Goal: Task Accomplishment & Management: Manage account settings

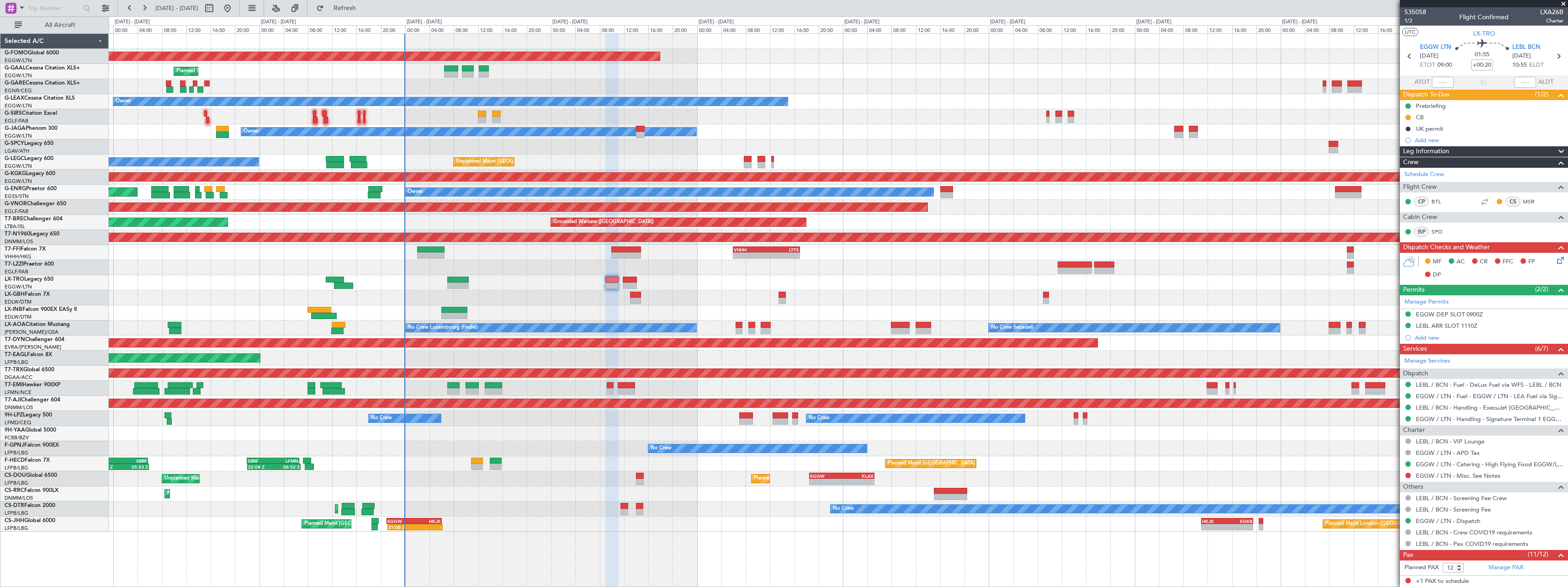
click at [452, 484] on div "Planned Maint Windsor Locks ([PERSON_NAME] Intl) - - EGGW 19:15 Z KTEB 01:55 Z …" at bounding box center [838, 283] width 1459 height 497
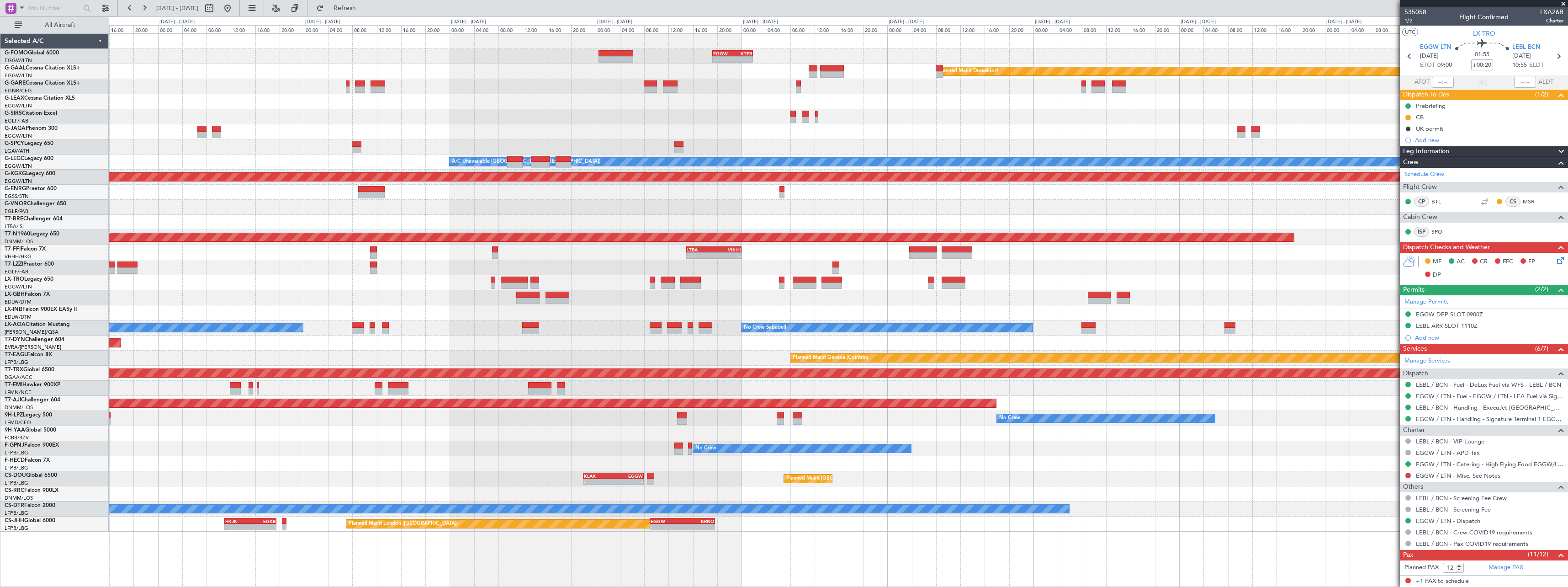
click at [125, 127] on div at bounding box center [838, 132] width 1459 height 15
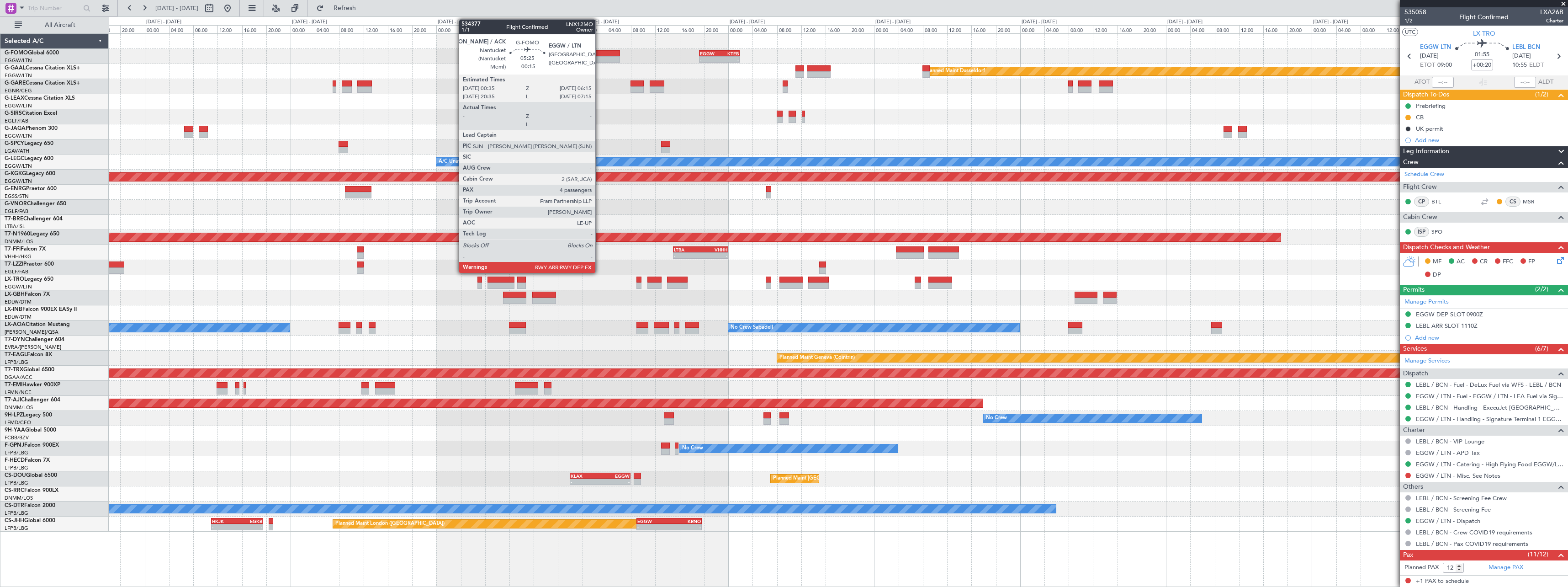
click at [600, 57] on div at bounding box center [602, 59] width 35 height 7
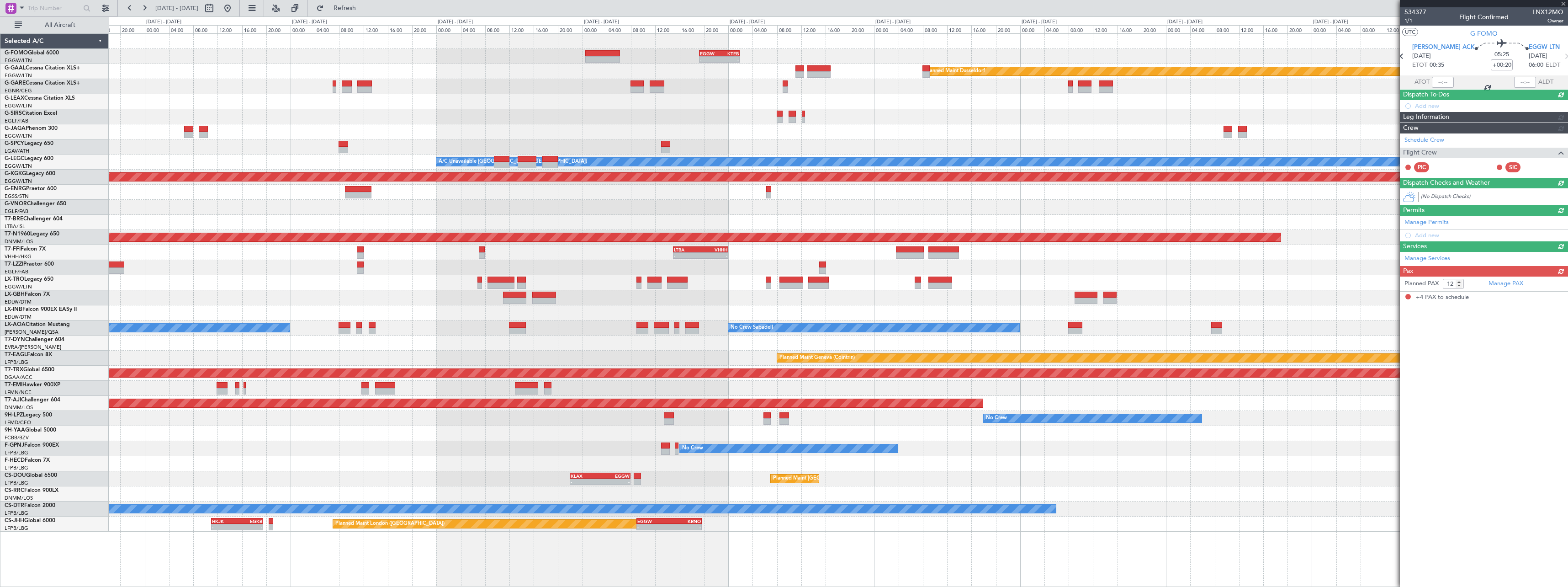
type input "-00:15"
type input "4"
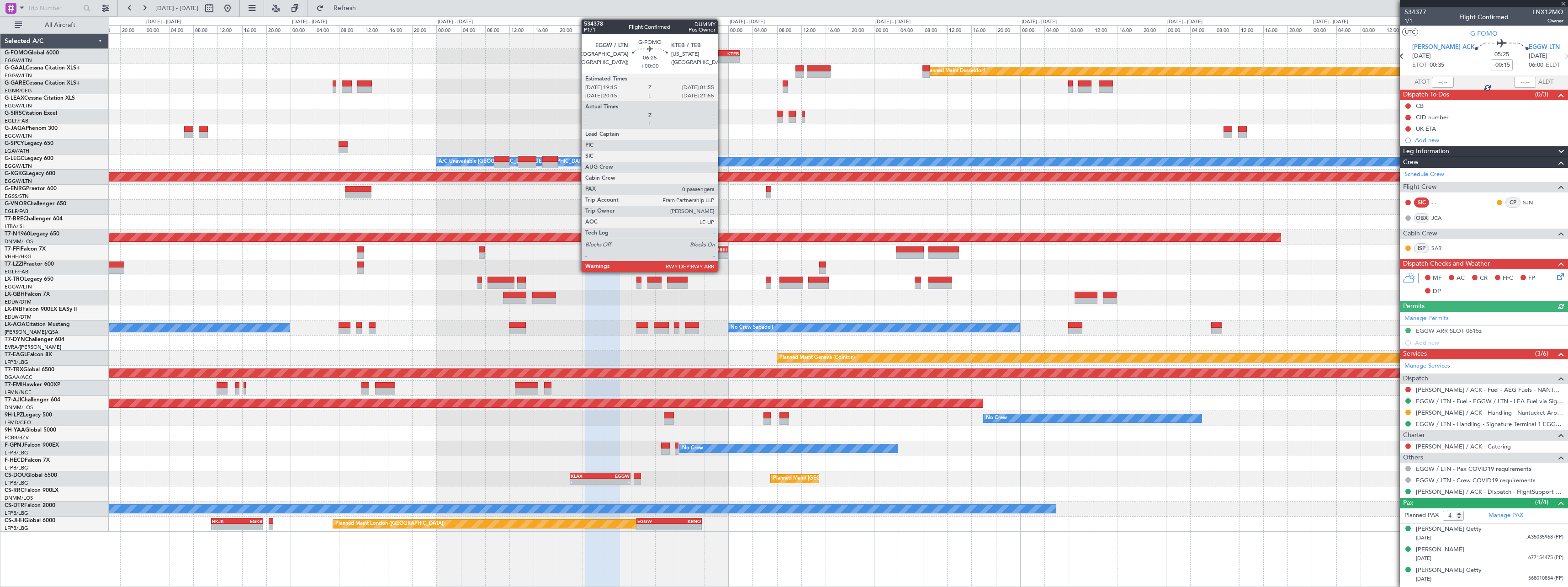
click at [721, 54] on div "KTEB" at bounding box center [729, 53] width 19 height 5
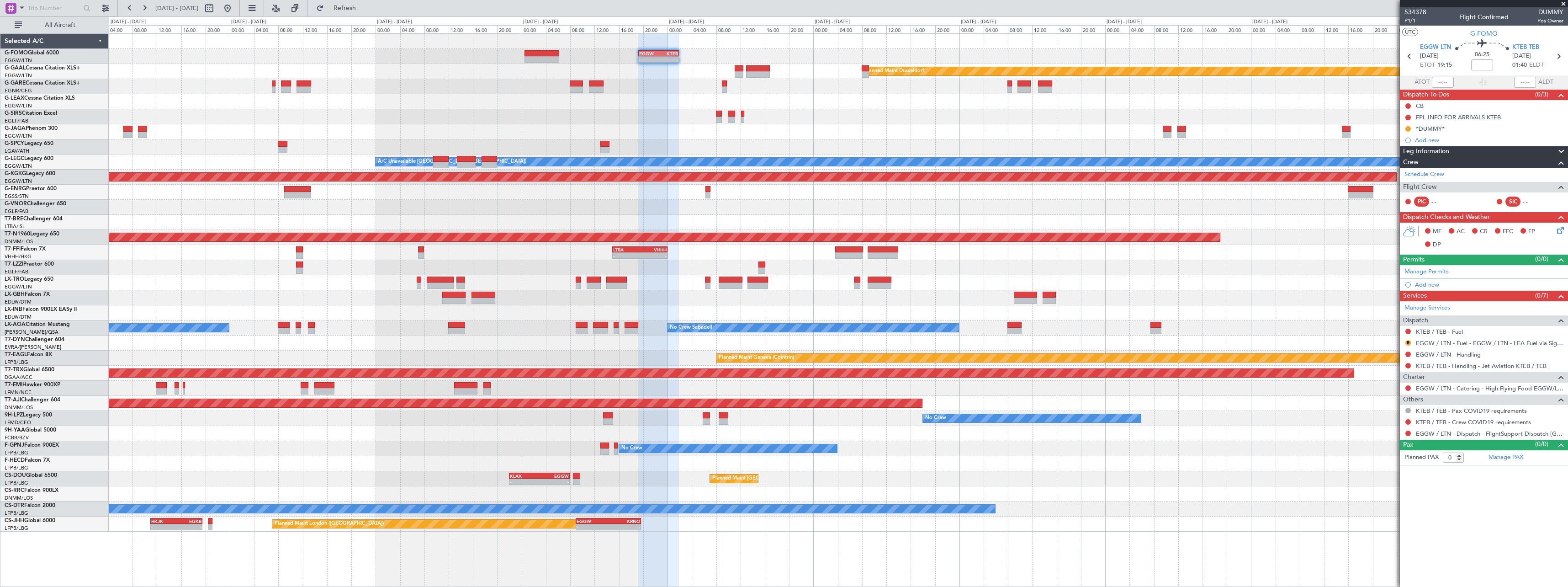
click at [888, 152] on div "- - EGGW 19:15 Z KTEB 01:55 Z Planned Maint Dusseldorf A/C Unavailable London (…" at bounding box center [838, 283] width 1459 height 497
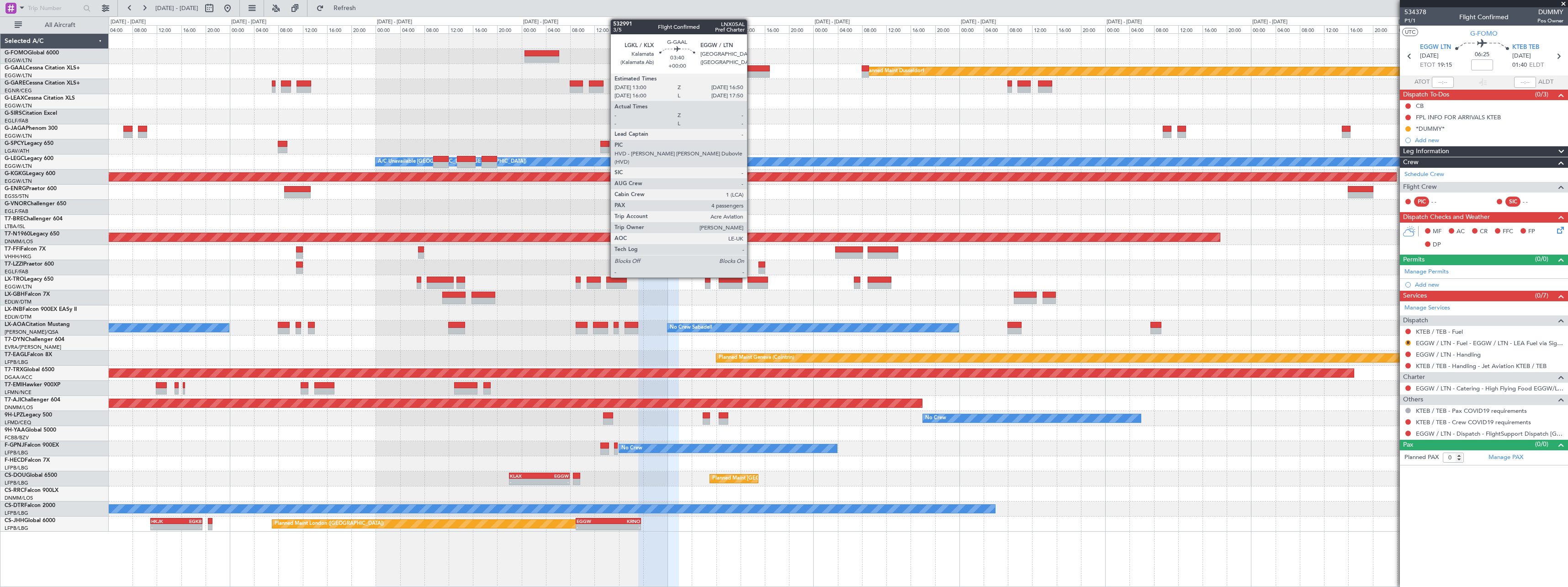
click at [751, 69] on div at bounding box center [758, 68] width 24 height 7
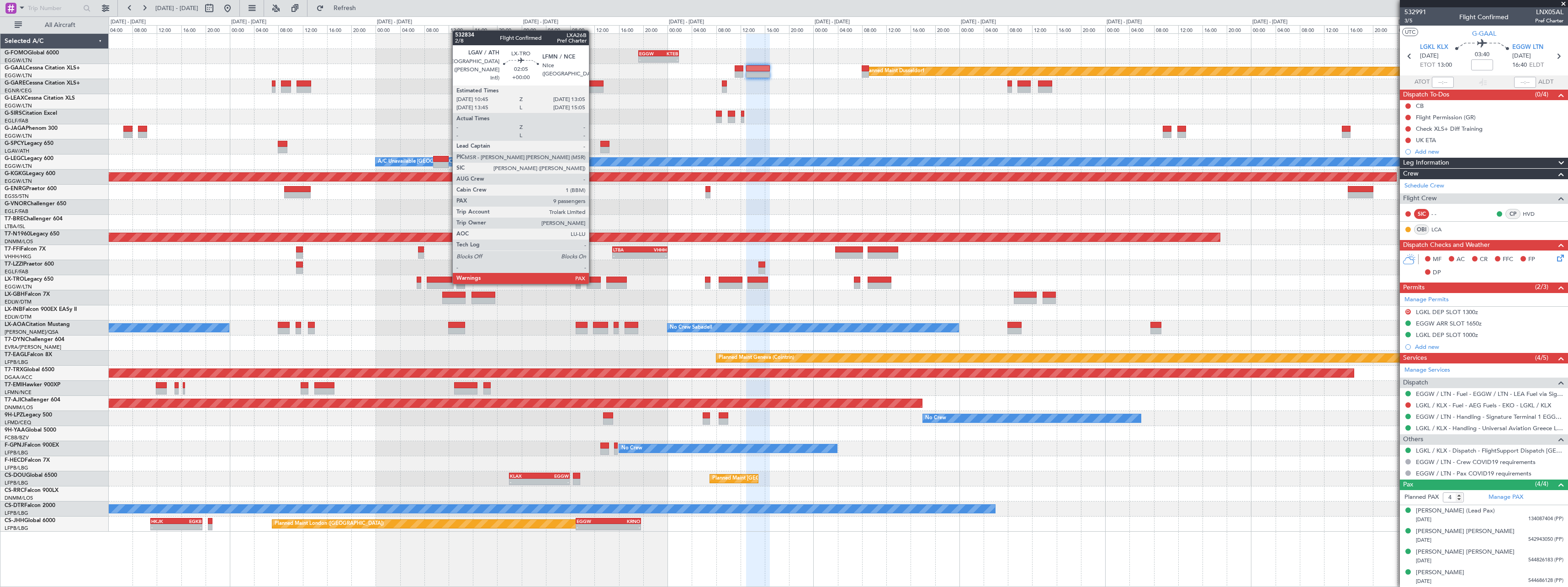
click at [593, 283] on div at bounding box center [594, 286] width 15 height 7
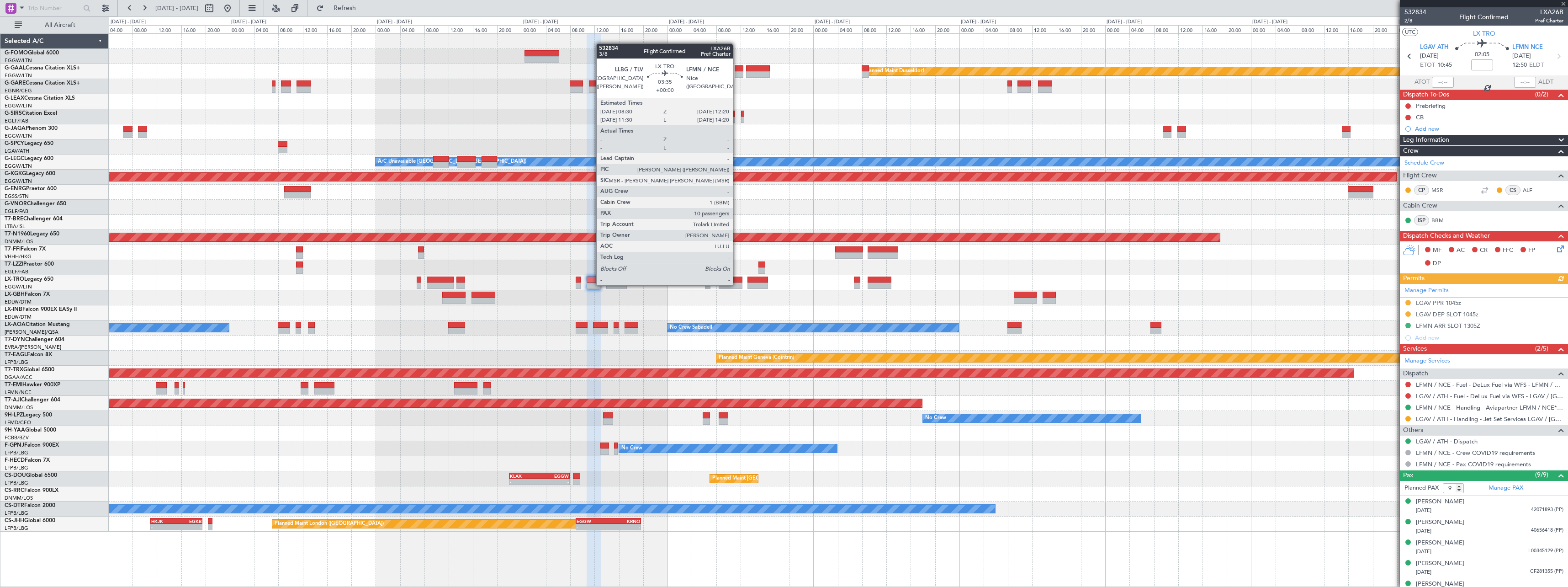
click at [737, 284] on div at bounding box center [730, 286] width 24 height 7
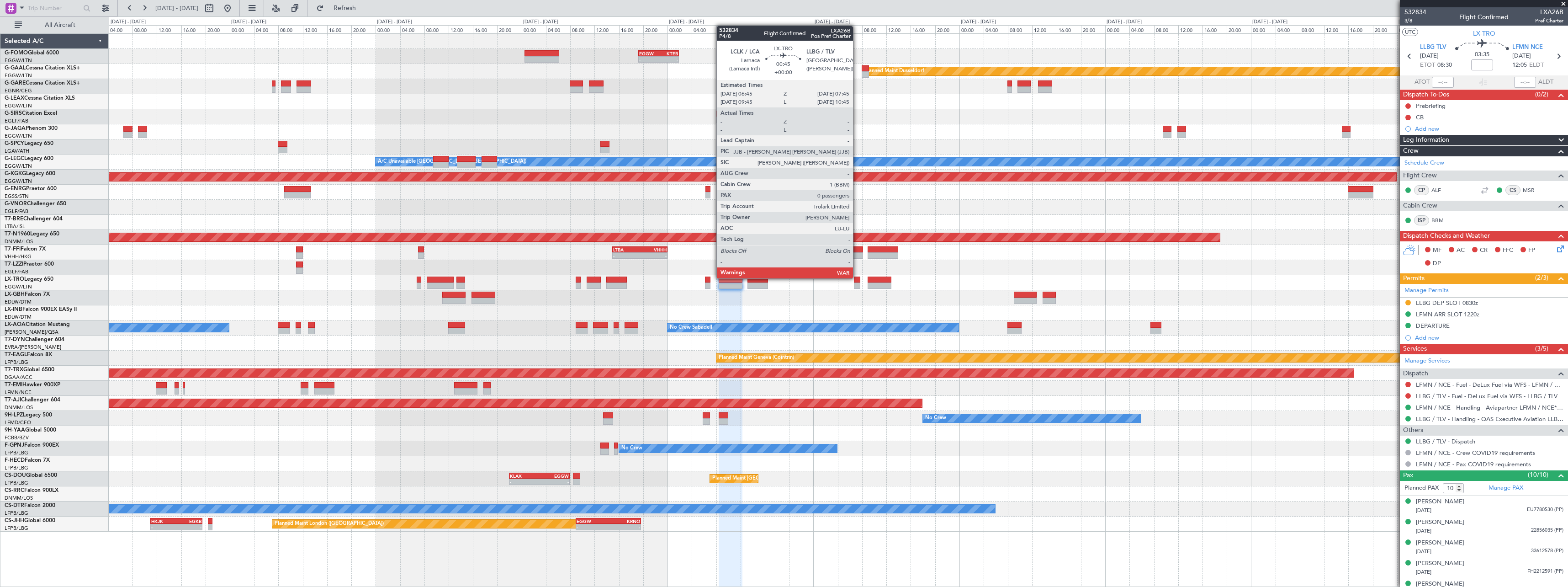
click at [858, 278] on div at bounding box center [857, 279] width 7 height 7
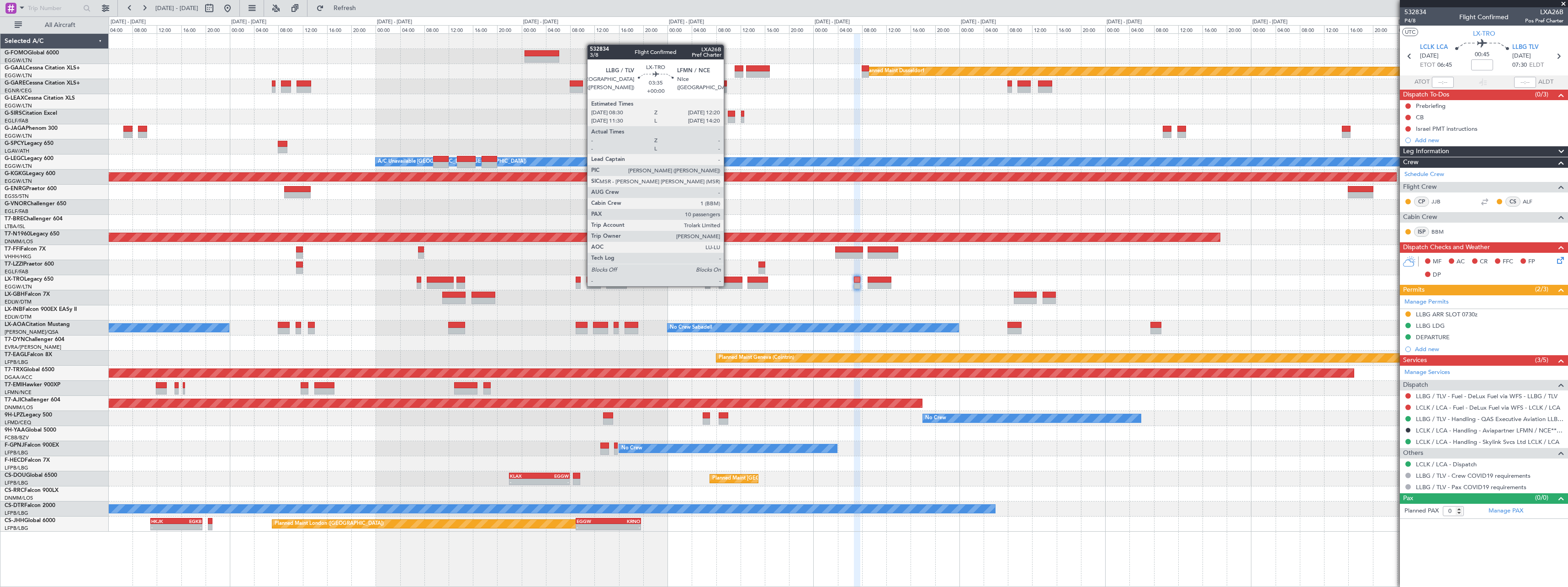
click at [728, 285] on div at bounding box center [730, 286] width 24 height 7
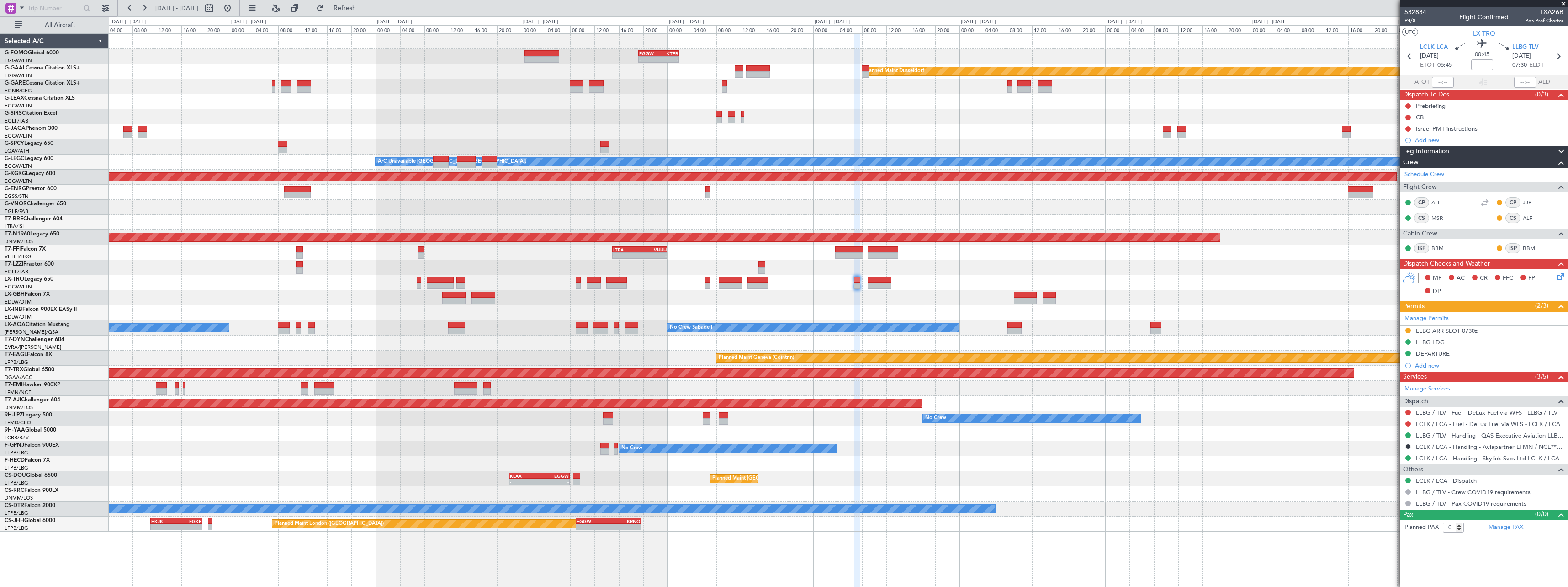
click at [732, 289] on div at bounding box center [838, 283] width 1459 height 15
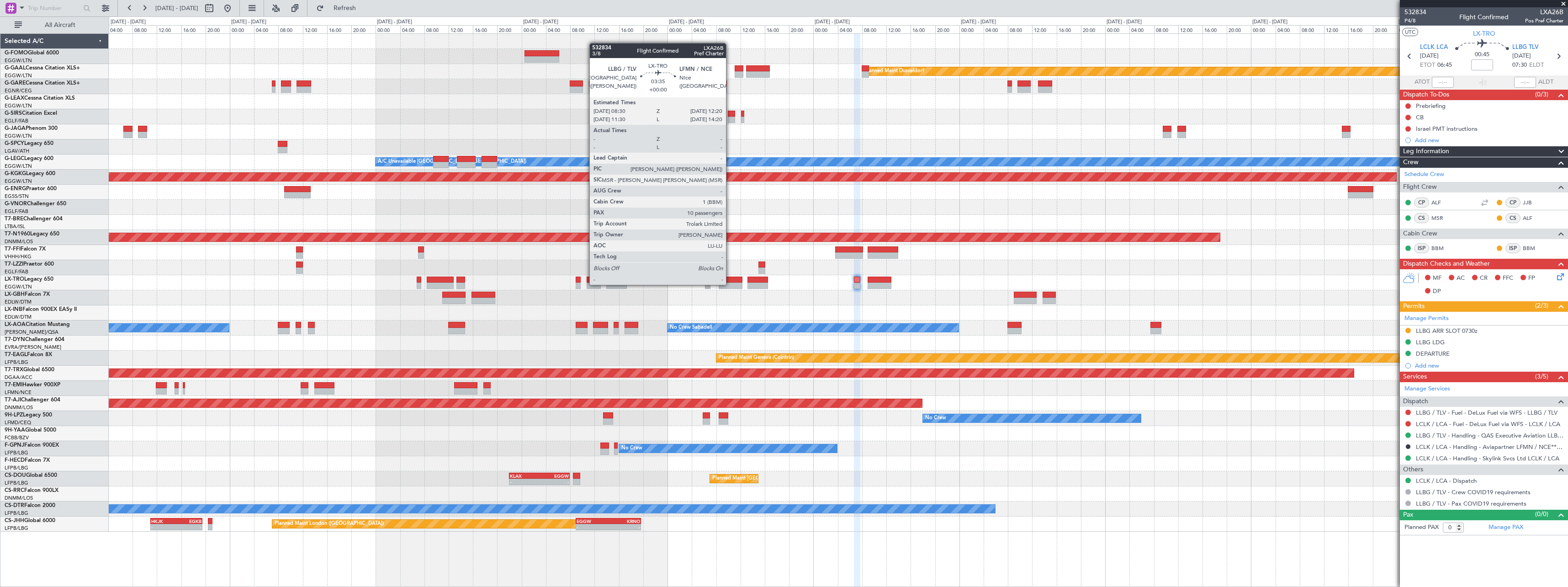
click at [730, 284] on div at bounding box center [730, 286] width 24 height 7
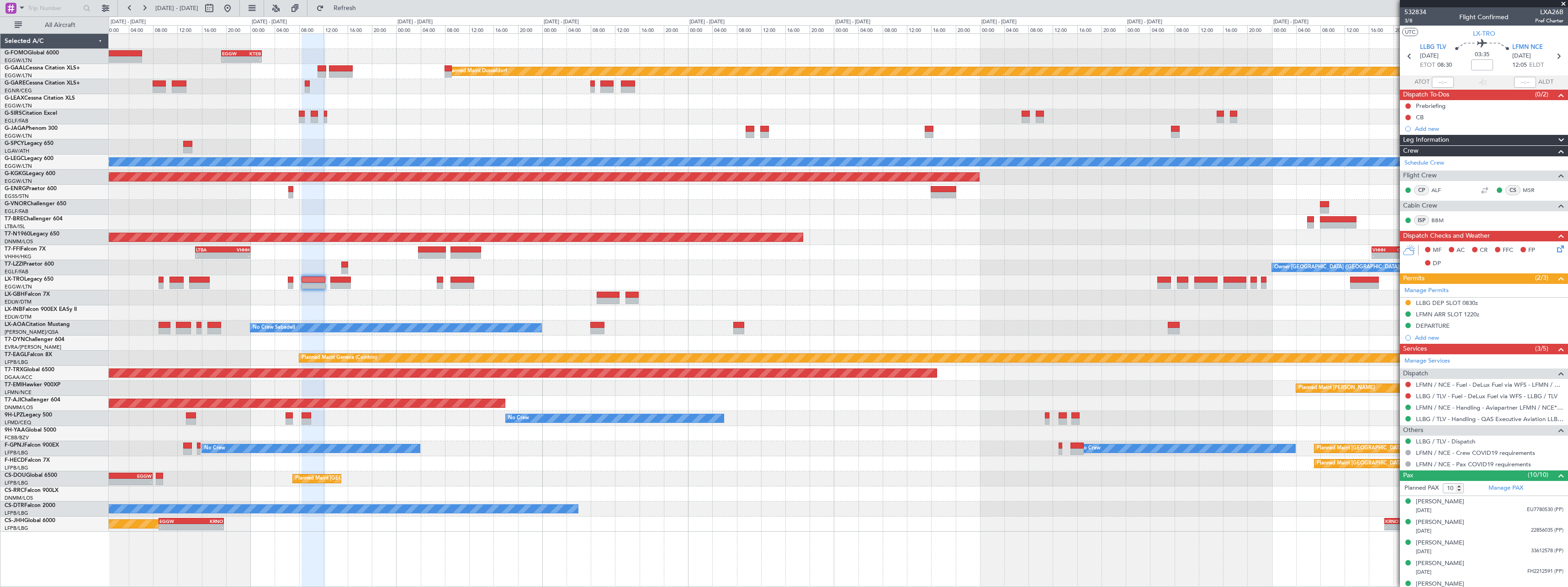
click at [677, 281] on div "- - EGGW 19:15 Z KTEB 01:55 Z Planned Maint Dusseldorf Planned Maint London (Lu…" at bounding box center [838, 283] width 1459 height 497
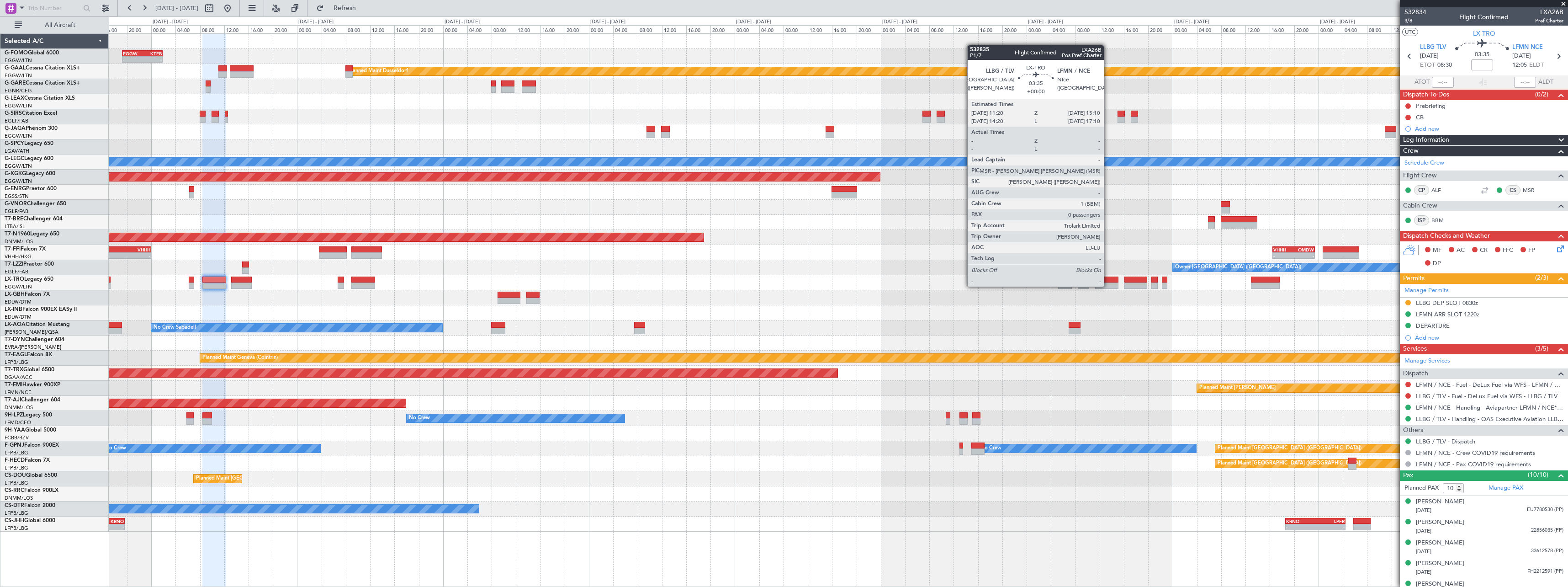
click at [1108, 286] on div at bounding box center [1107, 286] width 24 height 7
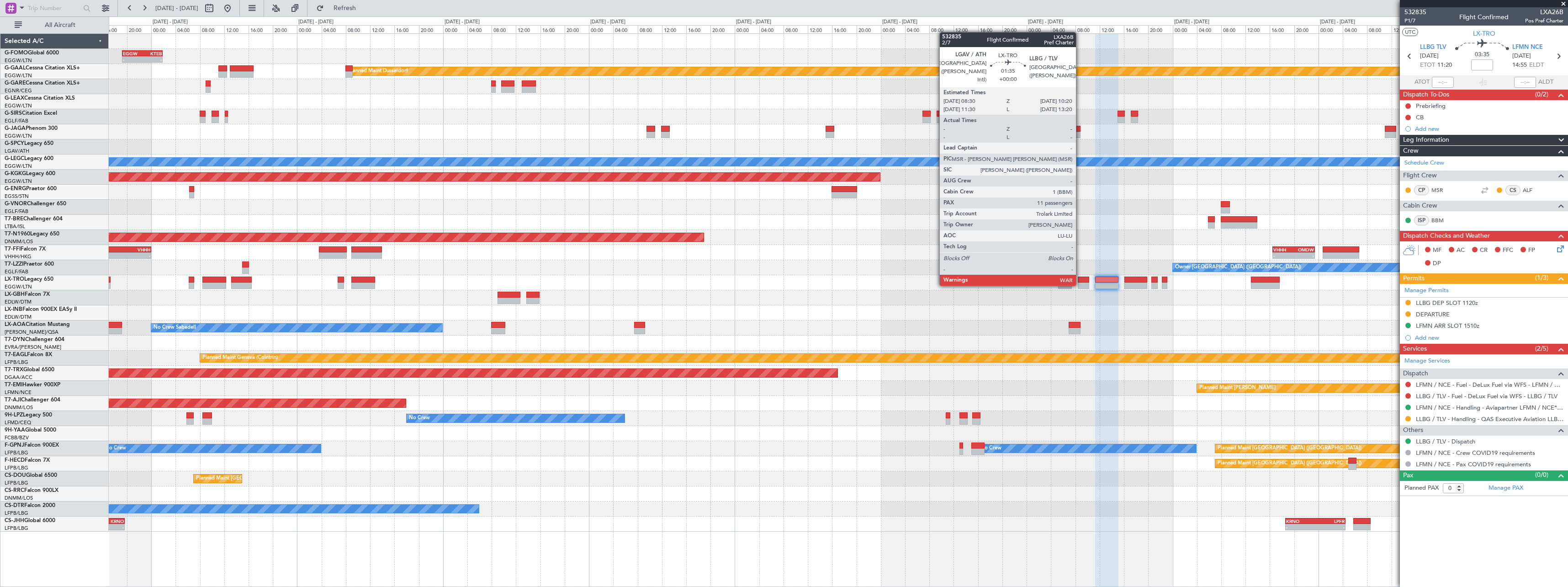
click at [1080, 285] on div at bounding box center [1083, 286] width 12 height 7
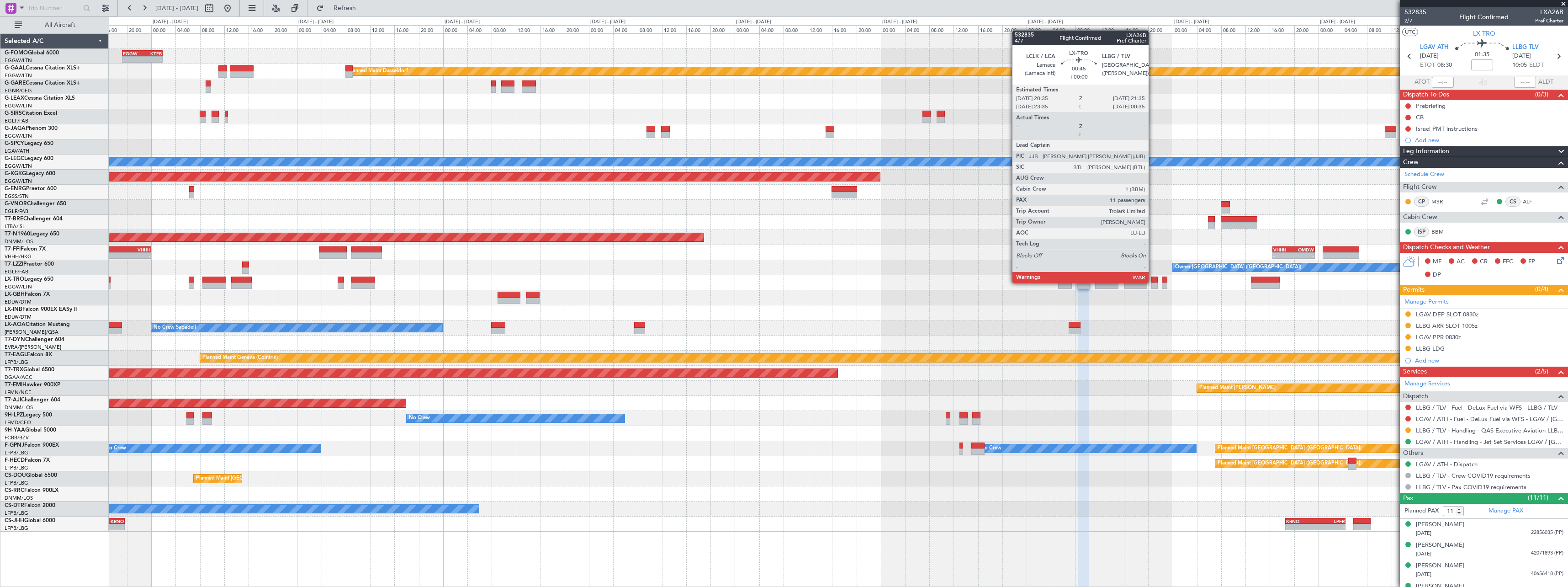
click at [1153, 282] on div at bounding box center [1154, 279] width 7 height 7
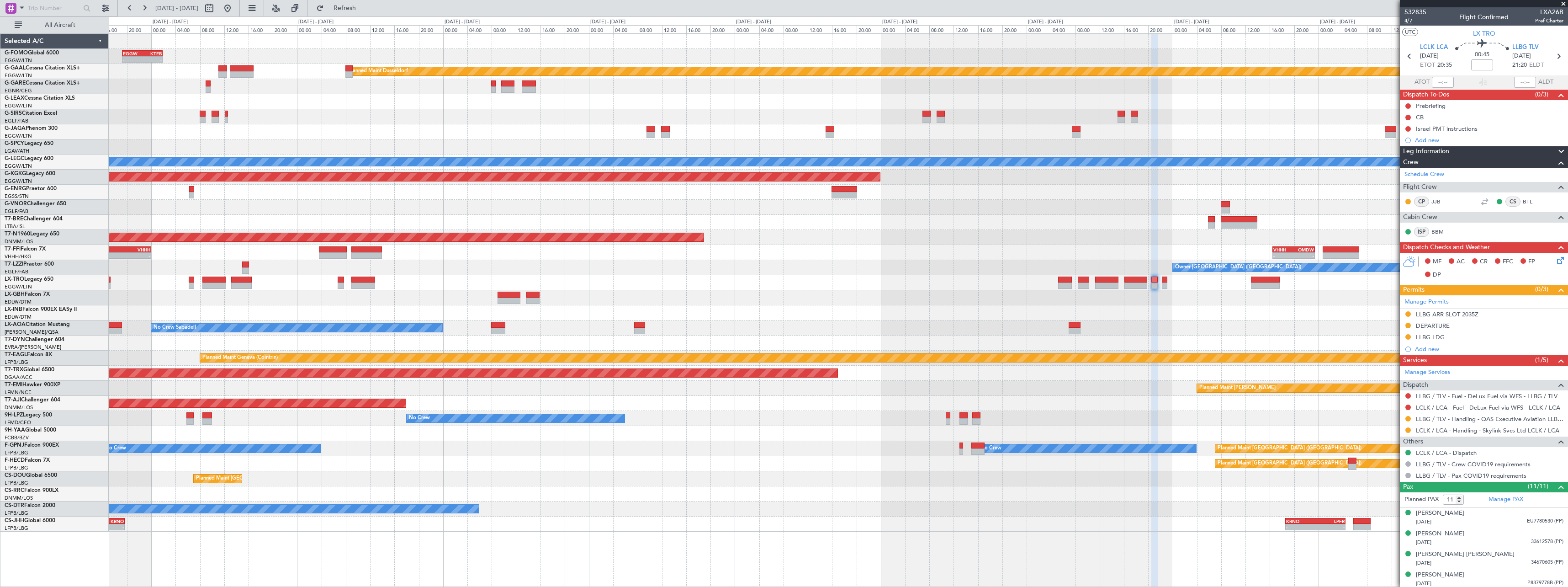
click at [1409, 21] on span "4/7" at bounding box center [1415, 21] width 22 height 8
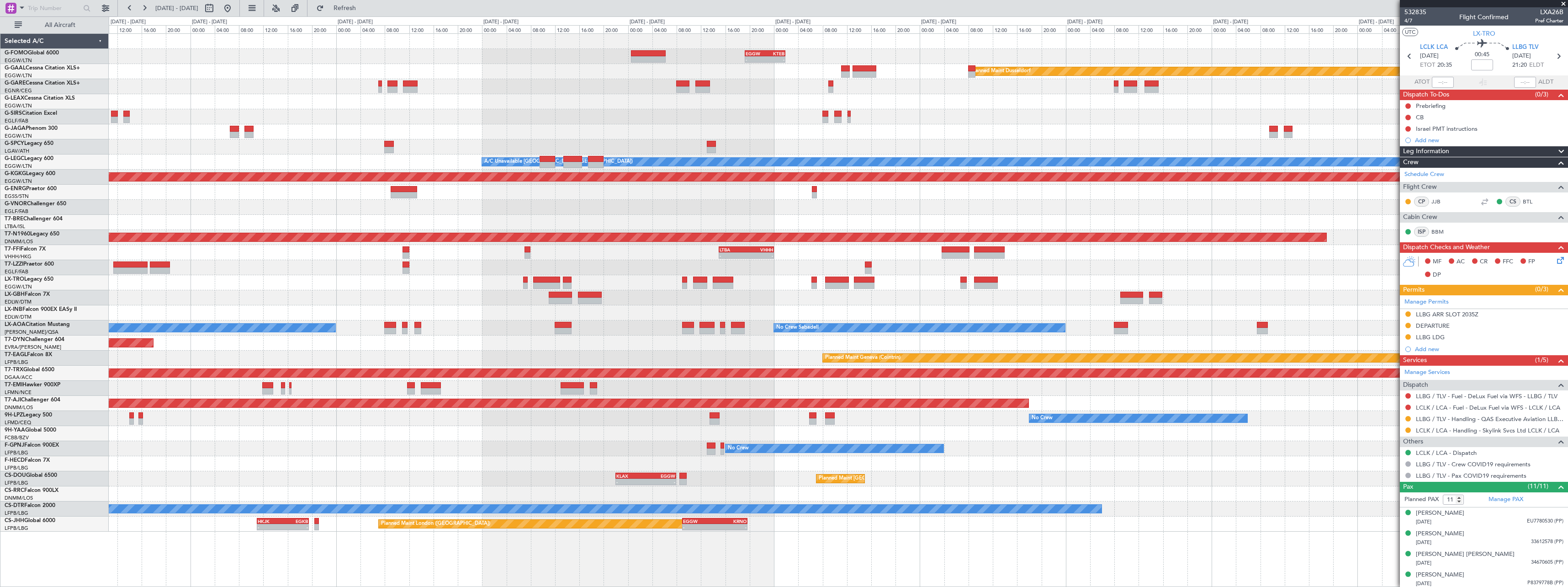
click at [961, 132] on div "- - EGGW 19:15 Z KTEB 01:55 Z Planned Maint Dusseldorf Owner Owner A/C Unavaila…" at bounding box center [838, 283] width 1459 height 497
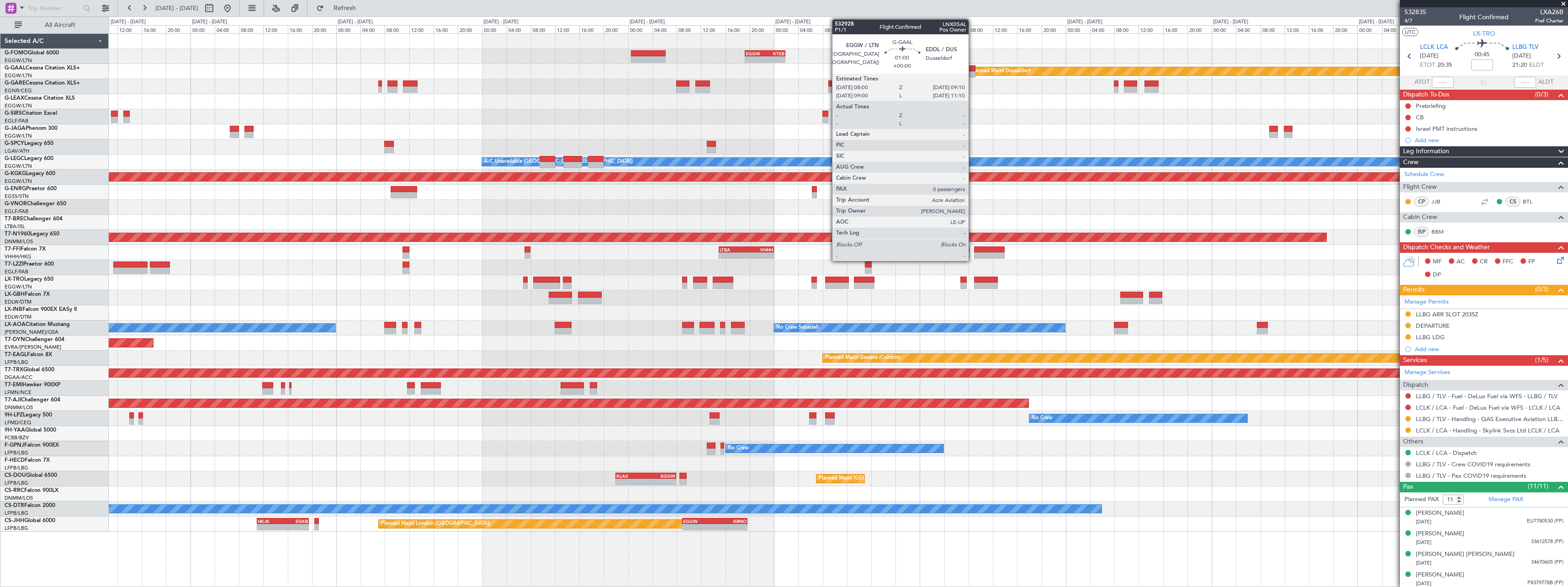
click at [972, 70] on div at bounding box center [971, 68] width 7 height 7
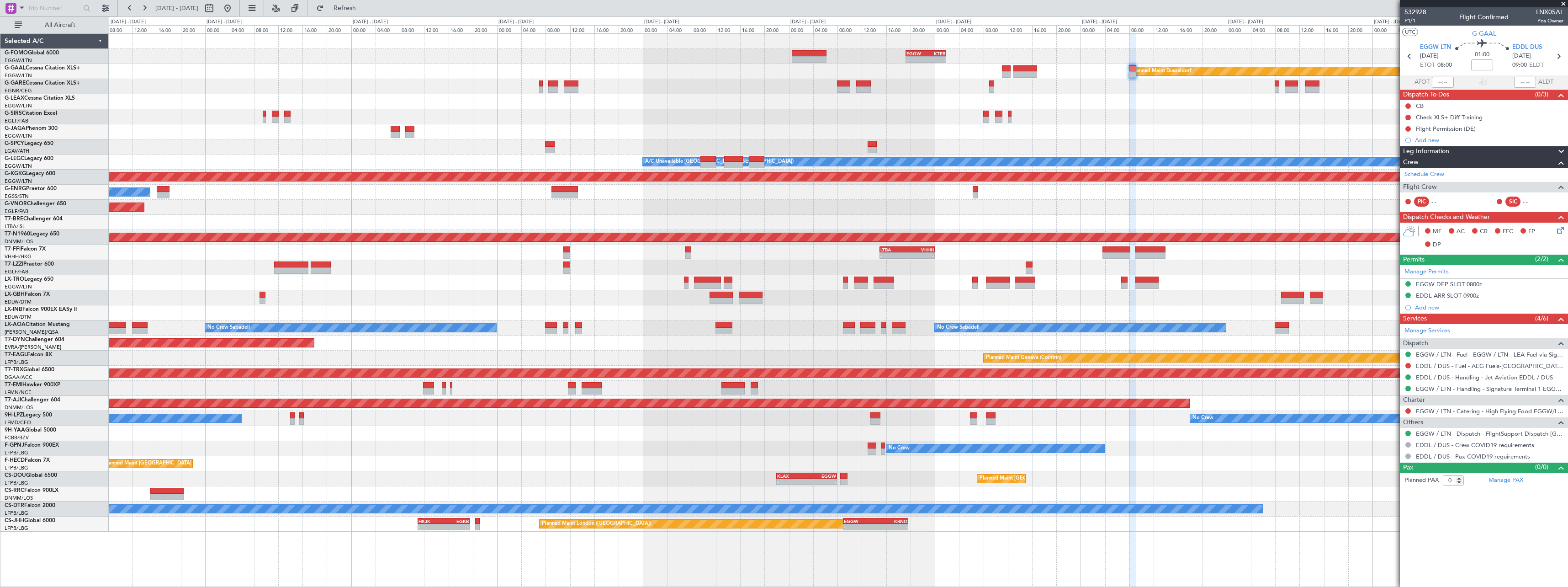
click at [691, 136] on div "- - EGGW 19:15 Z KTEB 01:55 Z Planned Maint Windsor Locks (Bradley Intl) Planne…" at bounding box center [838, 283] width 1459 height 497
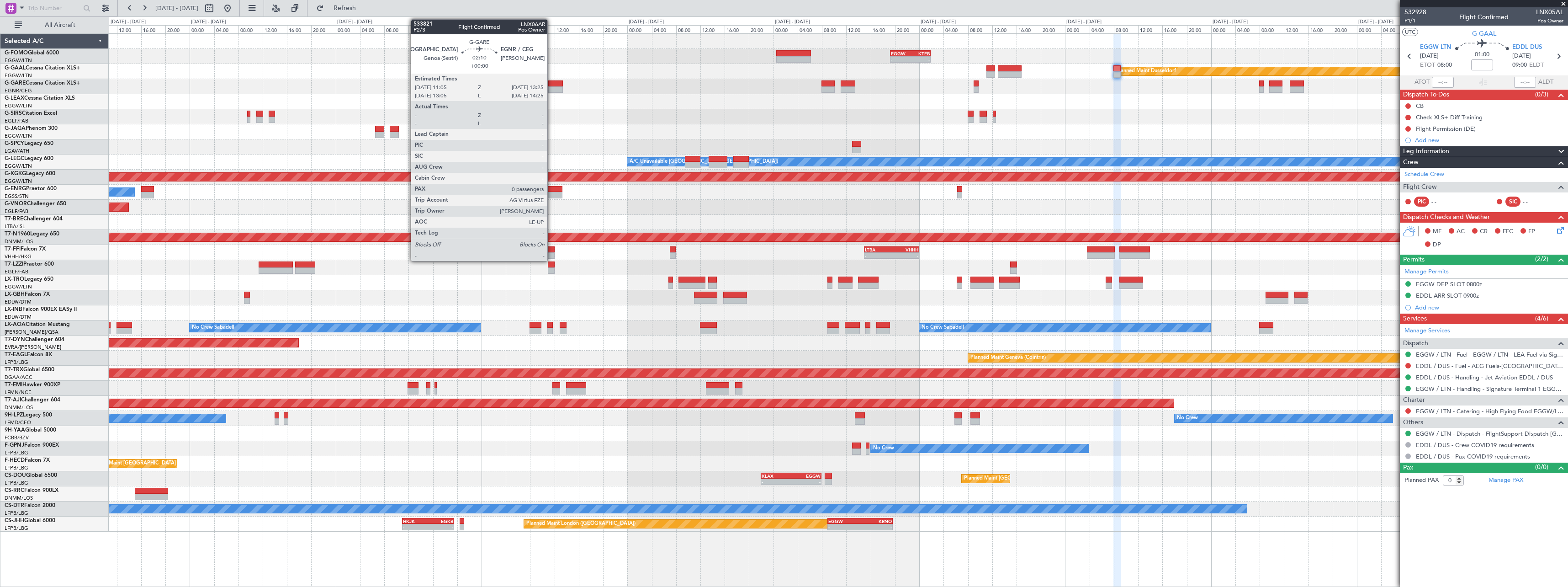
click at [551, 88] on div at bounding box center [556, 90] width 15 height 7
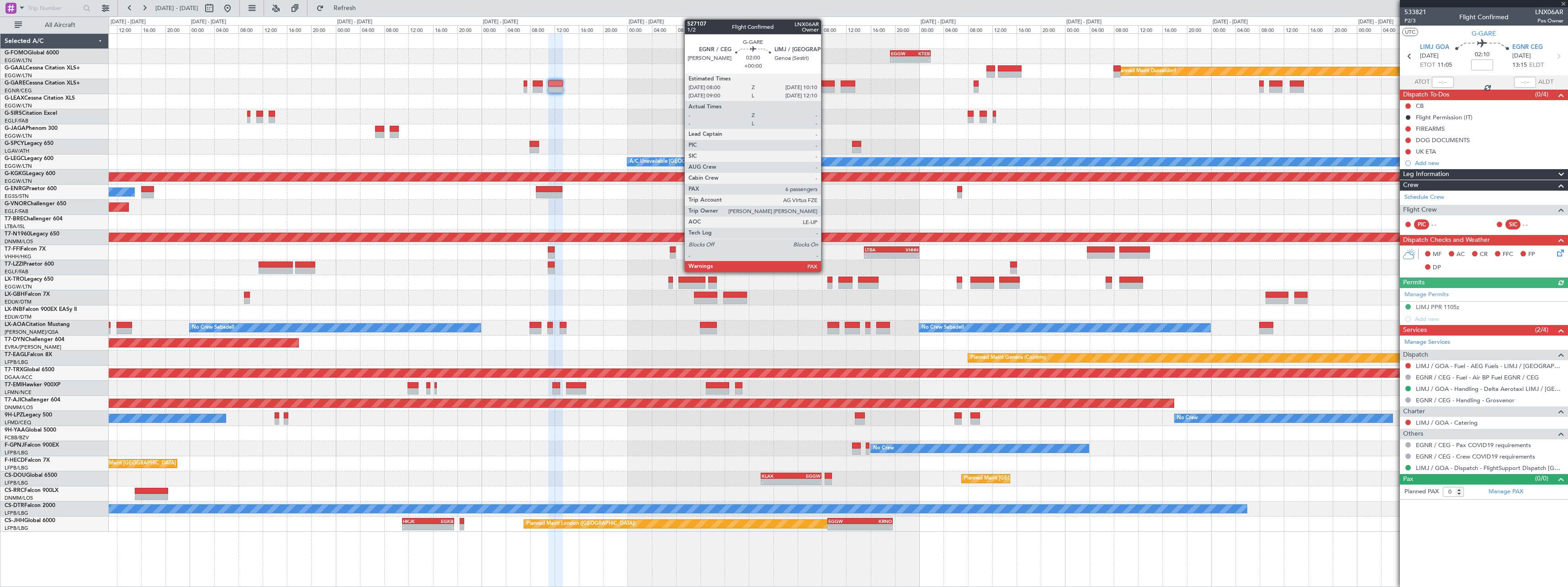
click at [825, 85] on div at bounding box center [828, 83] width 13 height 7
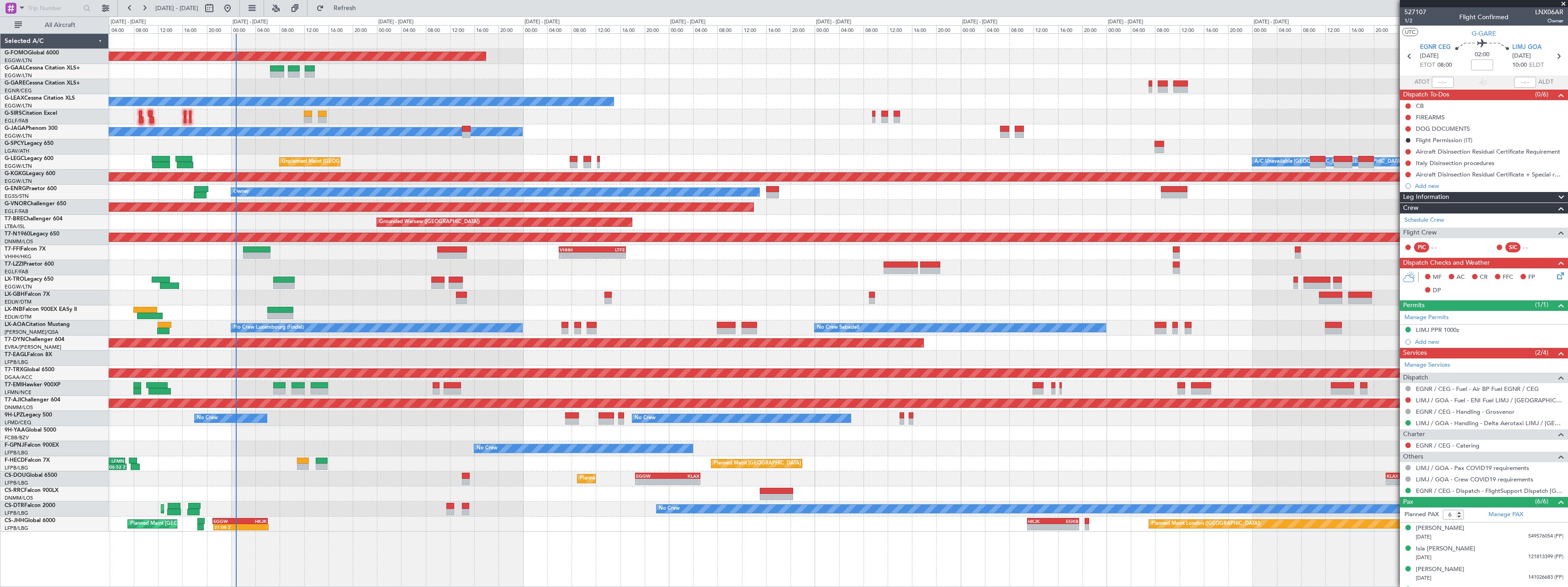
click at [1093, 281] on div "Unplanned Maint [GEOGRAPHIC_DATA] ([GEOGRAPHIC_DATA])" at bounding box center [838, 283] width 1459 height 15
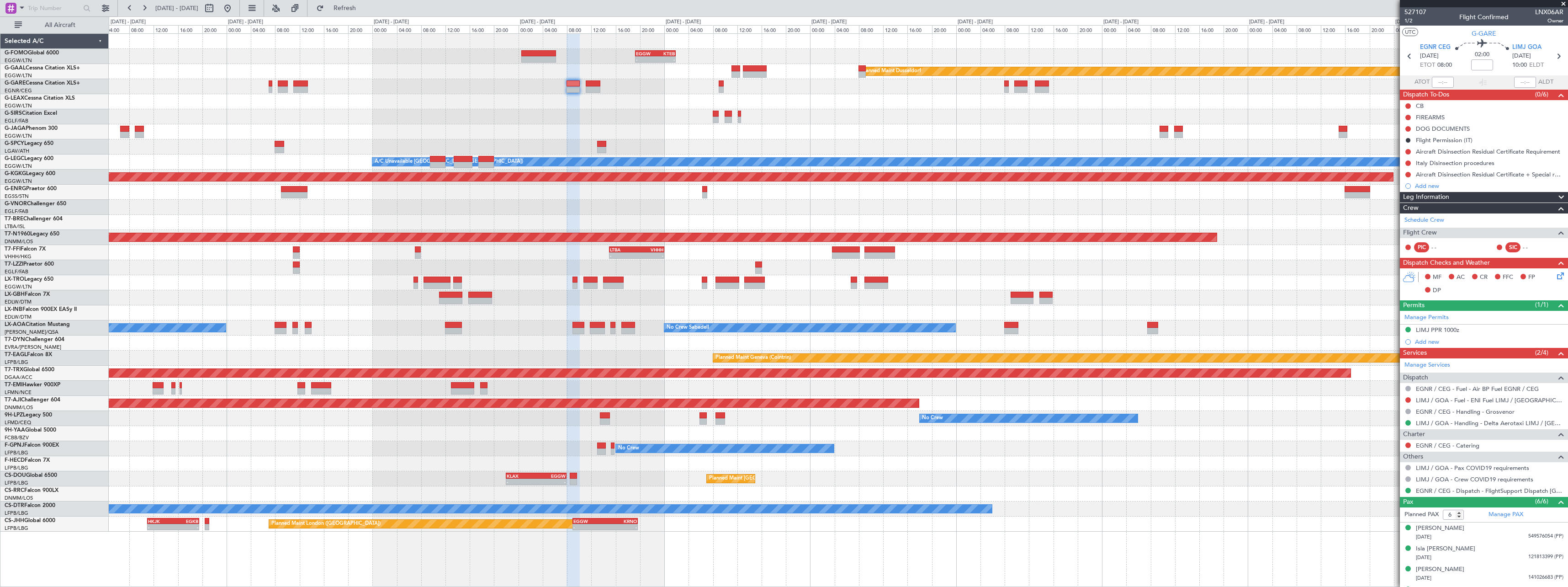
click at [262, 121] on div "- - EGGW 19:15 Z KTEB 01:55 Z Planned Maint Dusseldorf A/C Unavailable London (…" at bounding box center [838, 283] width 1459 height 497
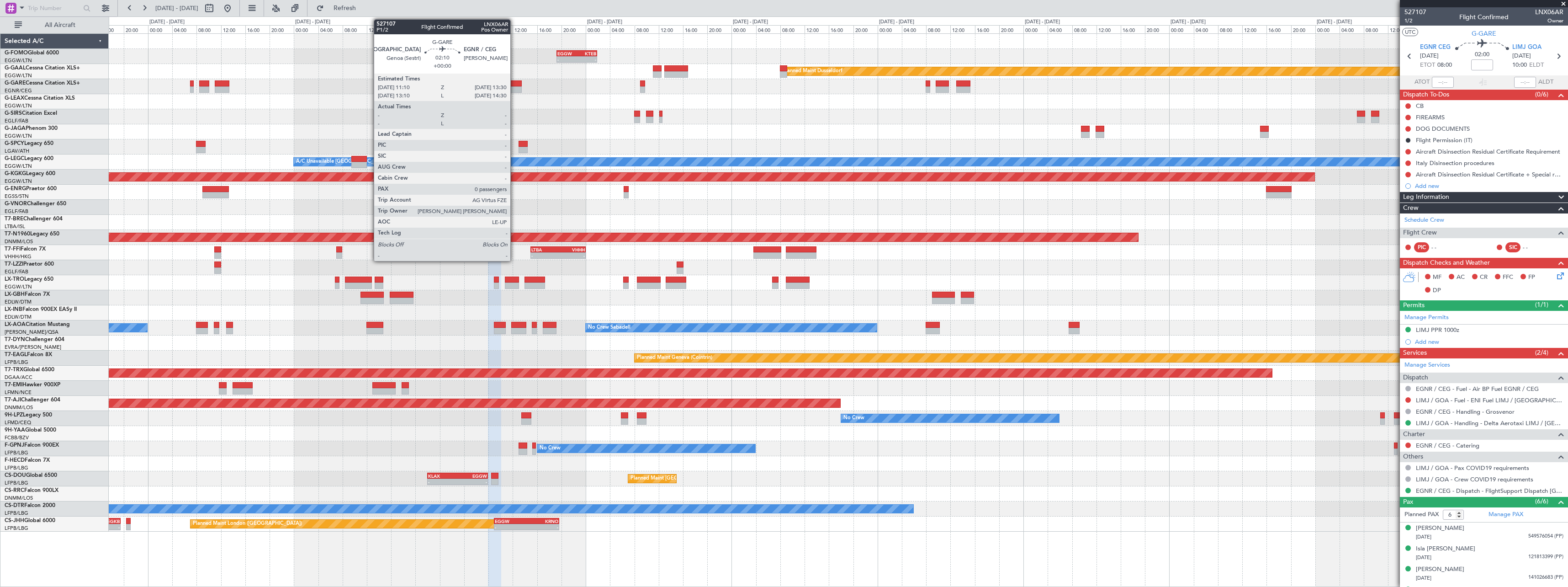
click at [514, 85] on div at bounding box center [514, 83] width 15 height 7
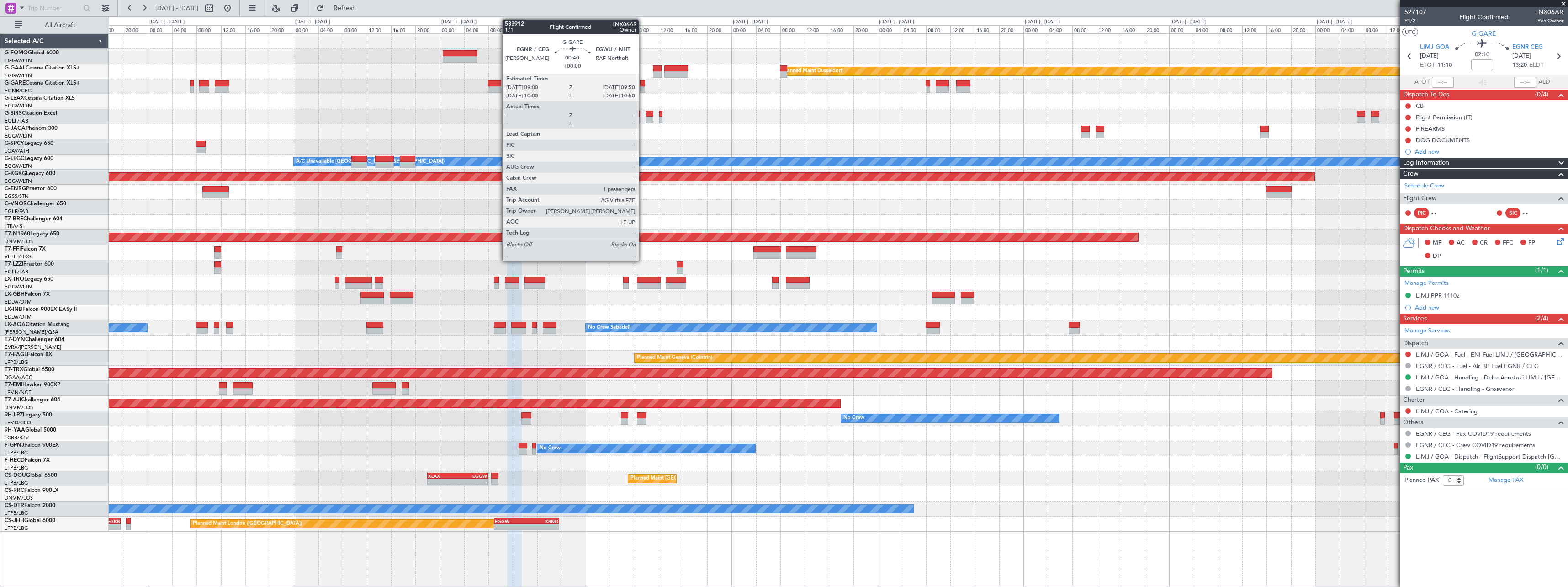
click at [643, 88] on div at bounding box center [643, 90] width 5 height 7
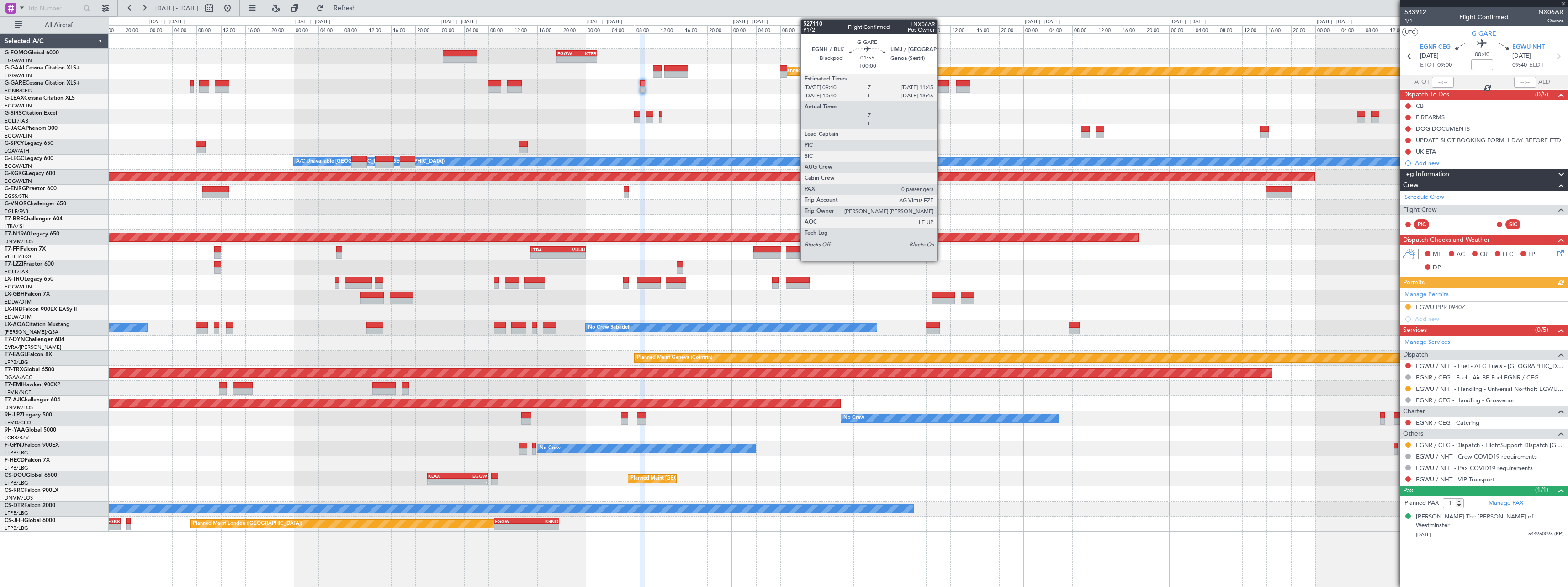
click at [941, 88] on div at bounding box center [942, 90] width 13 height 7
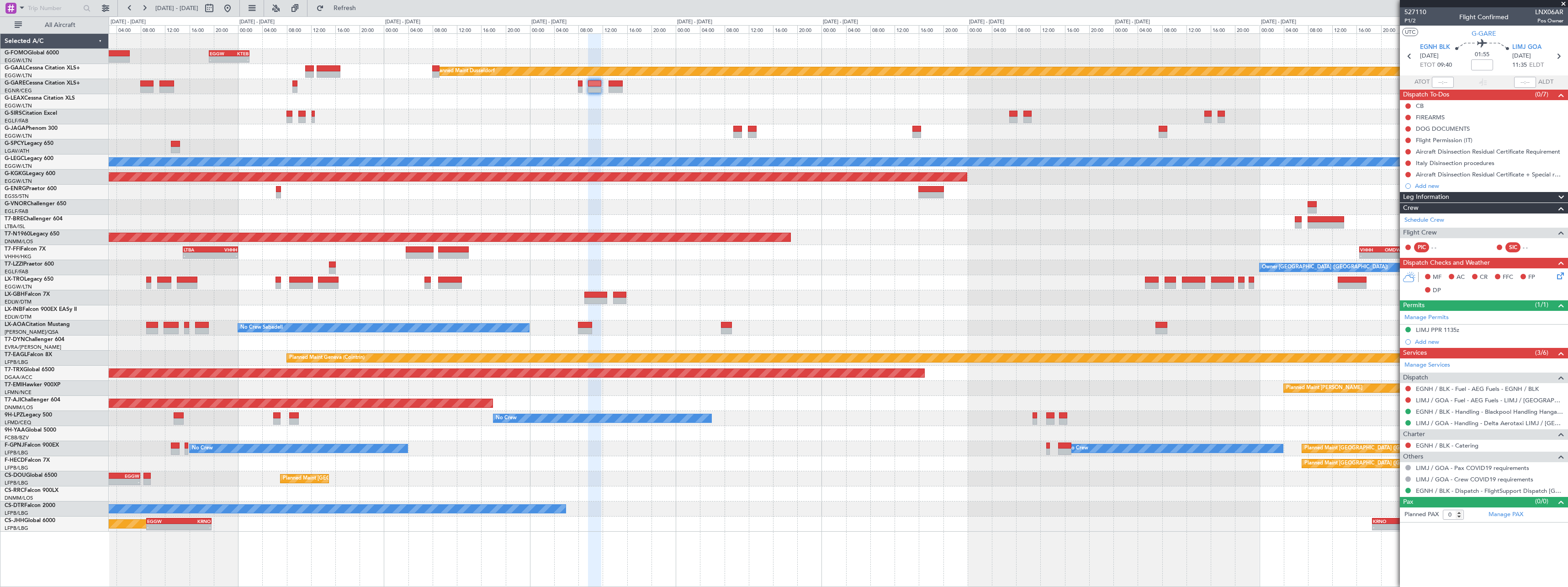
click at [520, 93] on div "- - EGGW 19:15 Z KTEB 01:55 Z Planned Maint Dusseldorf Planned Maint London (Lu…" at bounding box center [838, 283] width 1459 height 497
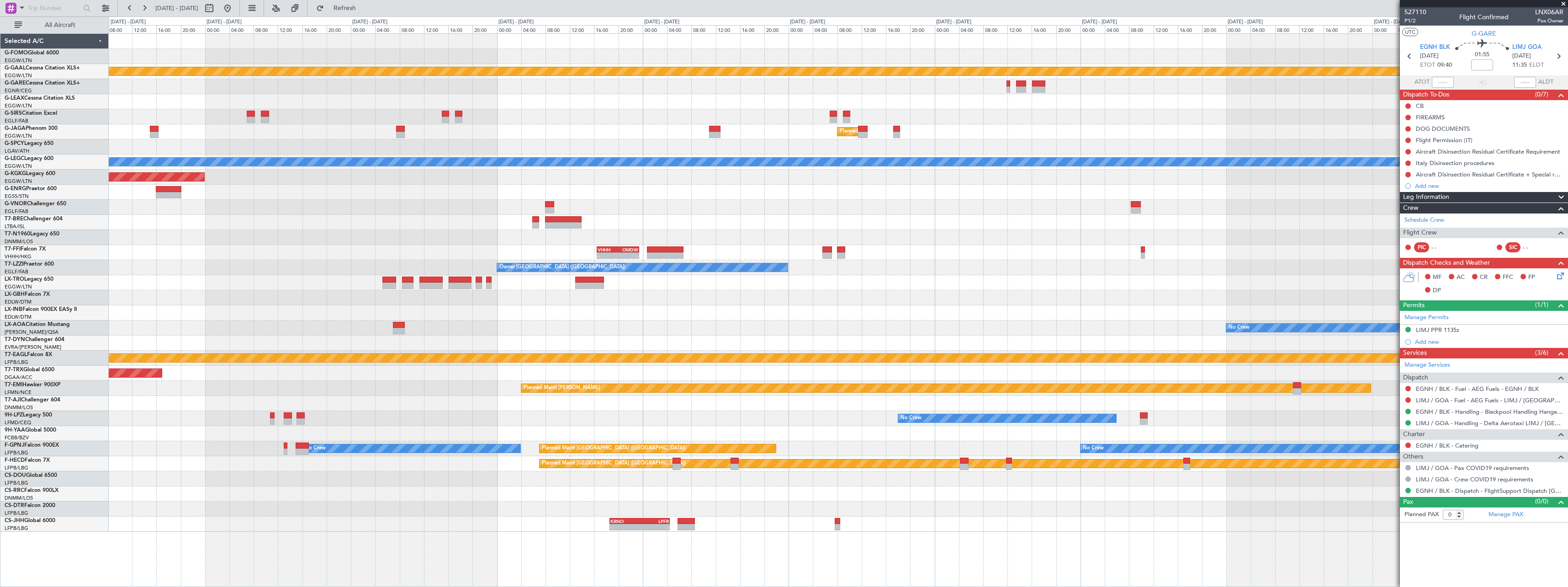
click at [340, 94] on div at bounding box center [838, 86] width 1459 height 15
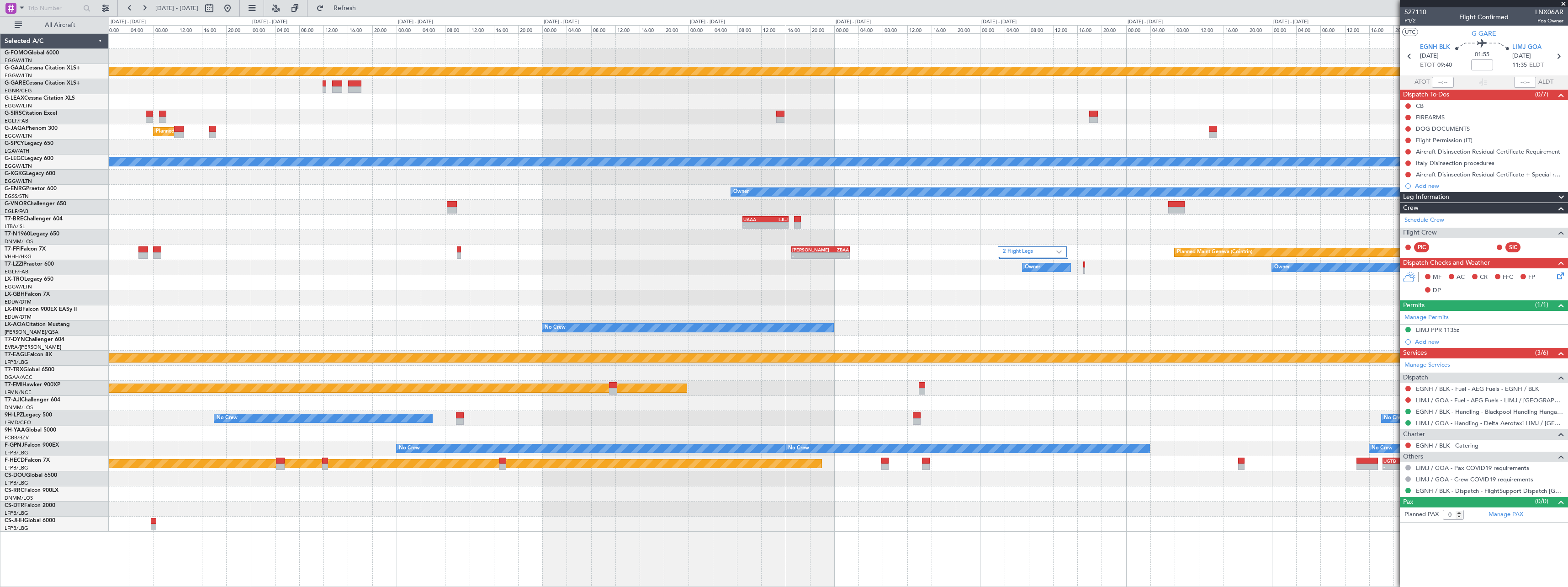
click at [457, 96] on div at bounding box center [838, 102] width 1459 height 15
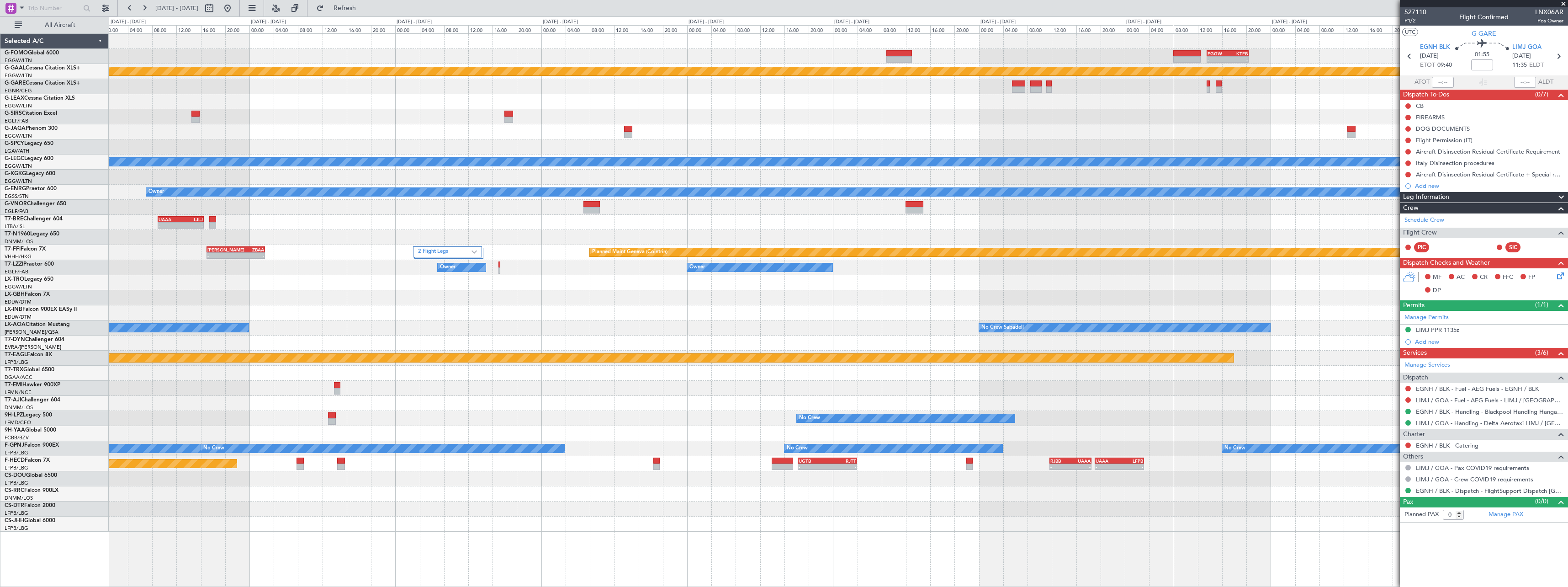
click at [1270, 138] on div at bounding box center [838, 132] width 1459 height 15
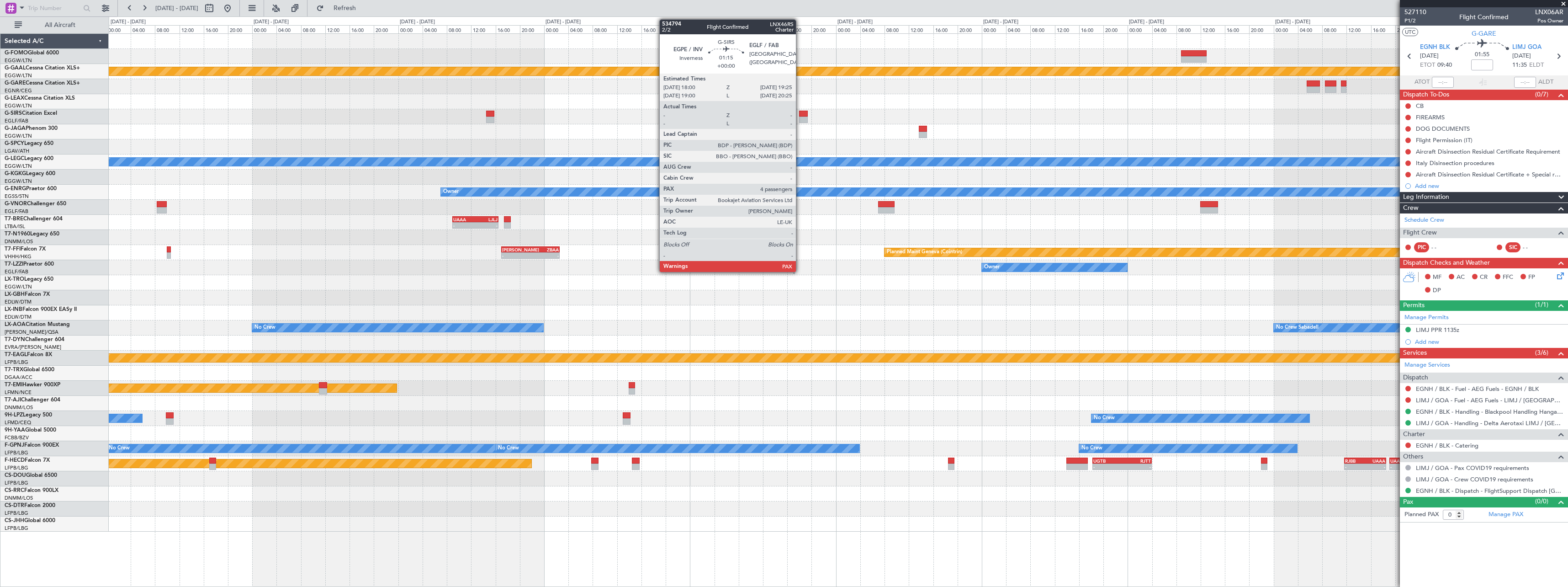
click at [800, 118] on div at bounding box center [803, 119] width 9 height 7
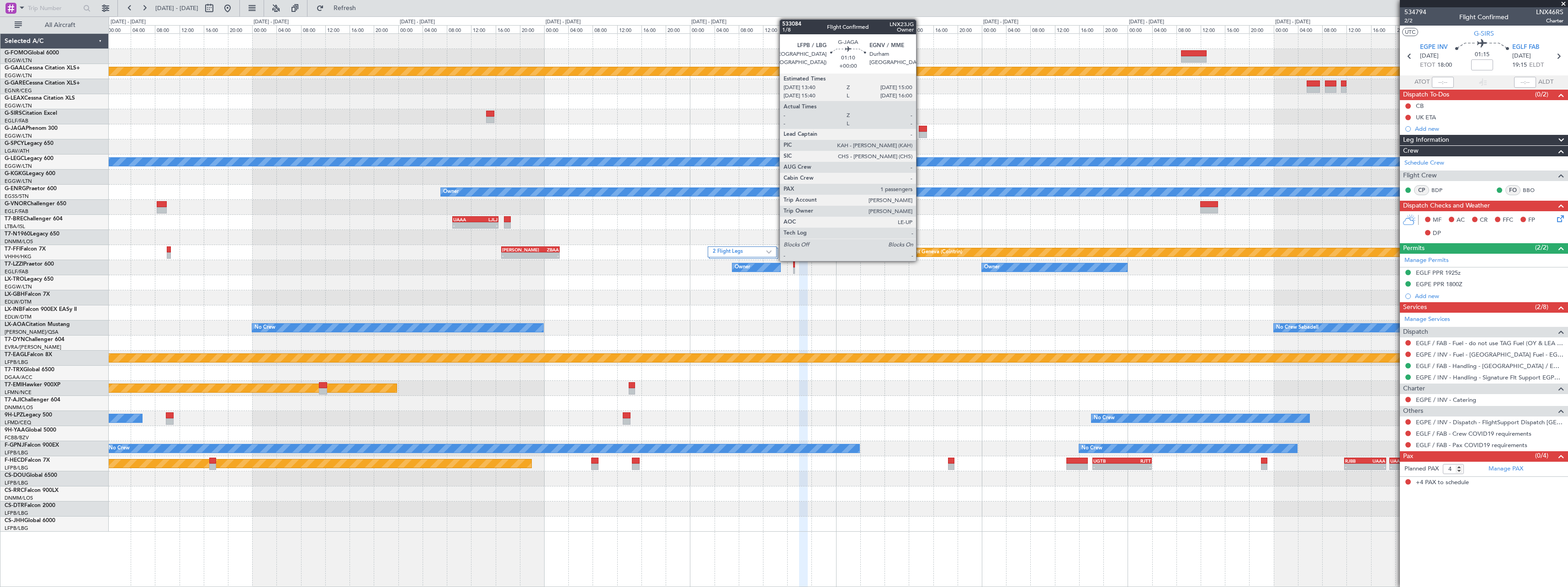
click at [920, 132] on div at bounding box center [923, 135] width 9 height 7
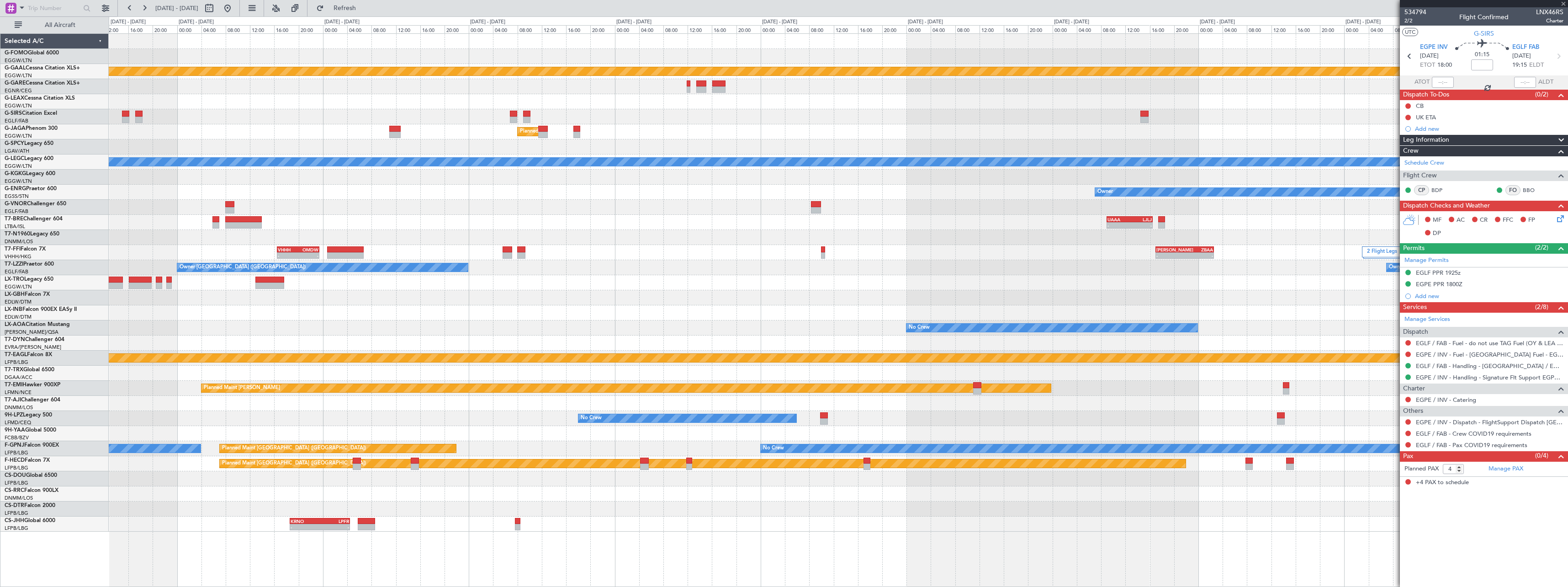
click at [1233, 149] on div at bounding box center [838, 147] width 1459 height 15
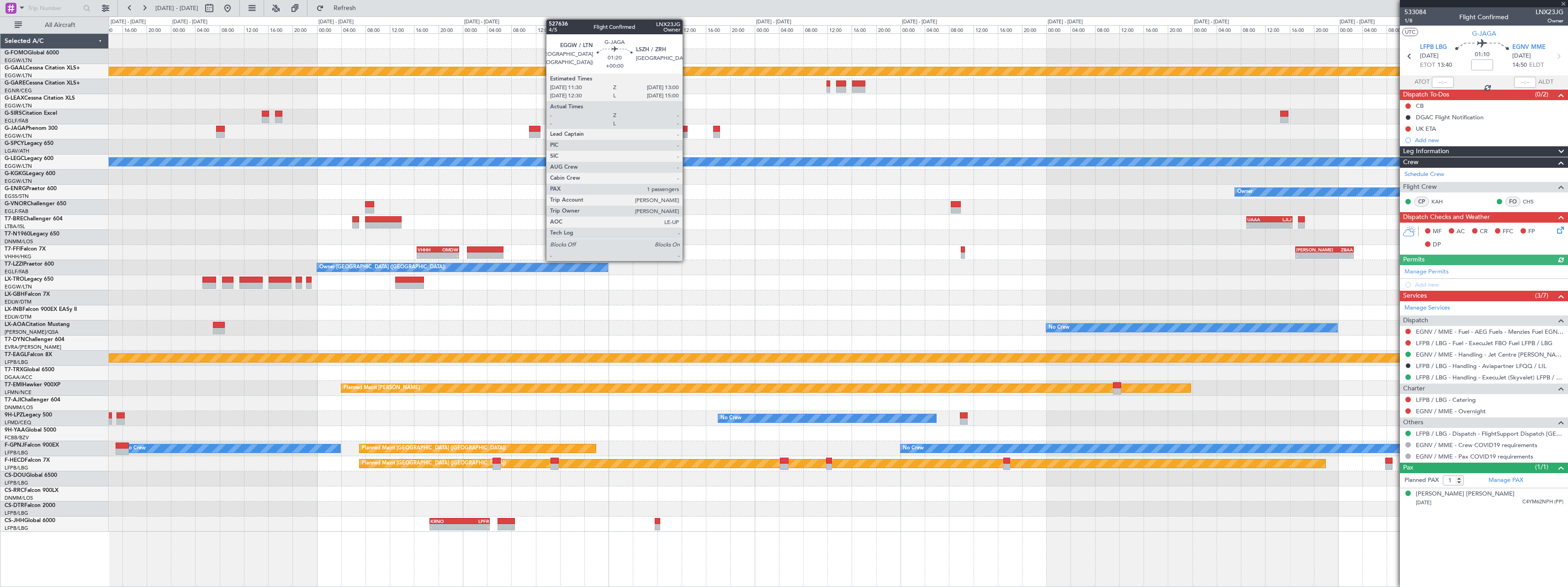
click at [687, 138] on div at bounding box center [682, 135] width 9 height 7
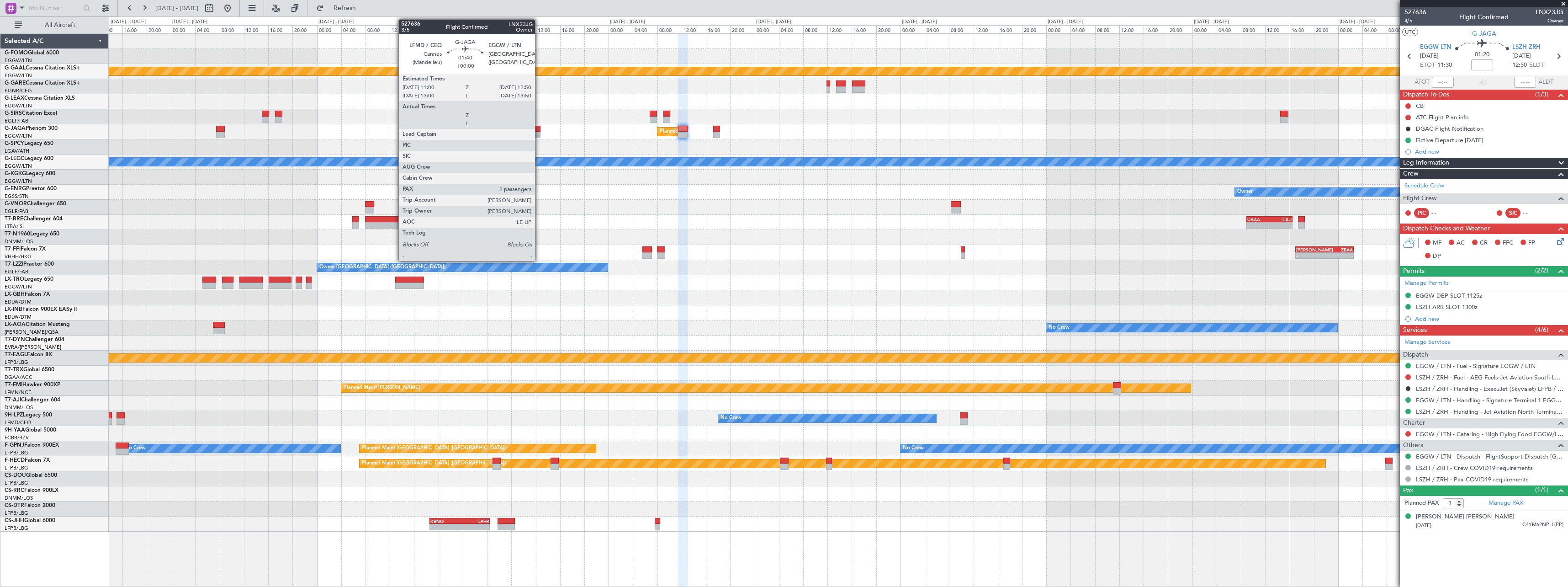
click at [539, 130] on div at bounding box center [534, 128] width 12 height 7
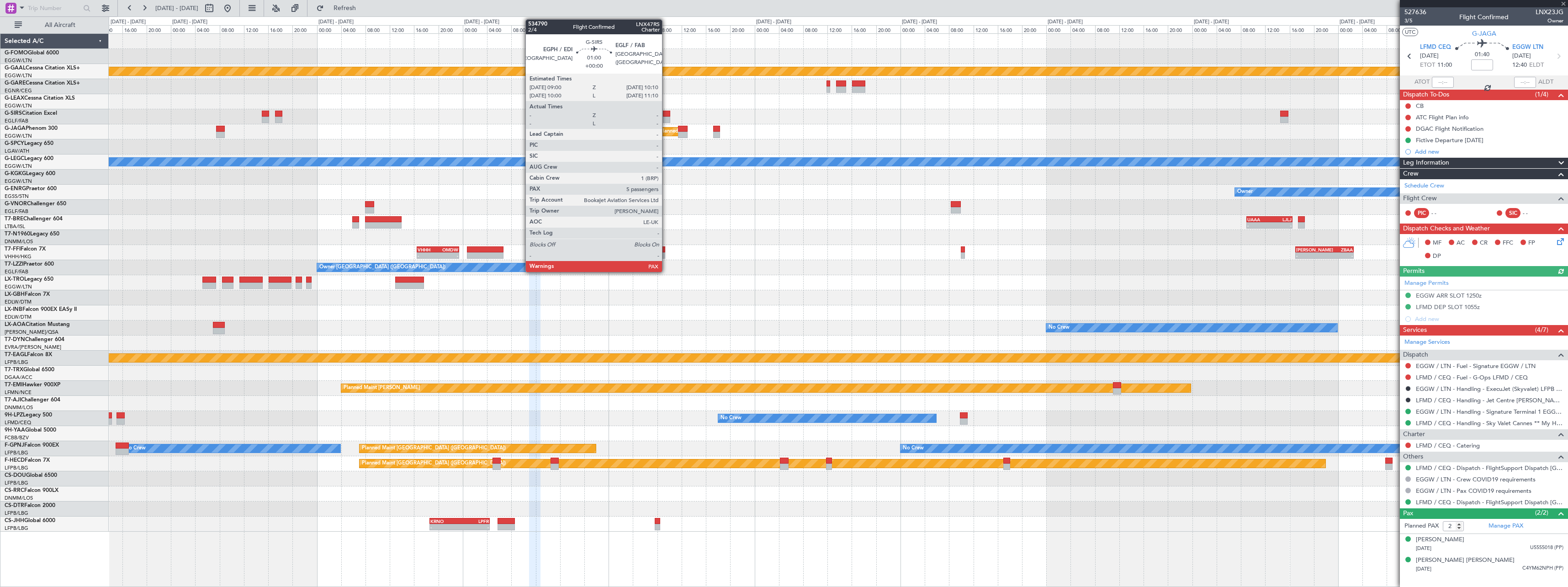
click at [667, 116] on div at bounding box center [667, 114] width 7 height 7
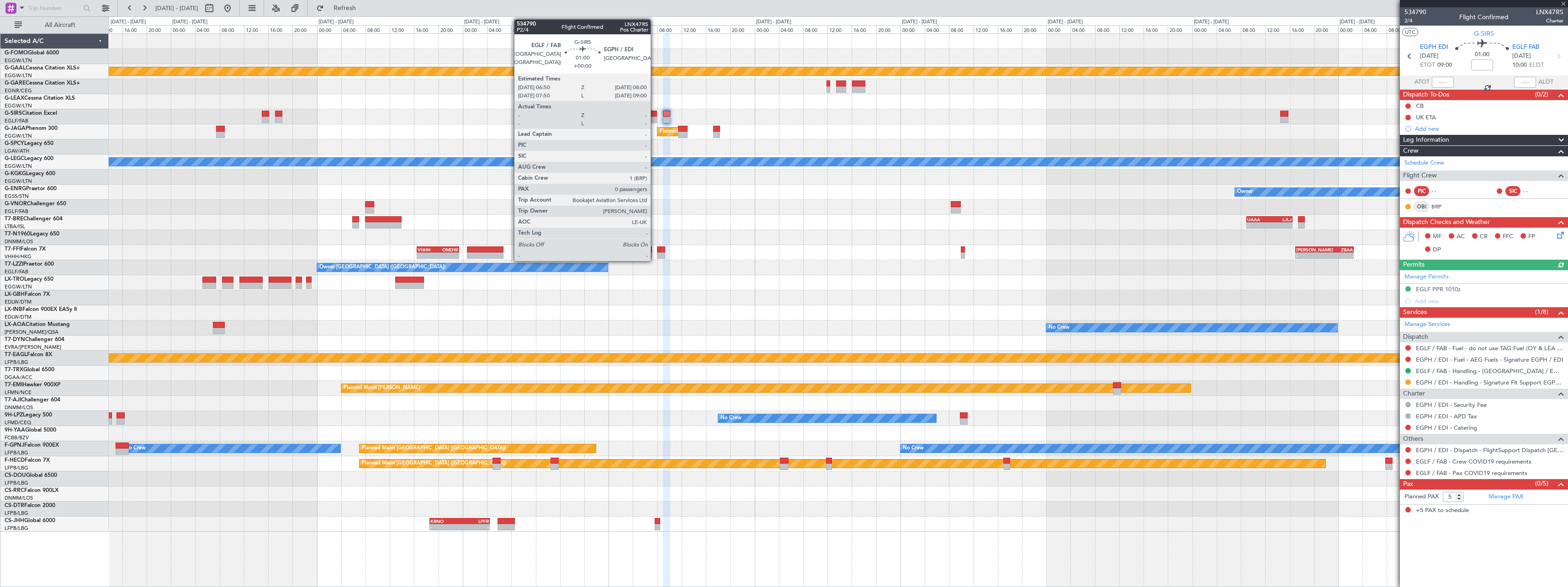
click at [654, 116] on div at bounding box center [653, 119] width 7 height 7
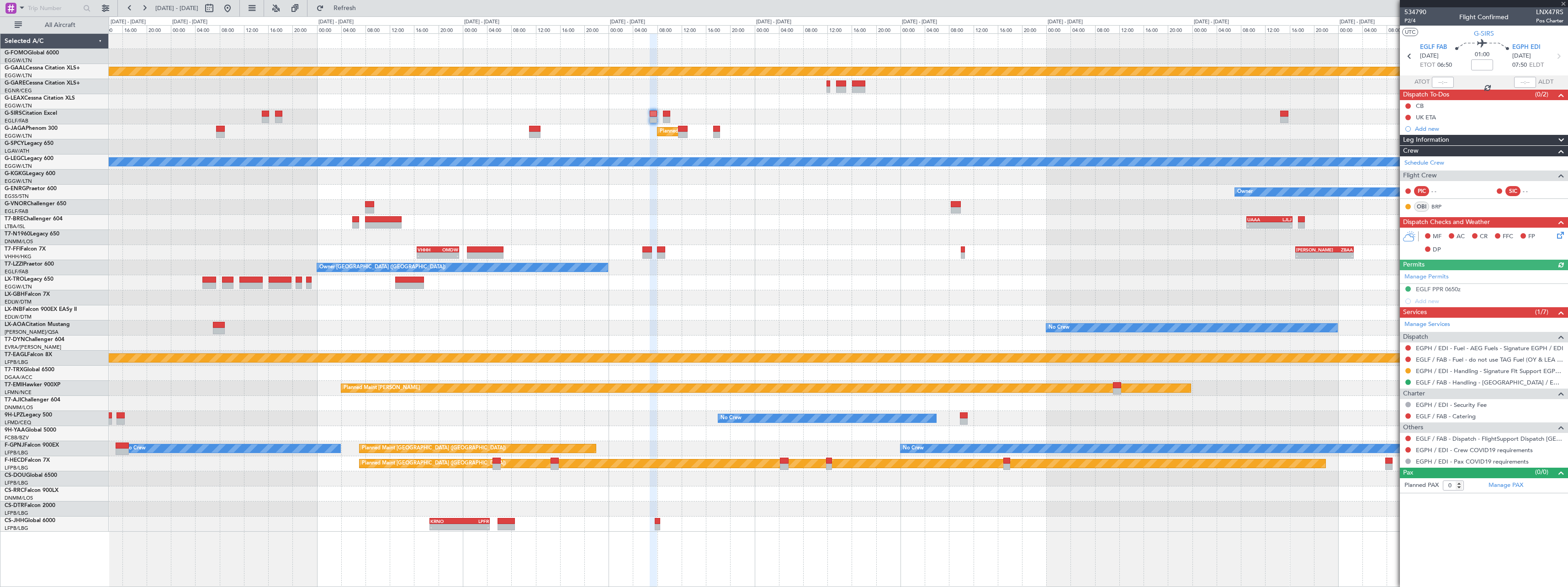
click at [555, 149] on div at bounding box center [838, 147] width 1459 height 15
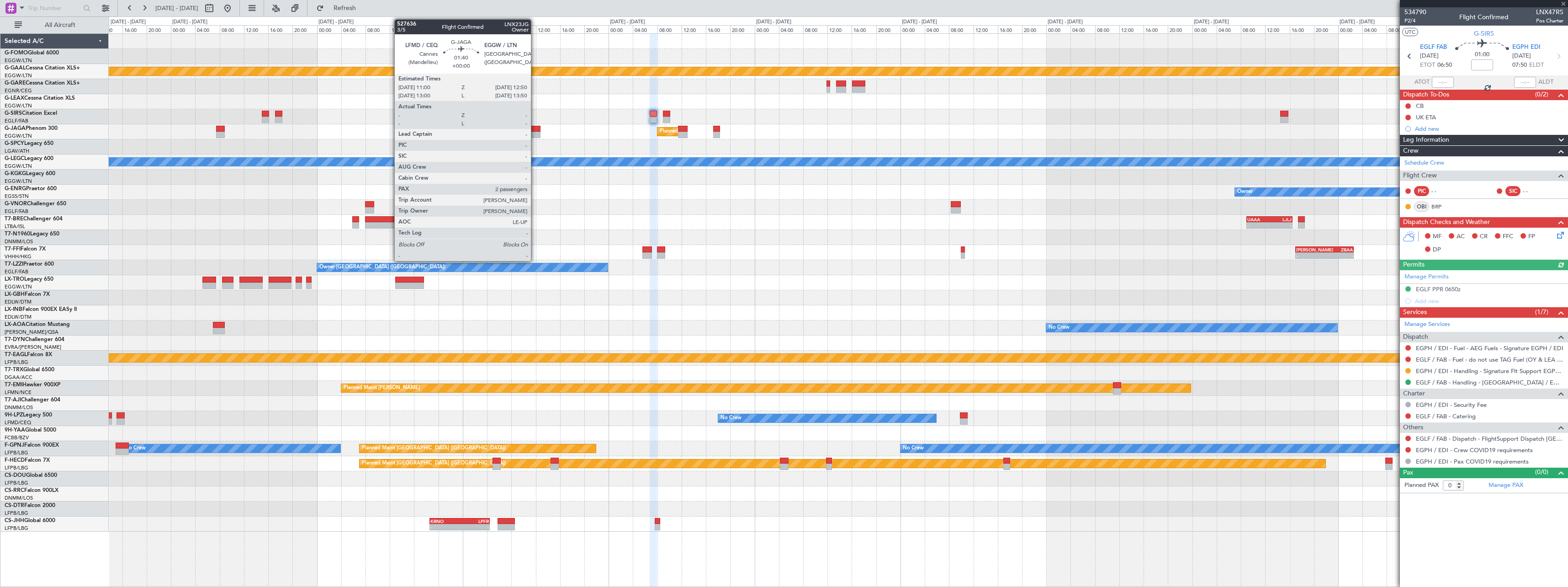
click at [535, 134] on div at bounding box center [534, 135] width 12 height 7
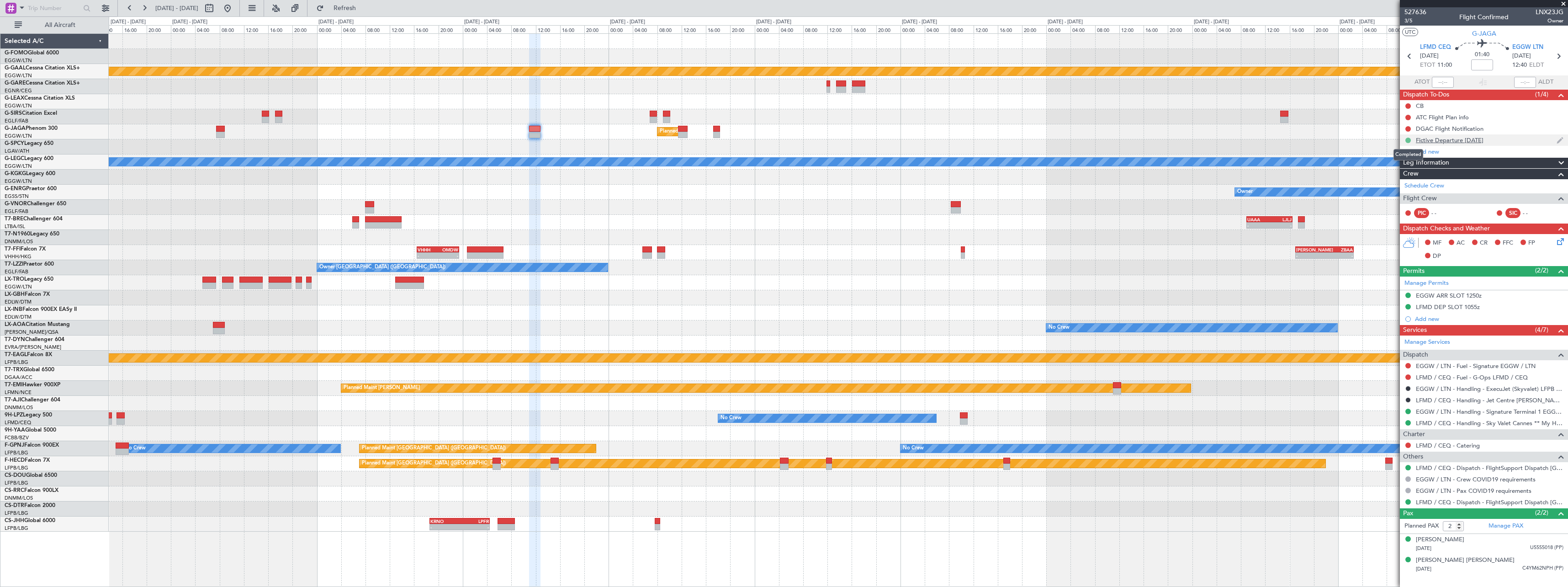
click at [1409, 139] on button at bounding box center [1408, 140] width 5 height 5
drag, startPoint x: 1401, startPoint y: 196, endPoint x: 1007, endPoint y: 180, distance: 394.3
click at [1396, 196] on li "Cancelled" at bounding box center [1409, 194] width 49 height 14
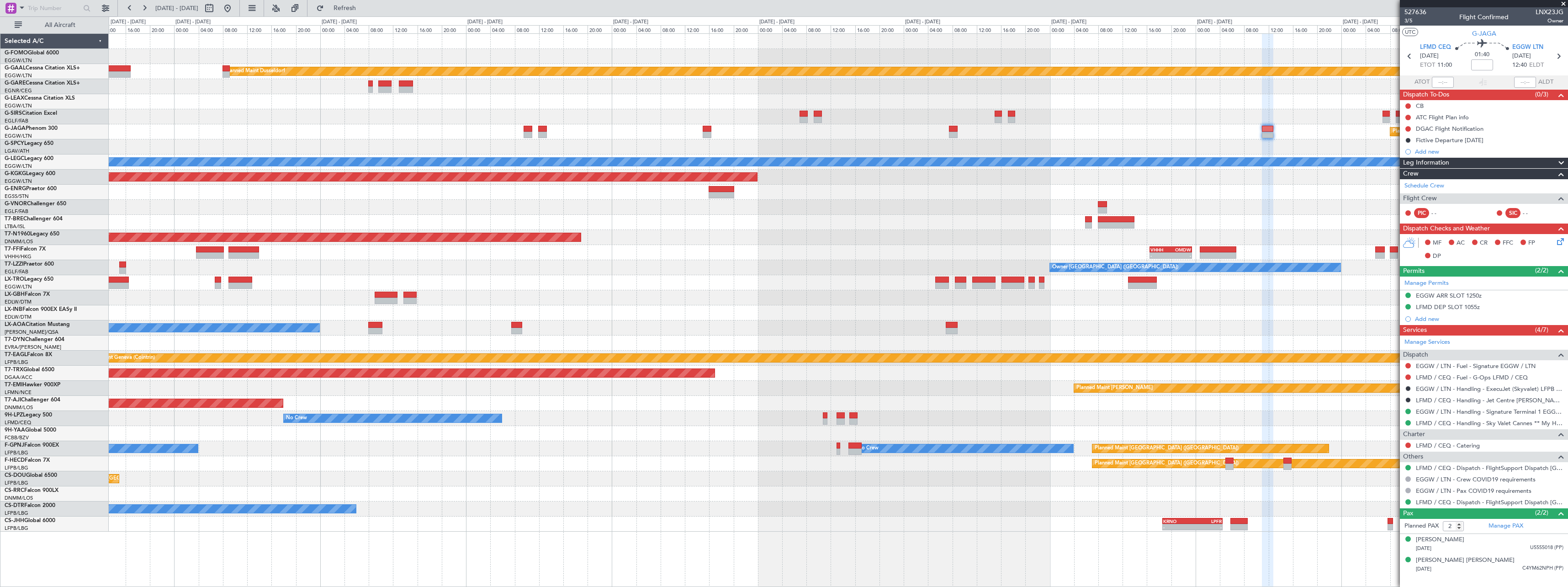
click at [1067, 139] on div at bounding box center [838, 147] width 1459 height 15
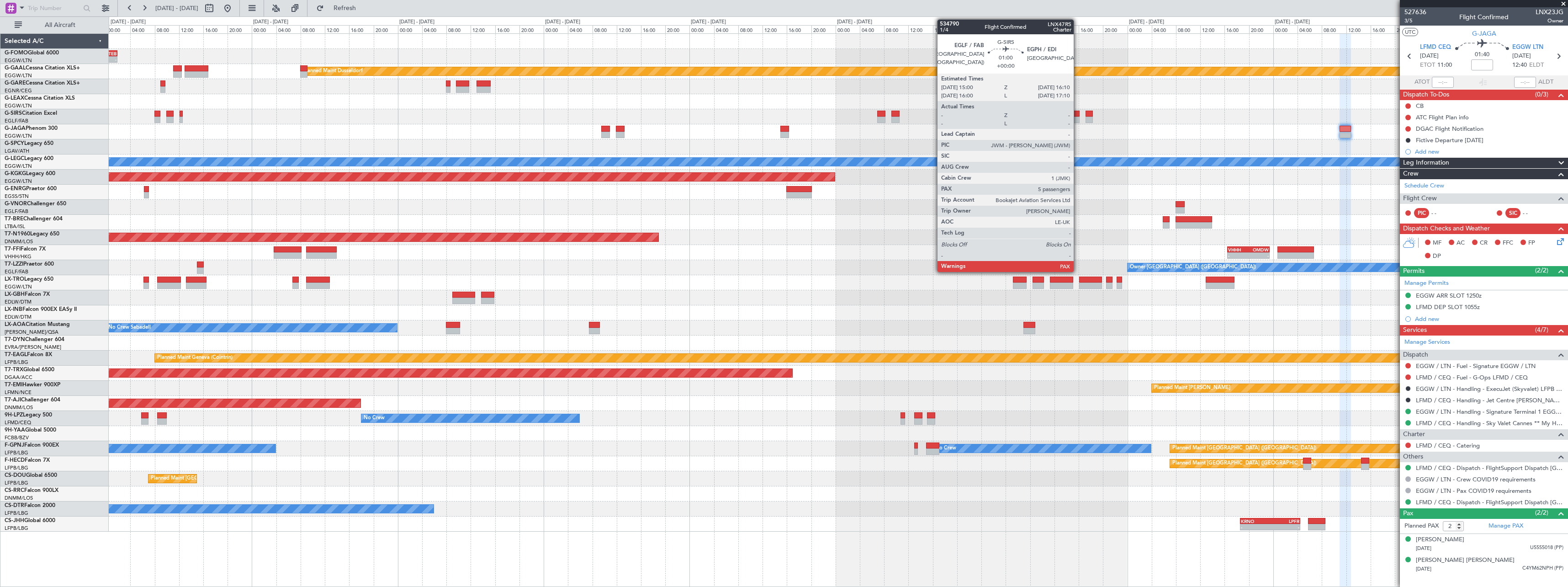
click at [1078, 114] on div at bounding box center [1076, 114] width 7 height 7
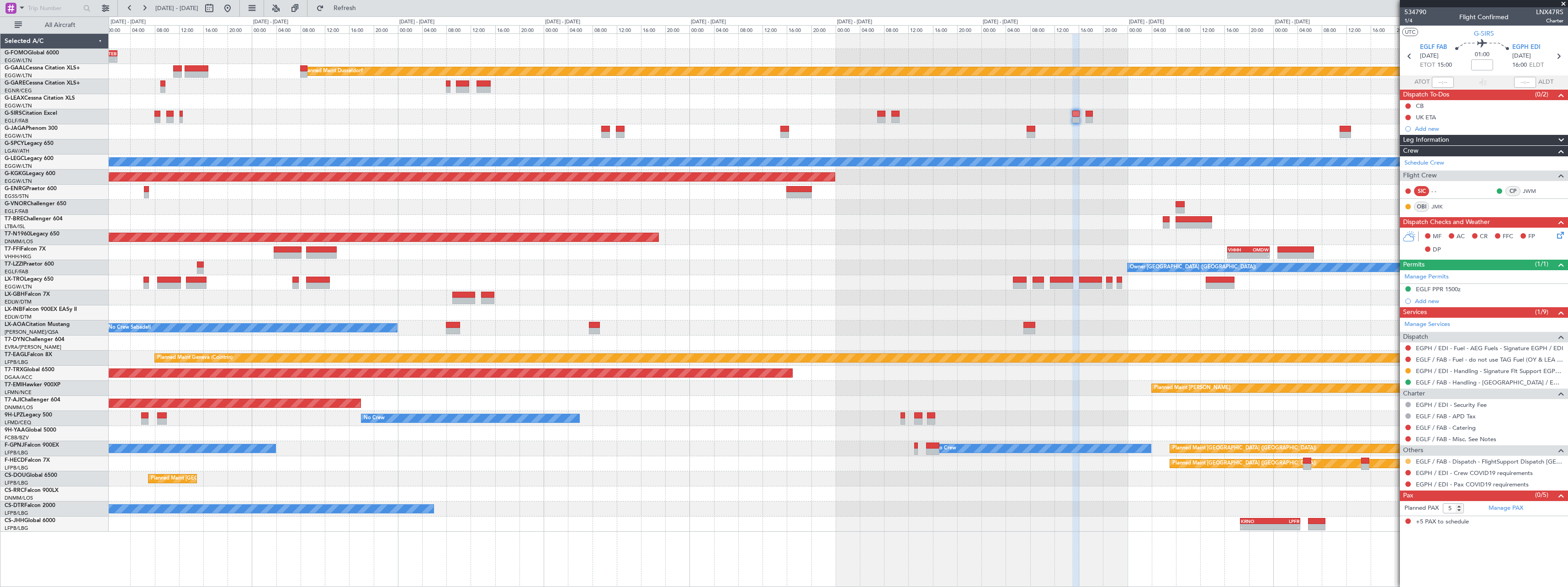
click at [1408, 460] on button at bounding box center [1408, 461] width 5 height 5
click at [1393, 568] on span "Confirmed" at bounding box center [1382, 569] width 29 height 9
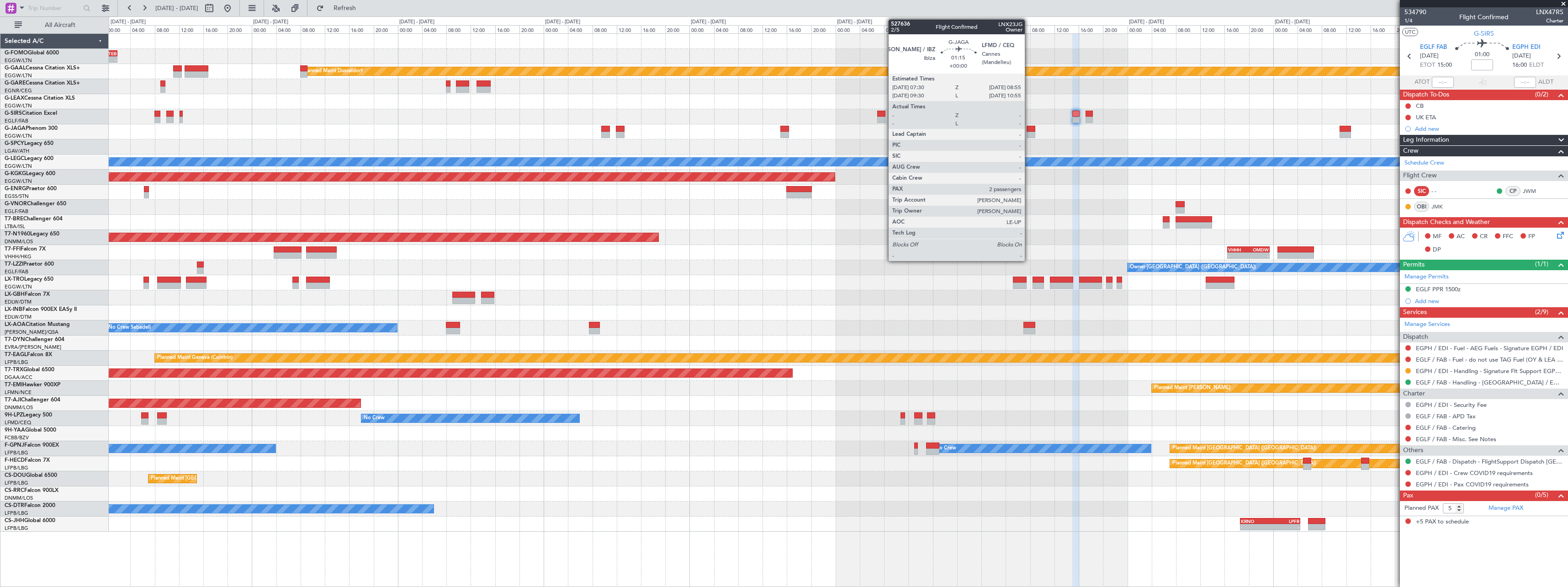
click at [1029, 133] on div at bounding box center [1031, 135] width 9 height 7
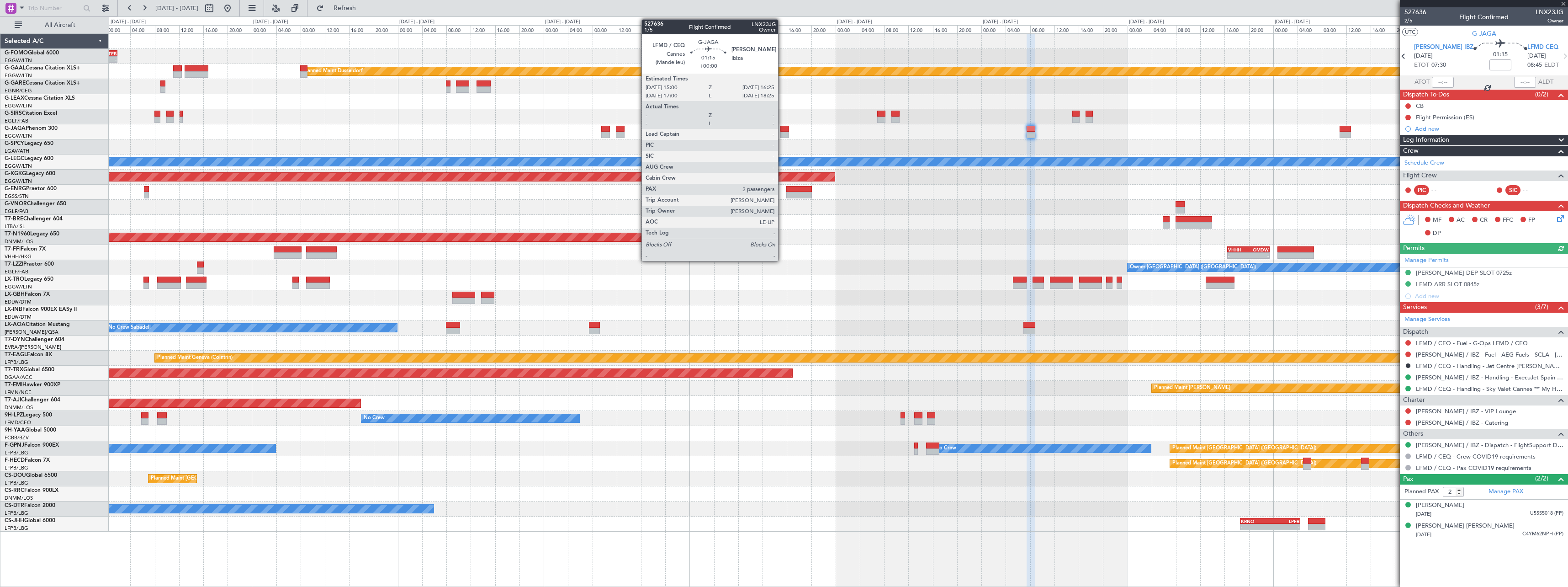
click at [782, 133] on div at bounding box center [785, 135] width 9 height 7
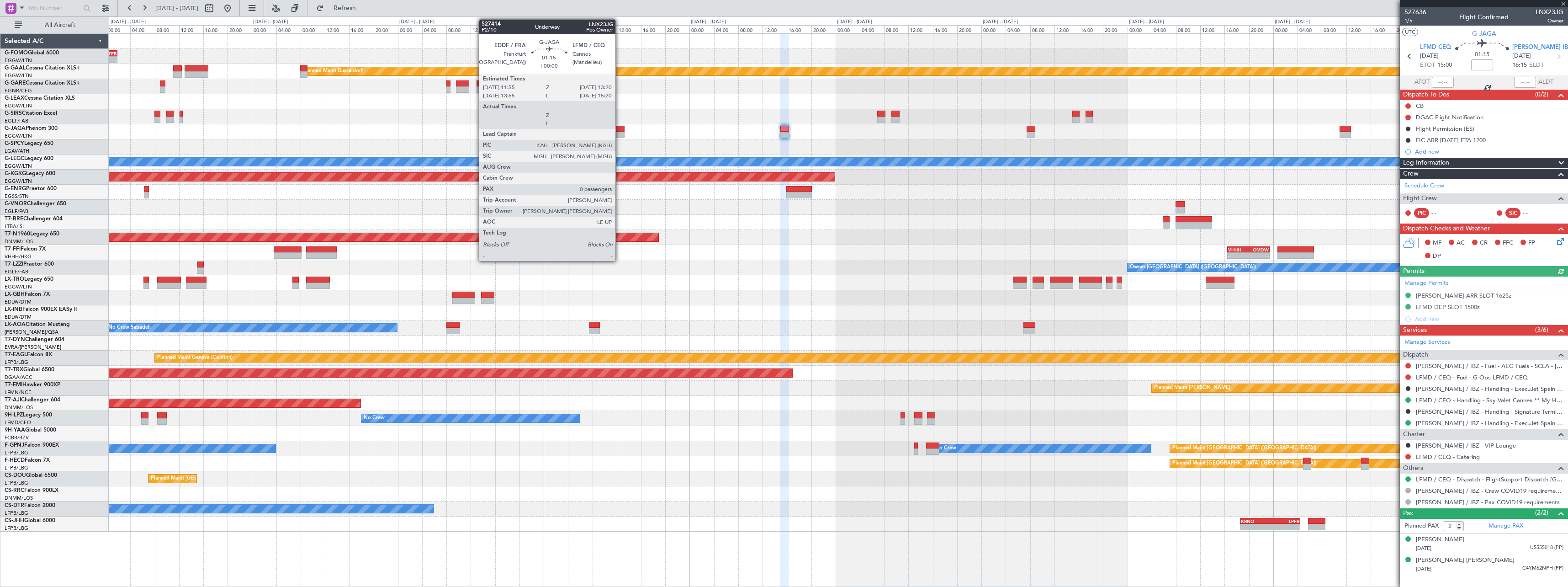
click at [620, 126] on div at bounding box center [620, 128] width 9 height 7
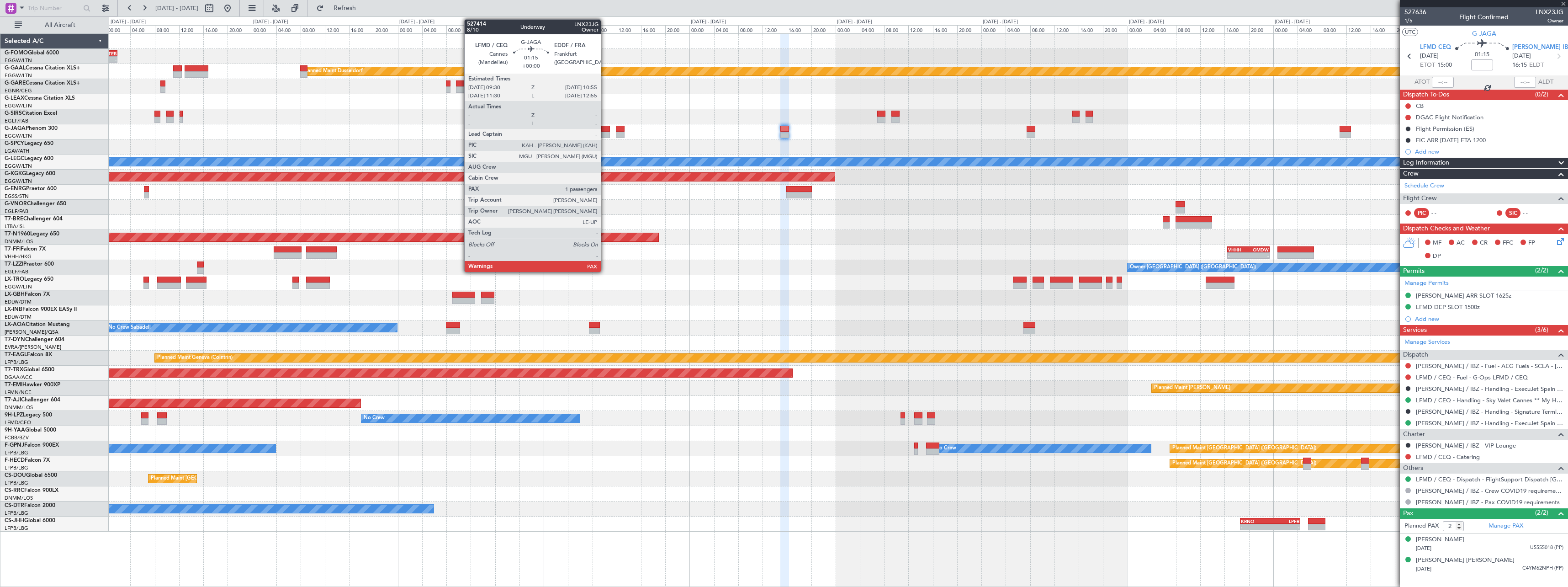
type input "0"
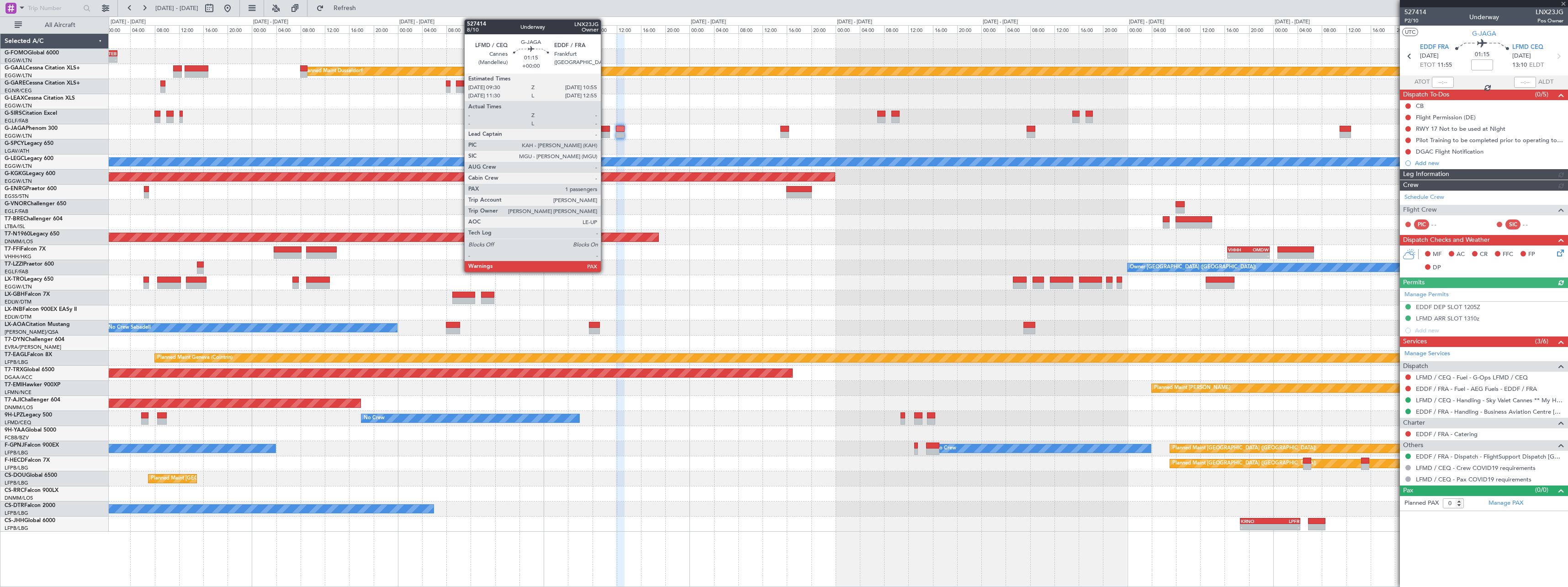
click at [605, 132] on div at bounding box center [606, 135] width 9 height 7
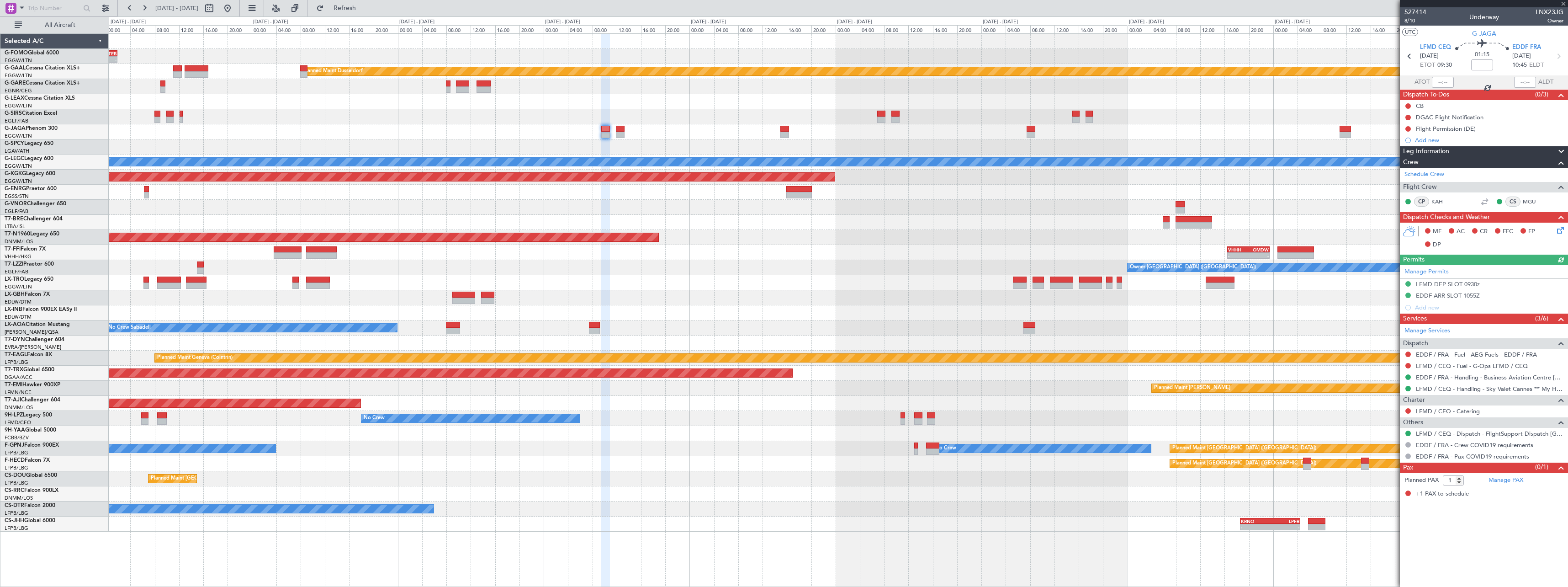
click at [510, 128] on div "Planned Maint [GEOGRAPHIC_DATA] ([GEOGRAPHIC_DATA])" at bounding box center [838, 132] width 1459 height 15
click at [1409, 127] on button at bounding box center [1408, 128] width 5 height 5
click at [1401, 186] on li "Cancelled" at bounding box center [1409, 183] width 49 height 14
click at [1410, 118] on button at bounding box center [1408, 117] width 5 height 5
drag, startPoint x: 1402, startPoint y: 171, endPoint x: 866, endPoint y: 192, distance: 536.4
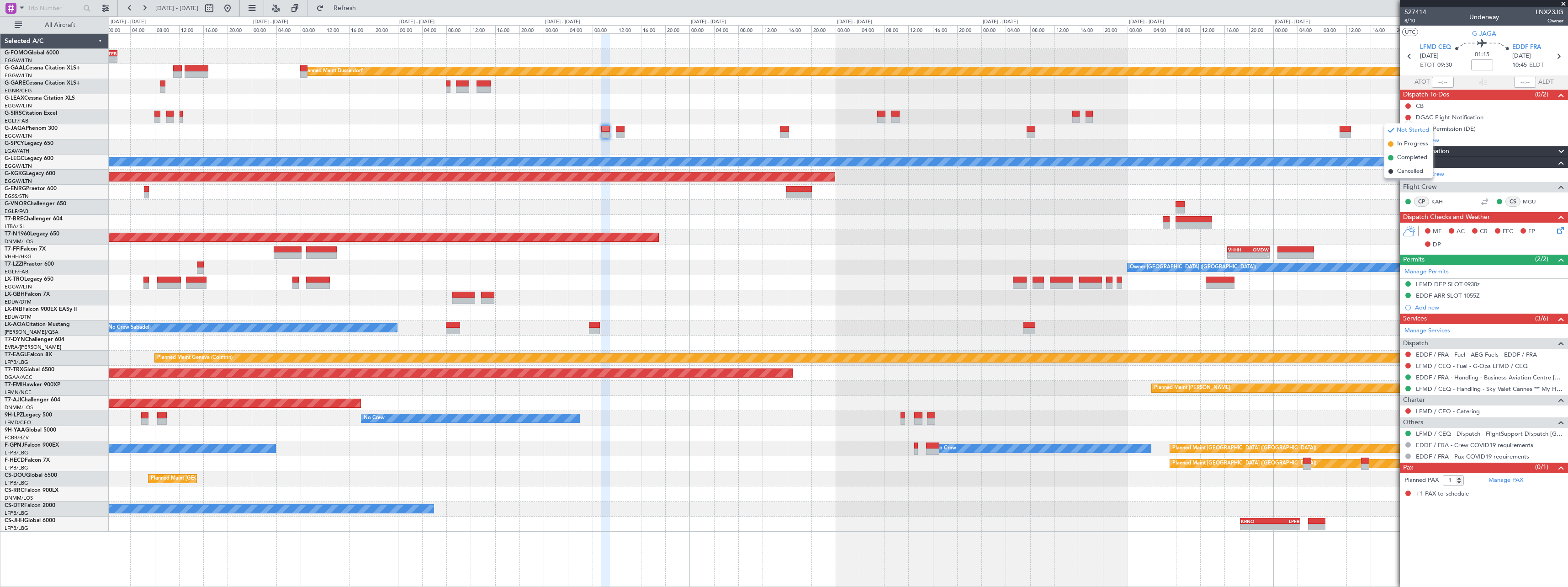
click at [1402, 171] on span "Cancelled" at bounding box center [1410, 171] width 26 height 9
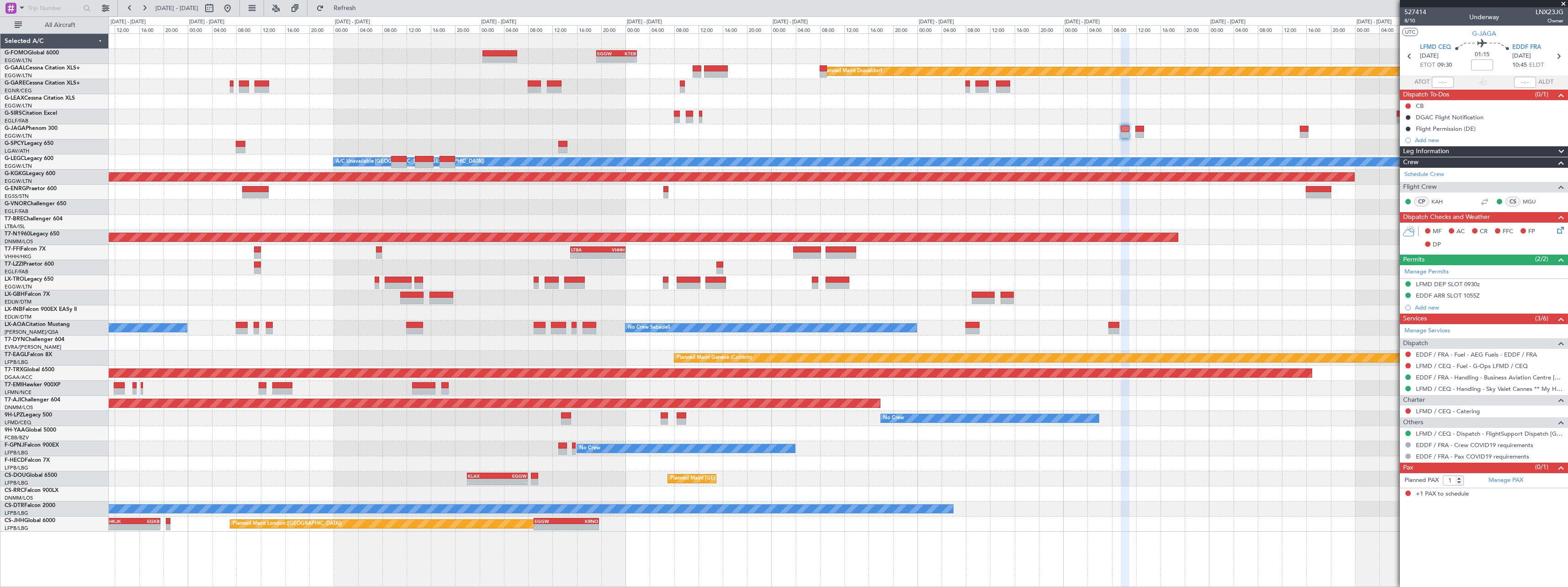
click at [898, 156] on div "A/C Unavailable [GEOGRAPHIC_DATA] ([GEOGRAPHIC_DATA])" at bounding box center [838, 162] width 1459 height 15
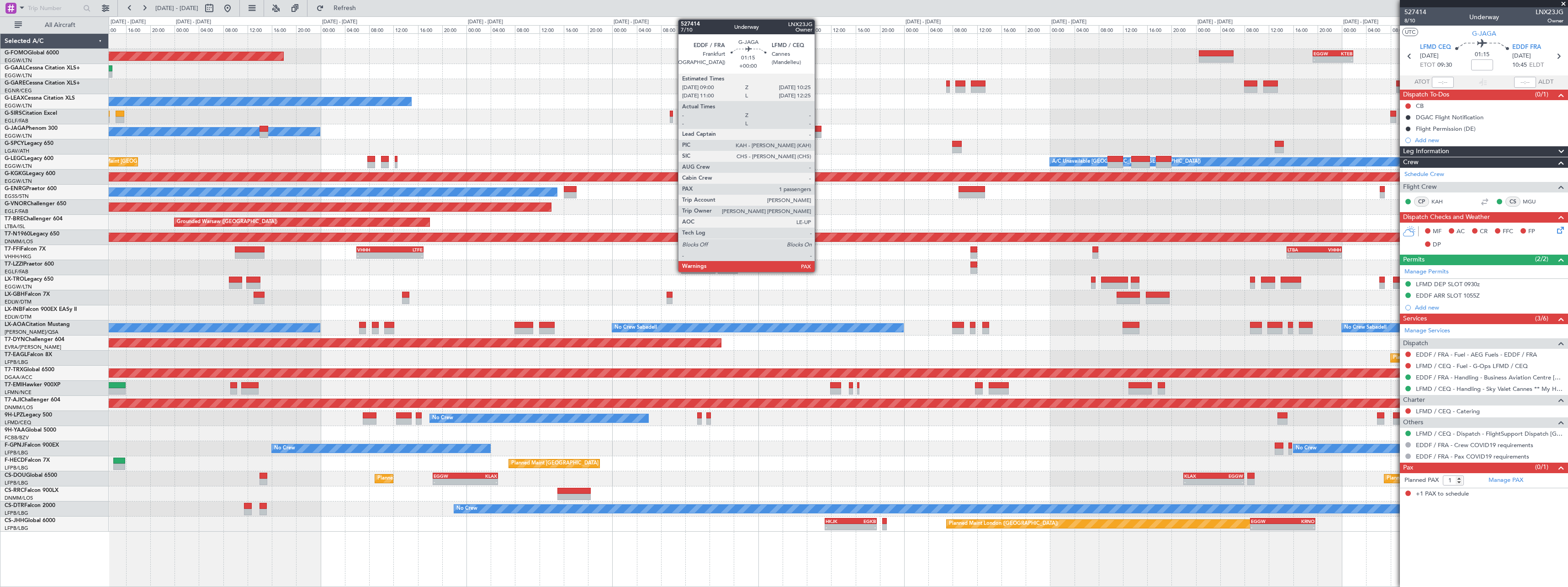
click at [819, 135] on div at bounding box center [817, 135] width 9 height 7
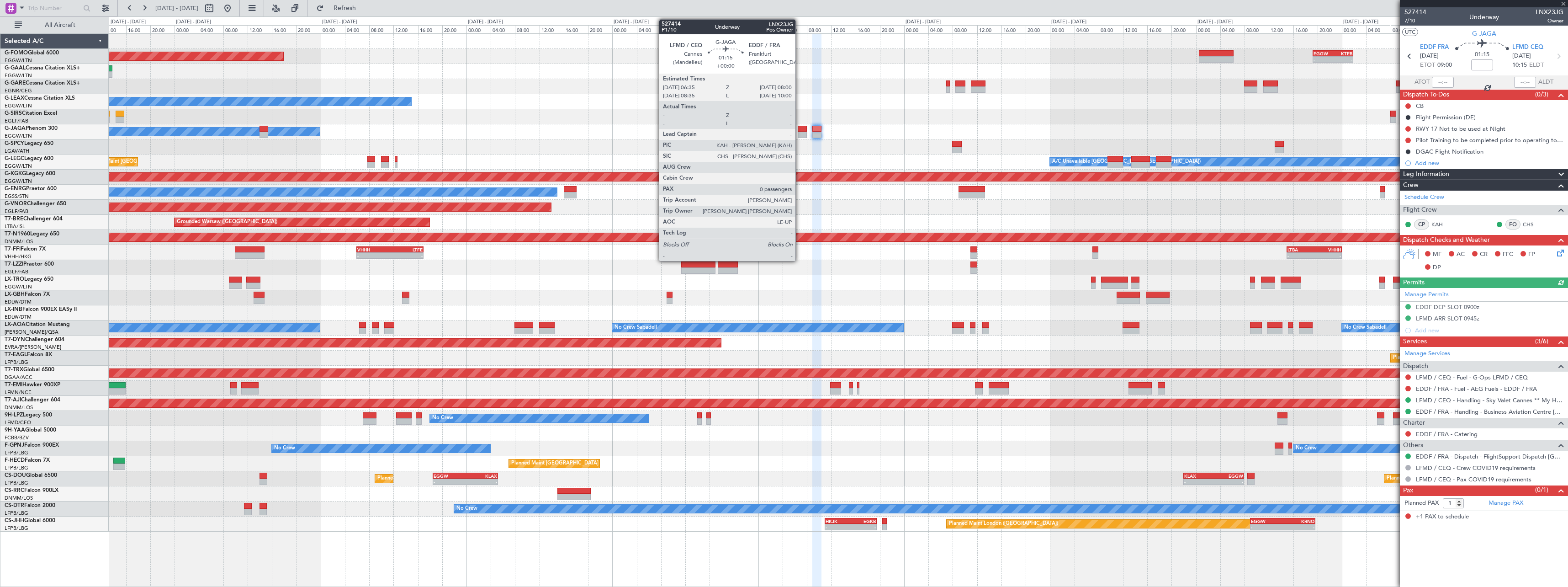
click at [800, 132] on div at bounding box center [802, 135] width 9 height 7
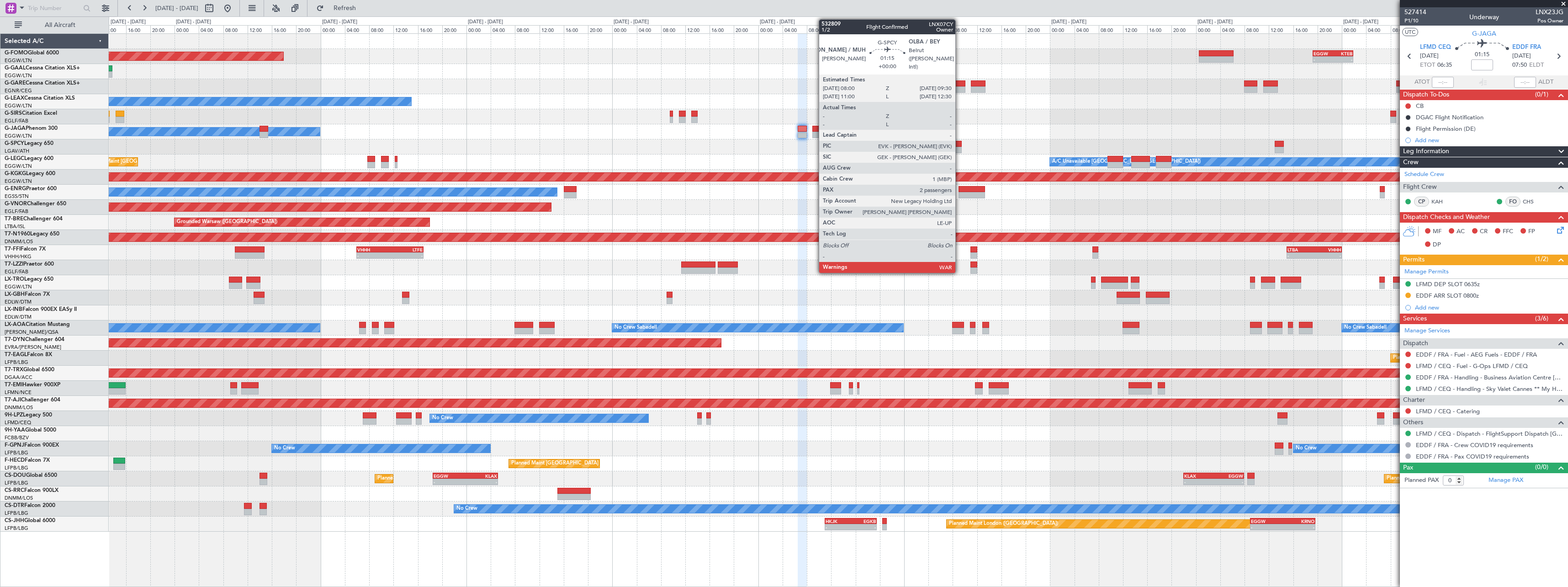
click at [959, 147] on div at bounding box center [956, 150] width 9 height 7
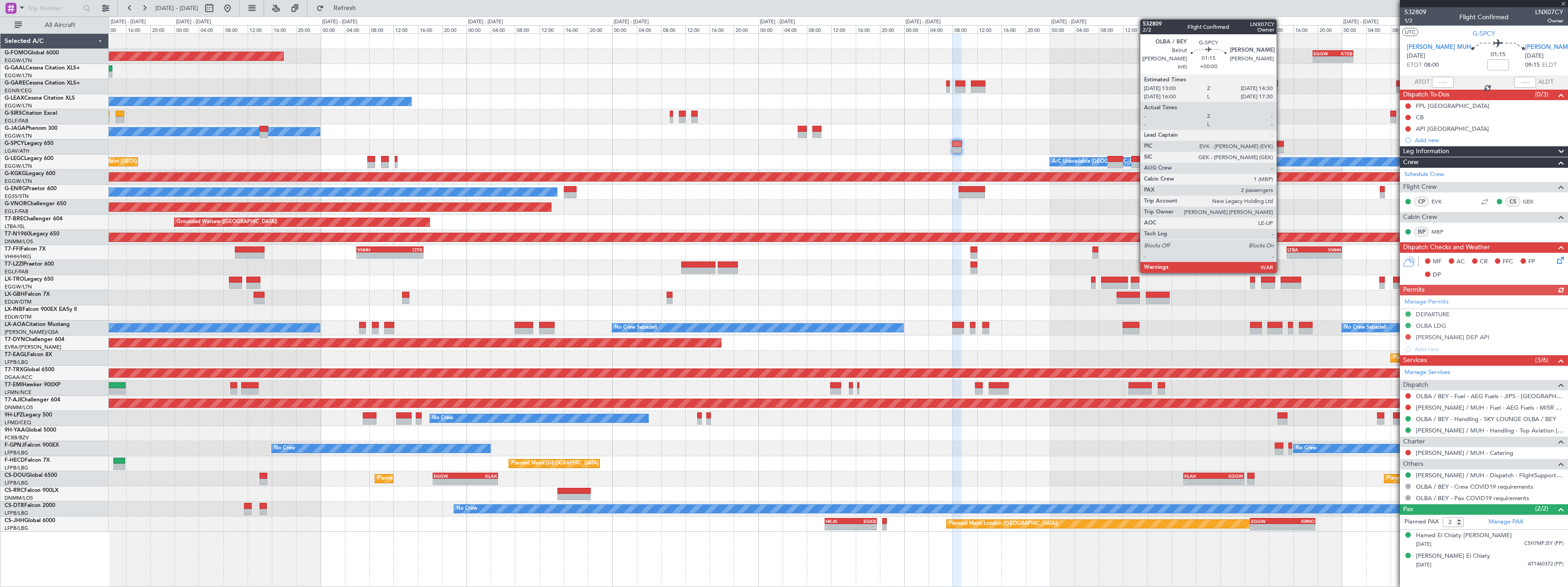
click at [1281, 150] on div at bounding box center [1279, 150] width 9 height 7
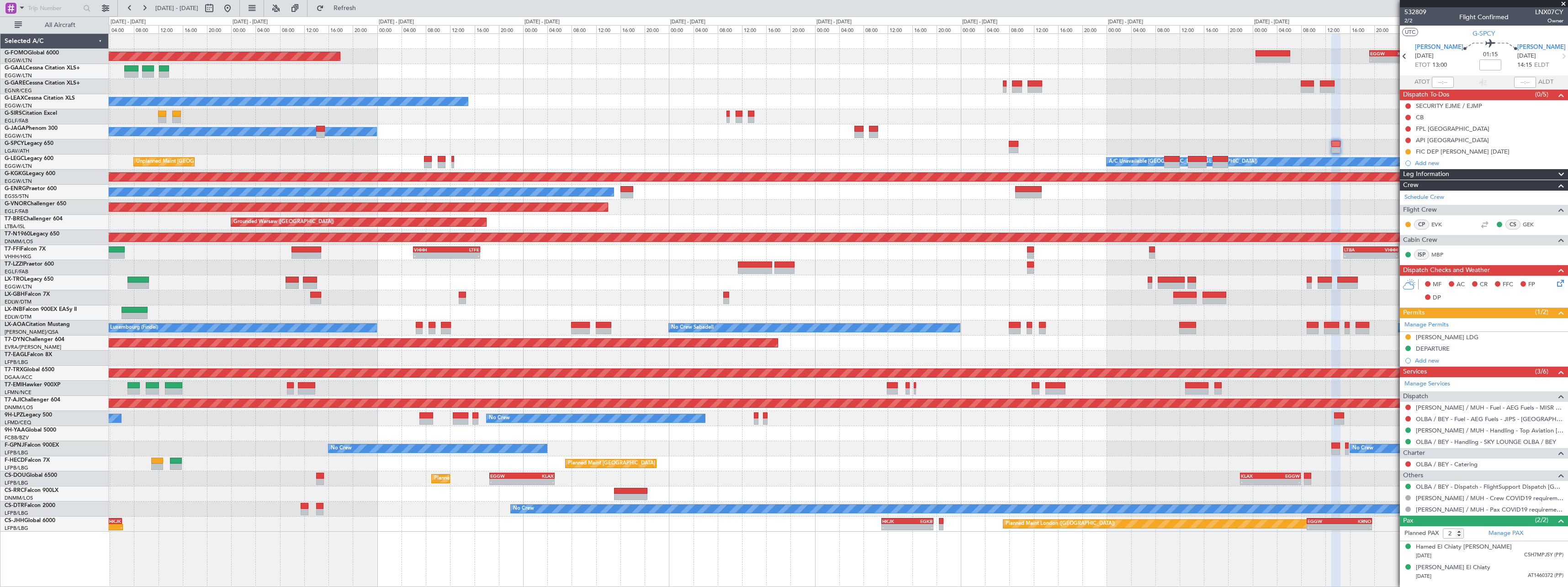
click at [625, 132] on div "Owner" at bounding box center [838, 132] width 1459 height 15
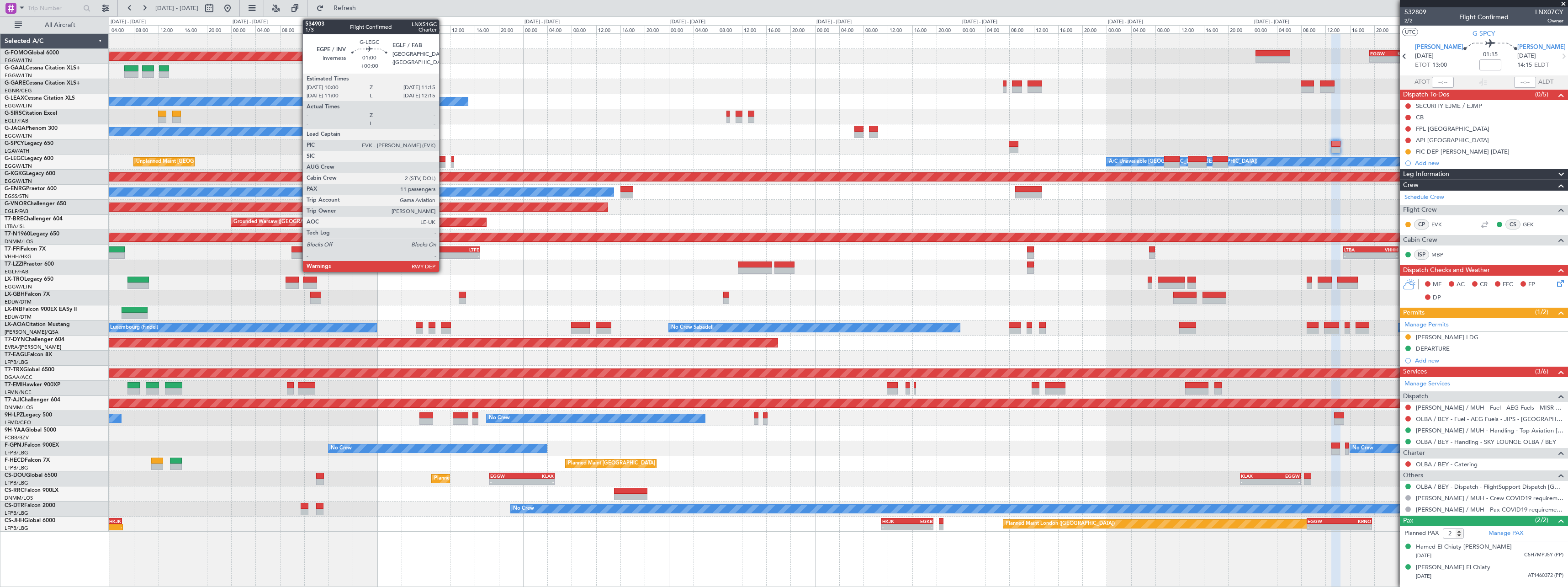
click at [443, 162] on div at bounding box center [441, 165] width 8 height 7
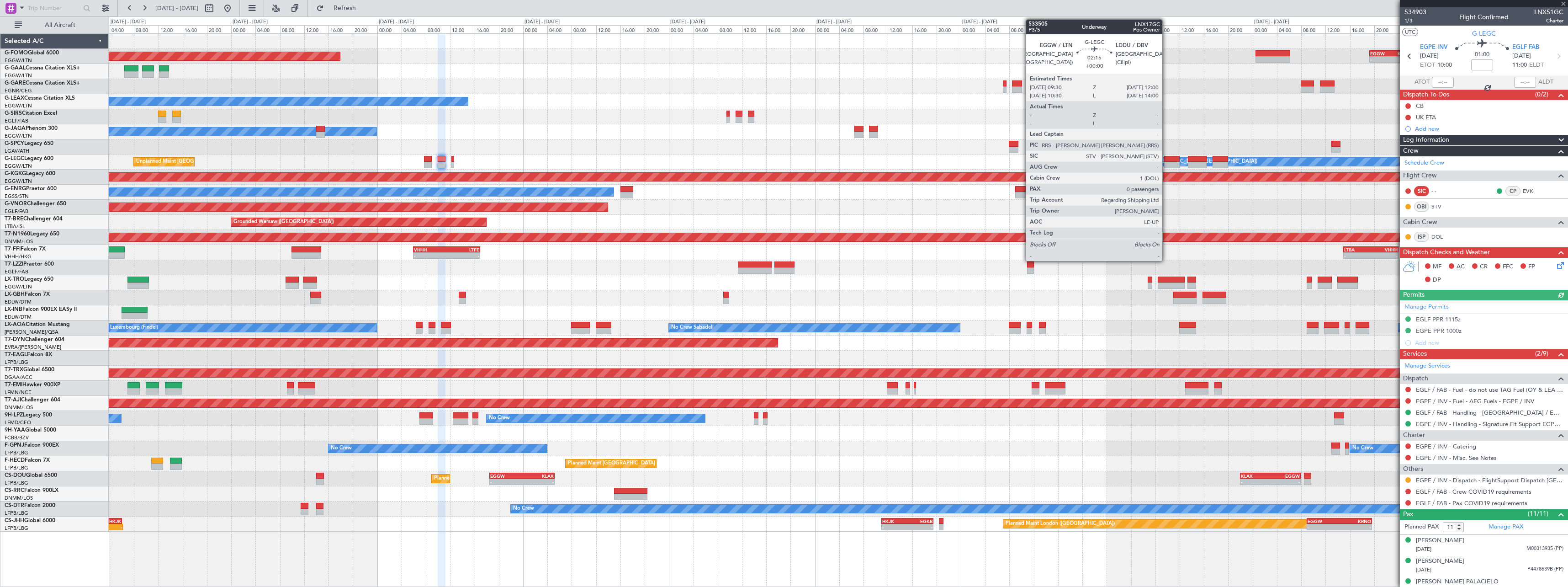
click at [1166, 160] on div at bounding box center [1172, 159] width 16 height 7
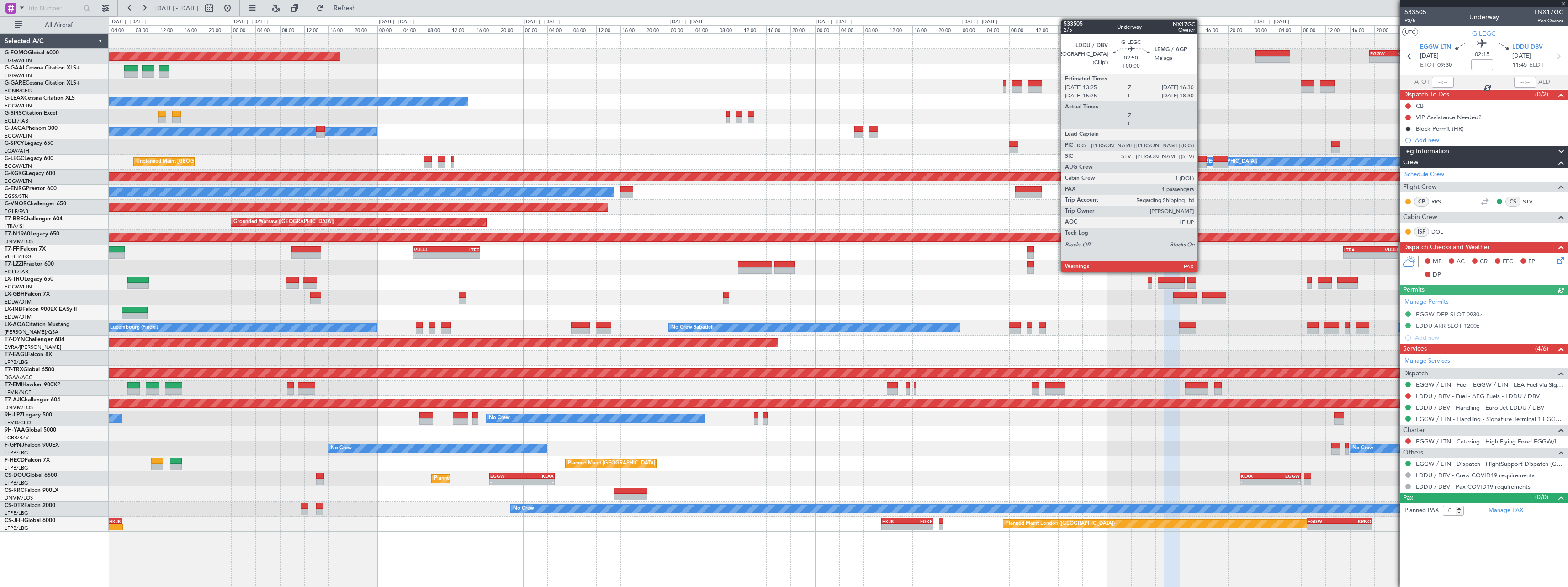
click at [1202, 164] on div at bounding box center [1198, 165] width 19 height 7
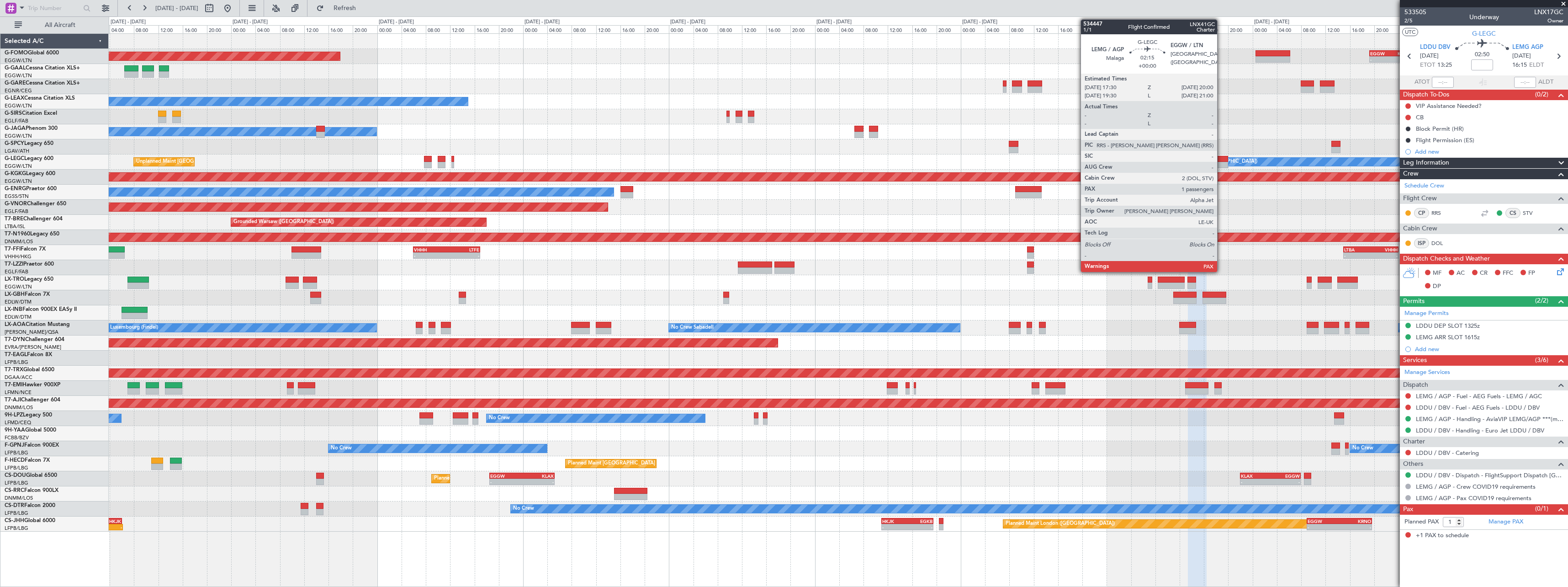
click at [1221, 159] on div at bounding box center [1220, 159] width 16 height 7
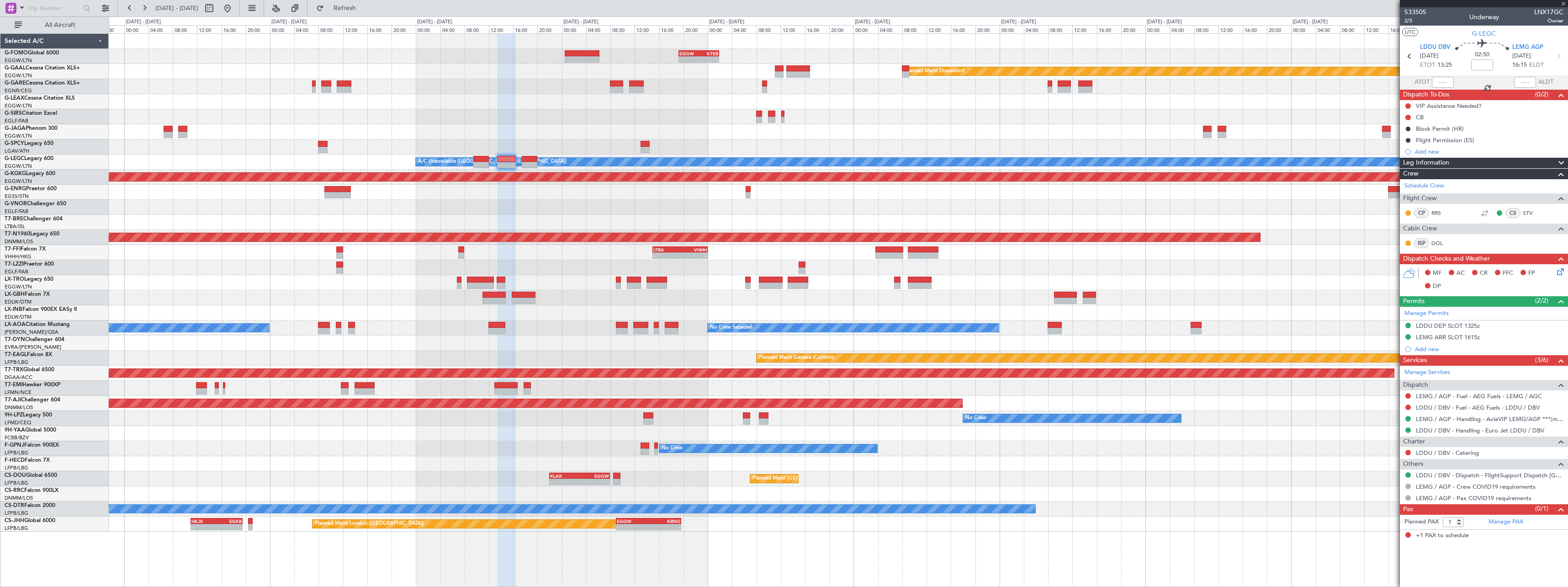
click at [584, 101] on div "- - EGGW 19:15 Z KTEB 01:55 Z Planned Maint Dusseldorf Owner A/C Unavailable Lo…" at bounding box center [838, 283] width 1459 height 497
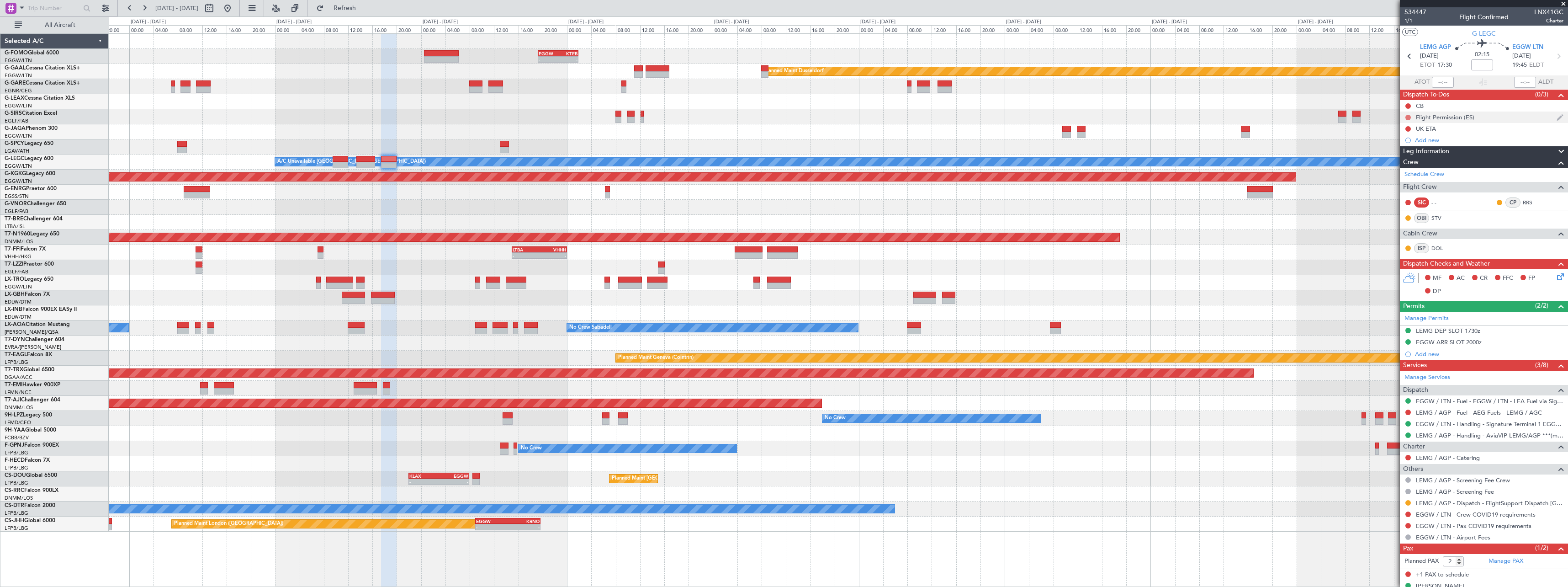
click at [1408, 118] on button at bounding box center [1408, 117] width 5 height 5
click at [1408, 160] on span "Completed" at bounding box center [1412, 157] width 30 height 9
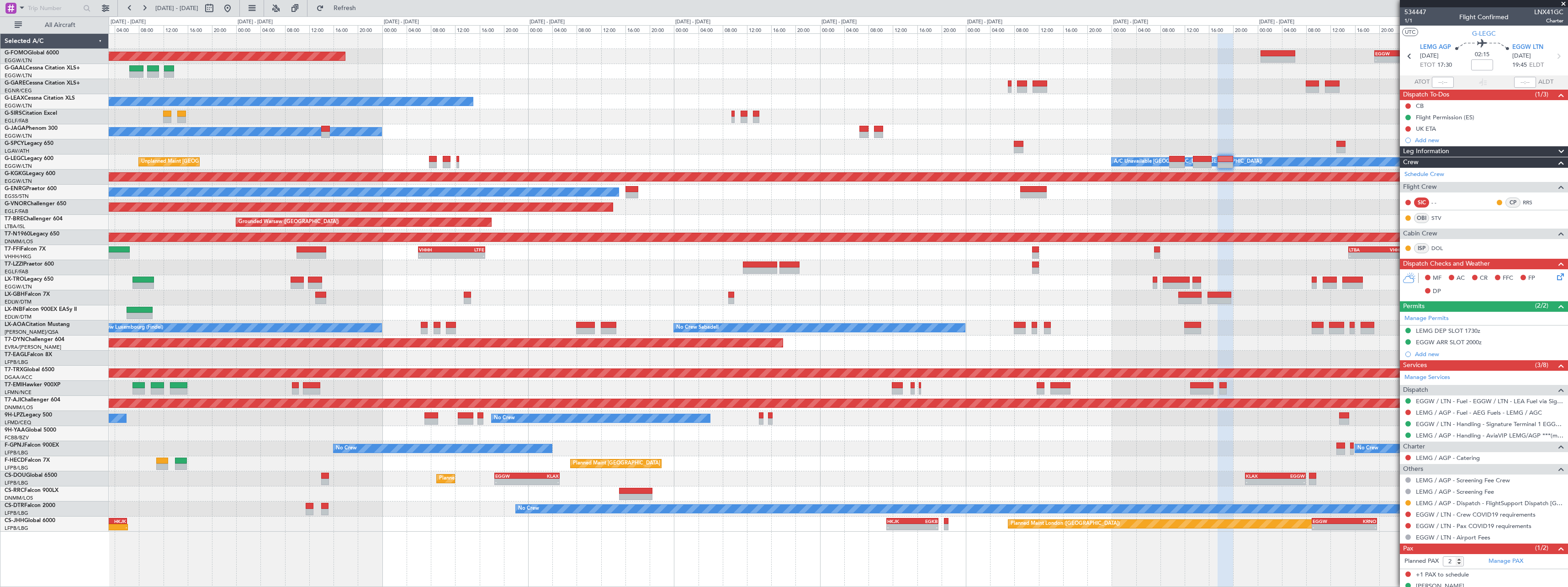
click at [1230, 210] on div "- - EGGW 19:15 Z KTEB 01:55 Z Planned Maint Windsor Locks (Bradley Intl) Planne…" at bounding box center [838, 283] width 1459 height 497
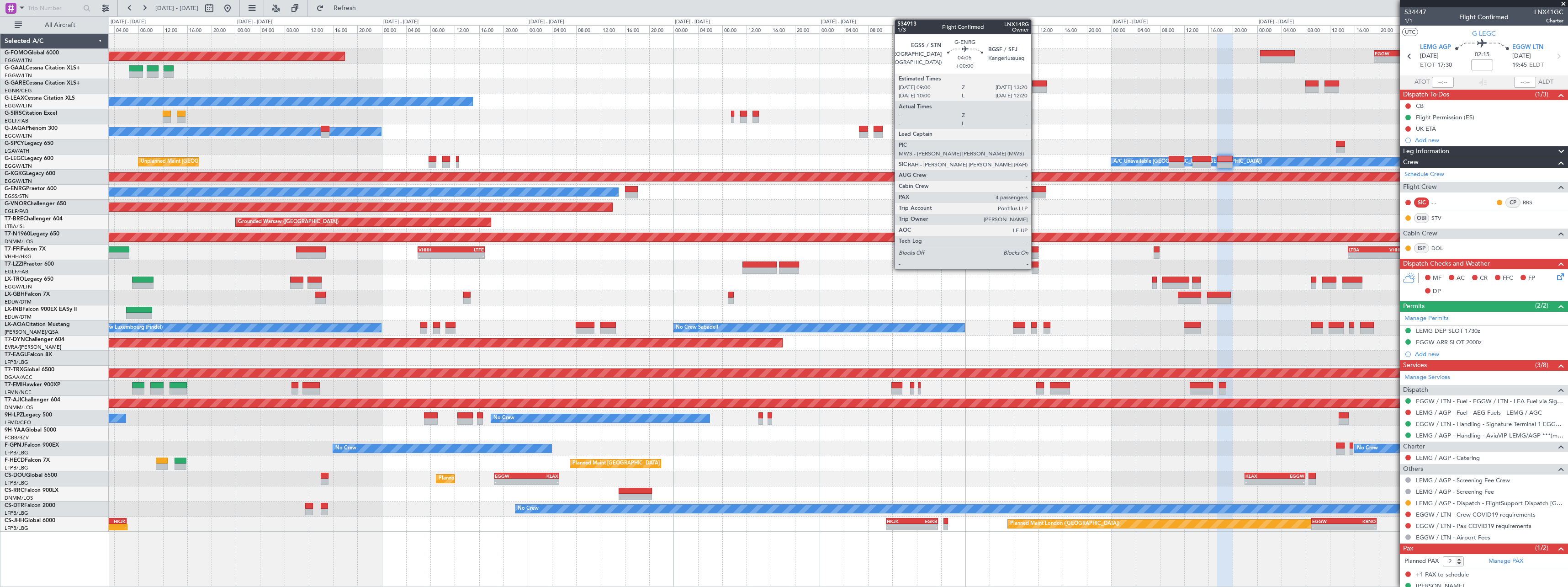
click at [1035, 193] on div at bounding box center [1033, 195] width 27 height 7
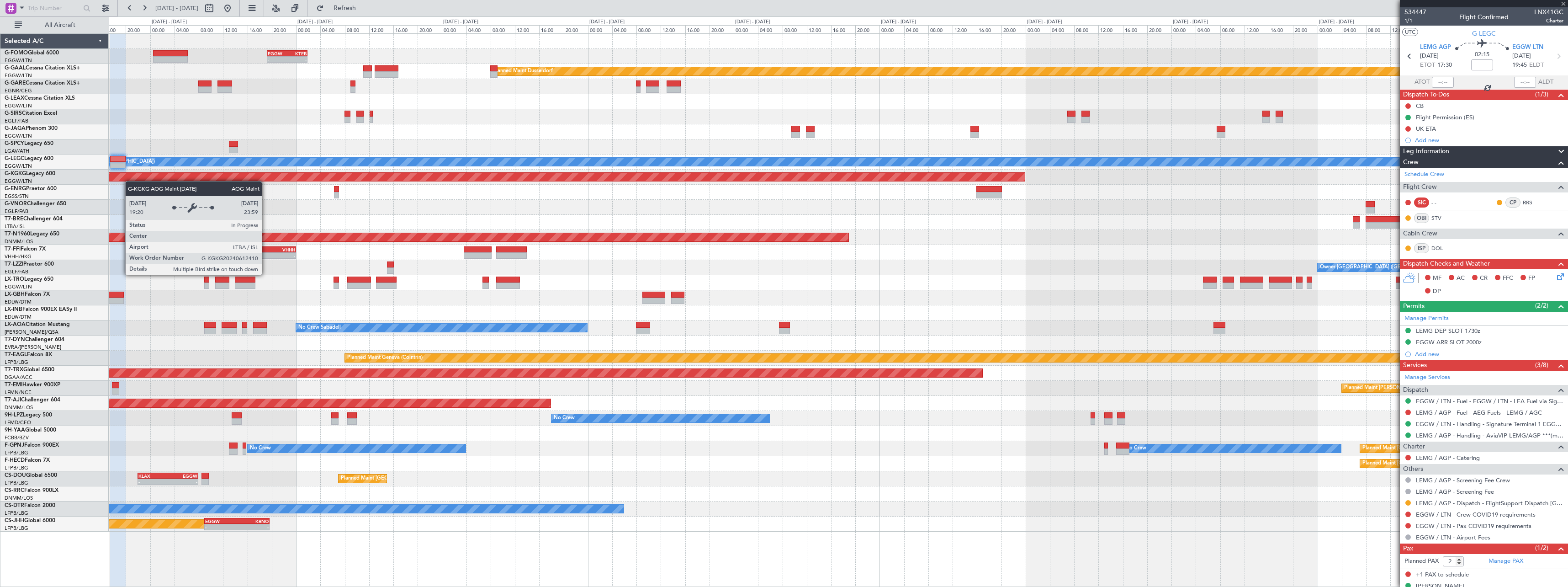
click at [124, 180] on div "- - EGGW 19:15 Z KTEB 01:55 Z Planned [GEOGRAPHIC_DATA] Planned Maint [GEOGRAPH…" at bounding box center [838, 283] width 1459 height 497
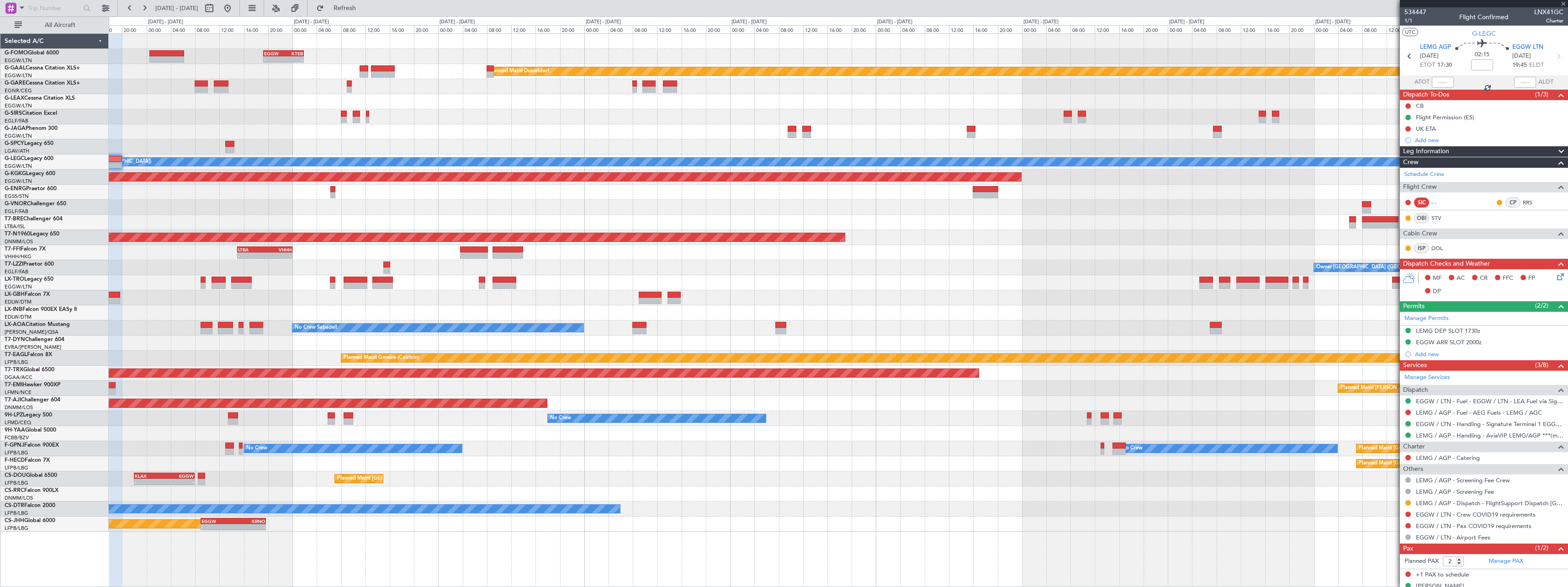
type input "4"
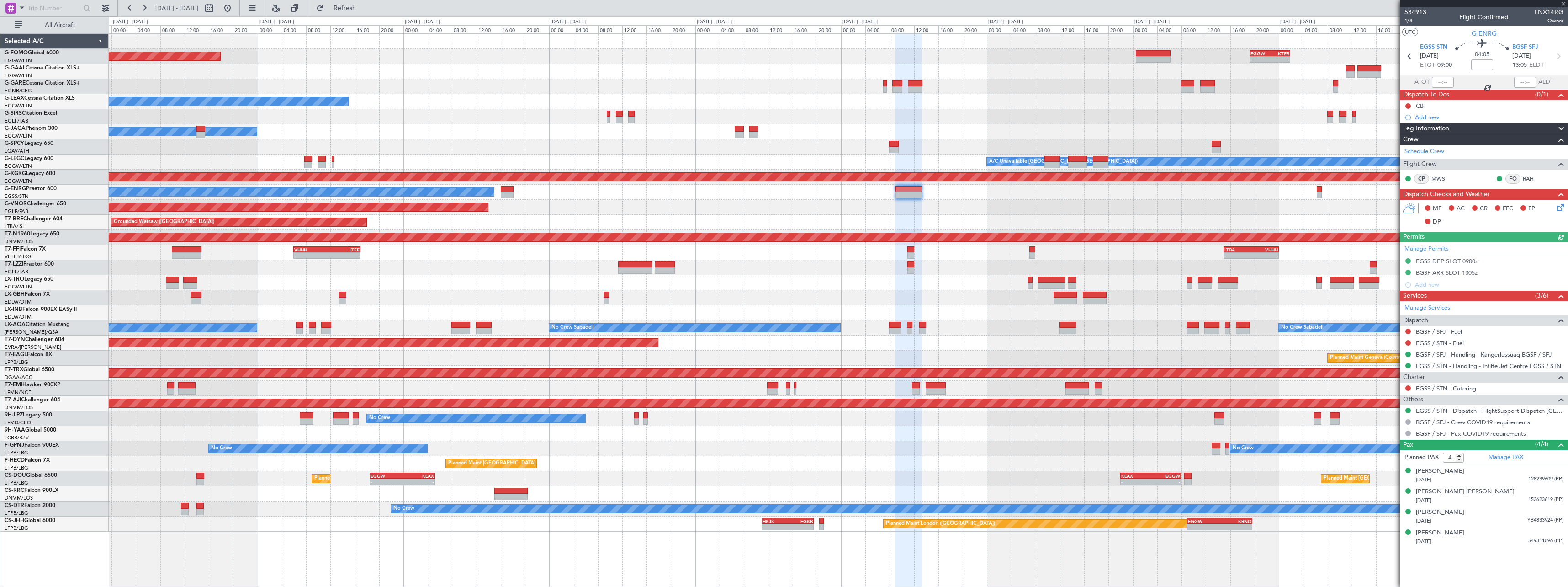
click at [1412, 206] on fb-app "16 Aug 2025 - 26 Aug 2025 Refresh Quick Links All Aircraft EGGW 19:15 Z KTEB 01…" at bounding box center [784, 297] width 1568 height 580
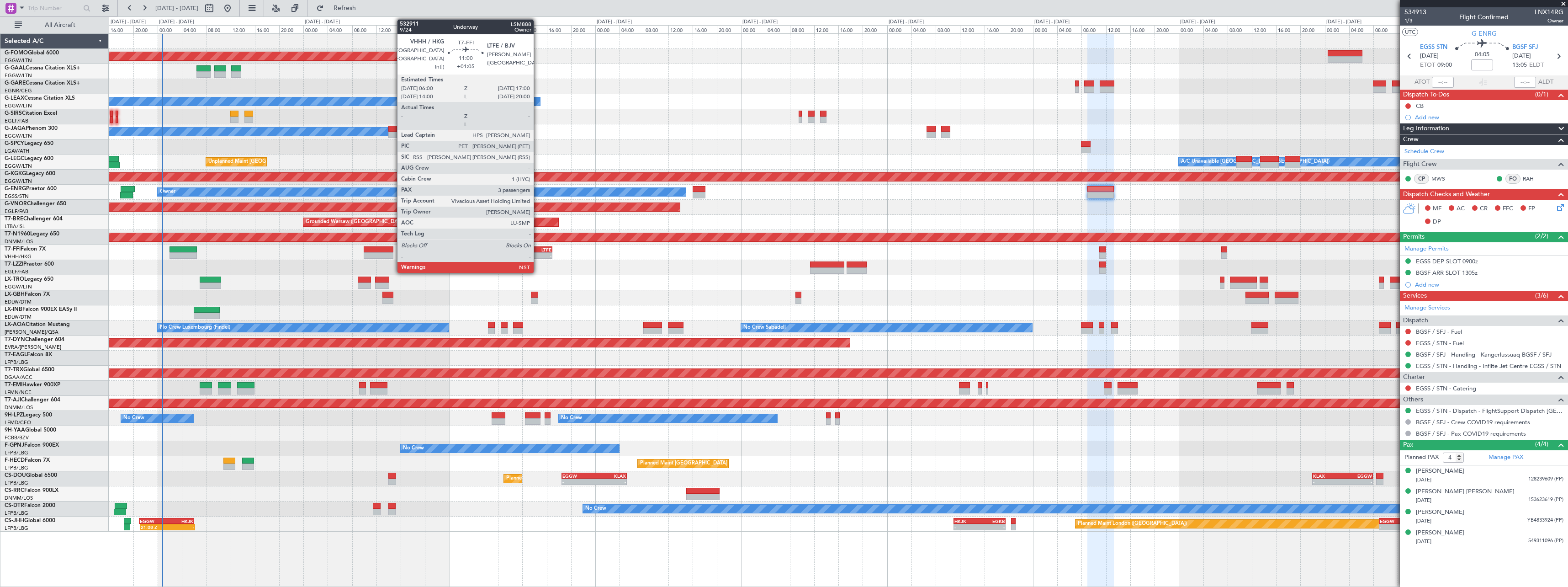
click at [537, 254] on div "-" at bounding box center [535, 255] width 32 height 5
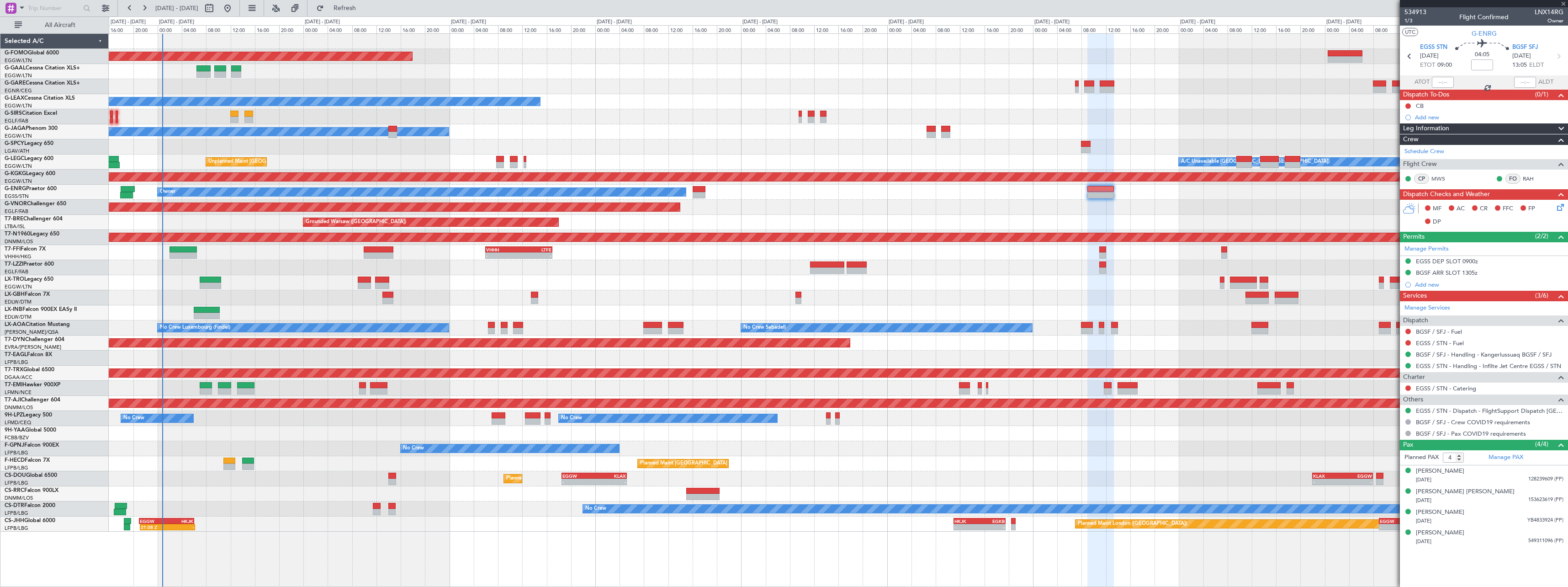
type input "+01:05"
type input "3"
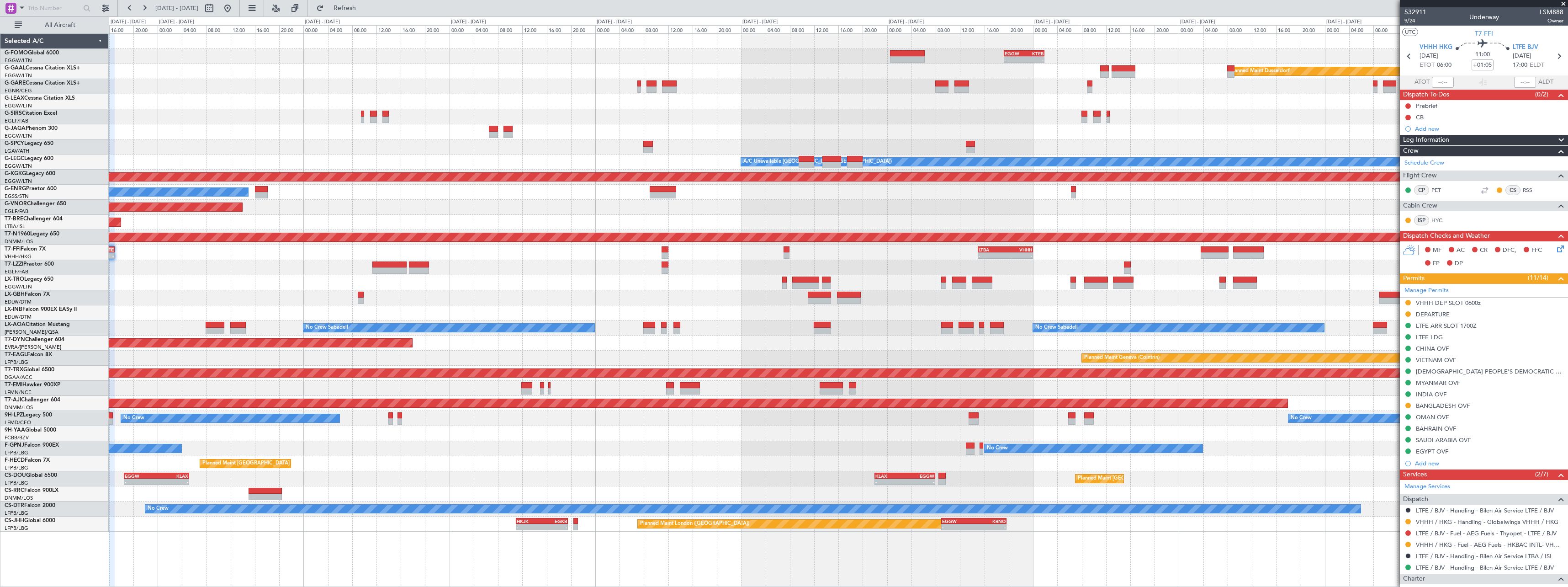
click at [755, 258] on div "- - VHHH 06:00 Z LTFE 17:00 Z - - LTBA 15:00 Z VHHH 00:00 Z" at bounding box center [838, 252] width 1459 height 15
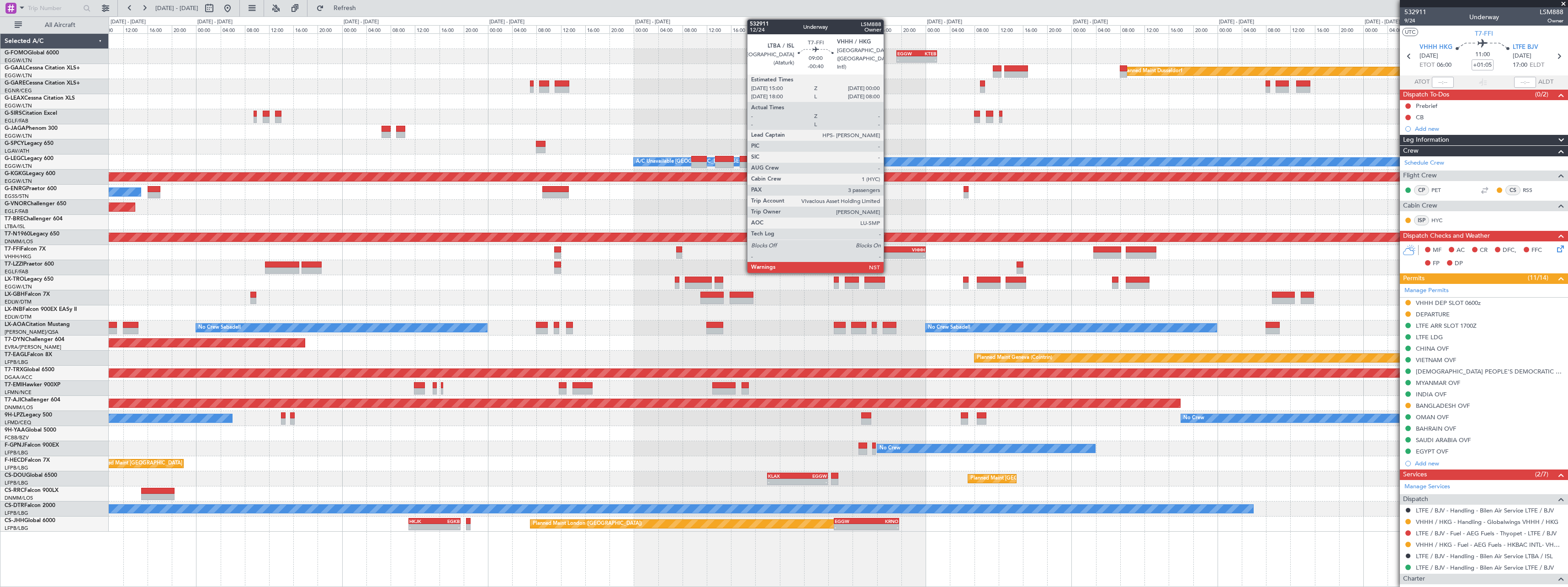
click at [892, 252] on div "LTBA 15:00 Z VHHH 00:00 Z" at bounding box center [898, 250] width 55 height 7
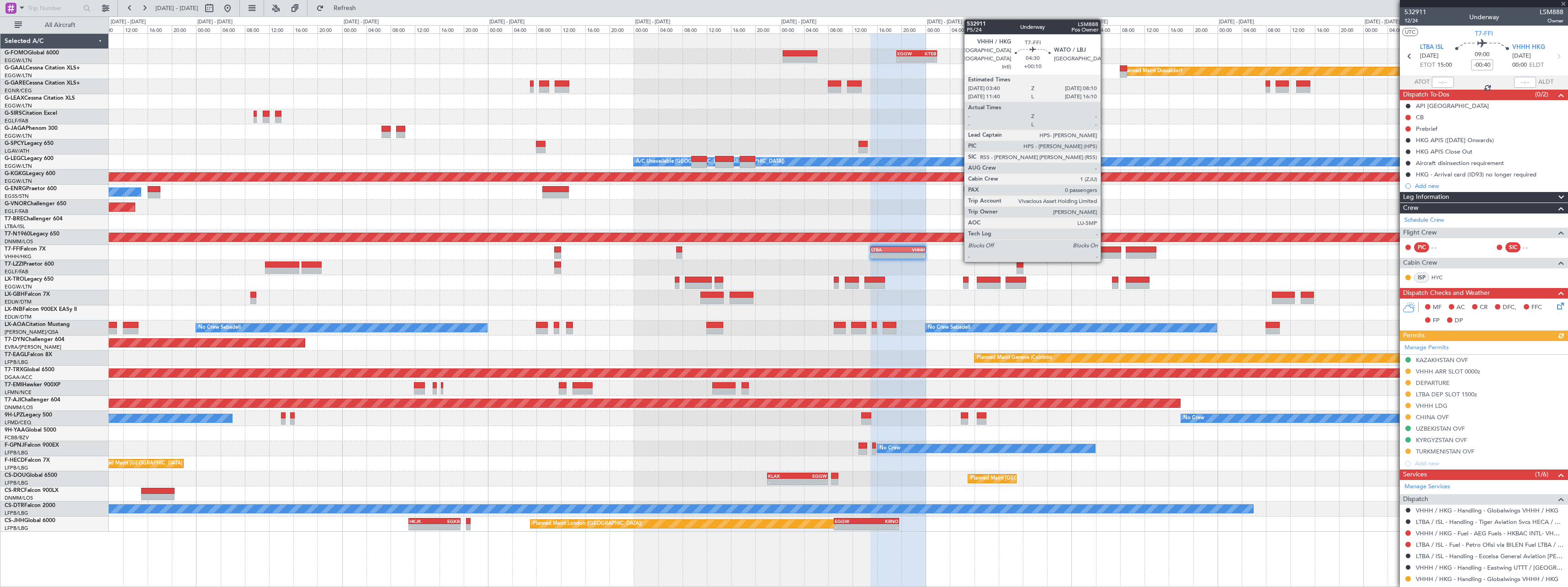
click at [1105, 254] on div at bounding box center [1107, 255] width 27 height 7
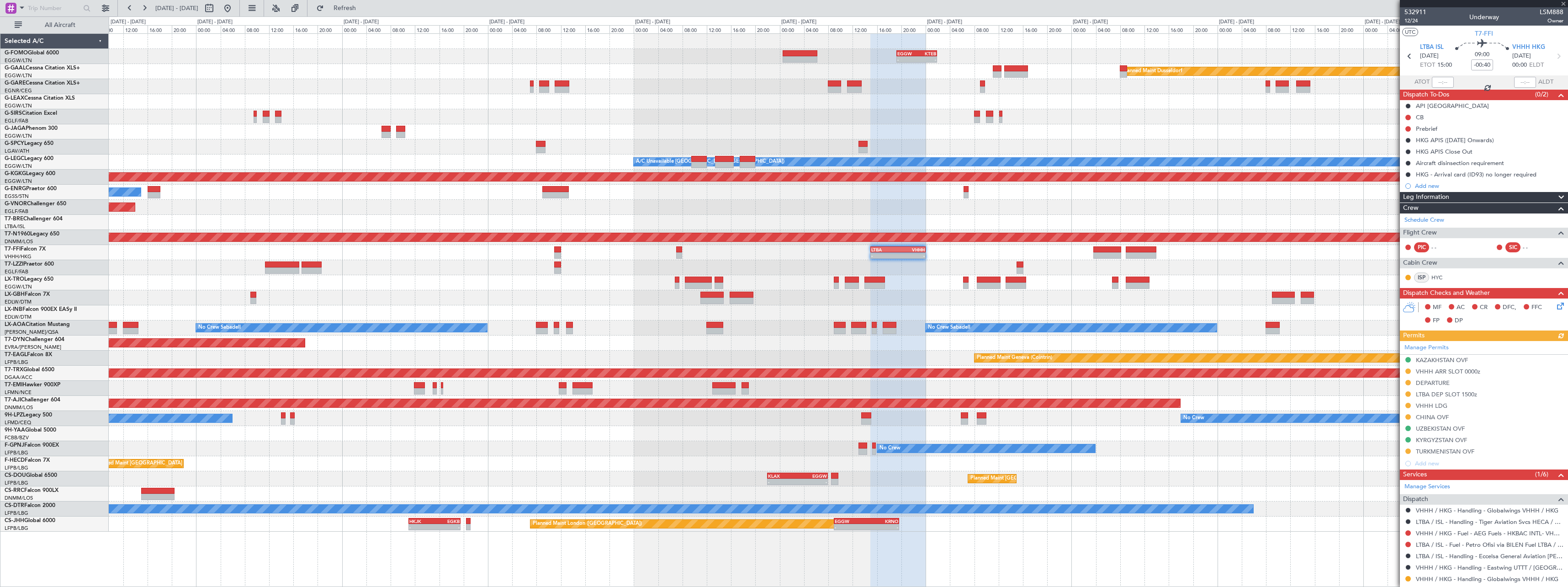
type input "+00:10"
type input "0"
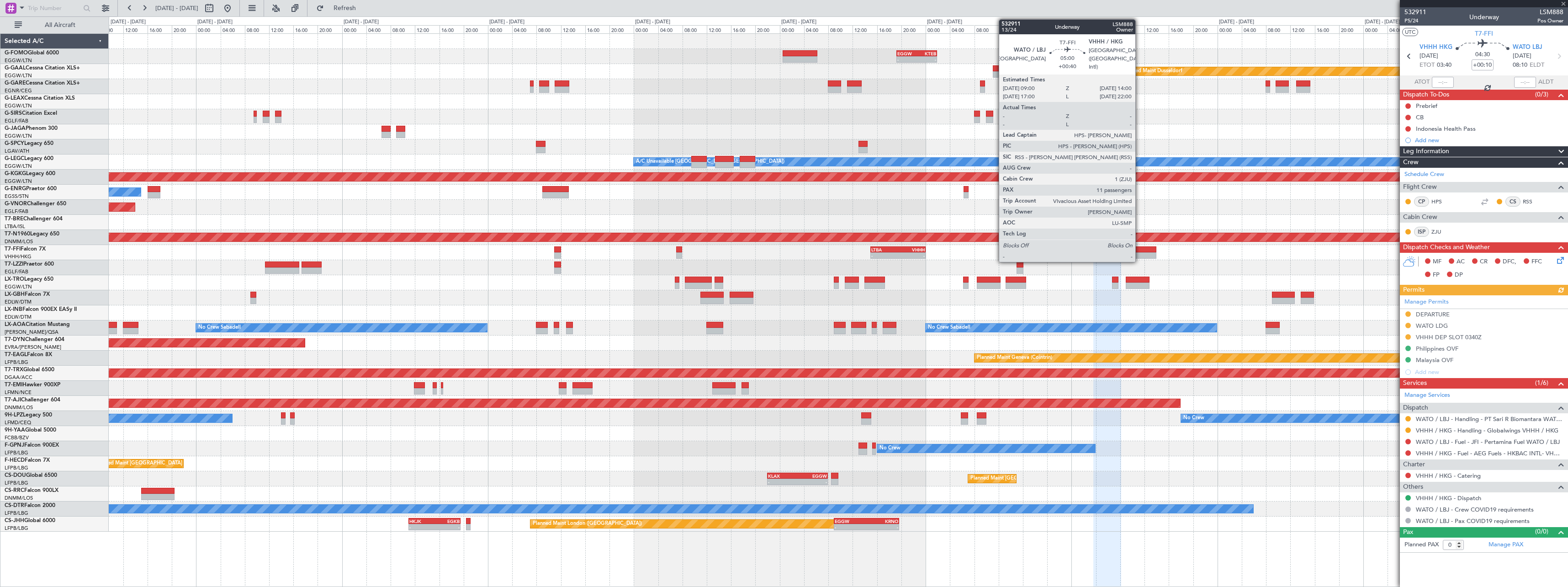
click at [1139, 250] on div at bounding box center [1141, 250] width 30 height 7
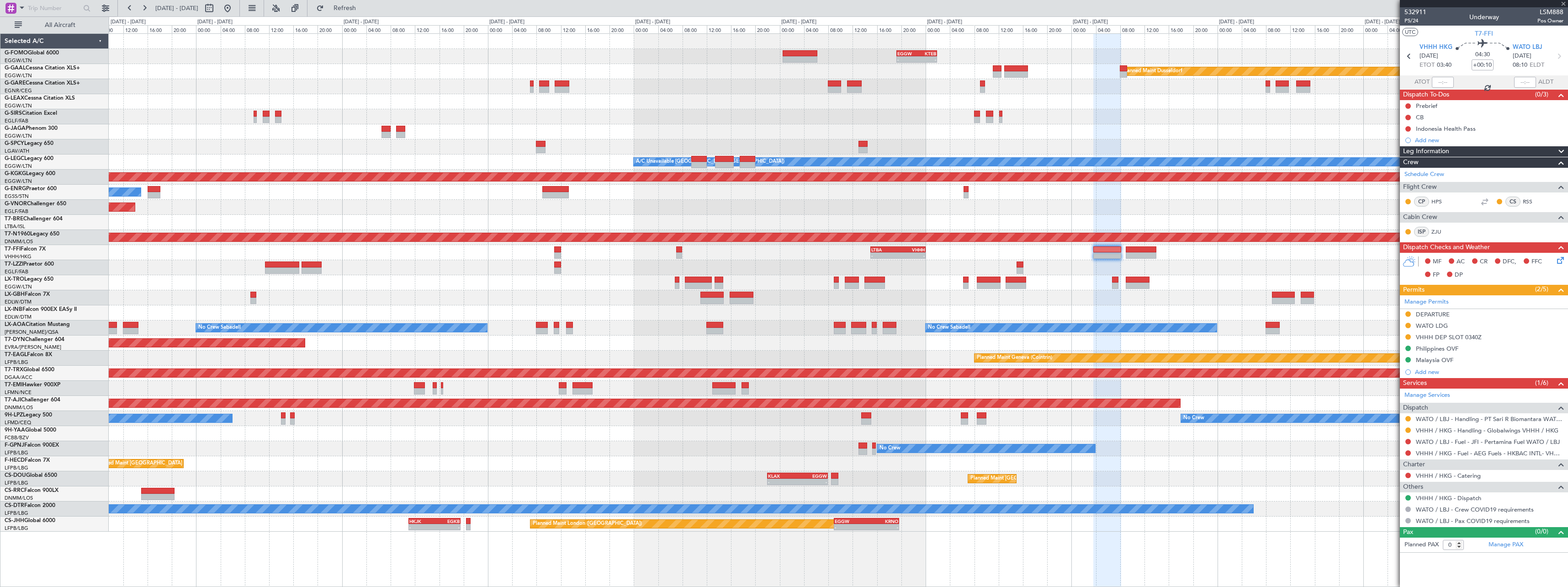
type input "+00:40"
type input "11"
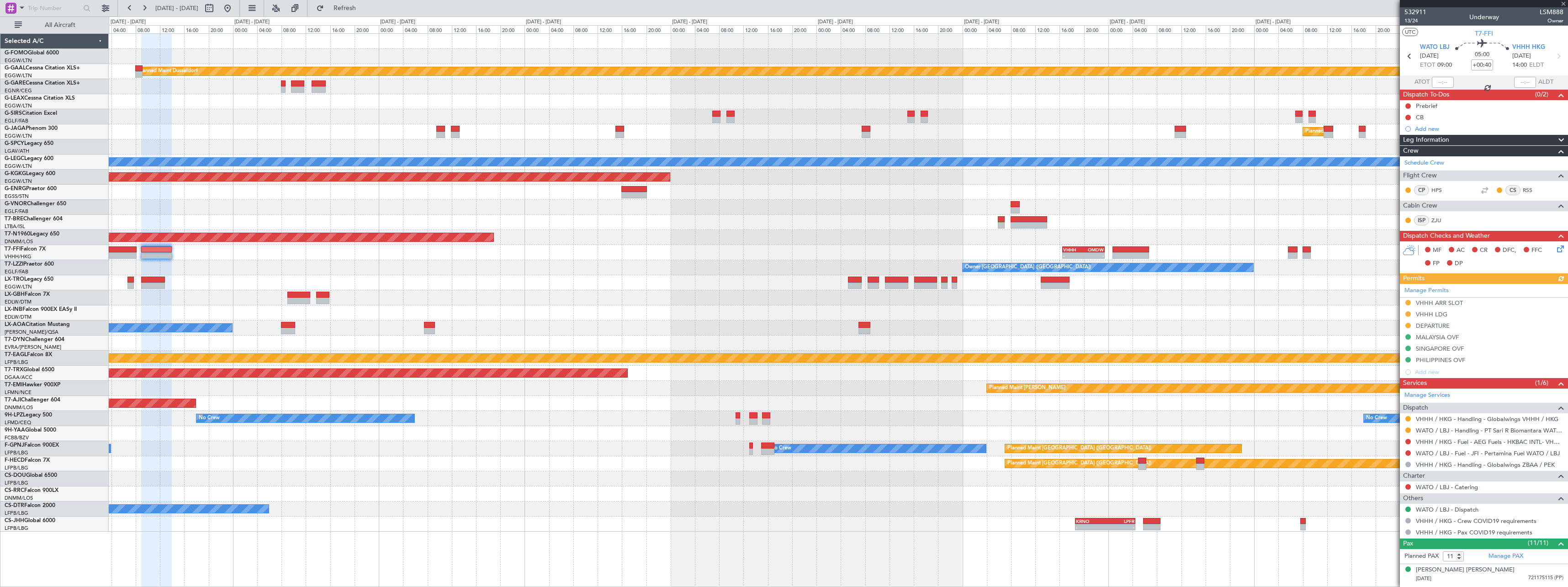
click at [280, 253] on div "EGGW 19:15 Z KTEB 01:55 Z - - Planned Maint Dusseldorf Planned Maint London (Lu…" at bounding box center [838, 283] width 1459 height 497
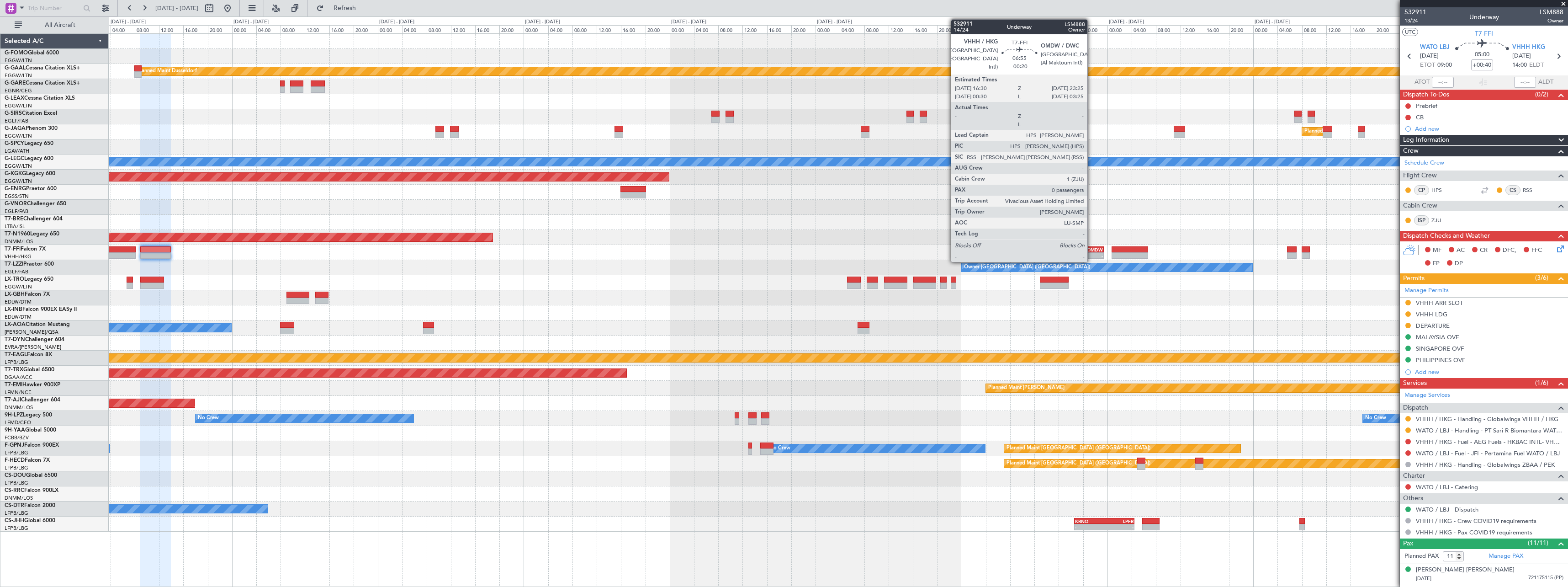
click at [1091, 253] on div "-" at bounding box center [1092, 255] width 20 height 5
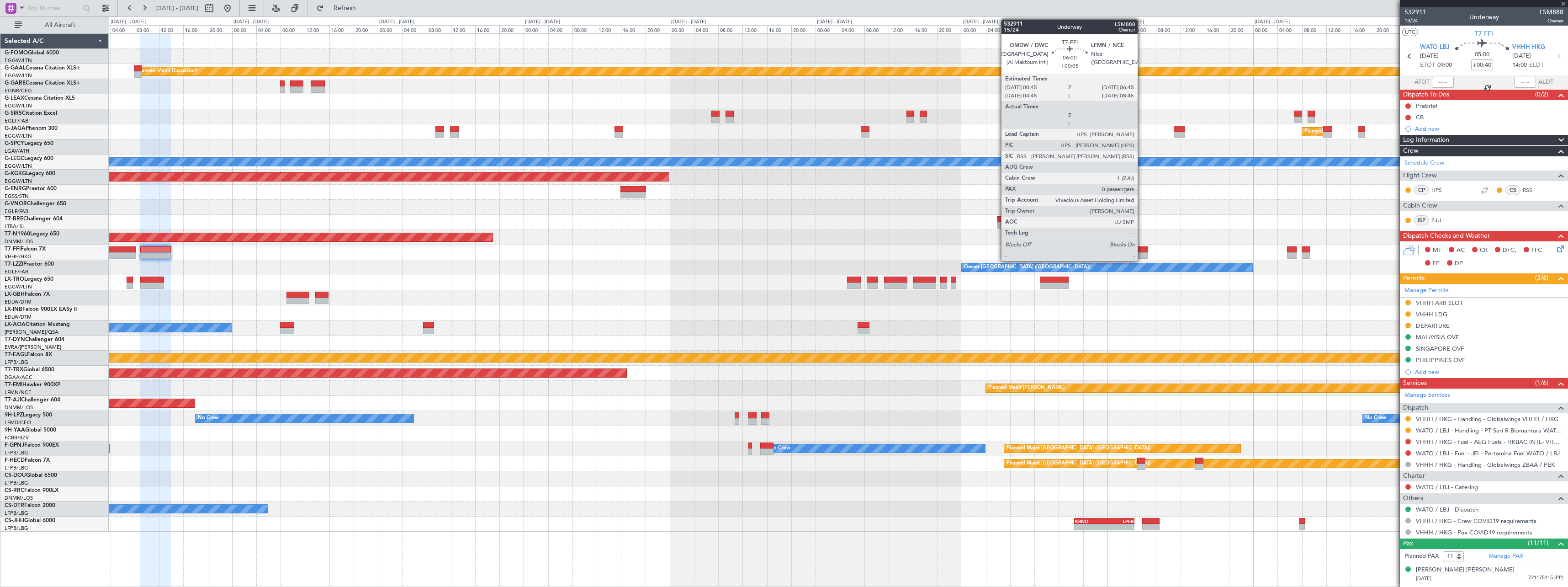
type input "-00:20"
type input "0"
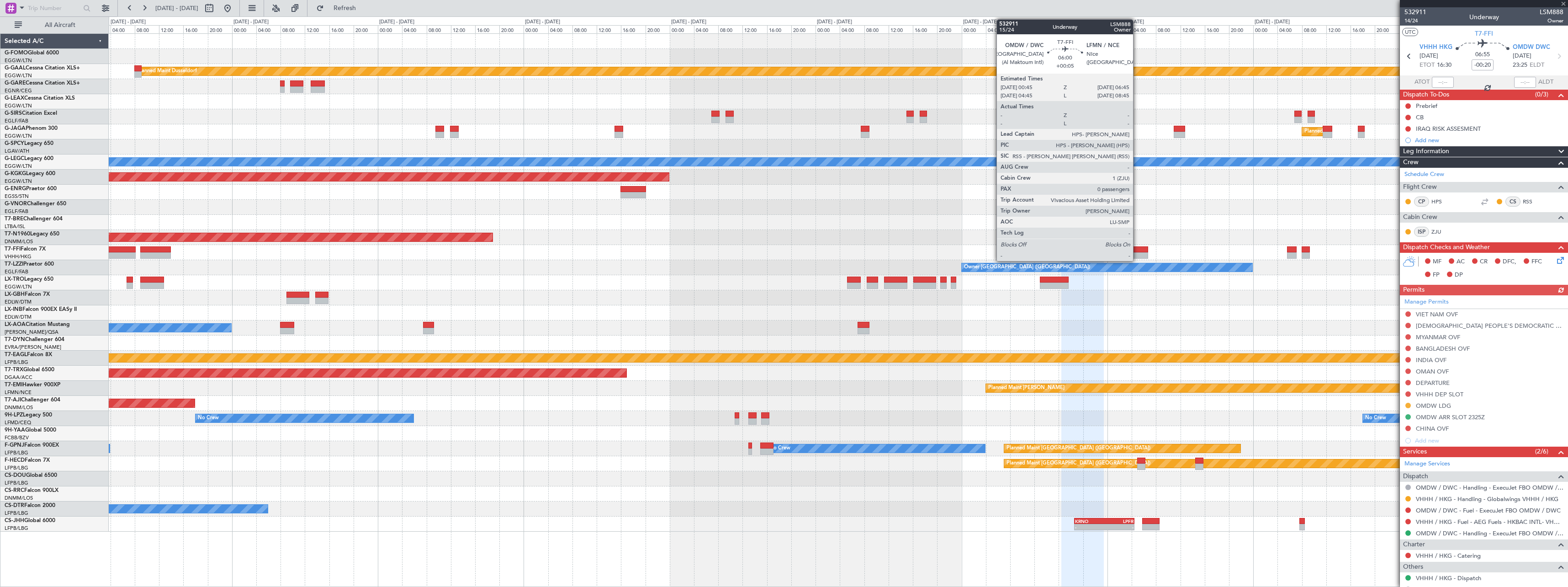
click at [1137, 257] on div at bounding box center [1130, 255] width 37 height 7
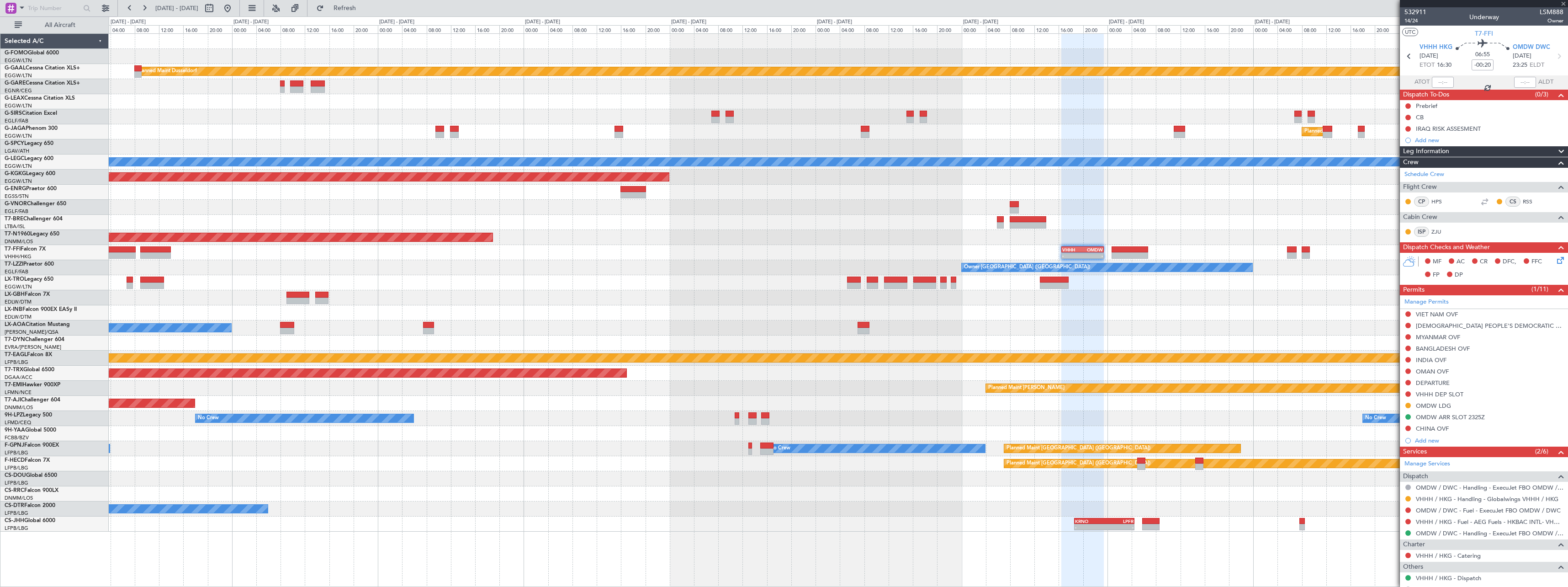
type input "+00:05"
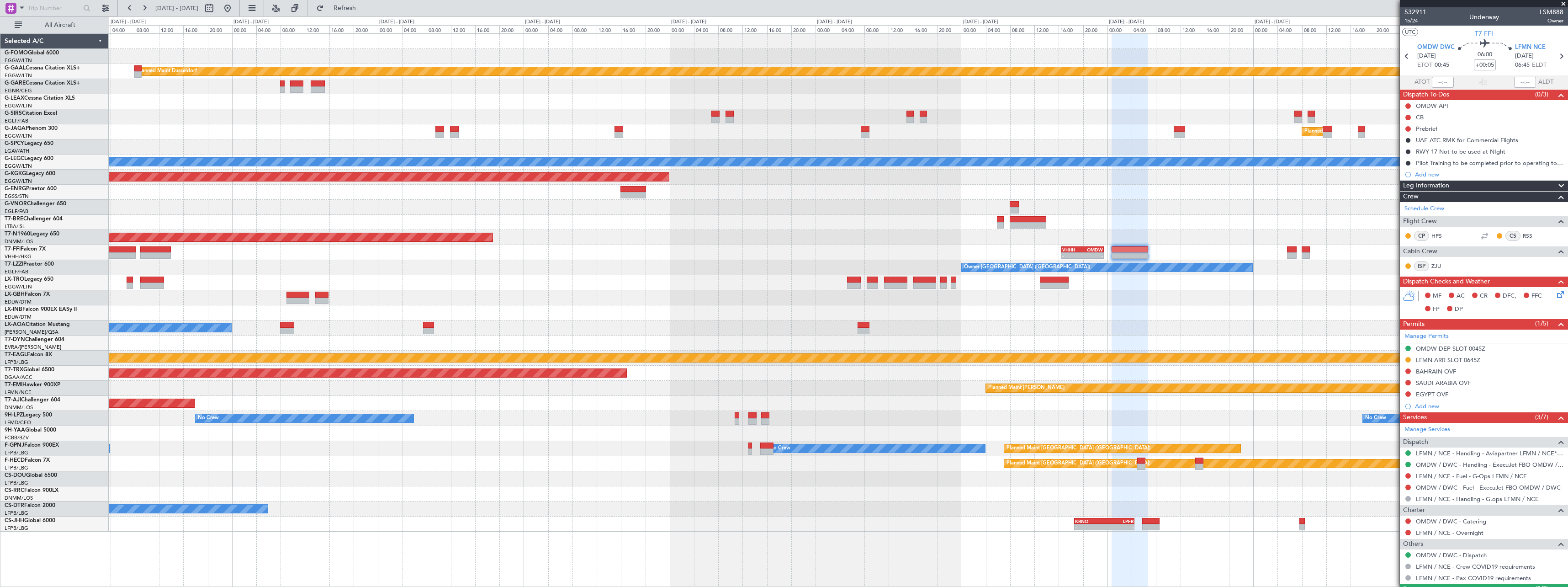
click at [1286, 248] on div "- - VHHH 16:30 Z OMDW 23:25 Z - - LTBA 15:00 Z VHHH 00:00 Z" at bounding box center [838, 252] width 1459 height 15
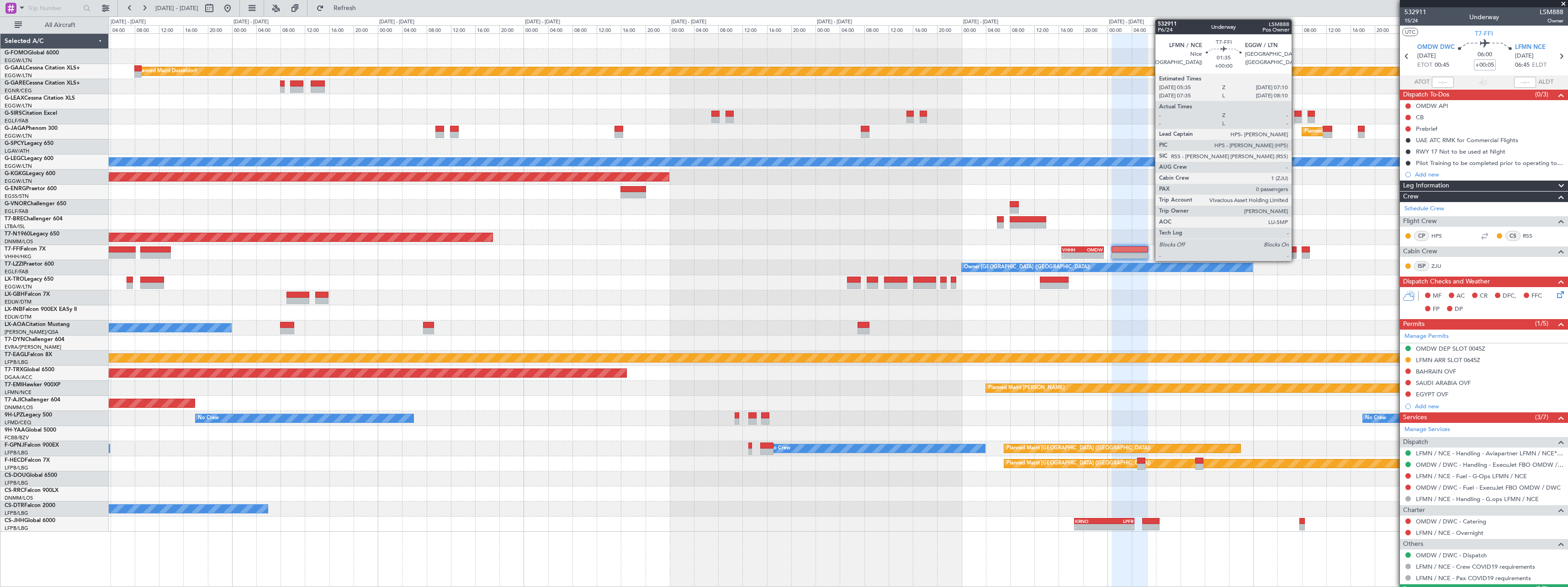
click at [1296, 254] on div at bounding box center [1292, 255] width 10 height 7
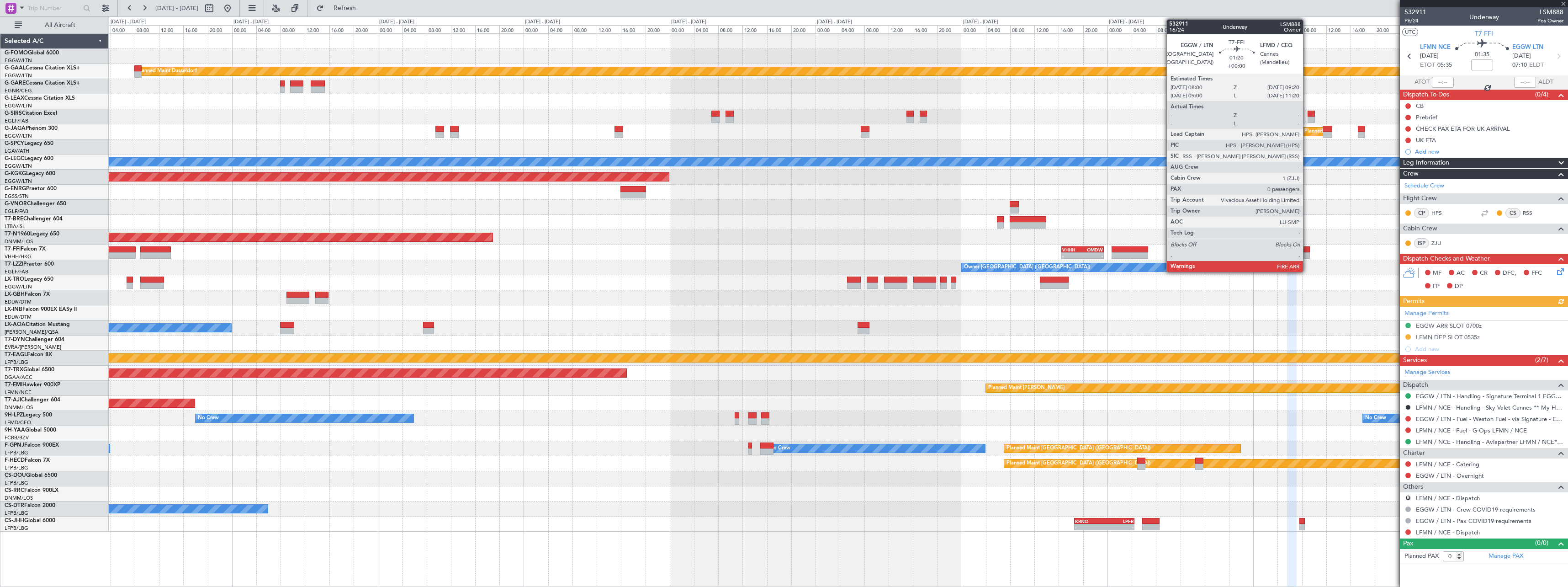
click at [1307, 255] on div at bounding box center [1306, 255] width 9 height 7
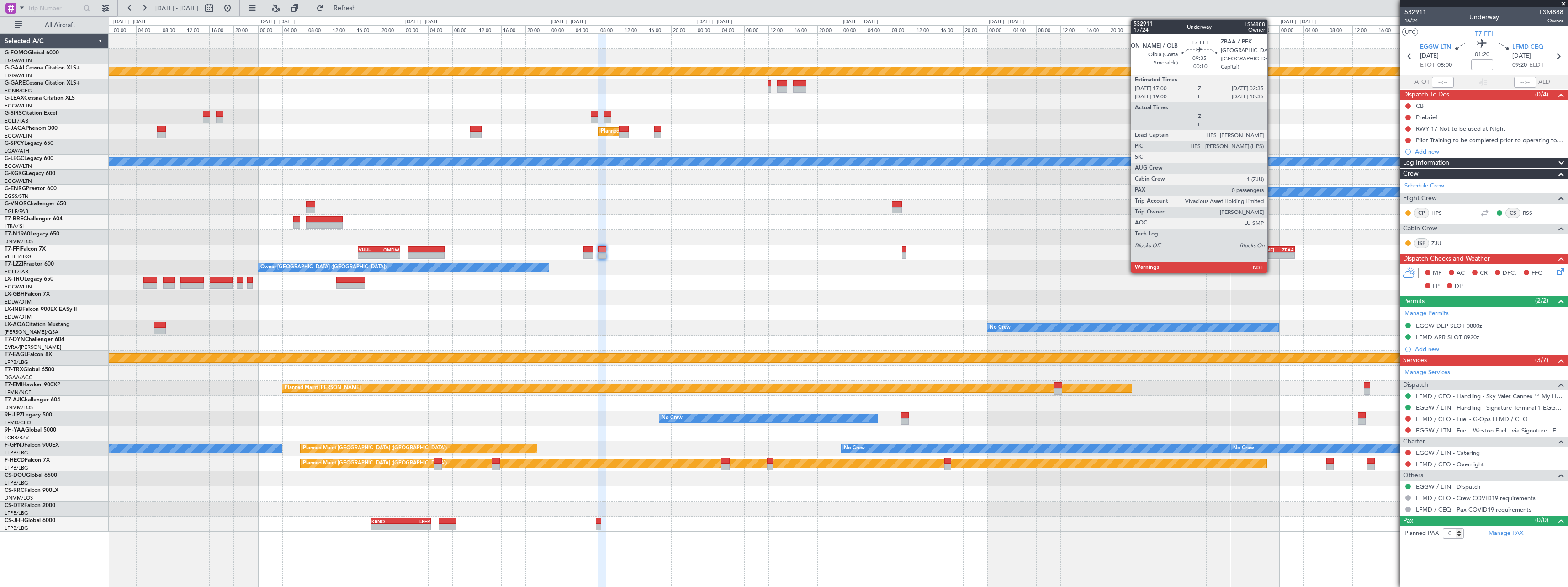
click at [1272, 253] on div "-" at bounding box center [1279, 255] width 29 height 5
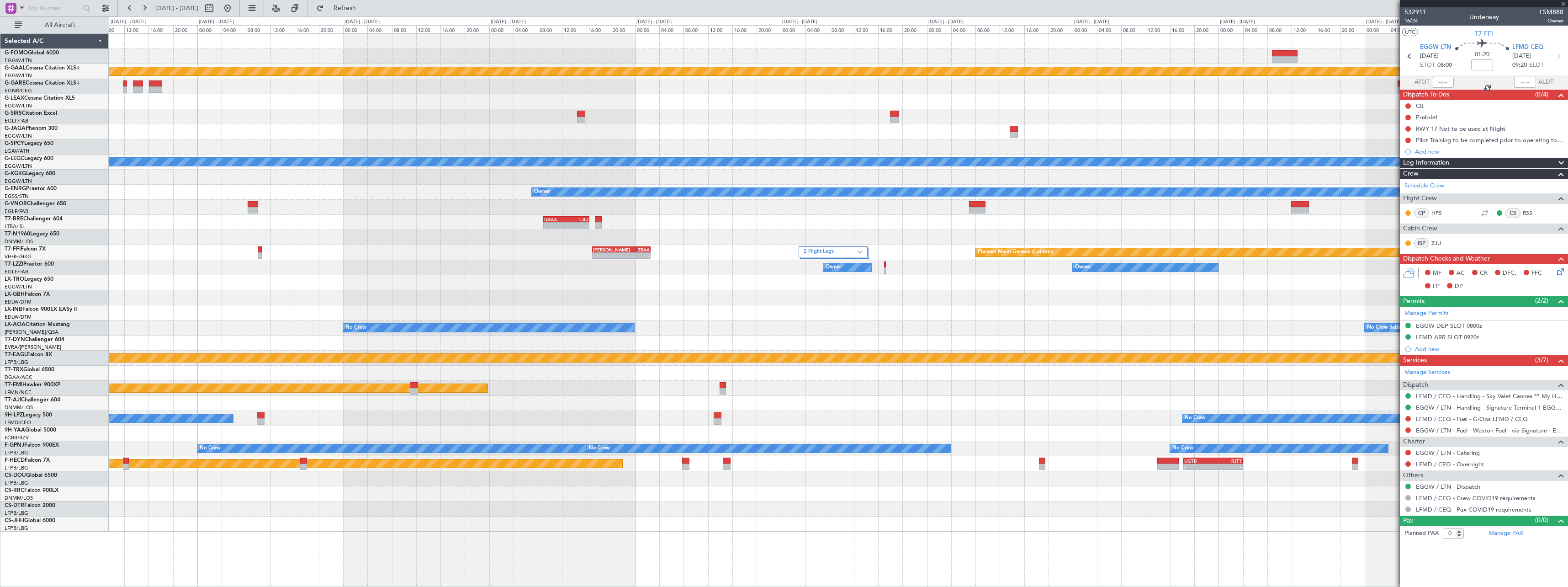
type input "-00:10"
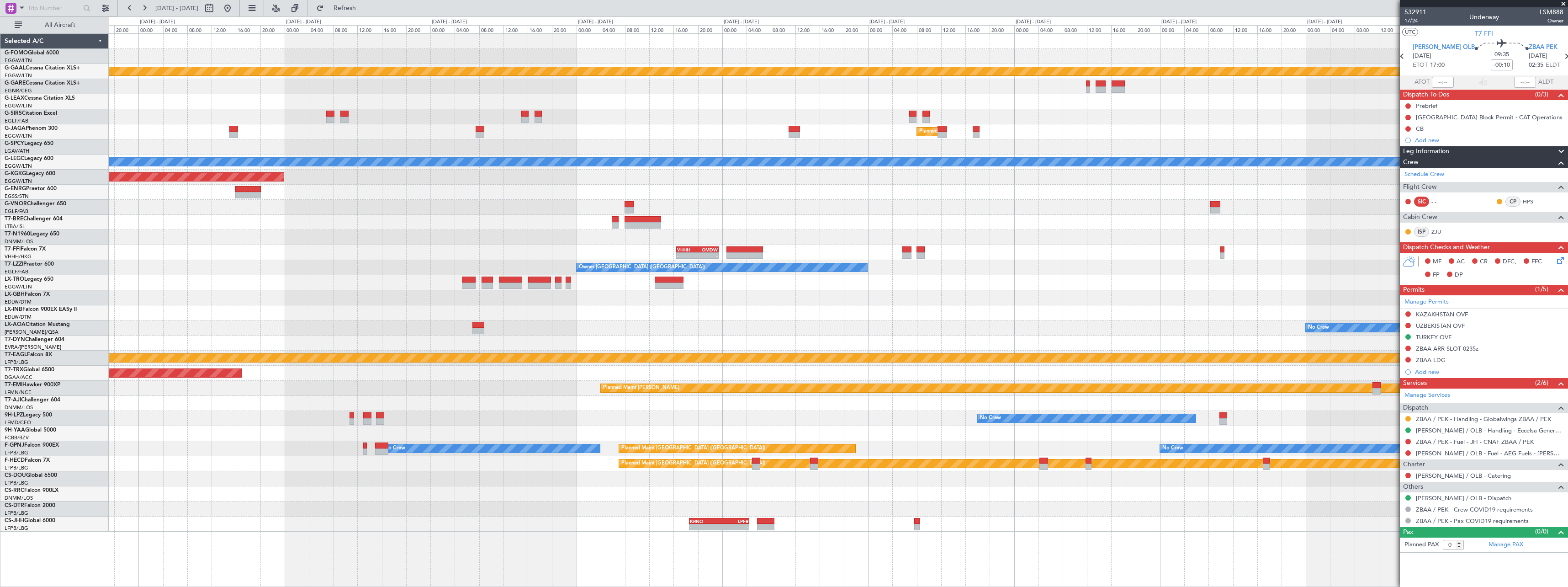
click at [1250, 292] on div "Planned Maint Dusseldorf Planned Maint London (Luton) A/C Unavailable London (L…" at bounding box center [838, 283] width 1459 height 497
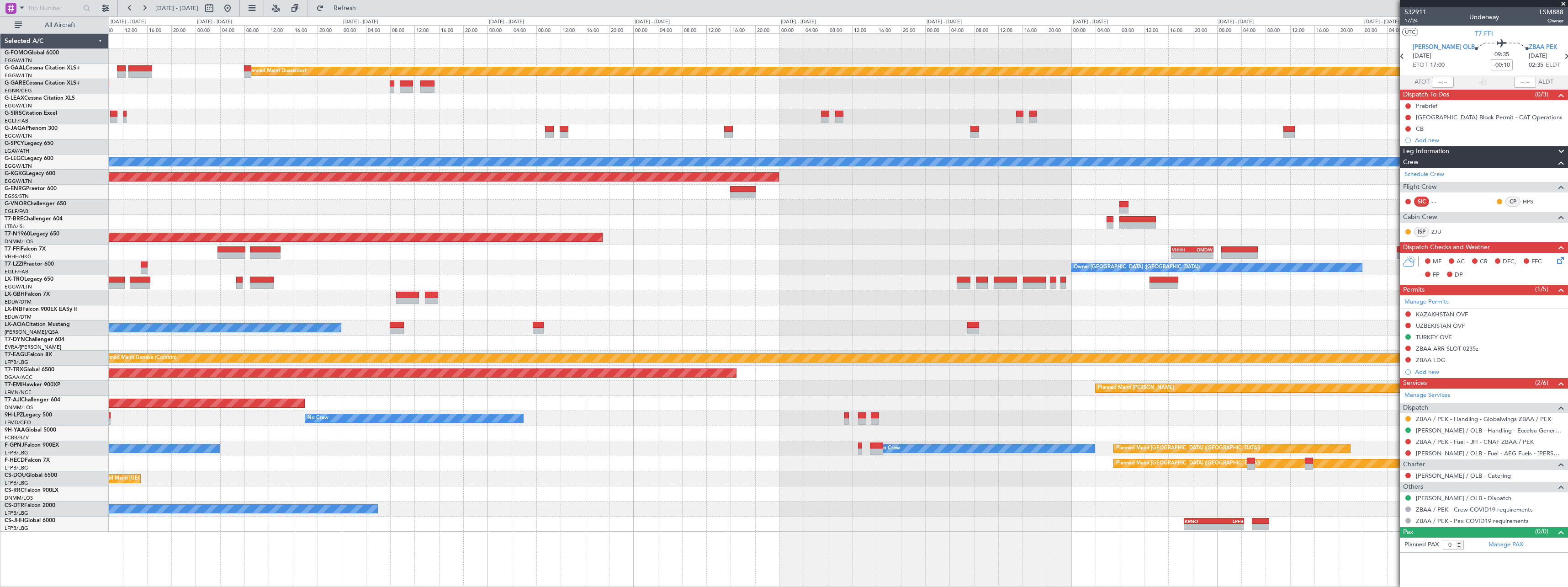
click at [1015, 303] on div "EGGW 19:15 Z KTEB 01:55 Z - - Planned Maint Dusseldorf Planned Maint London (Lu…" at bounding box center [838, 283] width 1459 height 497
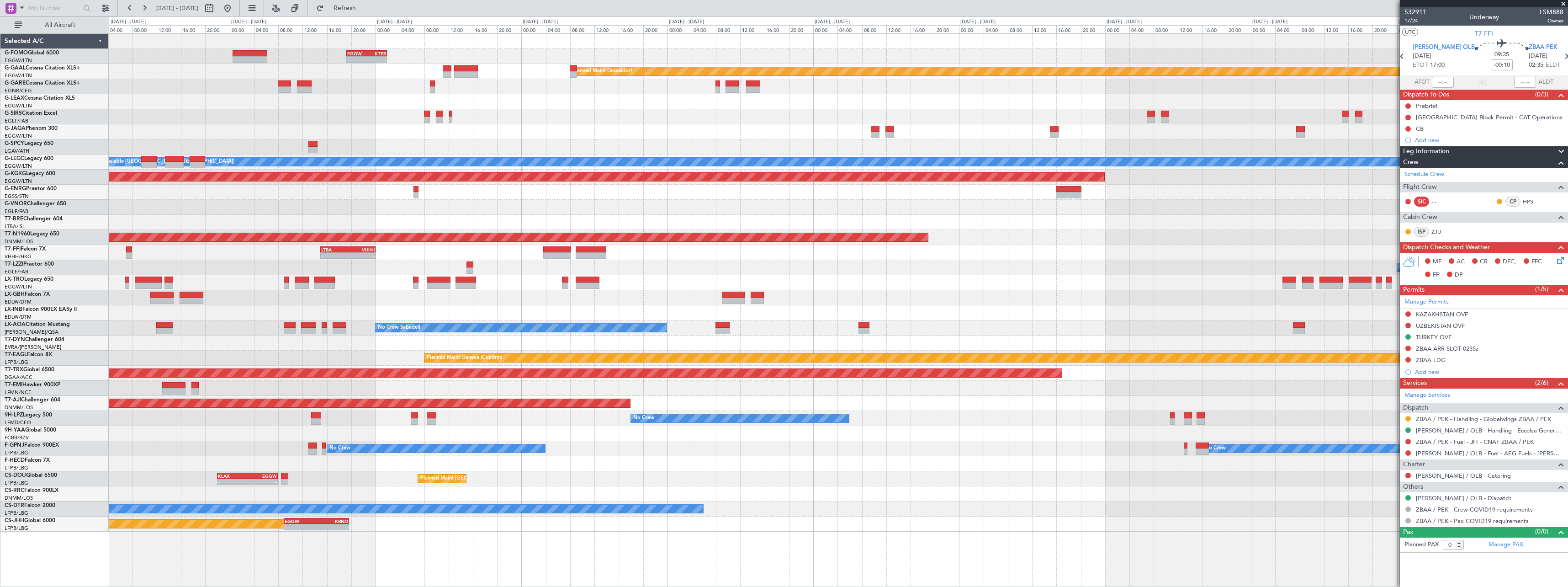
click at [931, 258] on div "- - VHHH 16:30 Z OMDW 23:25 Z LTBA 15:00 Z VHHH 00:00 Z - -" at bounding box center [838, 252] width 1459 height 15
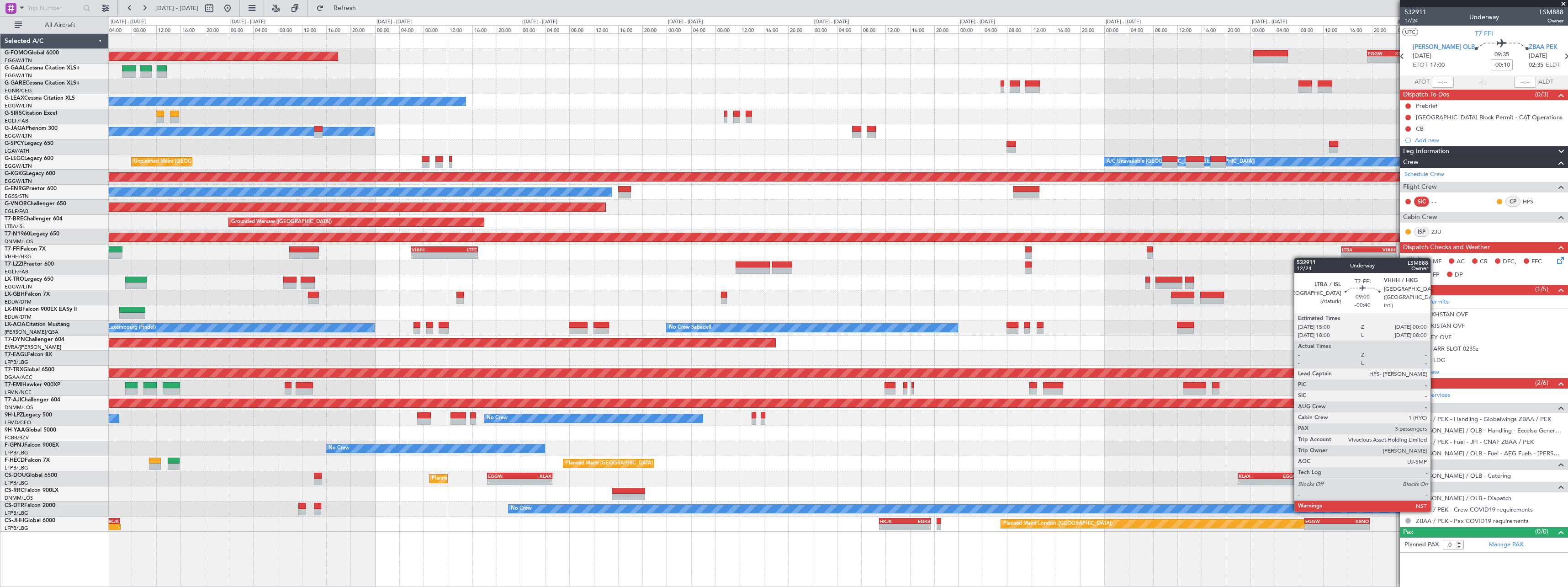
click at [1372, 253] on div "EGGW 19:15 Z KTEB 01:55 Z - - Planned Maint Windsor Locks (Bradley Intl) Planne…" at bounding box center [838, 283] width 1459 height 497
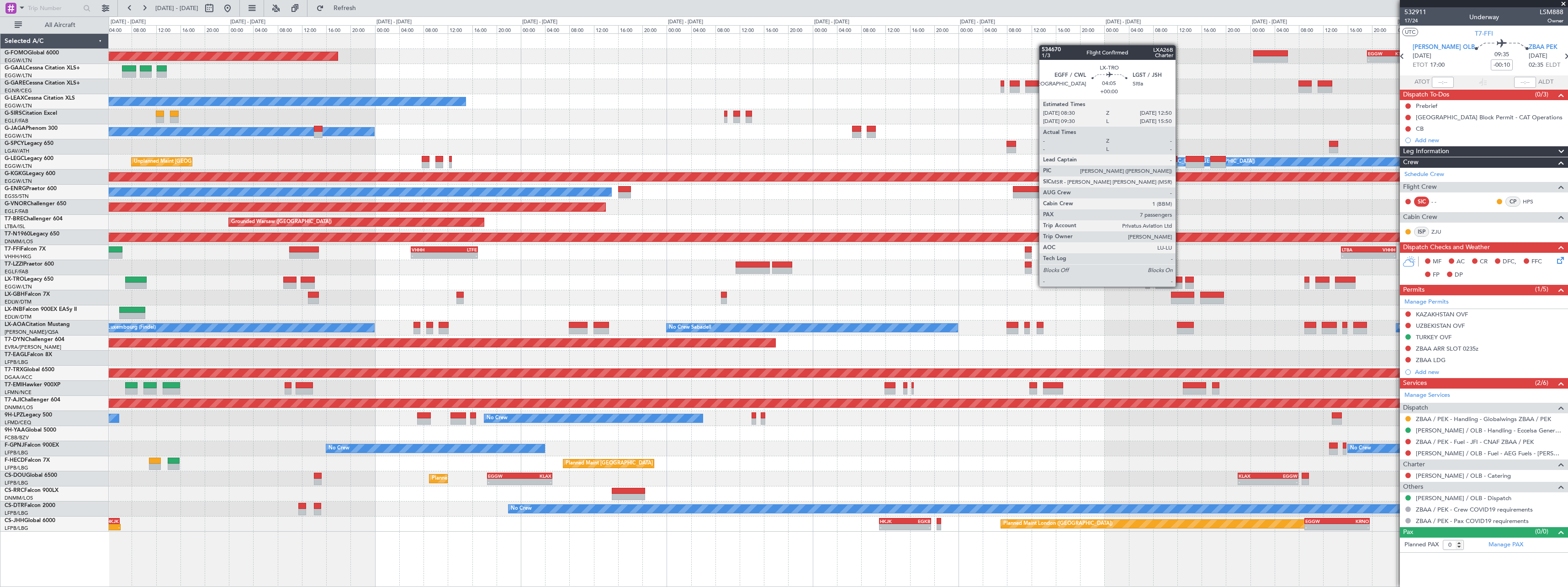
click at [1180, 286] on div at bounding box center [1169, 286] width 27 height 7
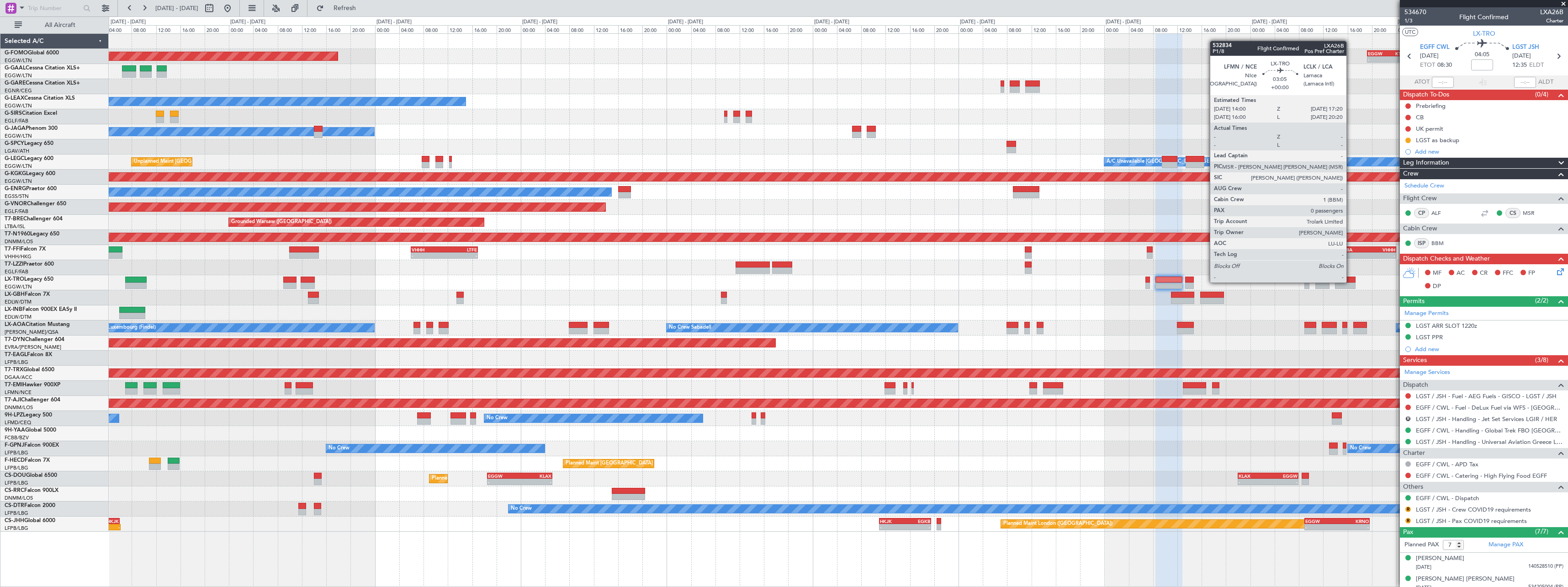
click at [1351, 281] on div at bounding box center [1345, 279] width 21 height 7
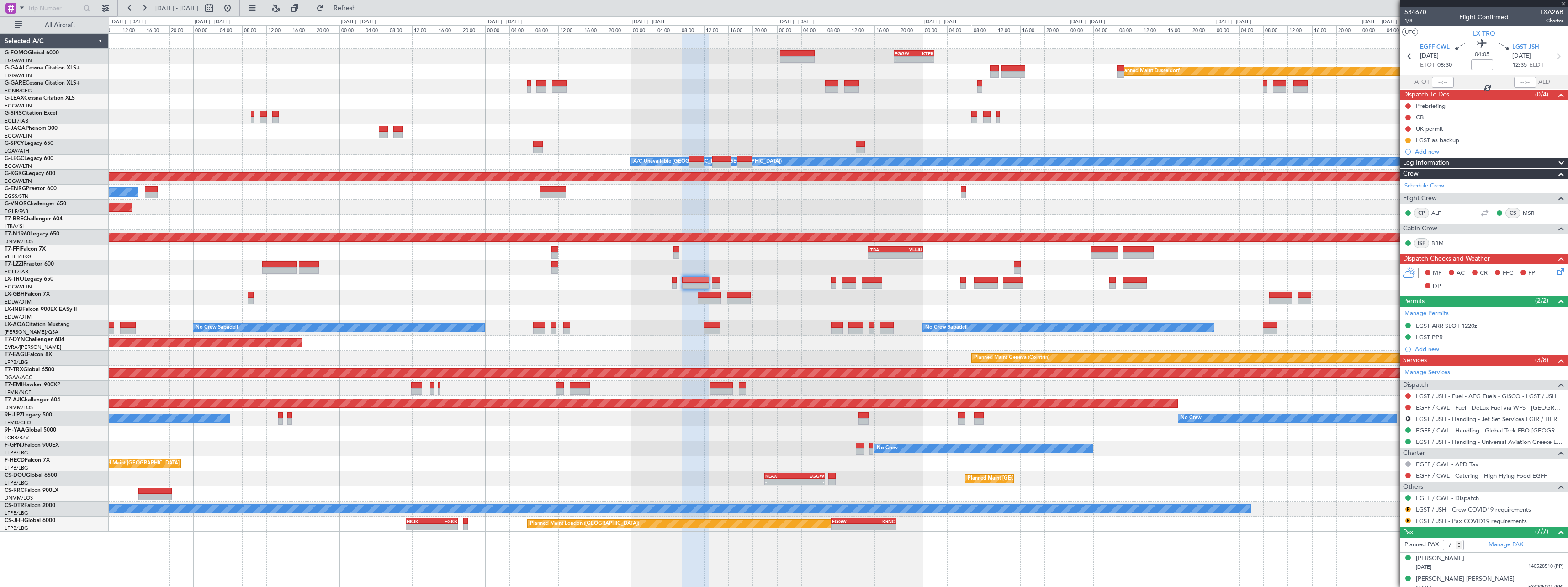
click at [888, 319] on div "- - EGGW 19:15 Z KTEB 01:55 Z Planned Maint Windsor Locks (Bradley Intl) Planne…" at bounding box center [838, 283] width 1459 height 497
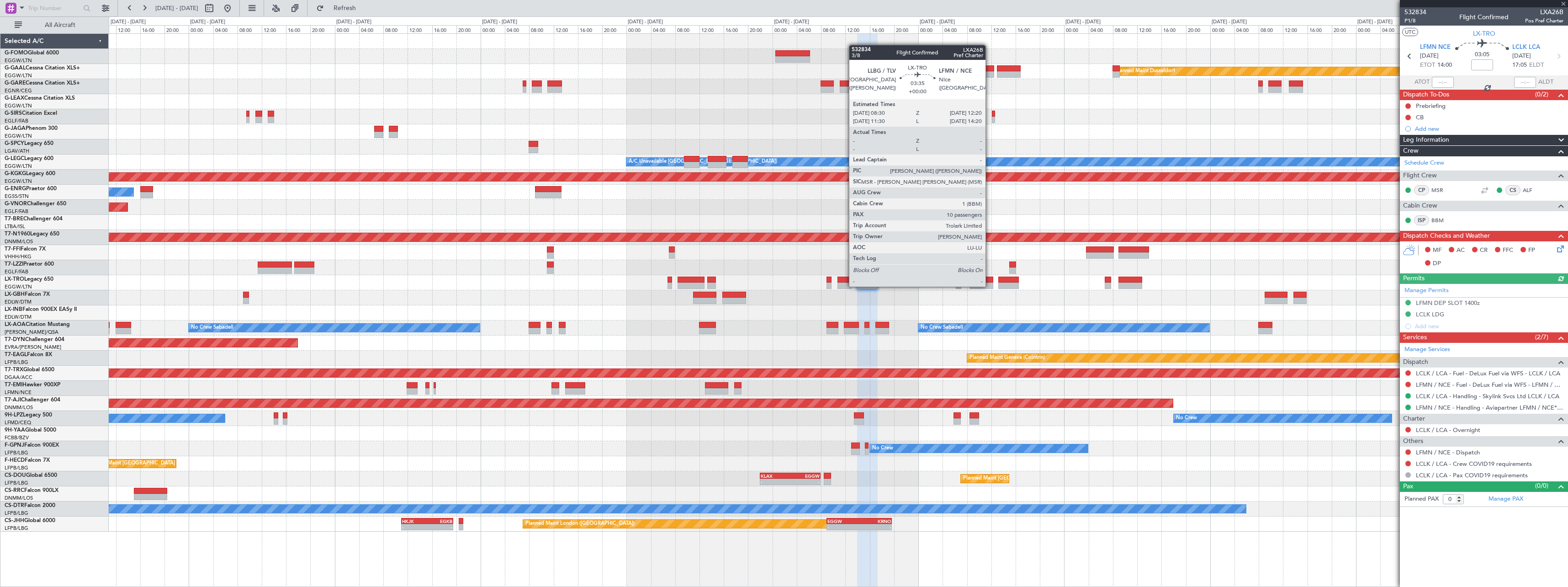
click at [990, 286] on div at bounding box center [981, 286] width 24 height 7
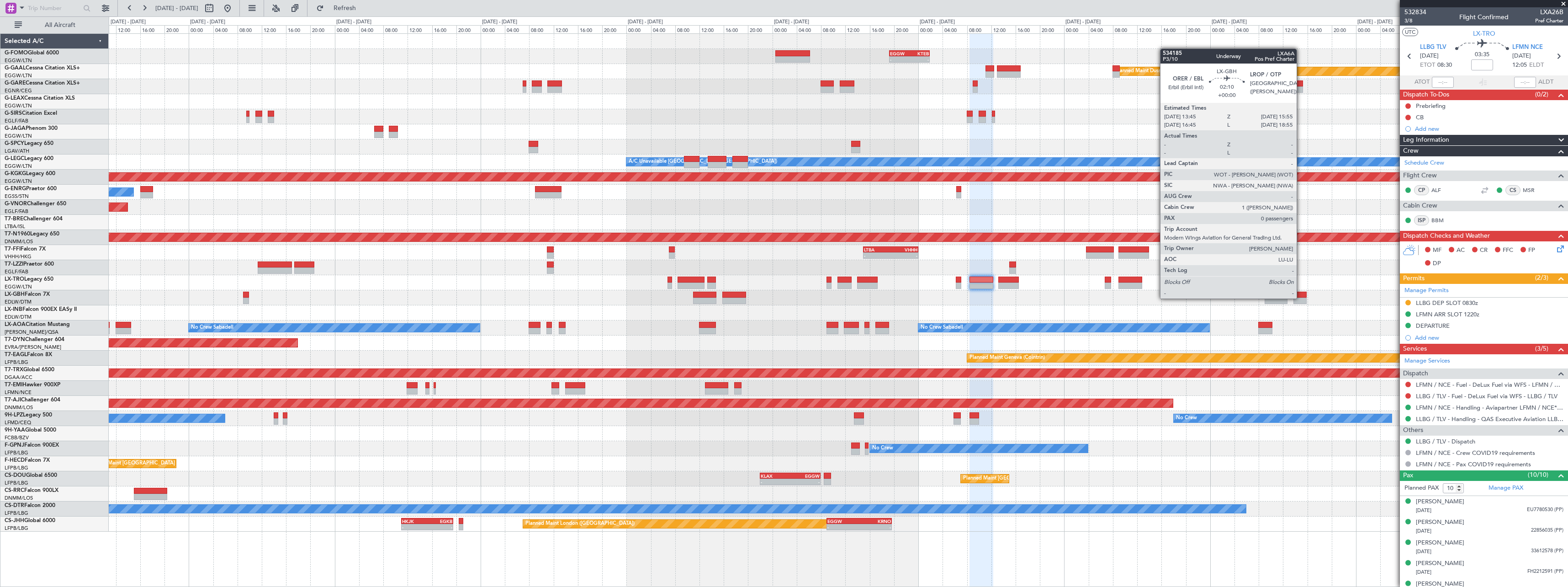
click at [1300, 297] on div at bounding box center [1300, 295] width 13 height 7
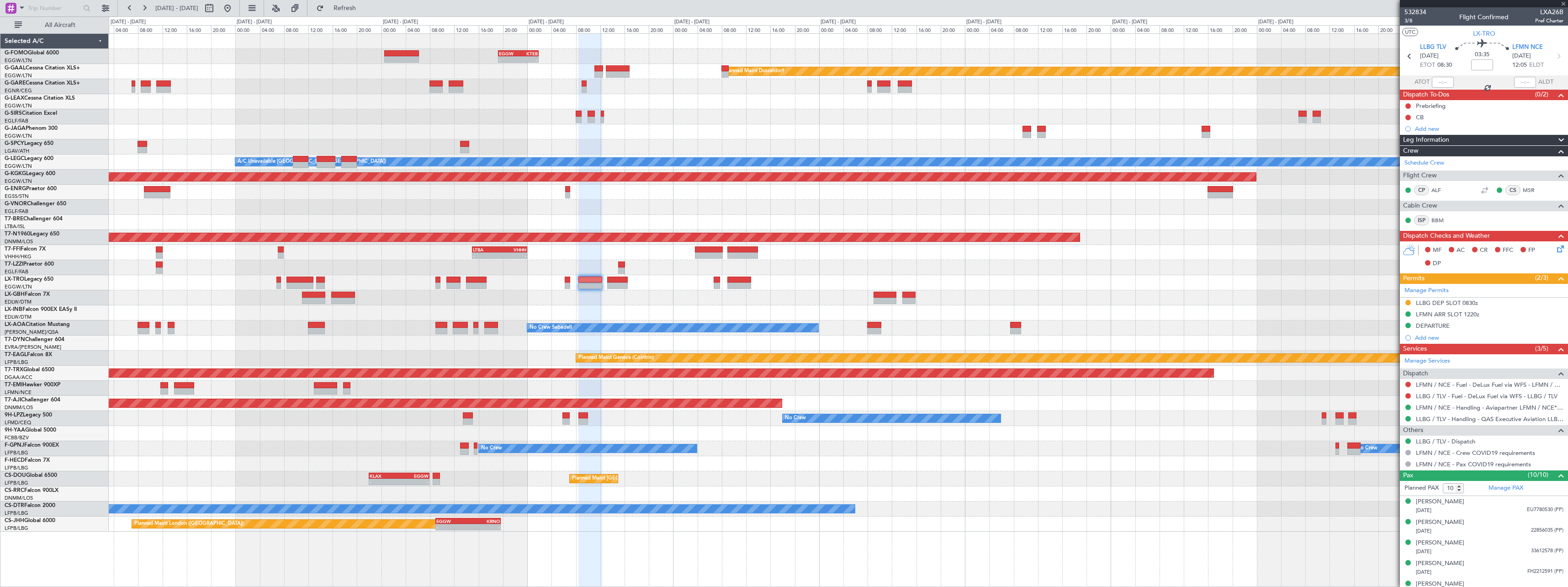
click at [1124, 285] on div "- - EGGW 19:15 Z KTEB 01:55 Z Planned Maint Dusseldorf Planned Maint London (Lu…" at bounding box center [838, 283] width 1459 height 497
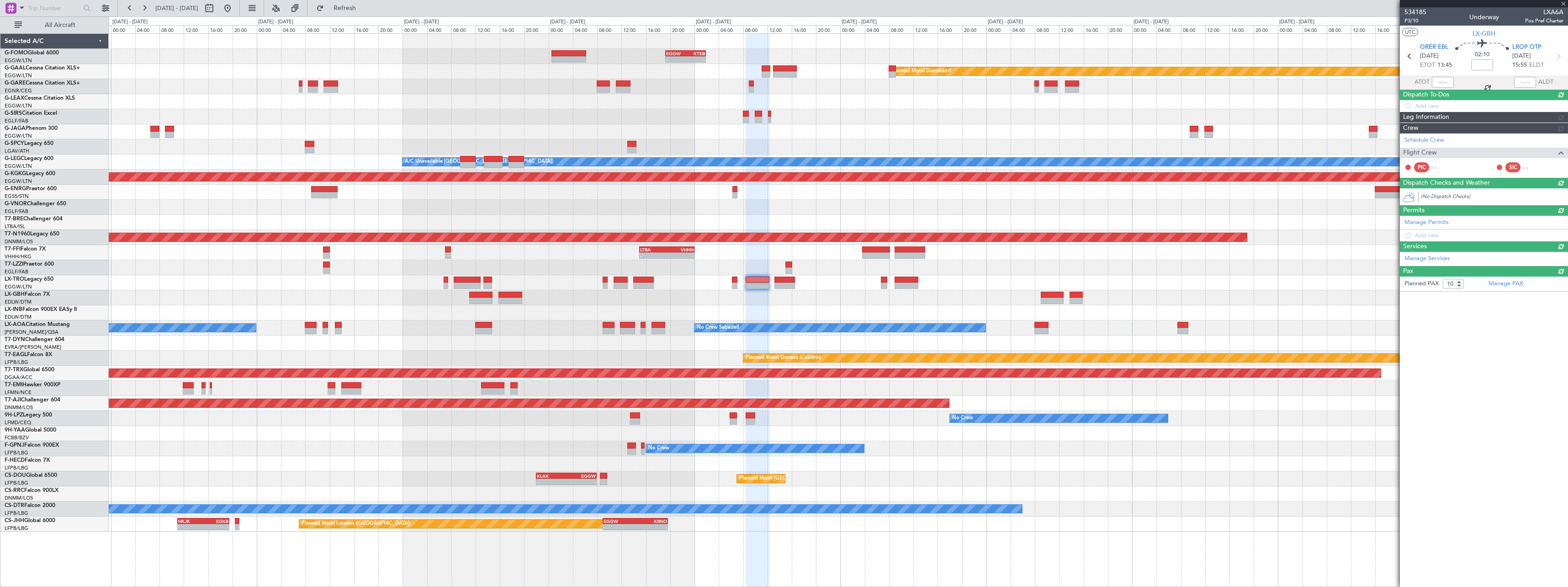
type input "0"
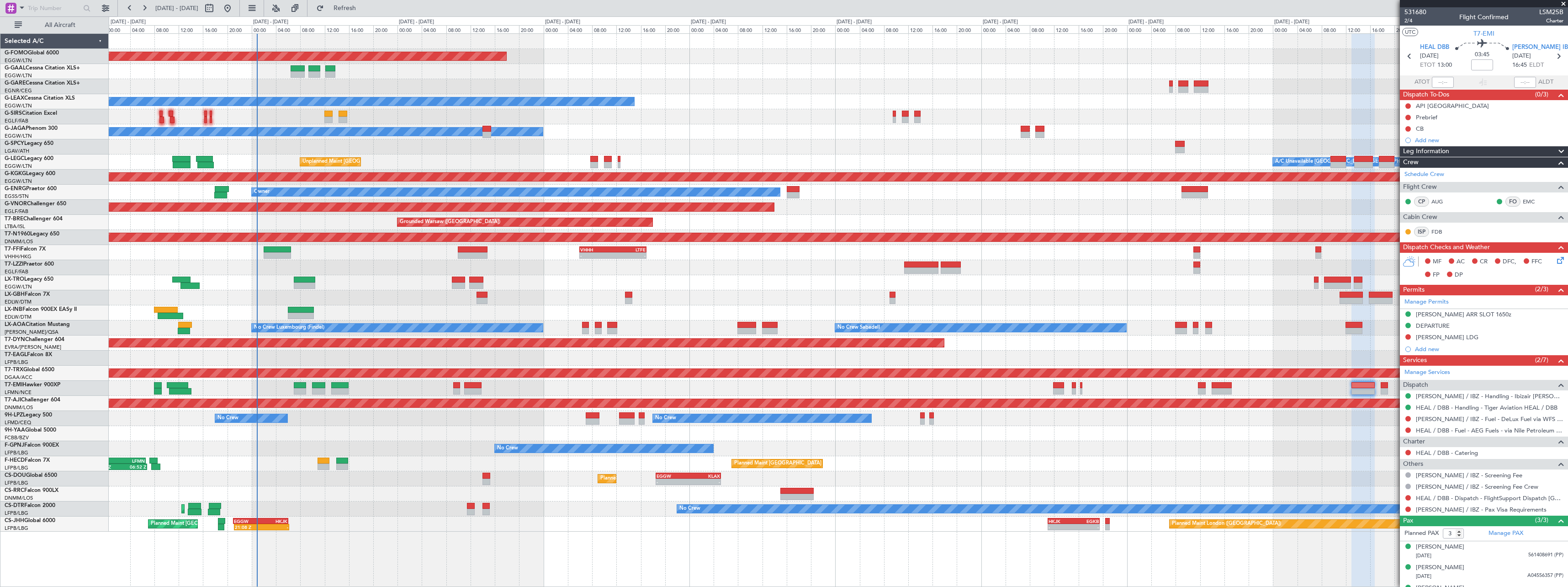
scroll to position [16, 0]
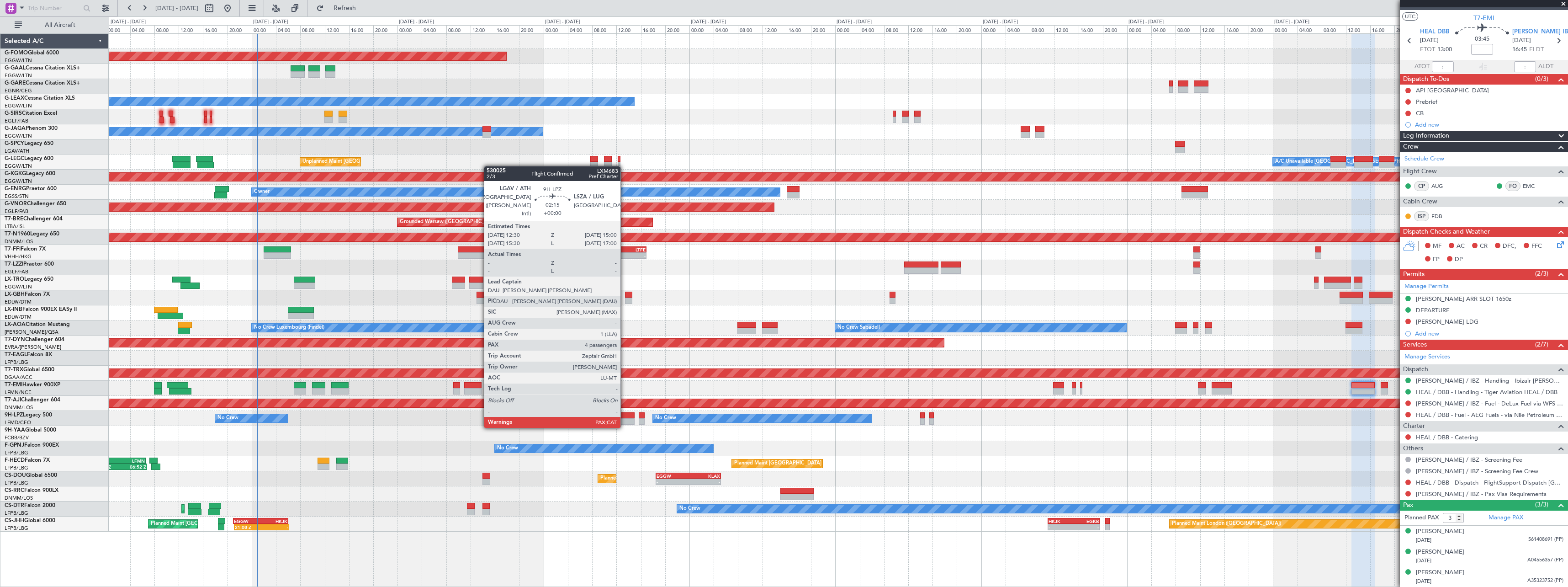
click at [626, 419] on div at bounding box center [627, 421] width 16 height 7
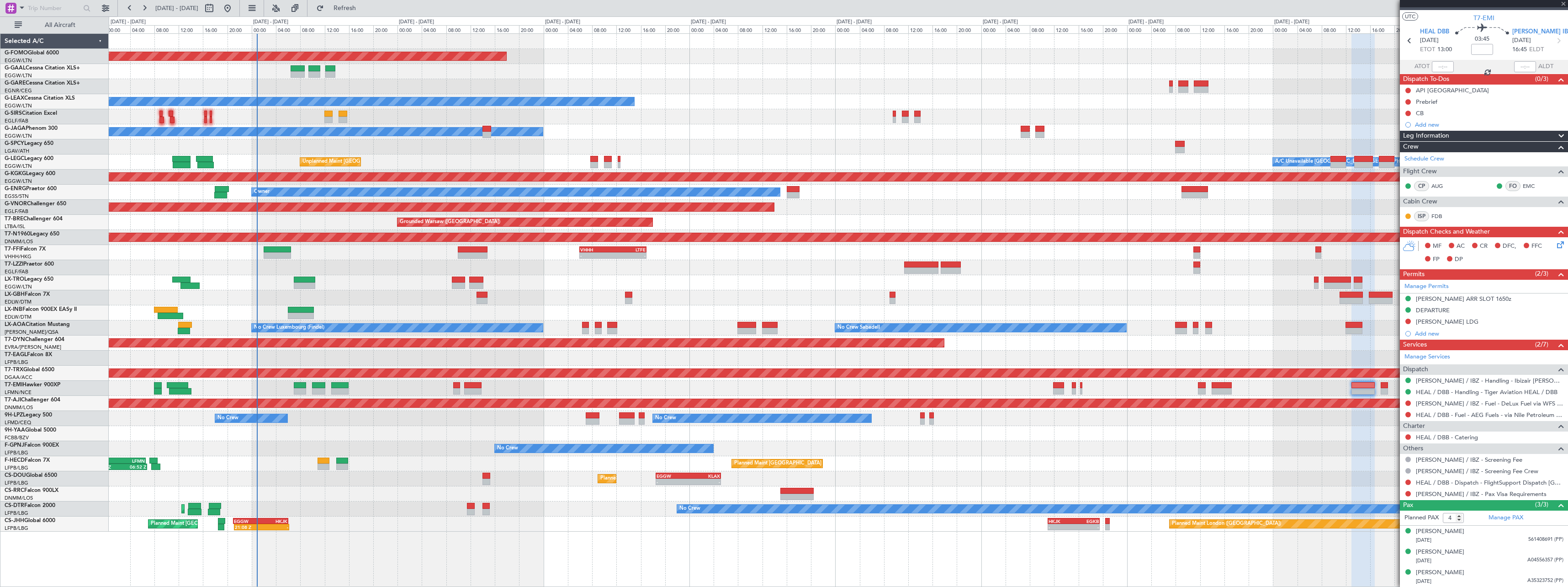
scroll to position [0, 0]
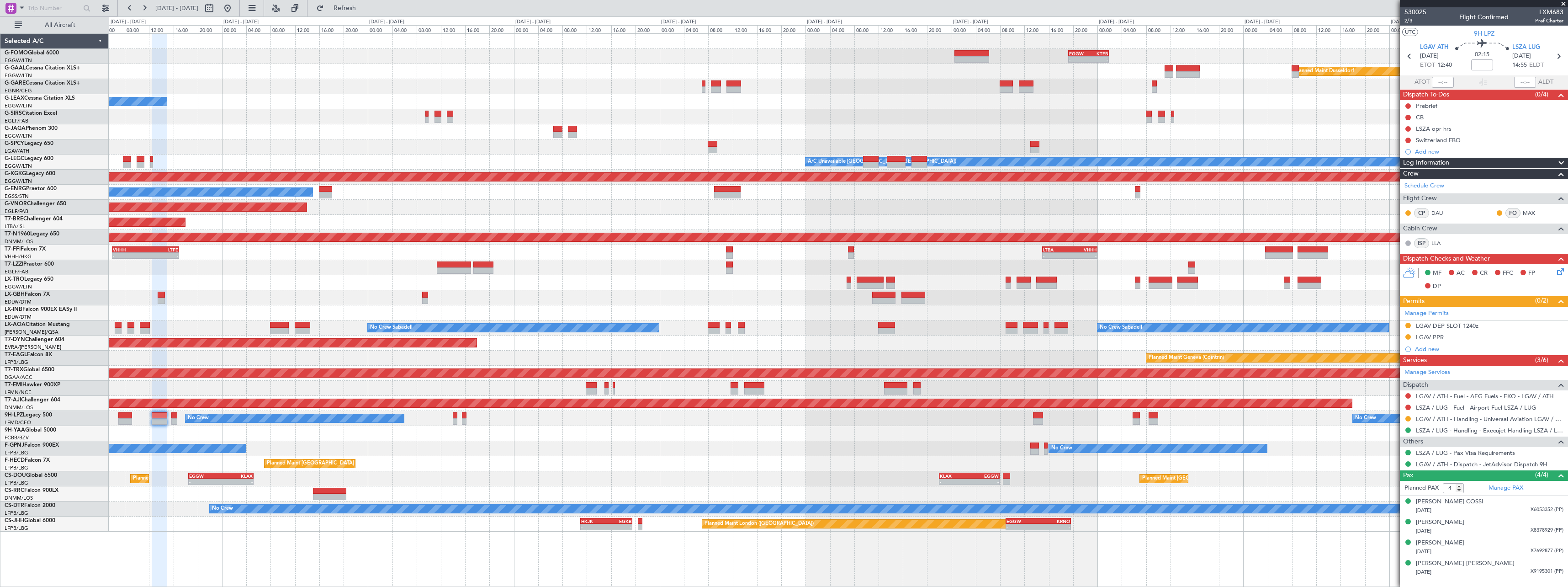
click at [548, 435] on div at bounding box center [838, 434] width 1459 height 15
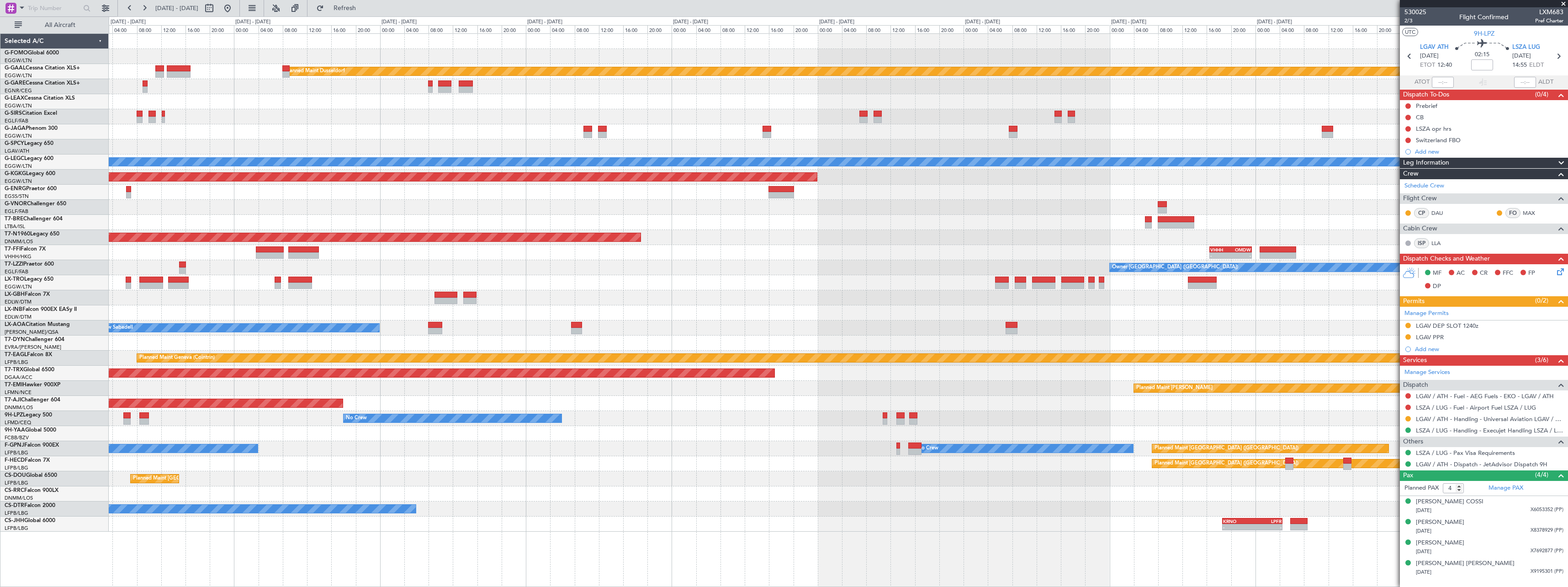
click at [191, 429] on div at bounding box center [838, 434] width 1459 height 15
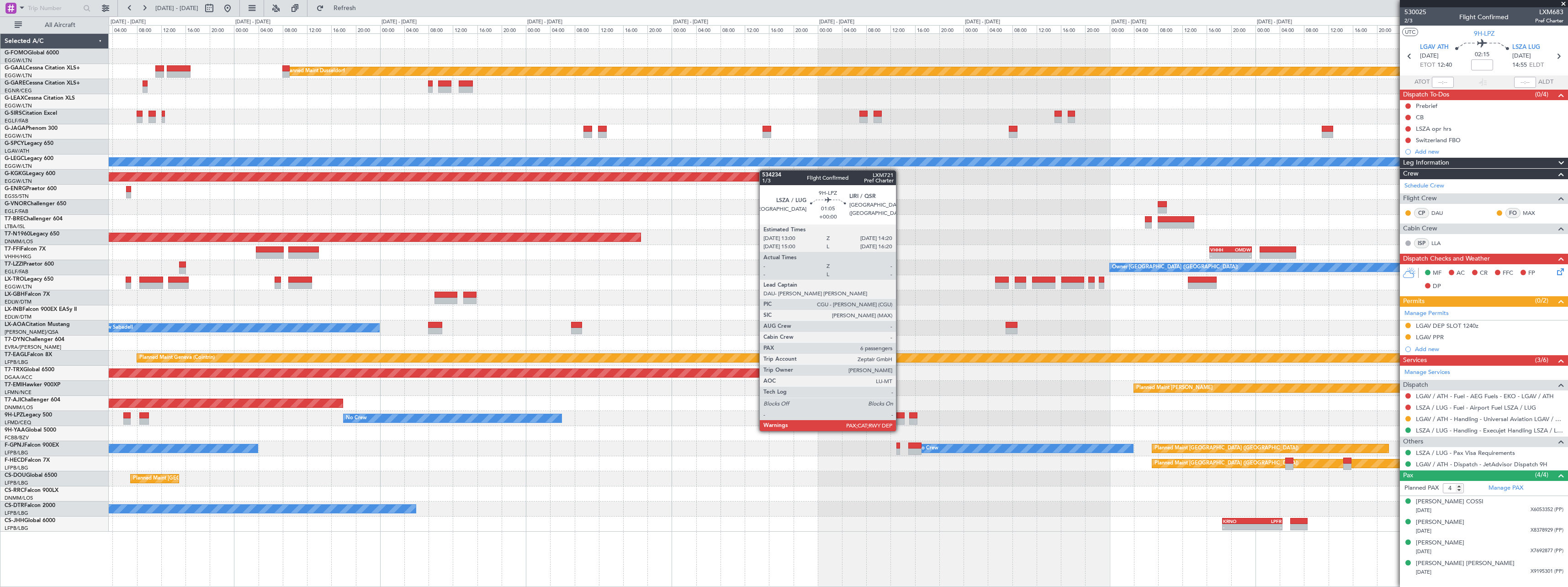
click at [900, 421] on div at bounding box center [901, 421] width 9 height 7
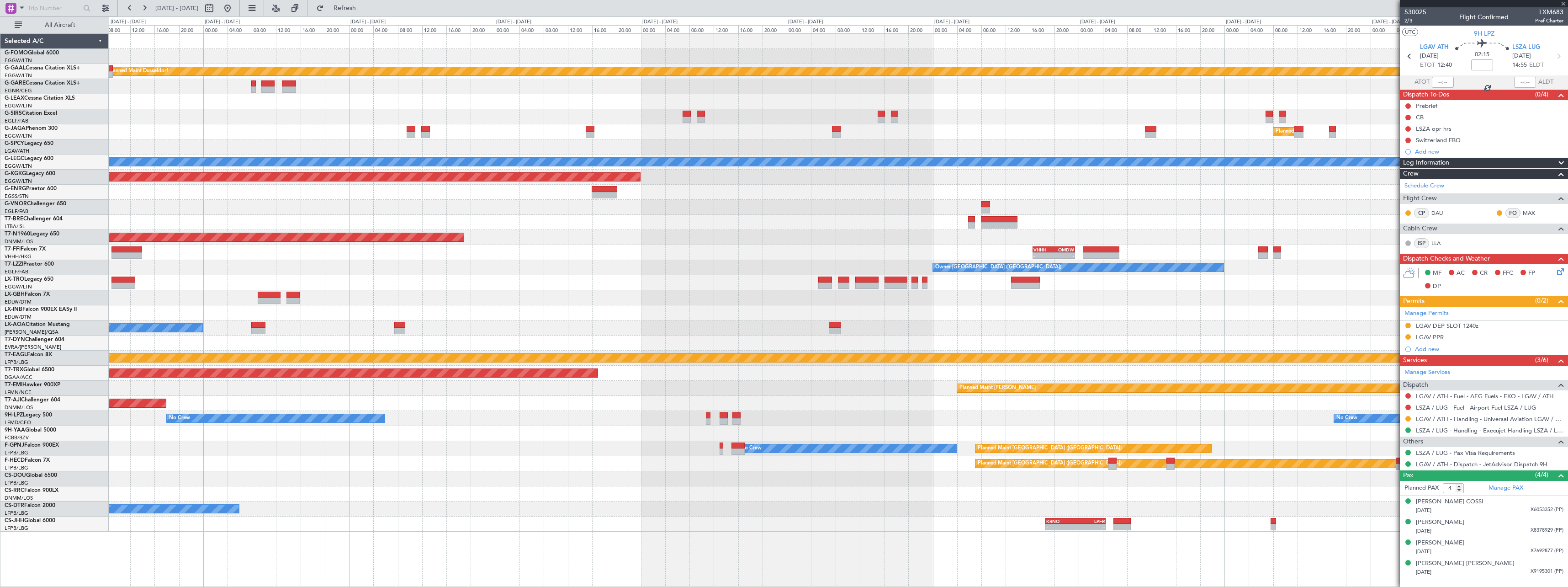
click at [904, 402] on div "EGGW 19:15 Z KTEB 01:55 Z - - Planned Maint Dusseldorf Planned Maint London (Lu…" at bounding box center [838, 283] width 1459 height 497
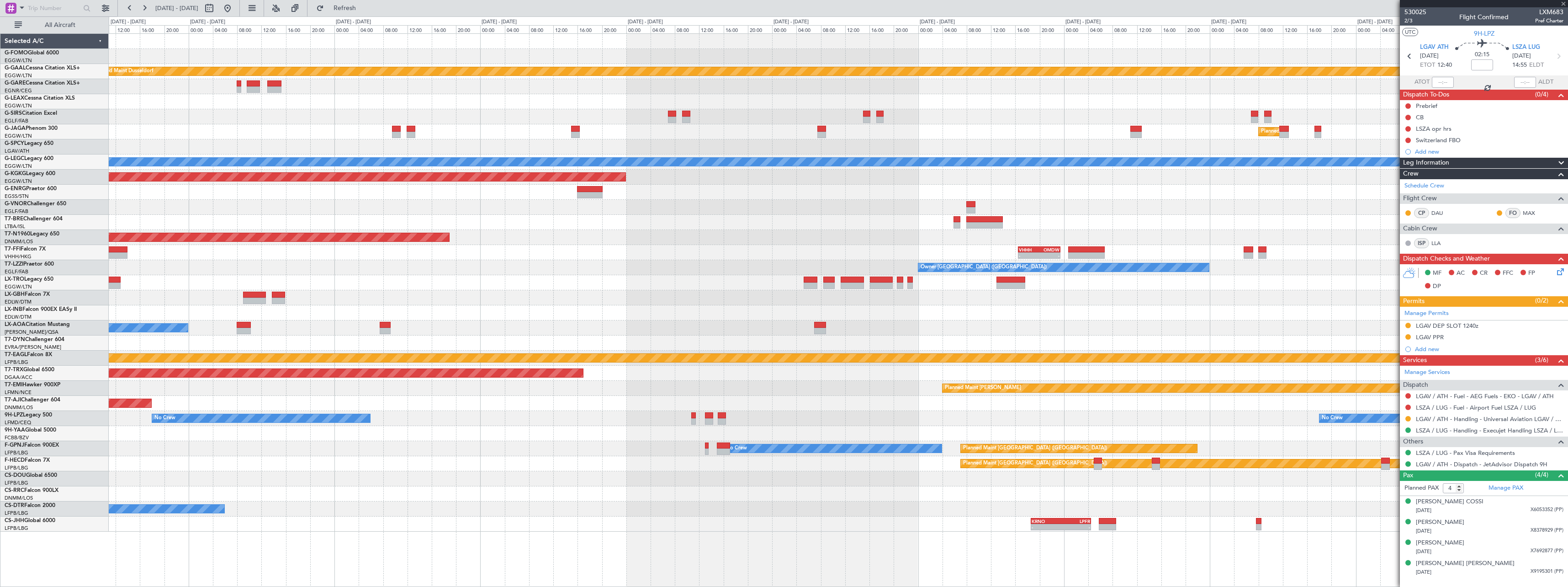
type input "6"
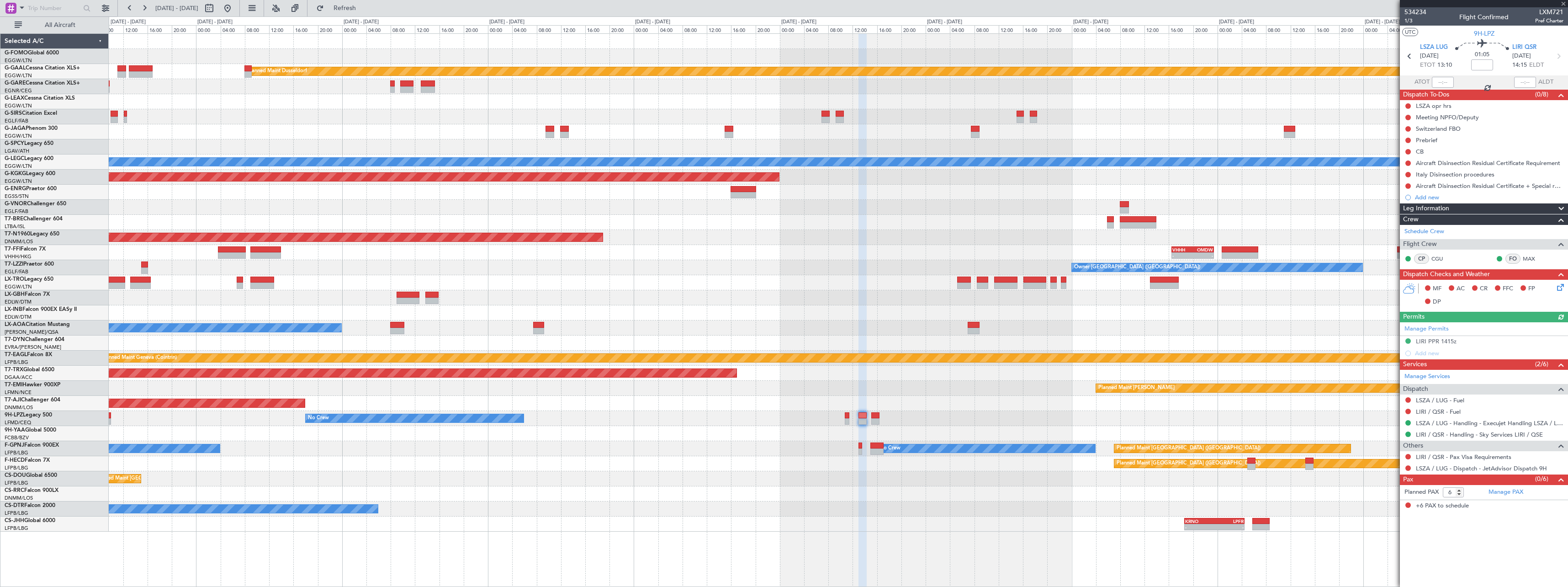
click at [1256, 415] on div "No Crew No Crew" at bounding box center [838, 418] width 1459 height 15
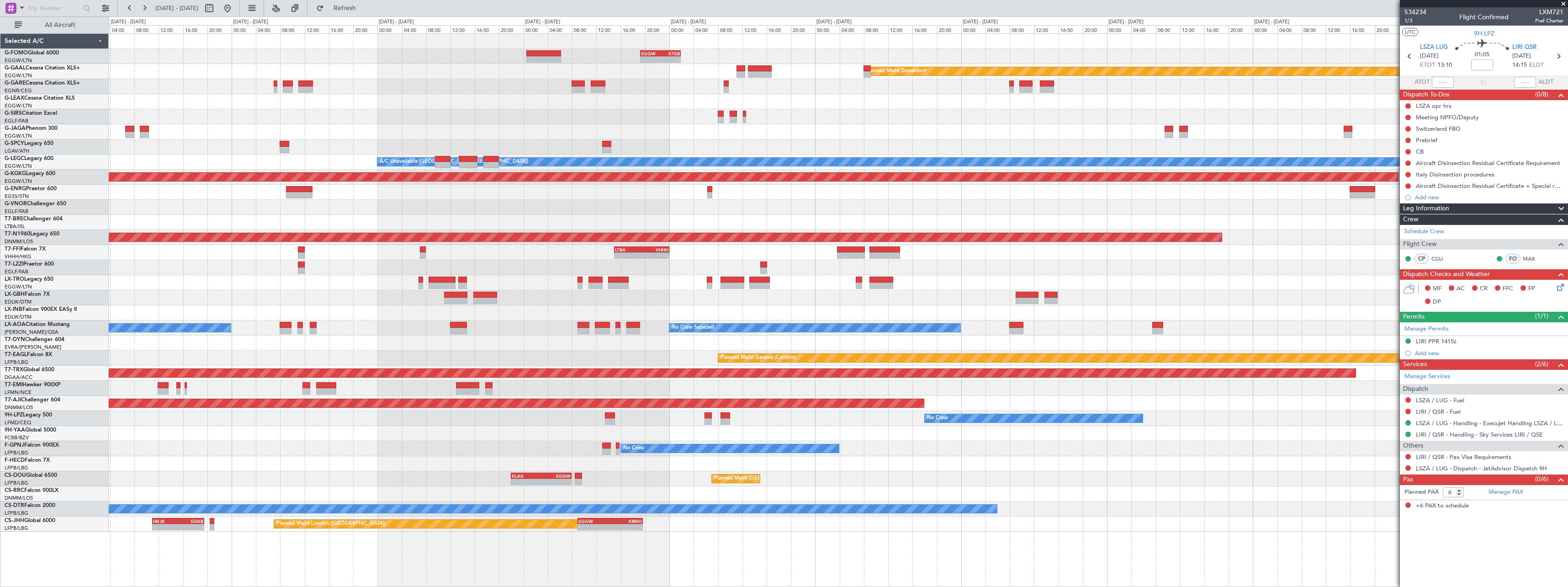
click at [72, 464] on div "EGGW 19:15 Z KTEB 01:55 Z - - Planned Maint Dusseldorf A/C Unavailable London (…" at bounding box center [784, 301] width 1568 height 571
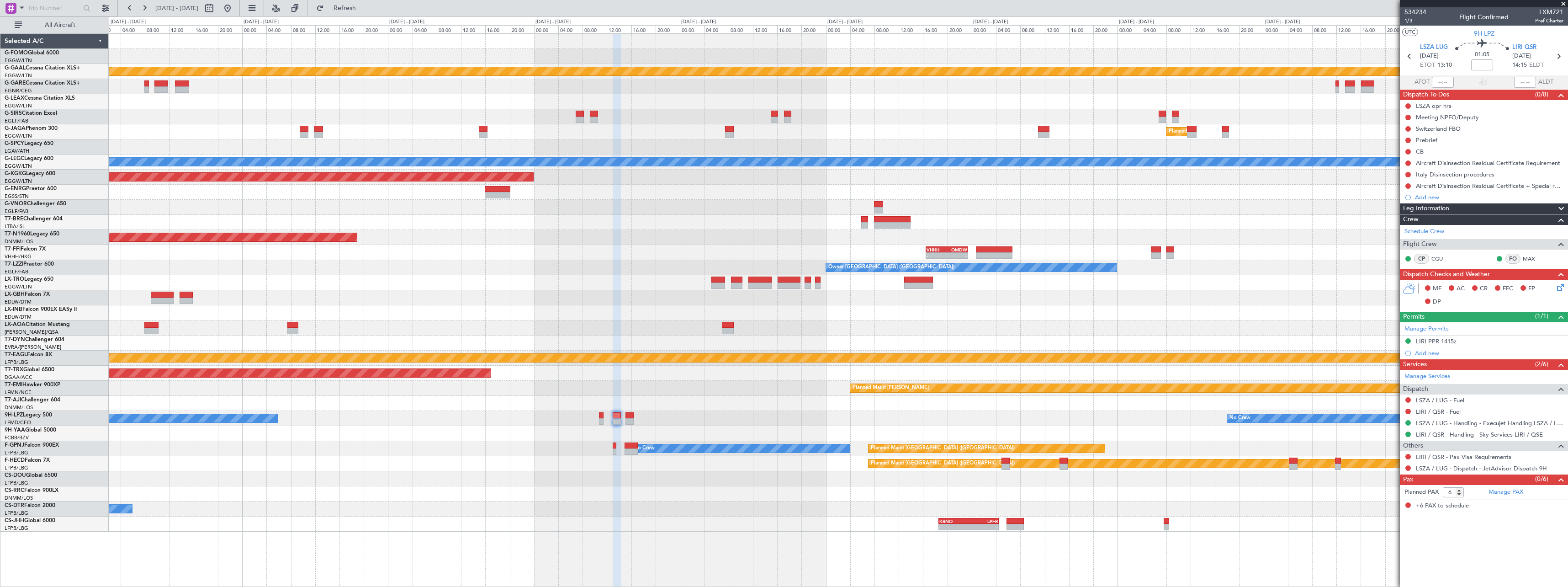
click at [82, 481] on div "EGGW 19:15 Z KTEB 01:55 Z - - Planned Maint Dusseldorf Planned Maint London (Lu…" at bounding box center [784, 301] width 1568 height 571
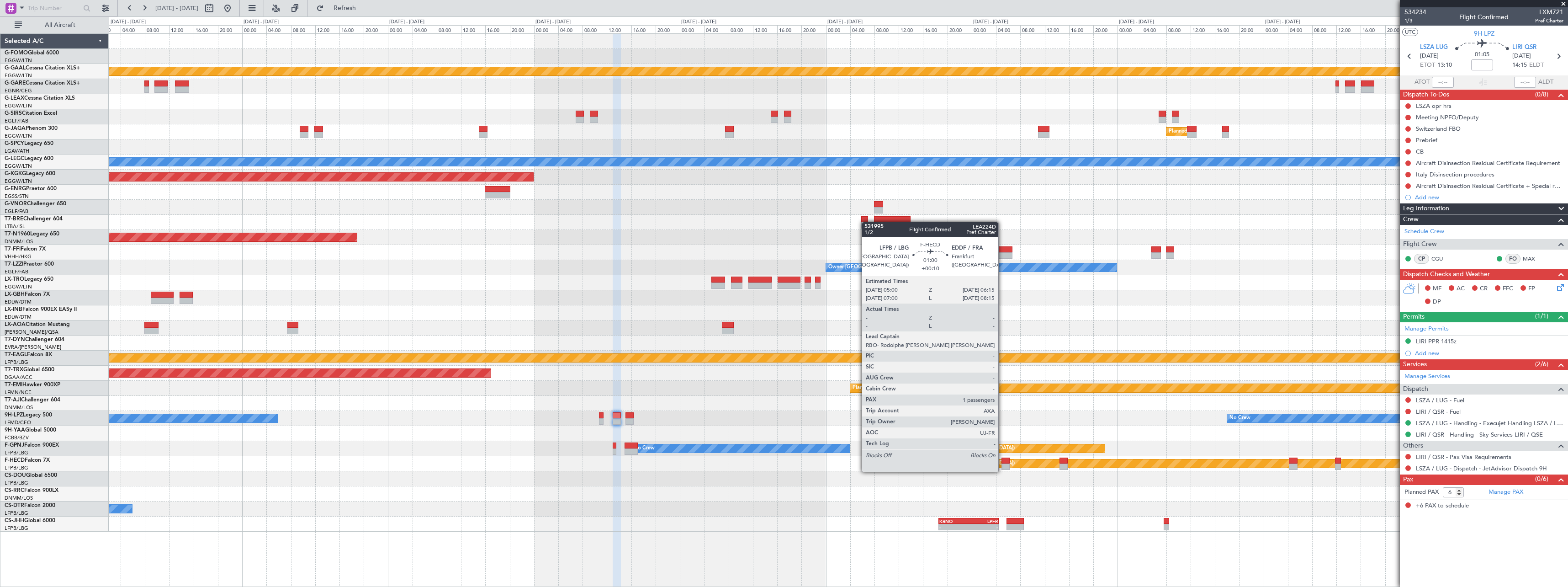
click at [1003, 463] on div at bounding box center [1005, 460] width 8 height 7
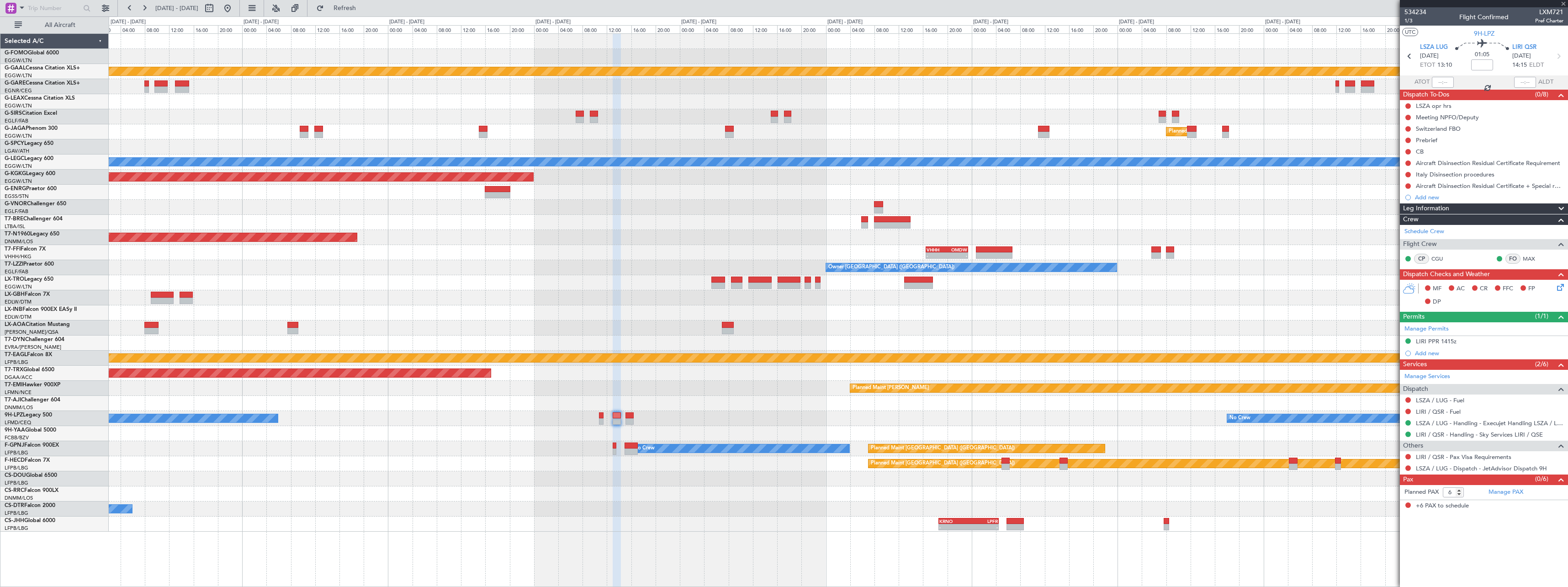
type input "+00:10"
type input "1"
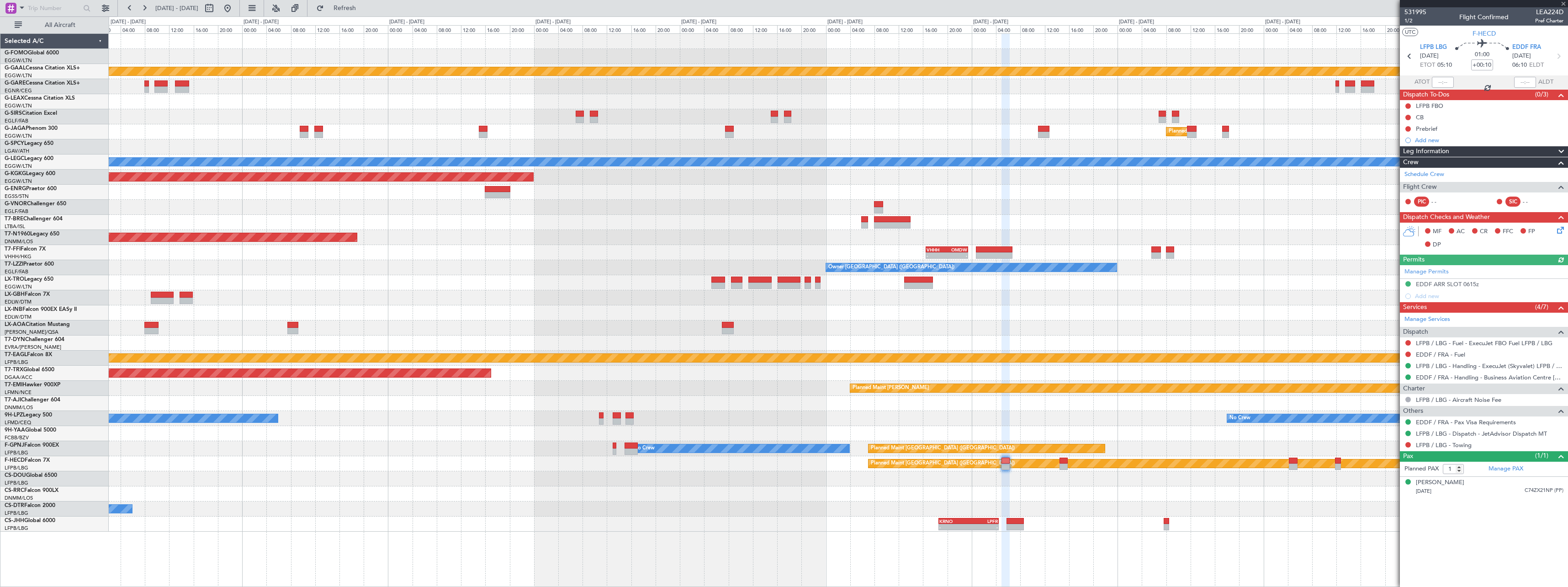
click at [1058, 485] on div "Planned Maint [GEOGRAPHIC_DATA] ([GEOGRAPHIC_DATA])" at bounding box center [838, 479] width 1459 height 15
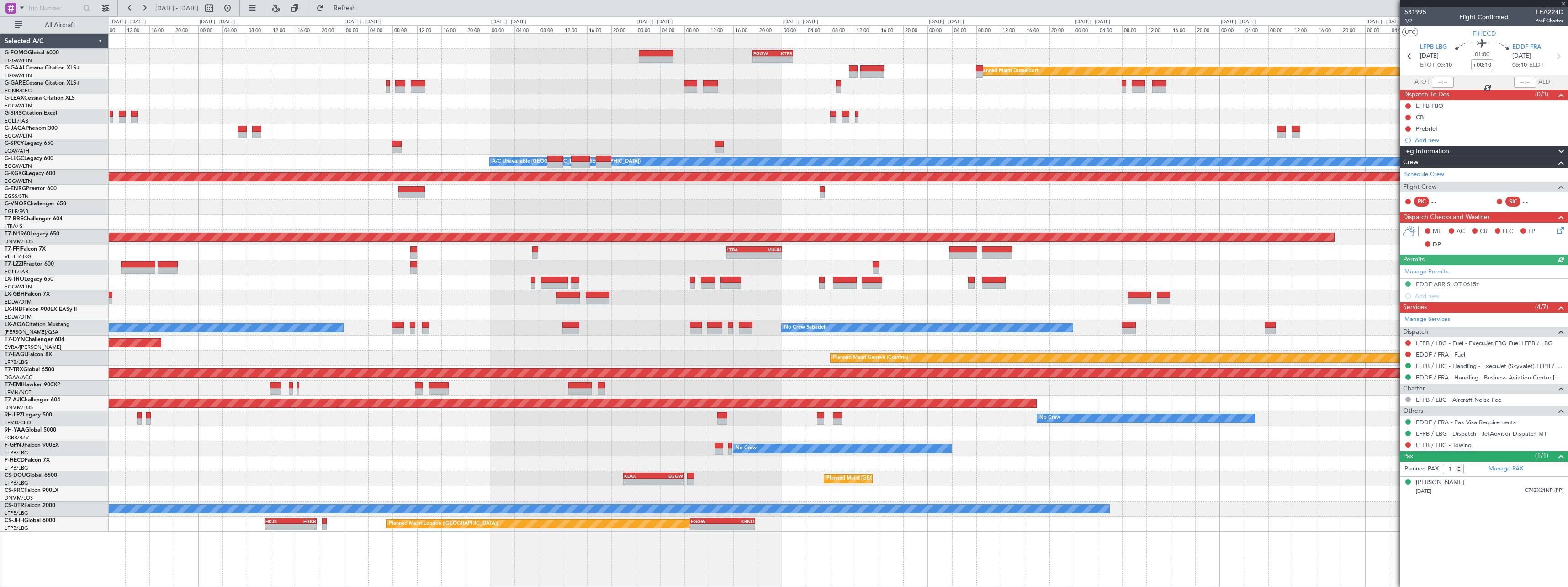
click at [996, 500] on div at bounding box center [838, 494] width 1459 height 15
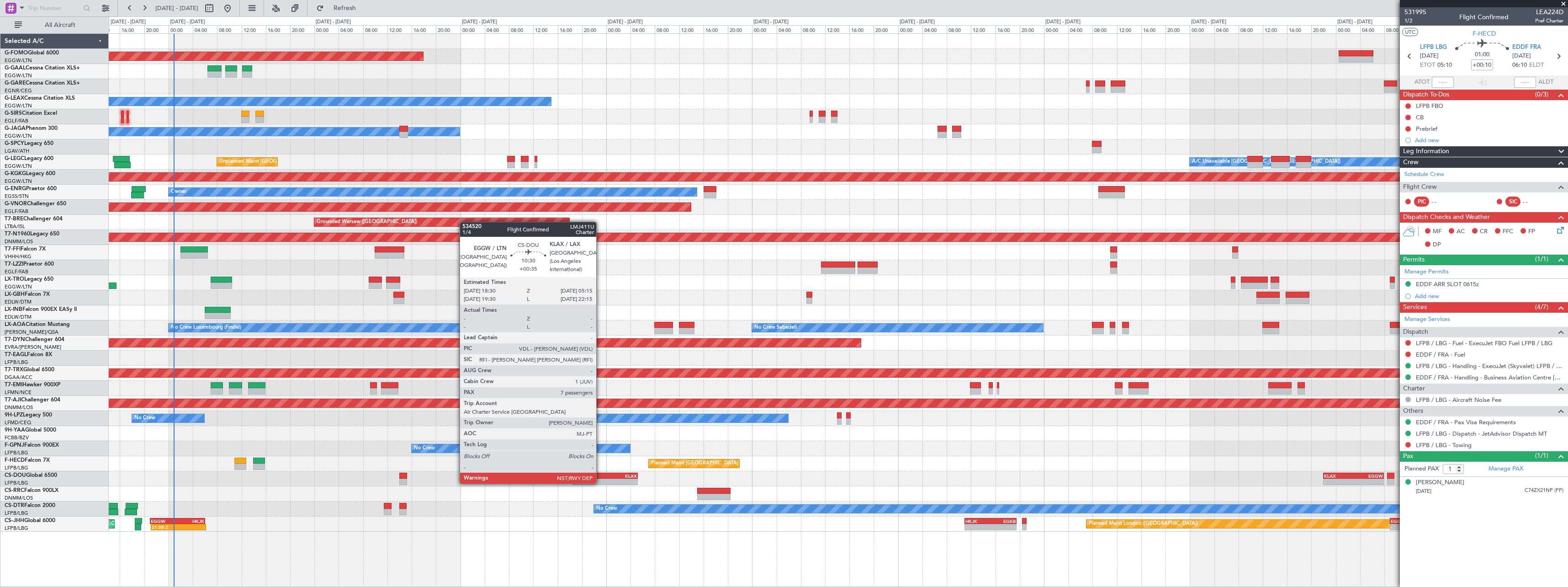
click at [600, 474] on div "EGGW" at bounding box center [589, 476] width 32 height 5
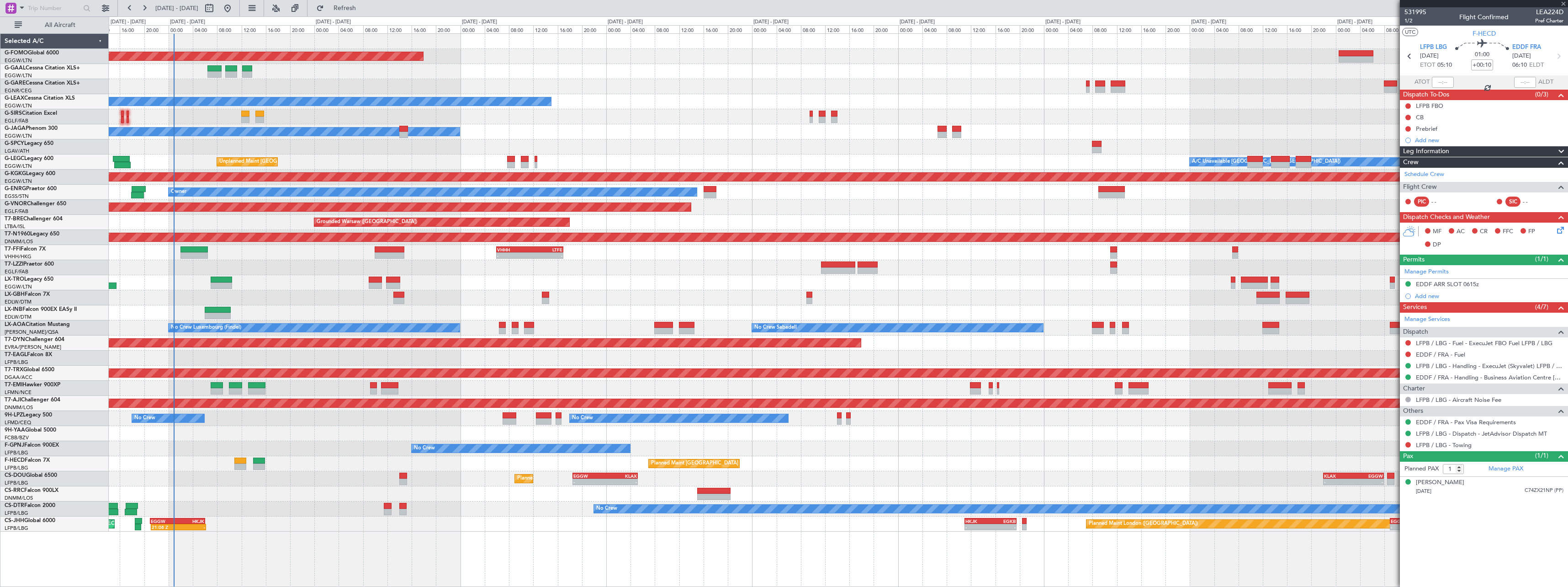
type input "+00:35"
type input "7"
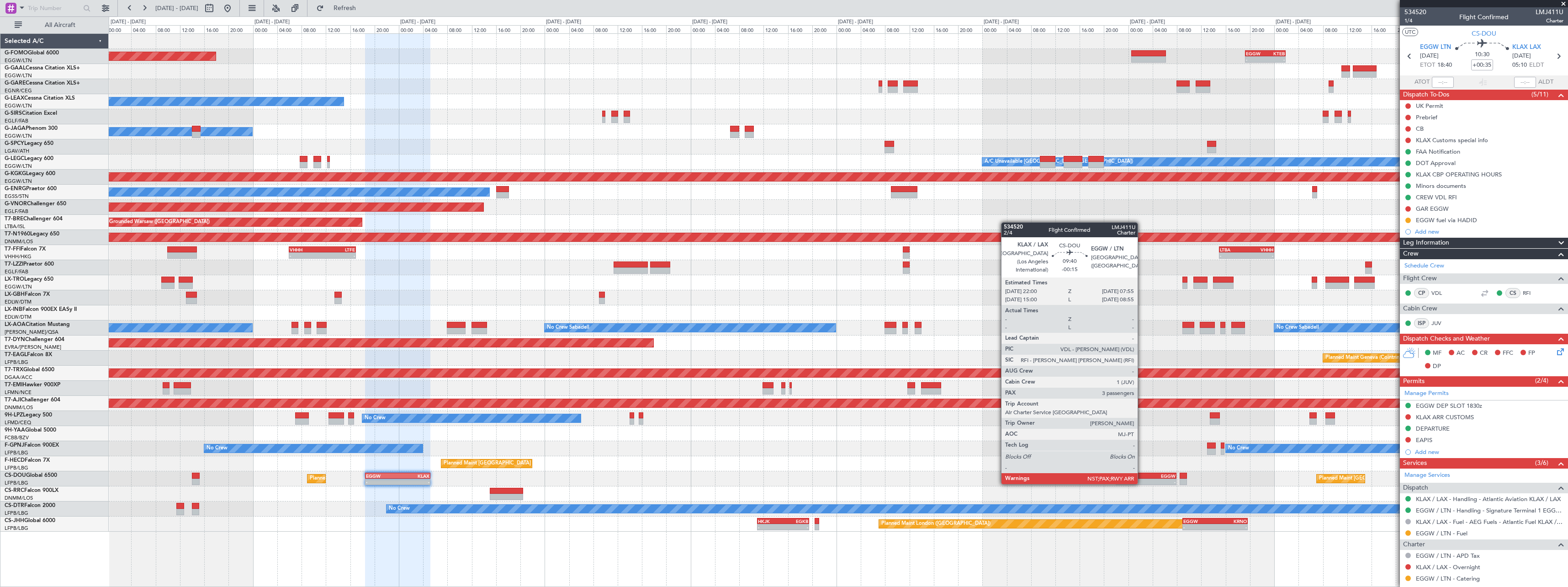
click at [1142, 475] on div "KLAX" at bounding box center [1131, 476] width 29 height 5
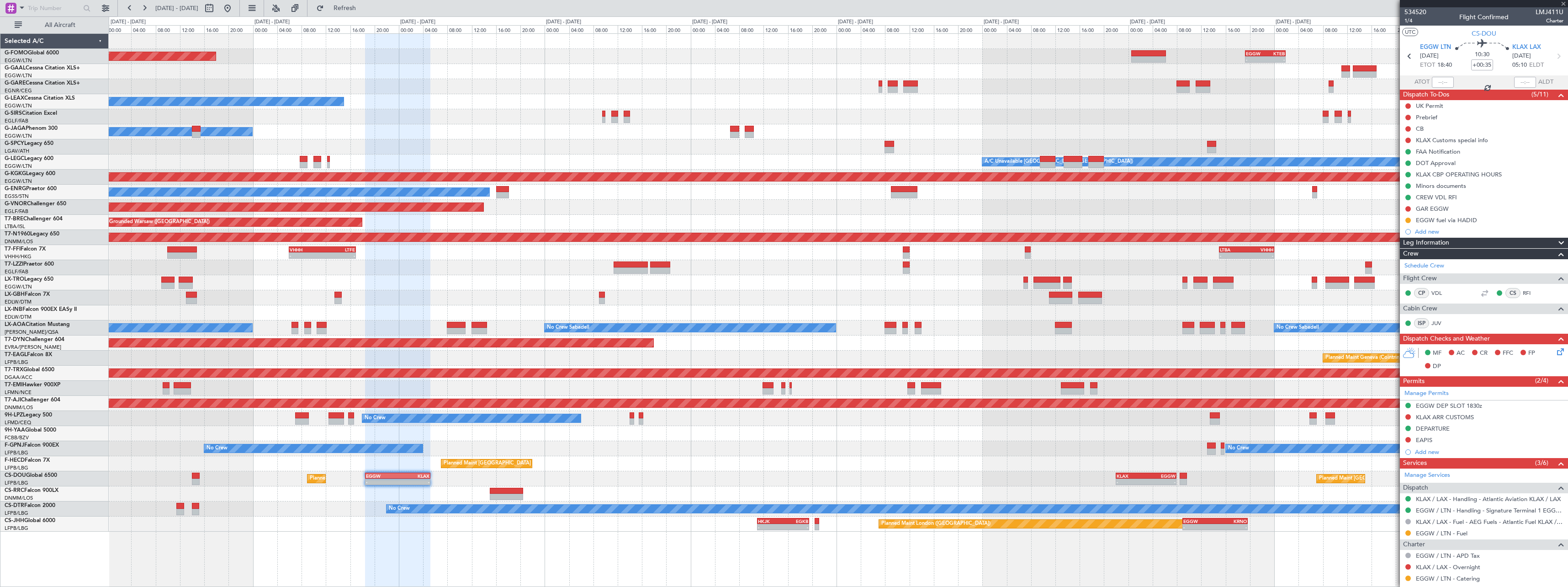
type input "-00:15"
type input "3"
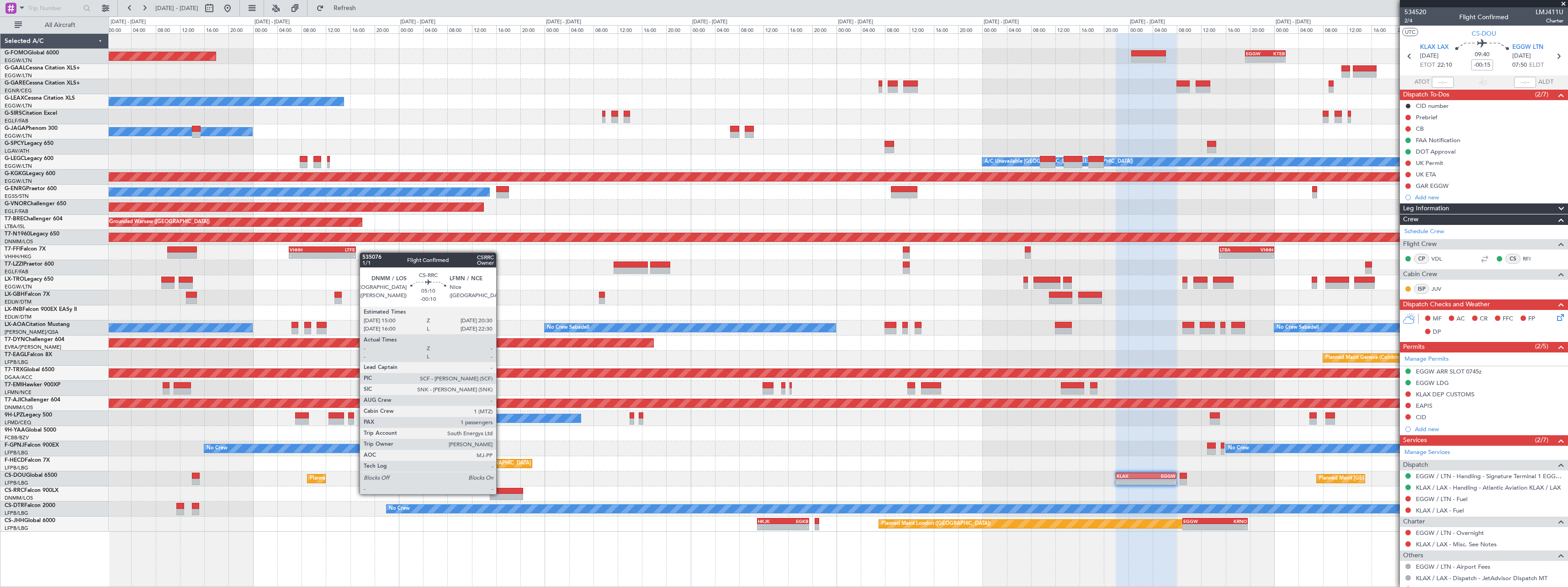
click at [500, 493] on div at bounding box center [507, 491] width 34 height 7
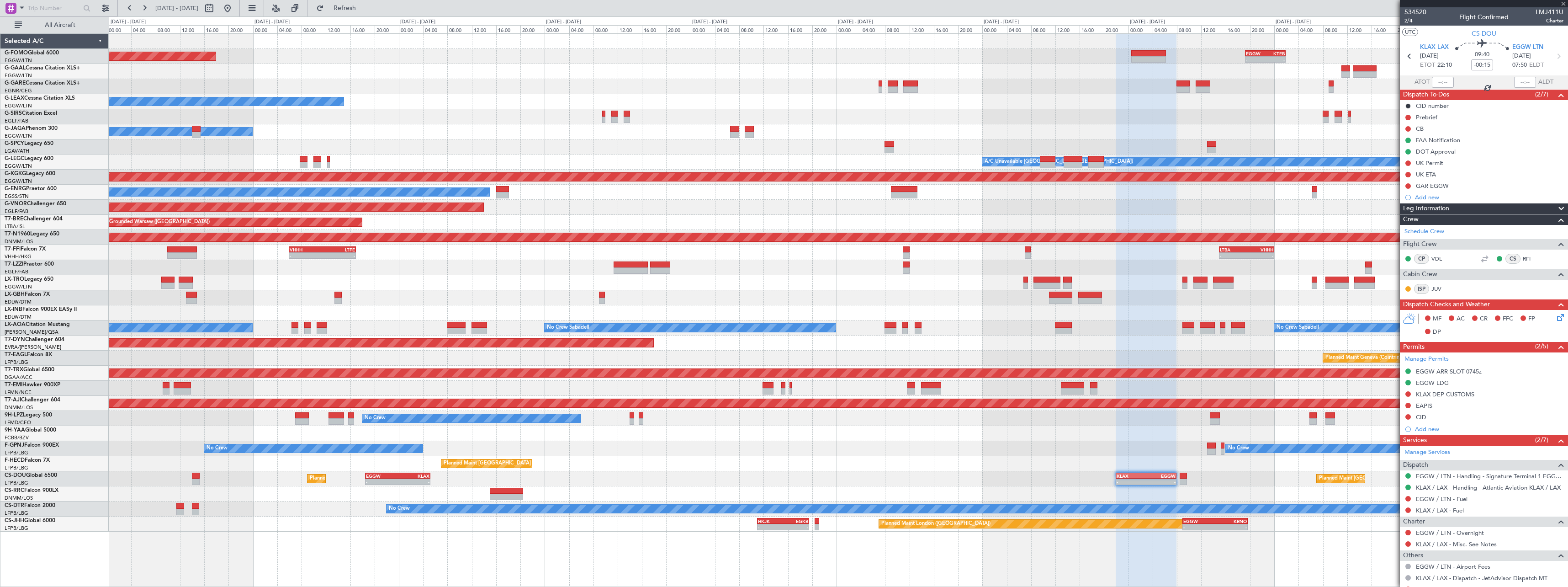
type input "-00:10"
type input "1"
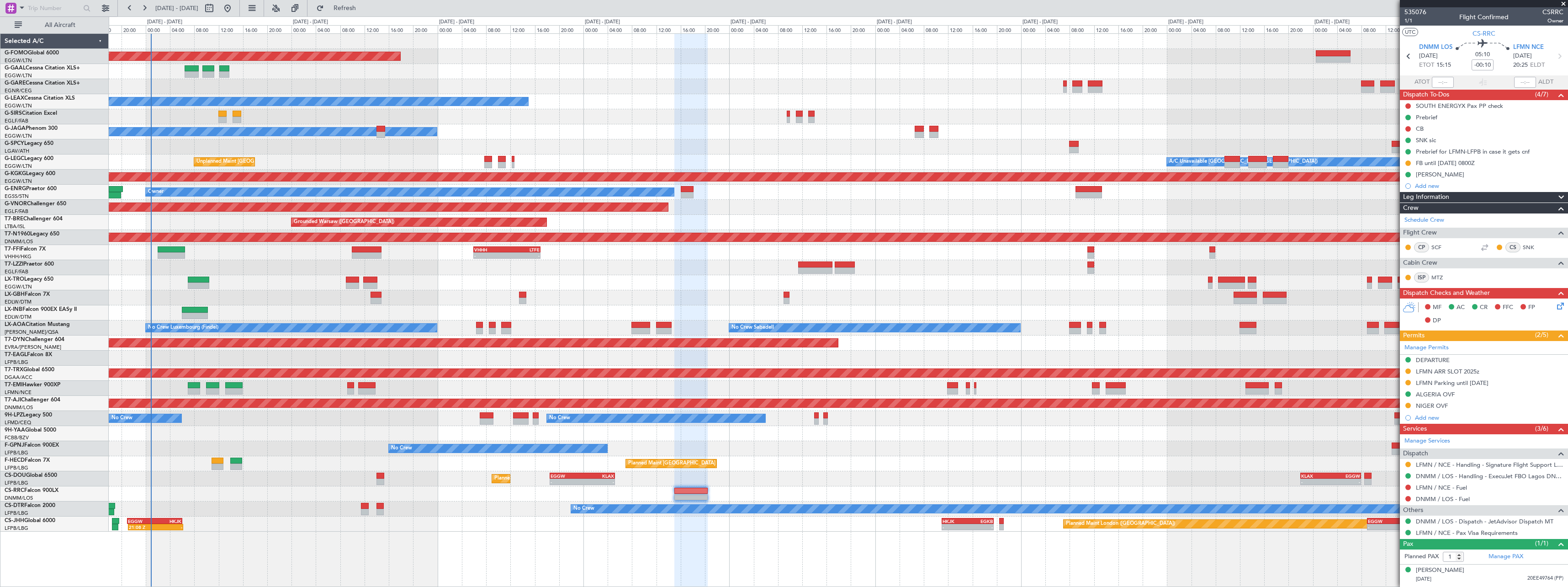
click at [1091, 363] on div "- - EGGW 19:15 Z KTEB 01:55 Z Planned Maint Windsor Locks (Bradley Intl) Planne…" at bounding box center [838, 283] width 1459 height 497
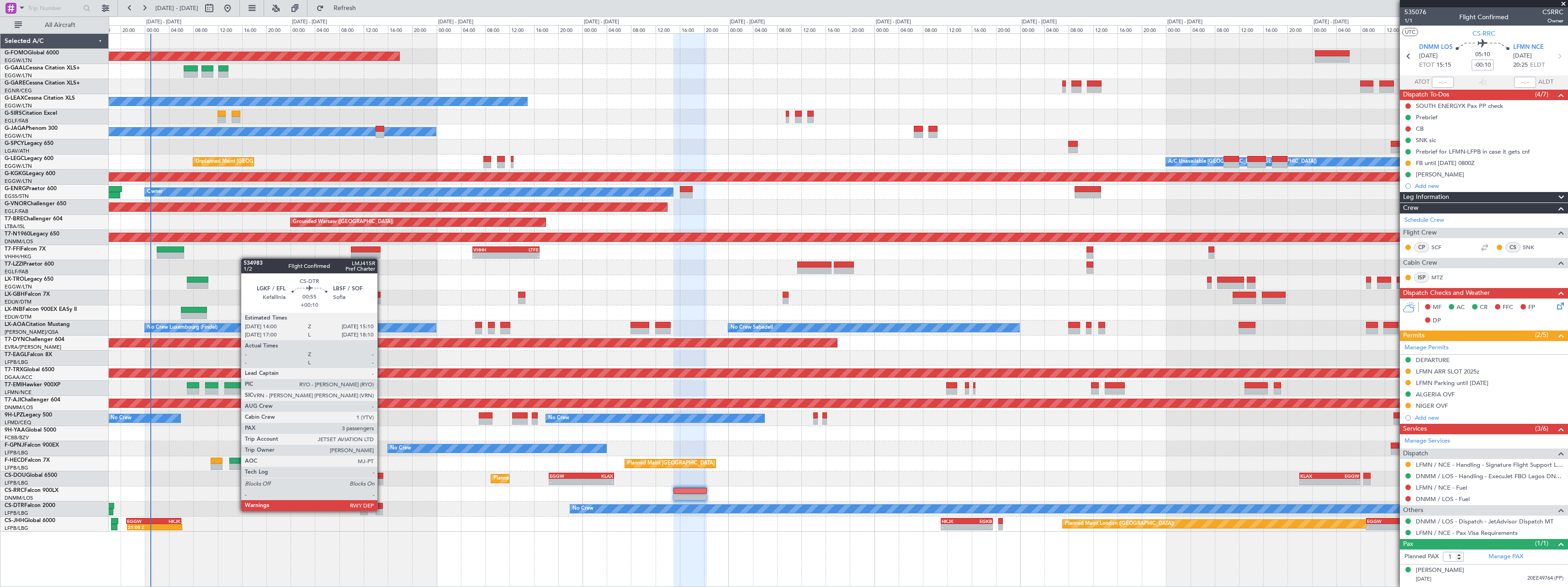
click at [382, 510] on div at bounding box center [379, 511] width 7 height 7
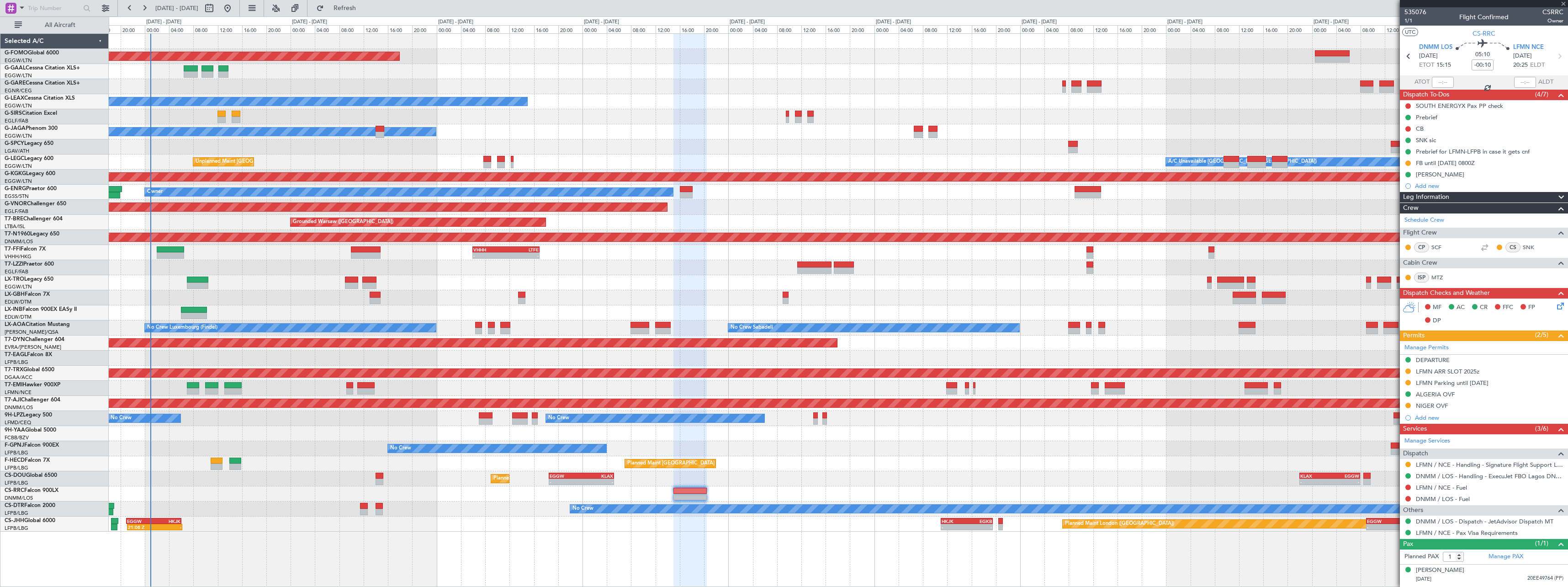
type input "+00:10"
type input "3"
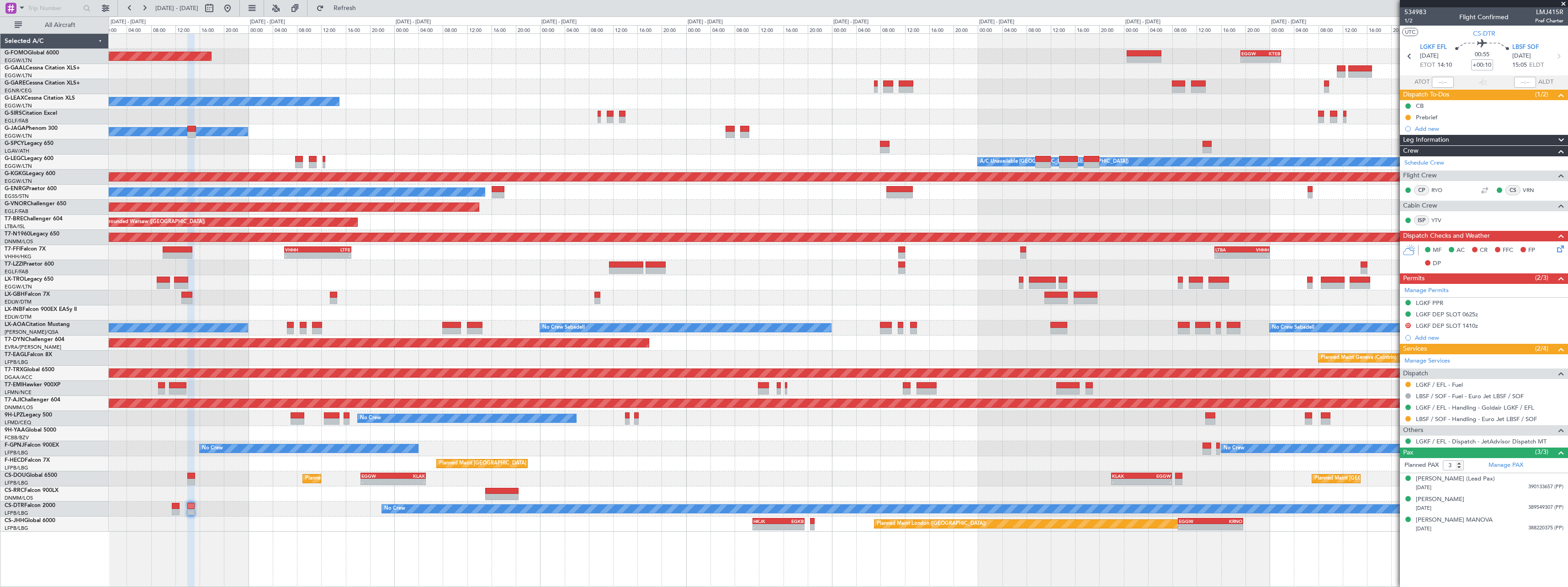
click at [789, 440] on div "Planned Maint Windsor Locks (Bradley Intl) - - EGGW 19:15 Z KTEB 01:55 Z Planne…" at bounding box center [838, 283] width 1459 height 497
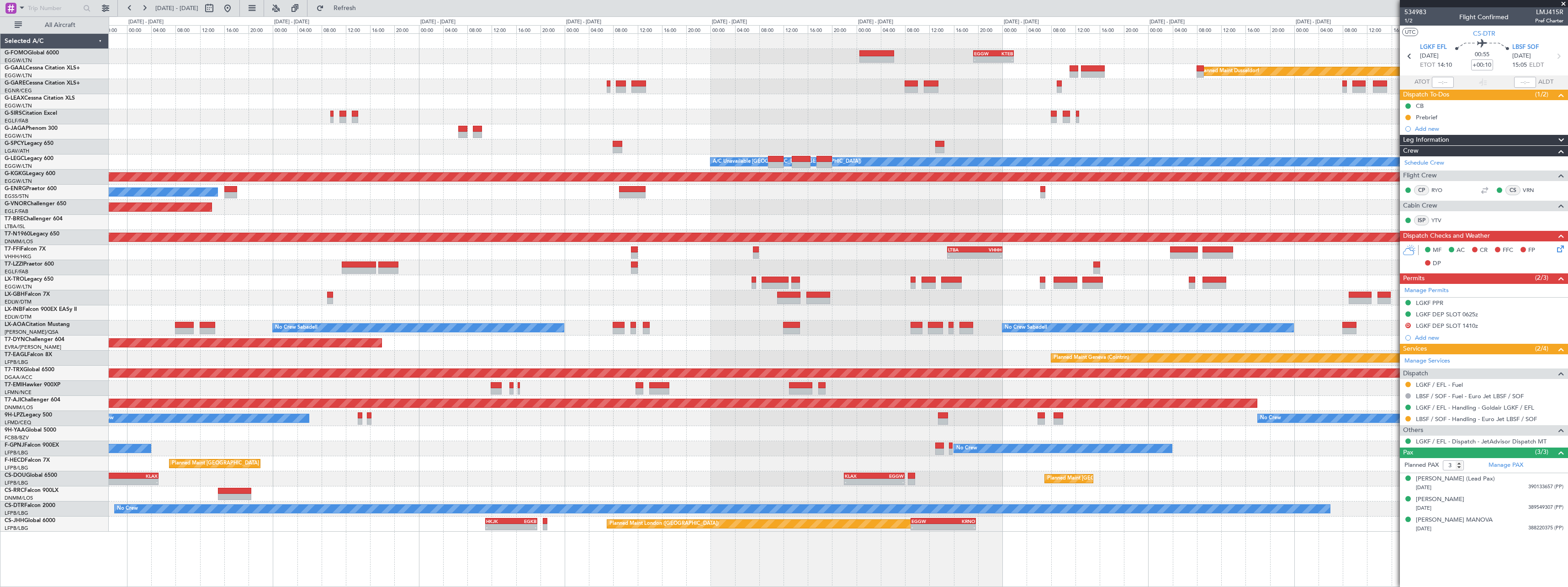
click at [1532, 435] on fb-app "22 Aug 2025 - 01 Sep 2025 Refresh Quick Links All Aircraft EGGW 19:15 Z KTEB 01…" at bounding box center [784, 297] width 1568 height 580
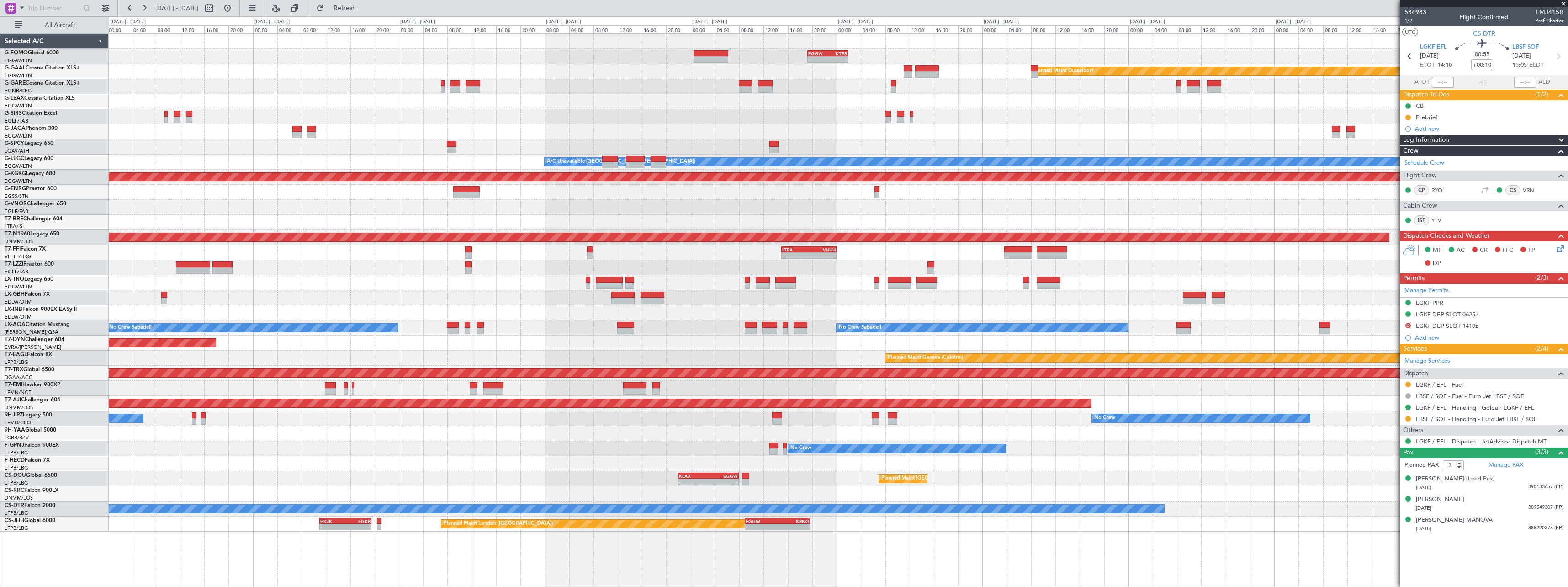
click at [541, 552] on div "EGGW 19:15 Z KTEB 01:55 Z - - Planned Maint Windsor Locks (Bradley Intl) Planne…" at bounding box center [838, 310] width 1459 height 554
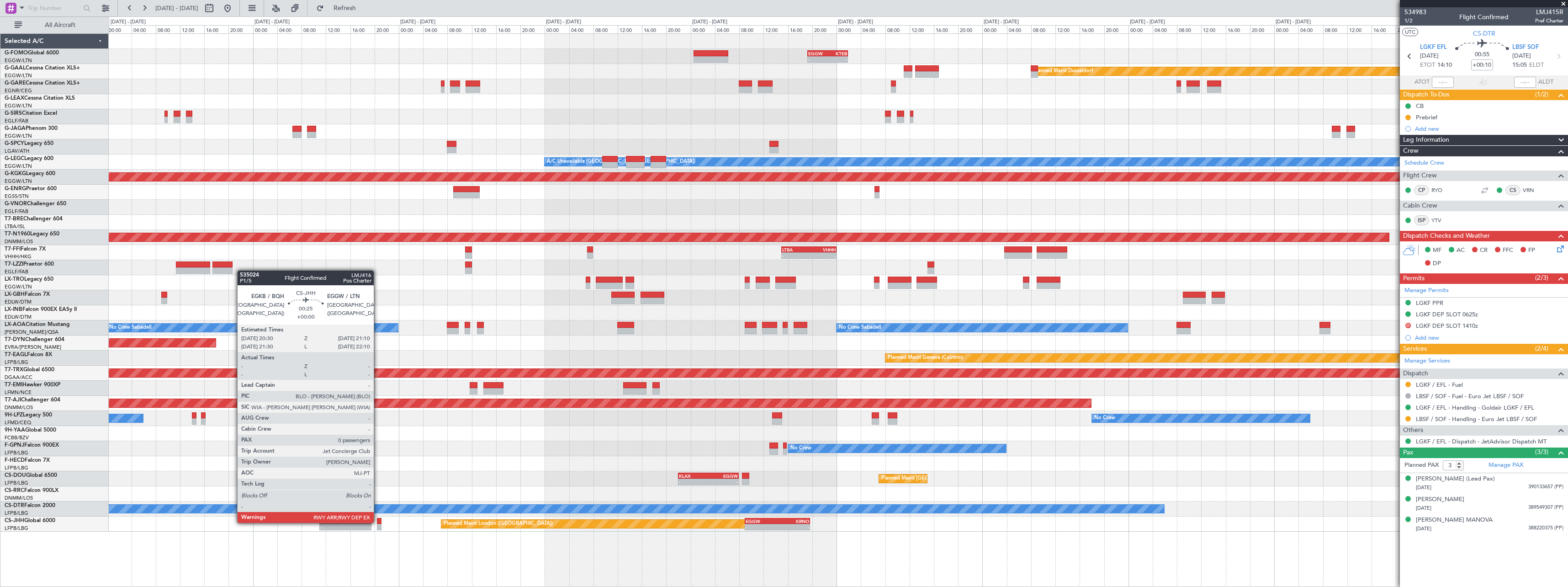
click at [378, 522] on div at bounding box center [379, 521] width 4 height 7
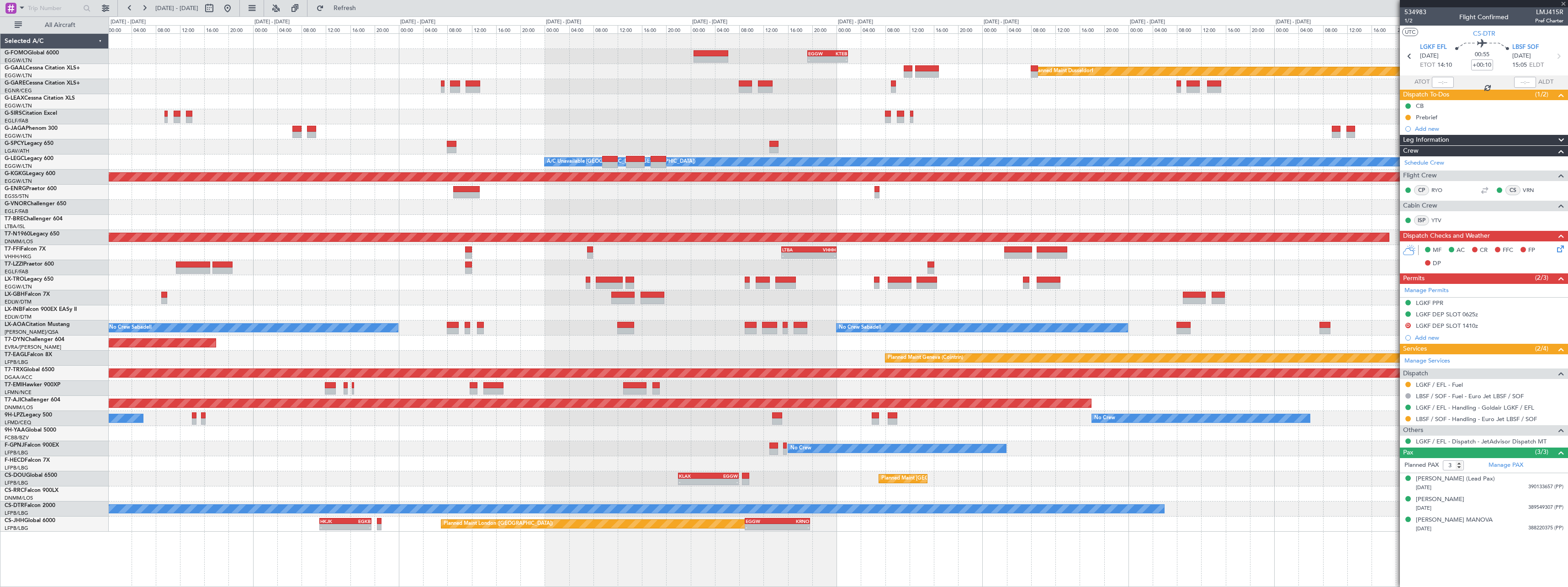
type input "0"
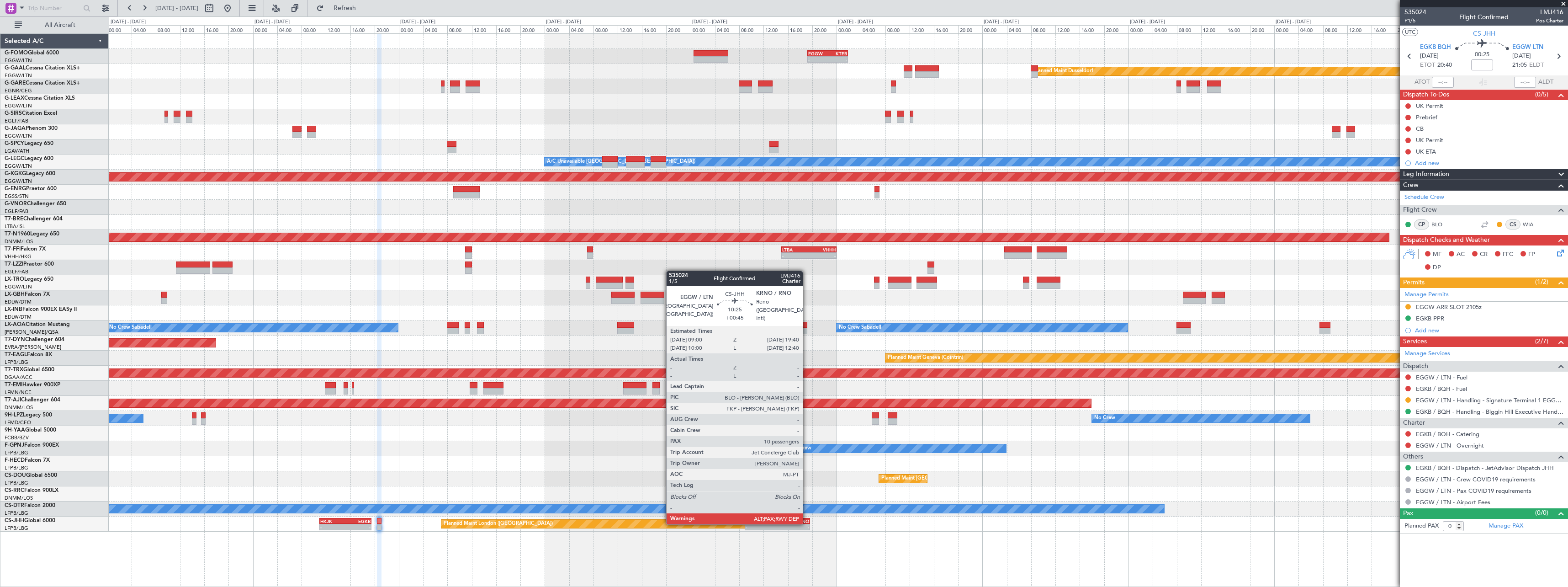
click at [807, 523] on div "EGGW 09:00 Z KRNO 19:40 Z" at bounding box center [777, 521] width 65 height 7
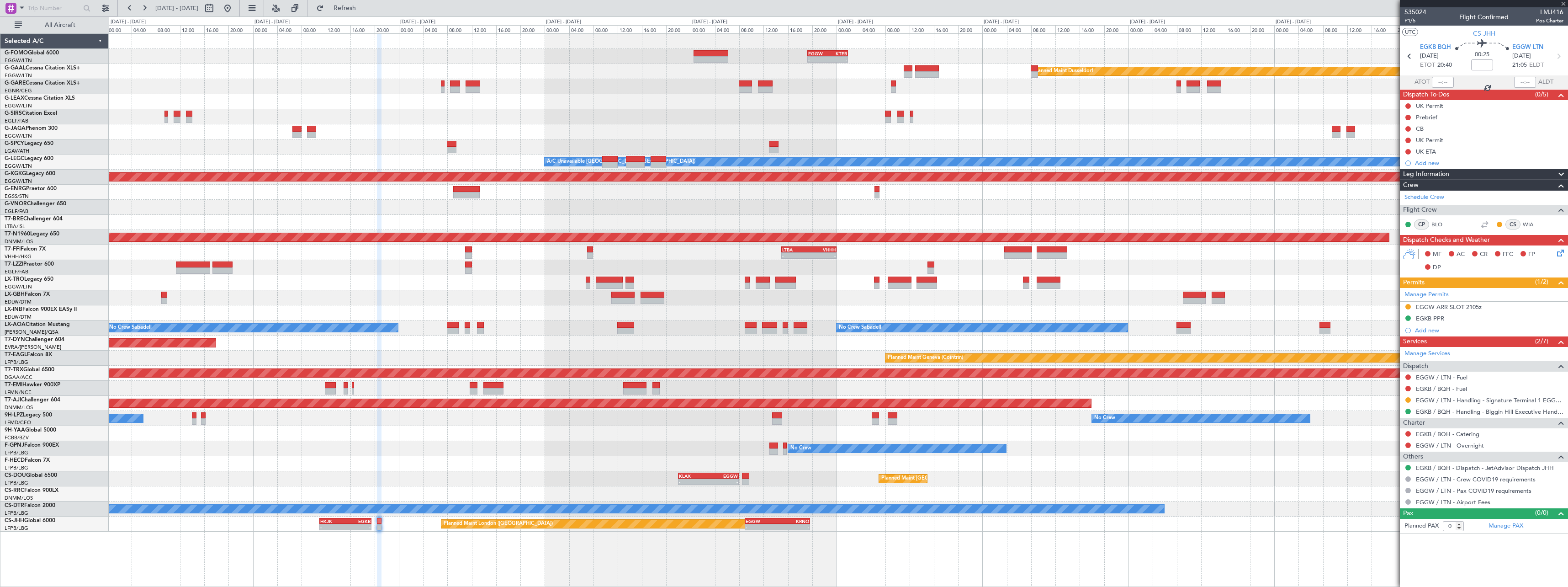
type input "+00:45"
type input "10"
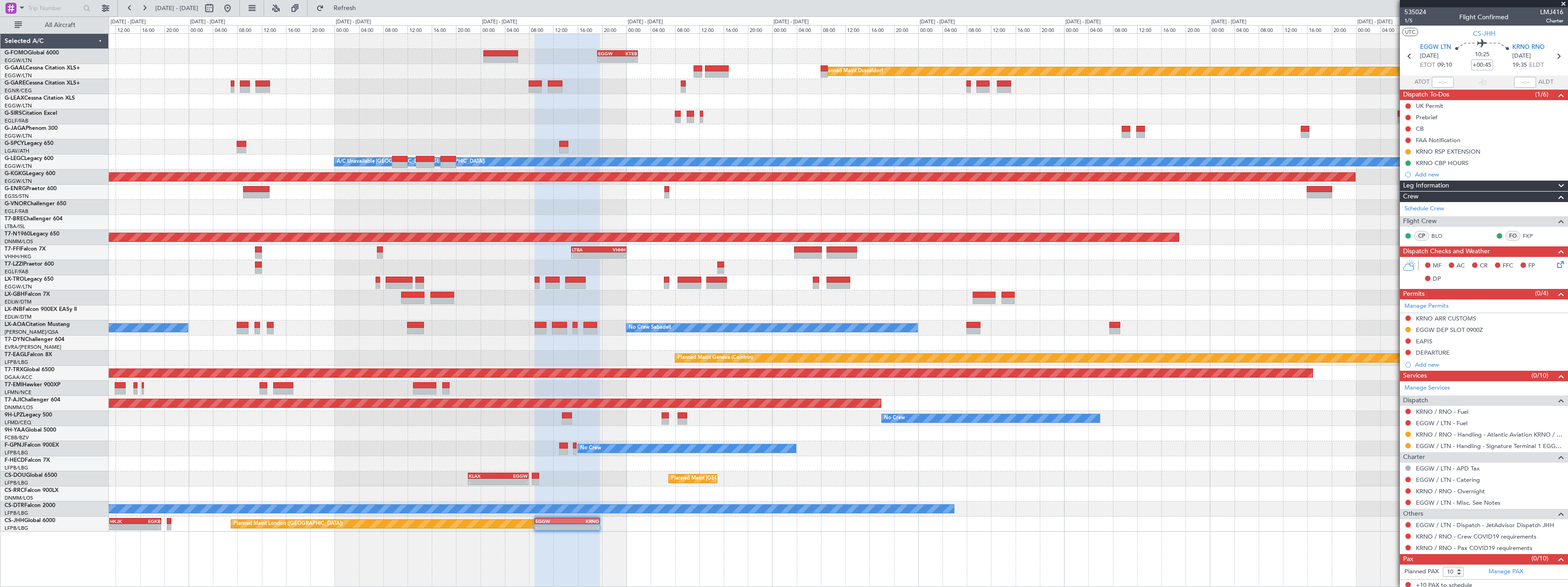
click at [413, 471] on div "- - EGGW 19:15 Z KTEB 01:55 Z Planned Maint Dusseldorf A/C Unavailable London (…" at bounding box center [838, 310] width 1459 height 554
click at [1125, 457] on div "Planned Maint Paris (Le Bourget) Planned Maint Paris (Le Bourget)" at bounding box center [838, 463] width 1459 height 15
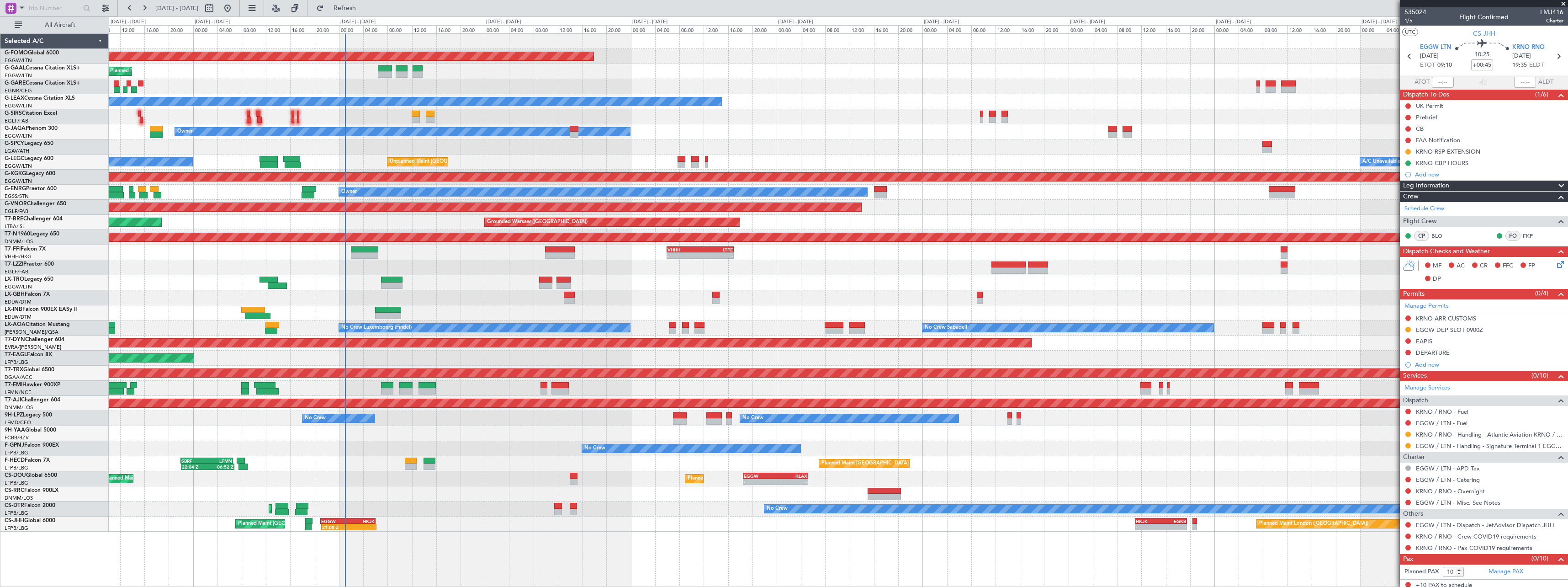
click at [1205, 460] on div "Planned Maint Windsor Locks (Bradley Intl) EGGW 19:15 Z KTEB 01:55 Z - - Planne…" at bounding box center [838, 283] width 1459 height 497
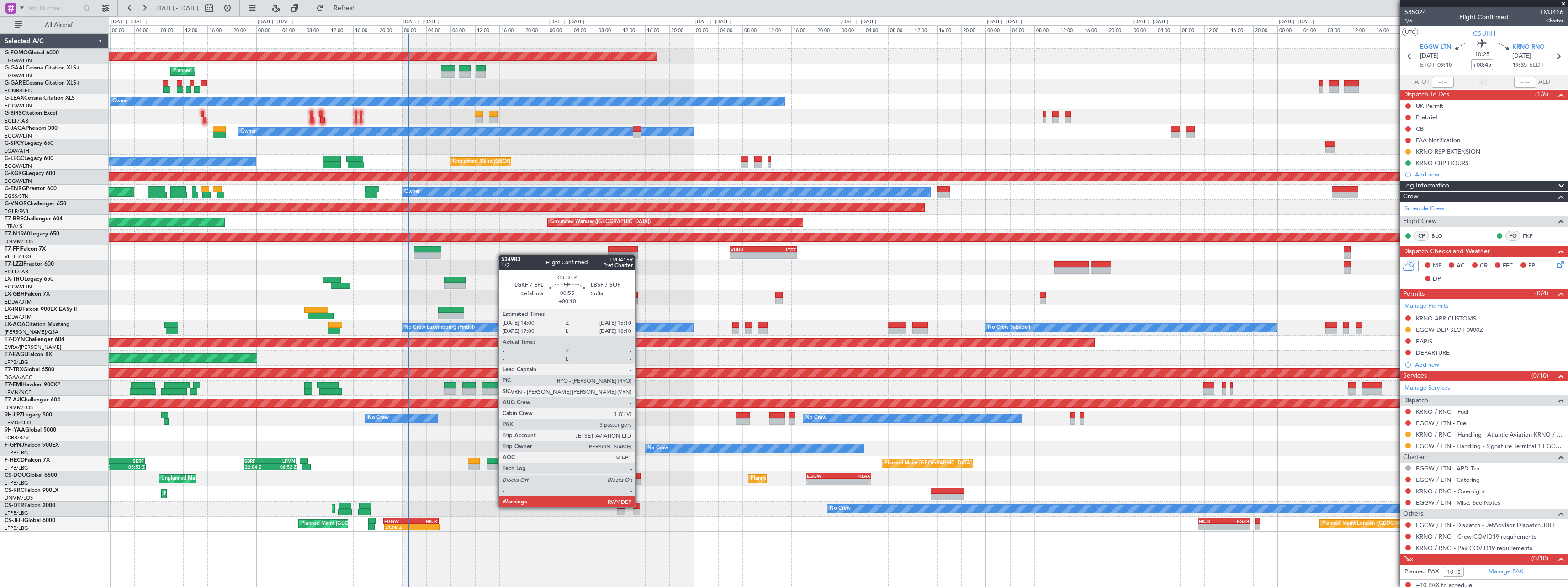
click at [639, 507] on div at bounding box center [637, 506] width 7 height 7
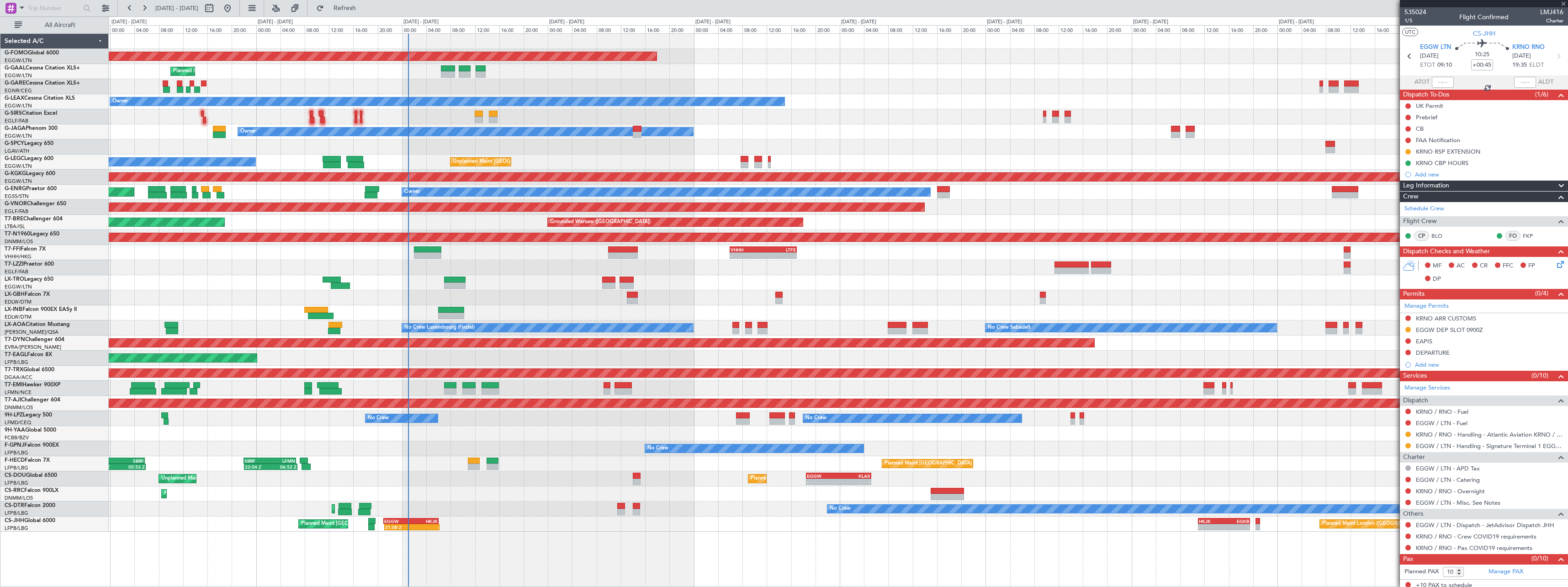
type input "+00:10"
type input "3"
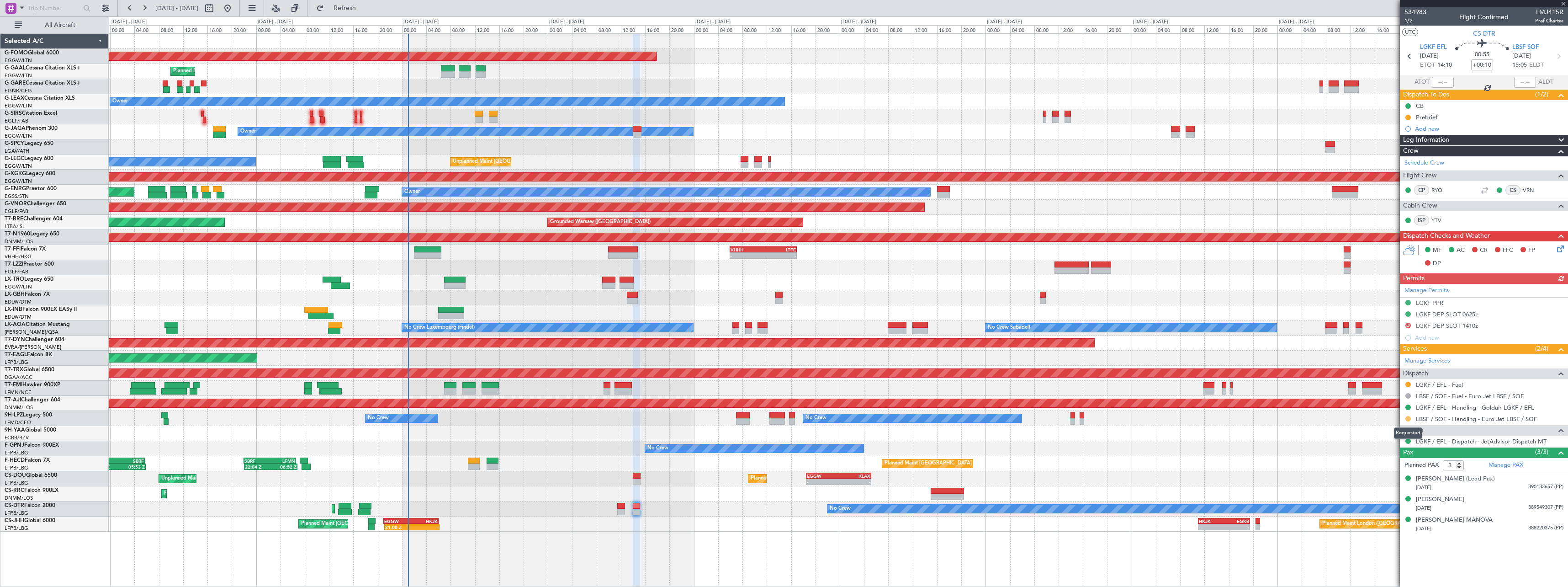
click at [1408, 419] on button at bounding box center [1408, 418] width 5 height 5
click at [1391, 510] on span "Cancelled - Notification Sent" at bounding box center [1406, 513] width 77 height 9
click at [1407, 418] on button "S" at bounding box center [1408, 418] width 5 height 5
click at [1388, 529] on span "Confirmed" at bounding box center [1382, 527] width 29 height 9
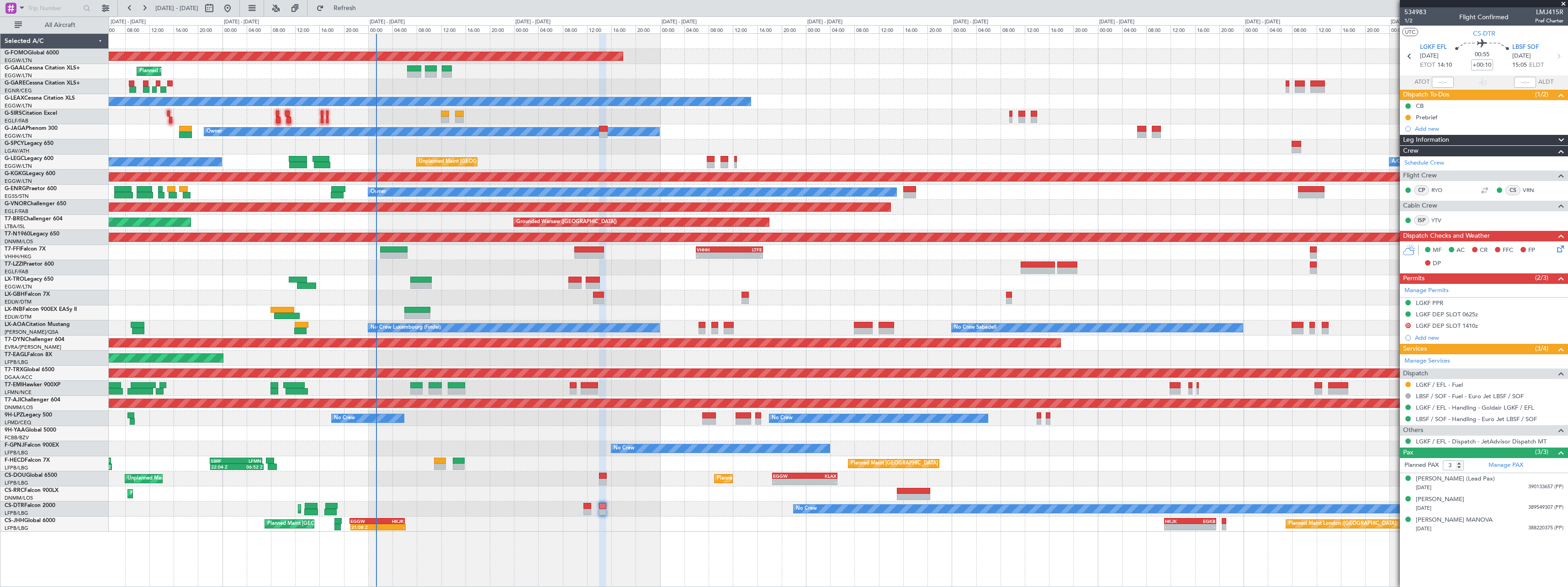
click at [791, 131] on div "Owner" at bounding box center [838, 132] width 1459 height 15
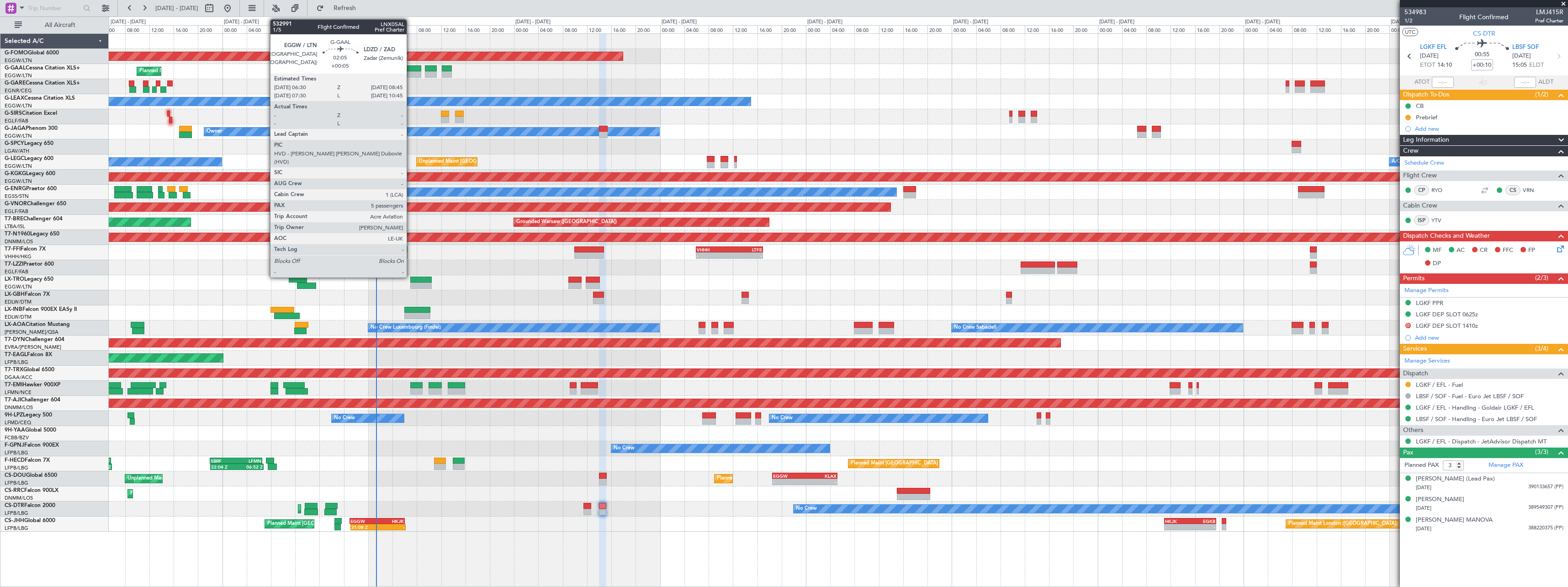
click at [411, 72] on div at bounding box center [414, 74] width 14 height 7
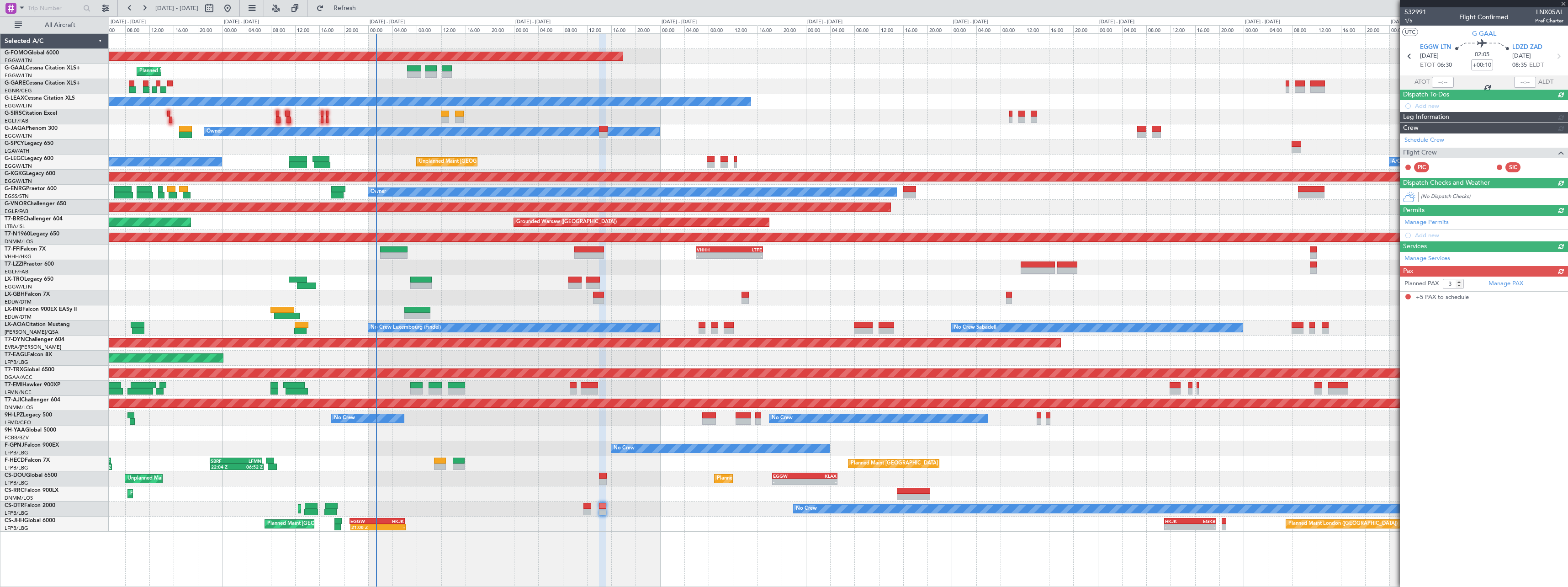
type input "+00:05"
type input "5"
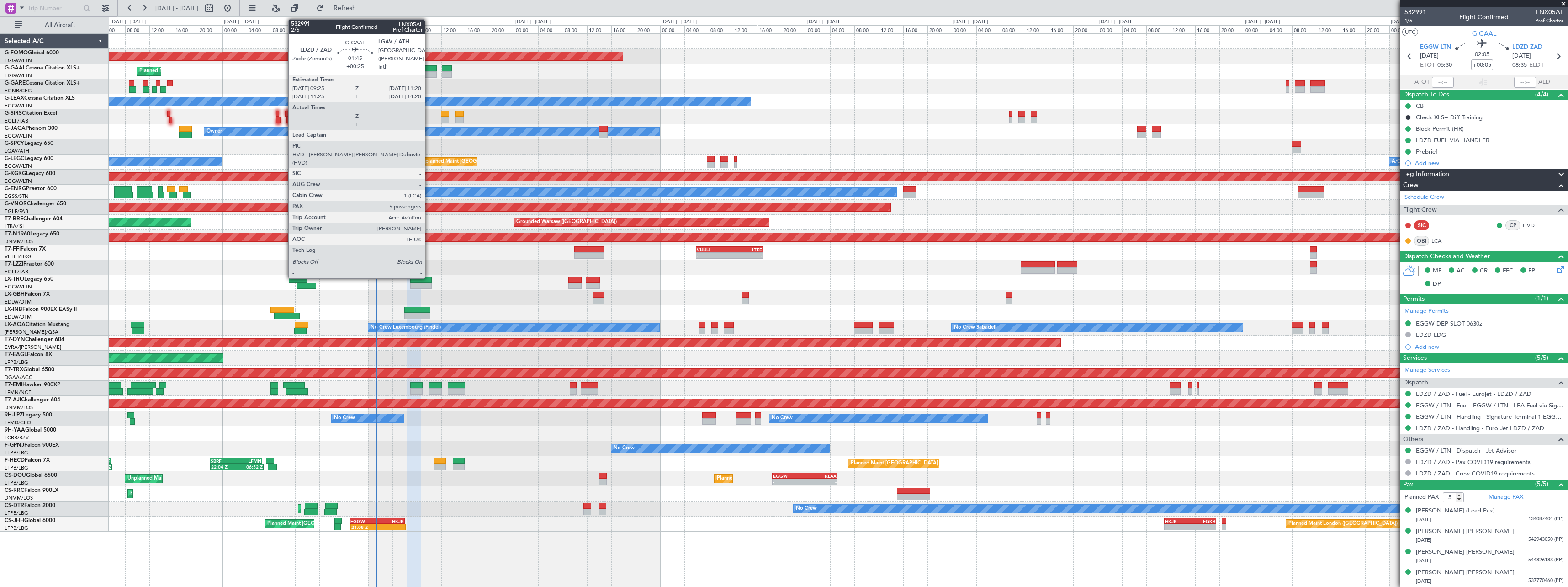
click at [430, 70] on div at bounding box center [431, 68] width 12 height 7
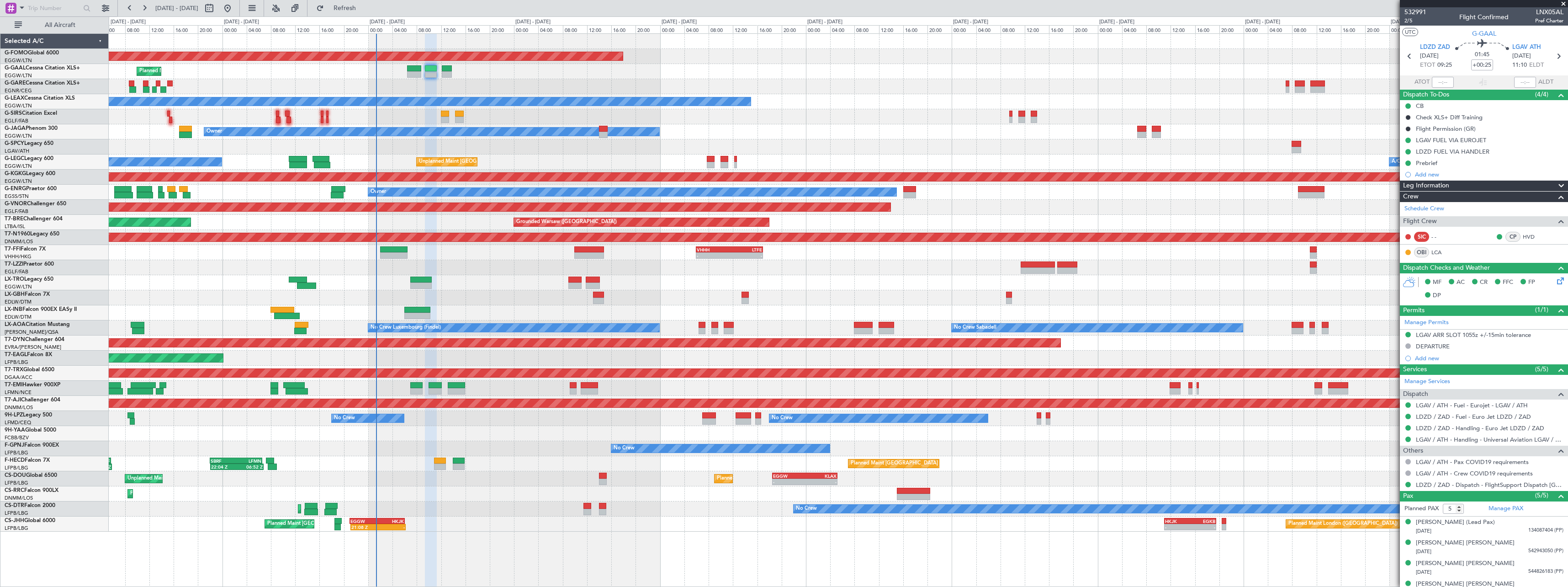
click at [1556, 183] on span at bounding box center [1561, 186] width 11 height 11
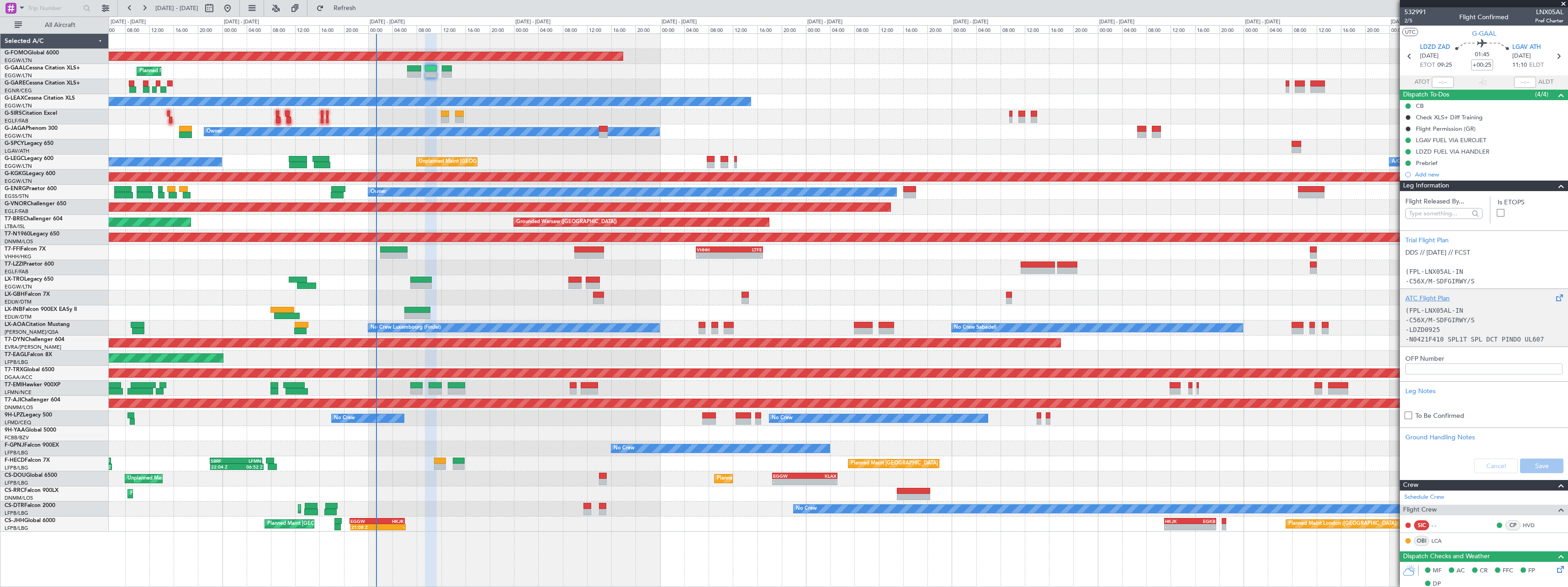
click at [1426, 295] on div "ATC Flight Plan" at bounding box center [1484, 298] width 157 height 10
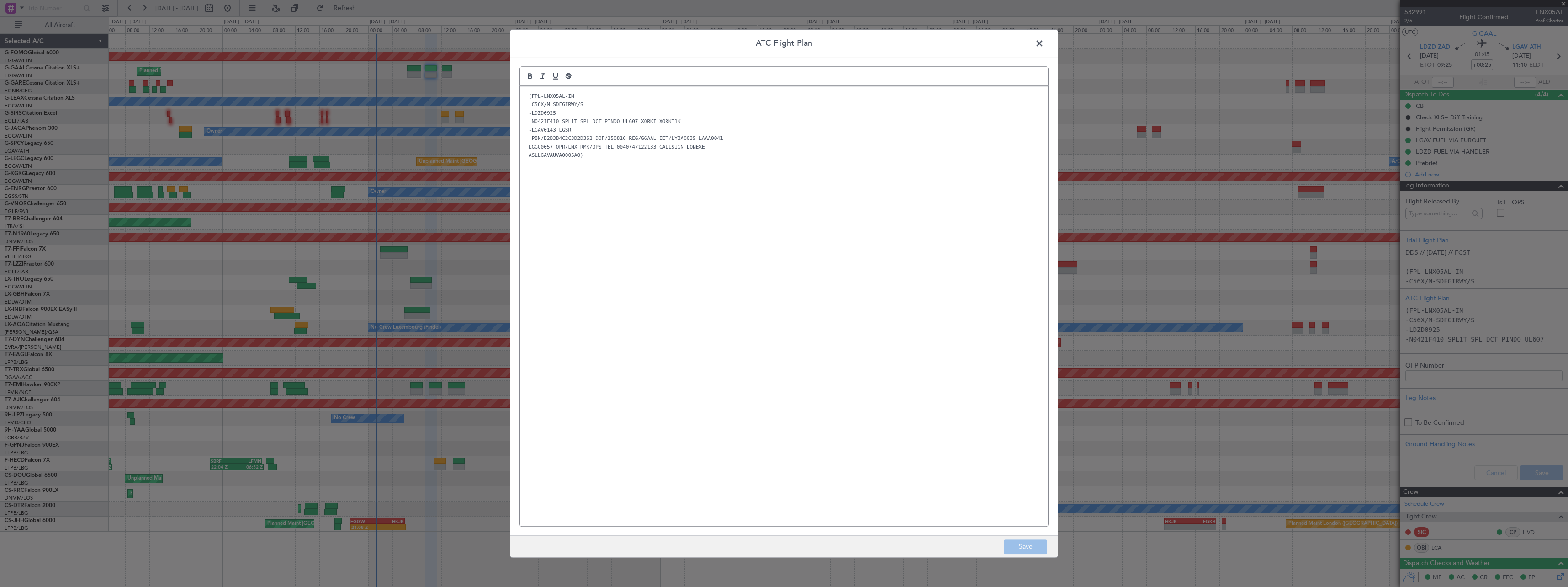
drag, startPoint x: 1040, startPoint y: 45, endPoint x: 1074, endPoint y: 59, distance: 36.8
click at [1044, 45] on span at bounding box center [1044, 46] width 0 height 18
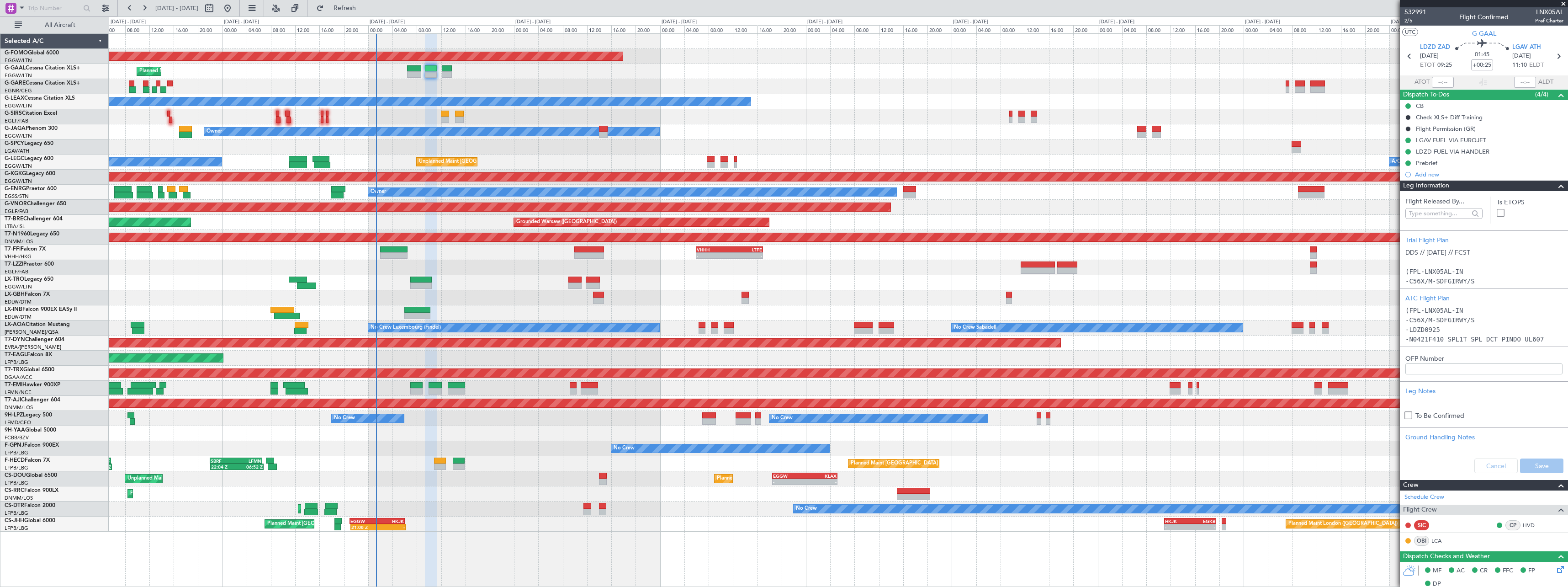
click at [1556, 186] on span at bounding box center [1561, 186] width 11 height 11
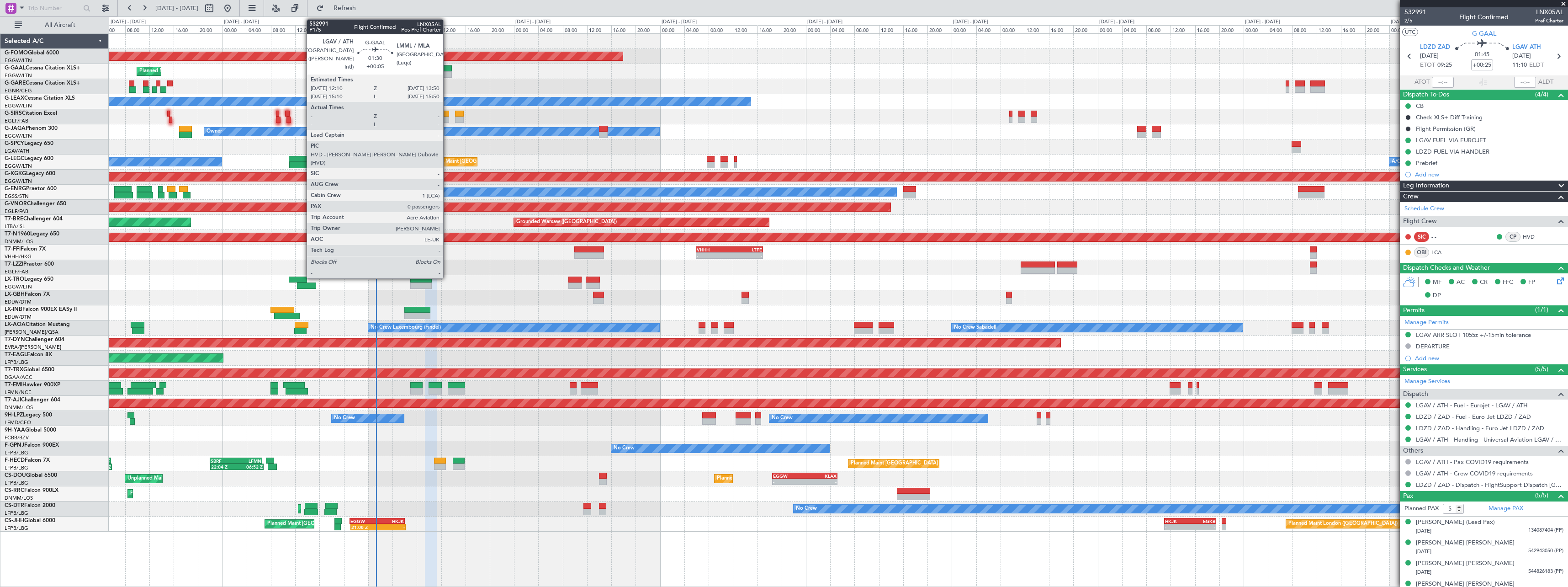
click at [447, 67] on div at bounding box center [447, 68] width 10 height 7
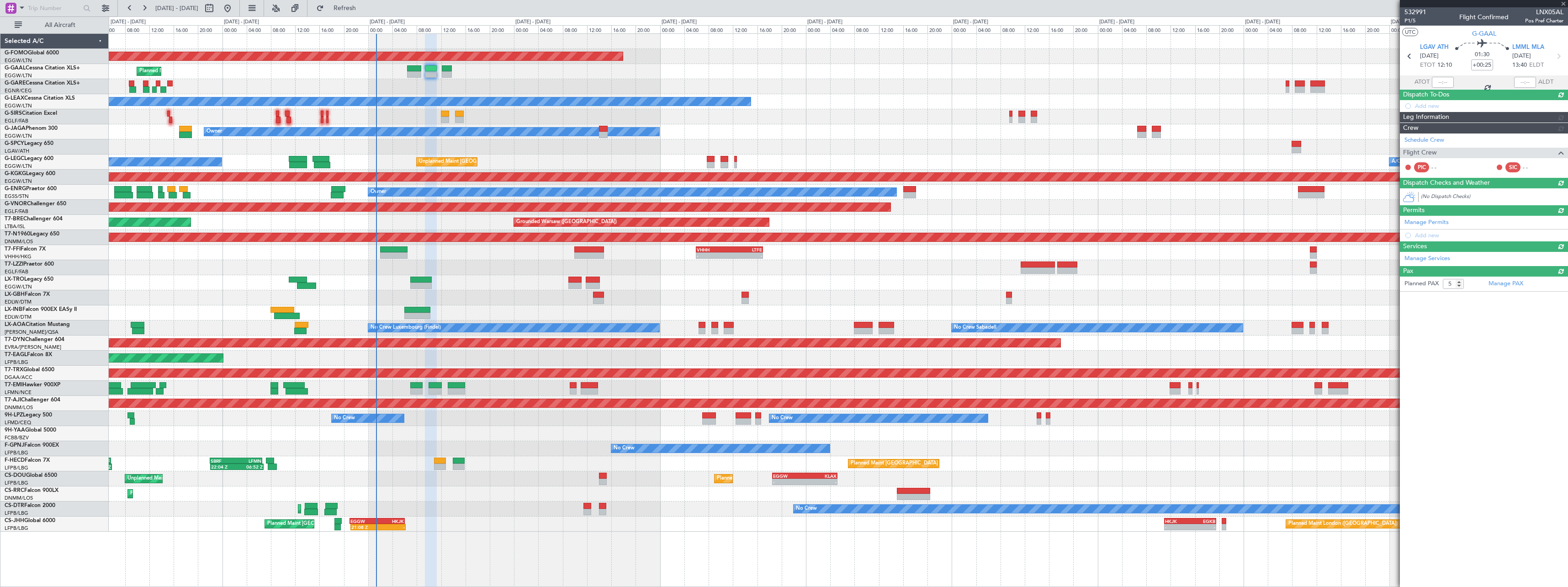
type input "+00:05"
type input "0"
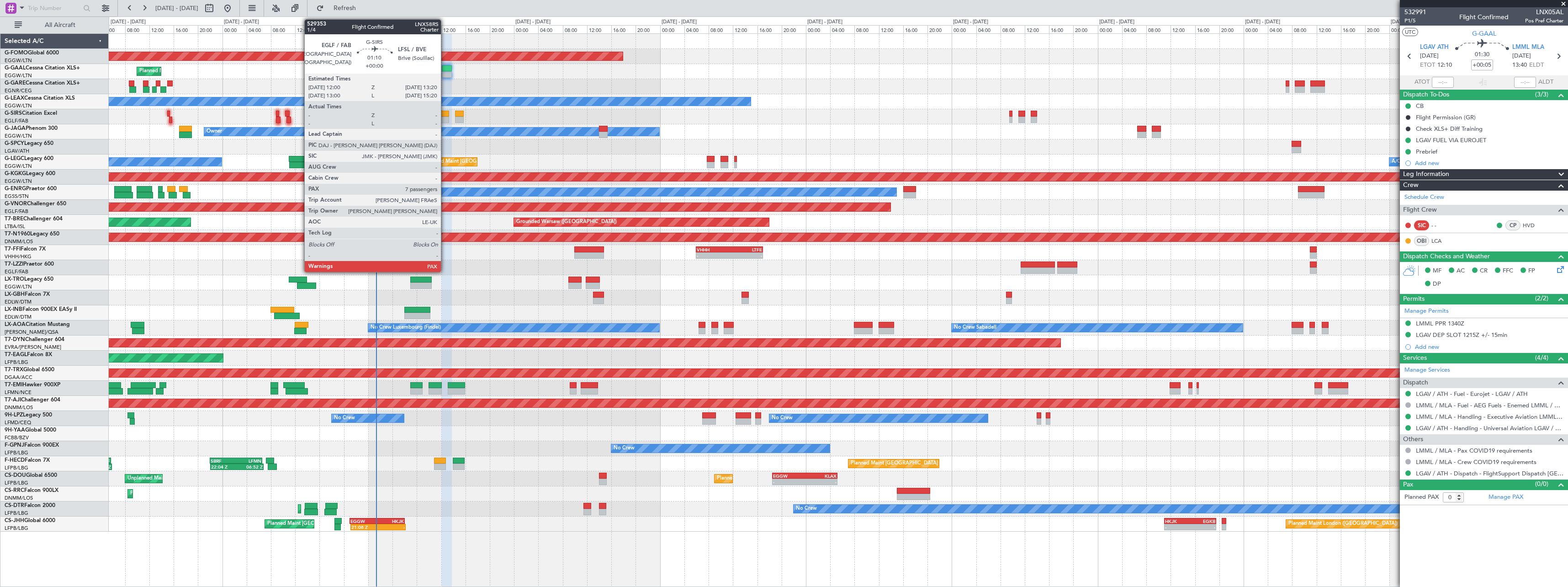
click at [445, 120] on div at bounding box center [445, 119] width 9 height 7
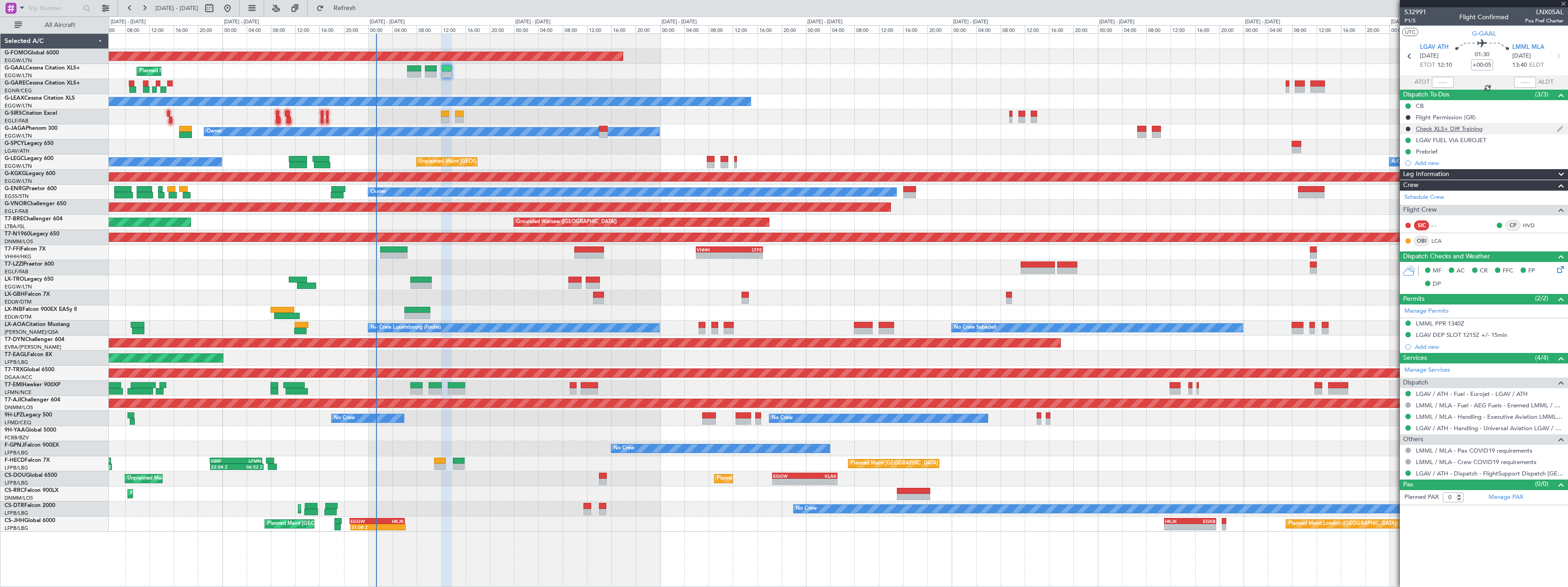
type input "7"
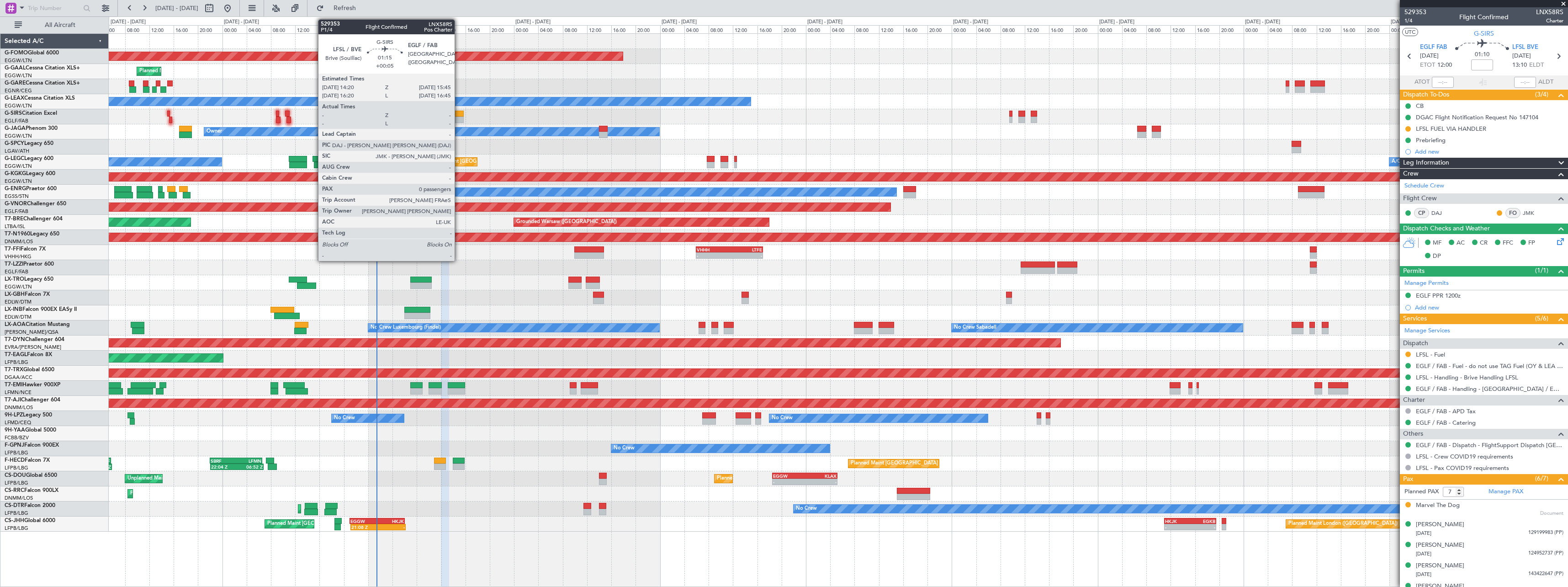
click at [459, 115] on div at bounding box center [460, 114] width 9 height 7
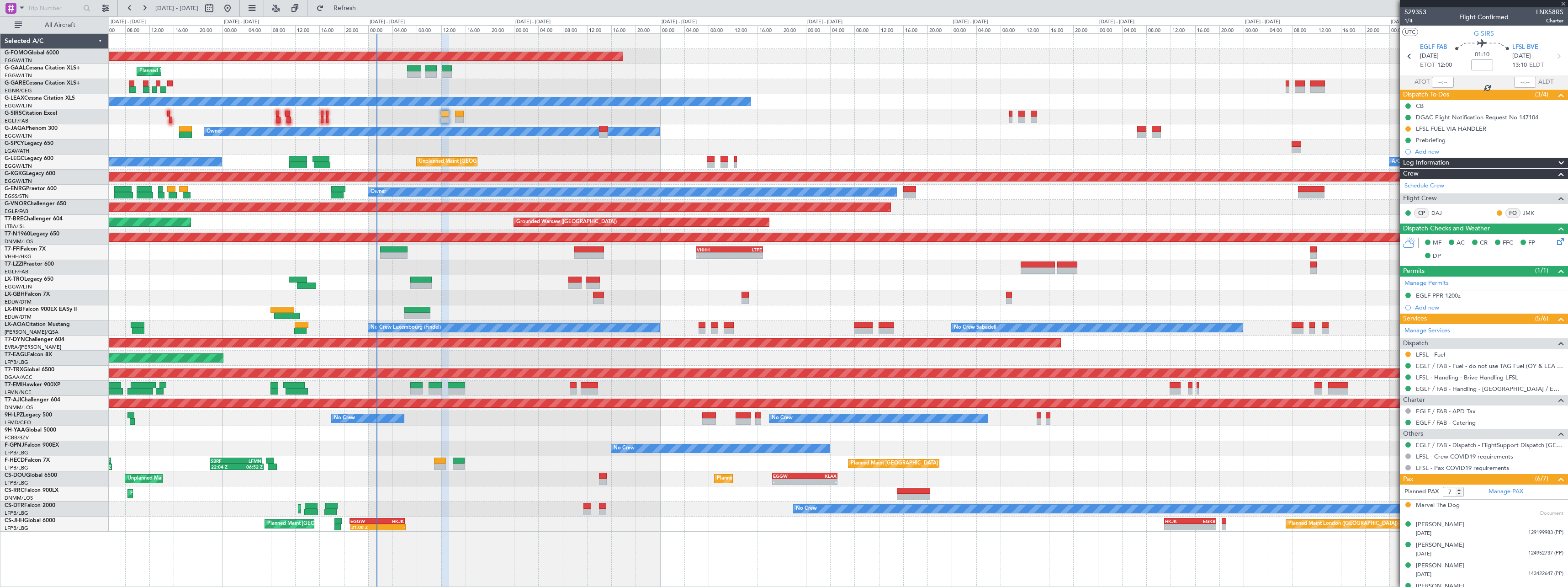
type input "+00:05"
type input "0"
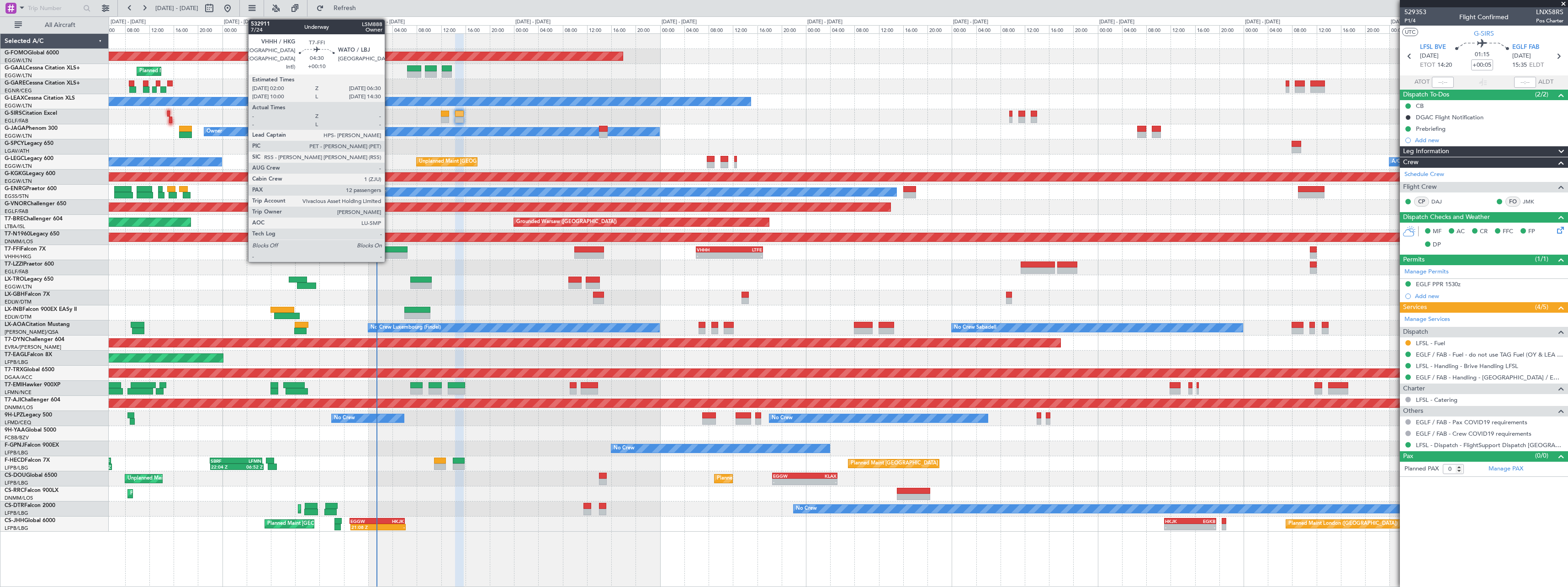
click at [389, 251] on div at bounding box center [393, 250] width 27 height 7
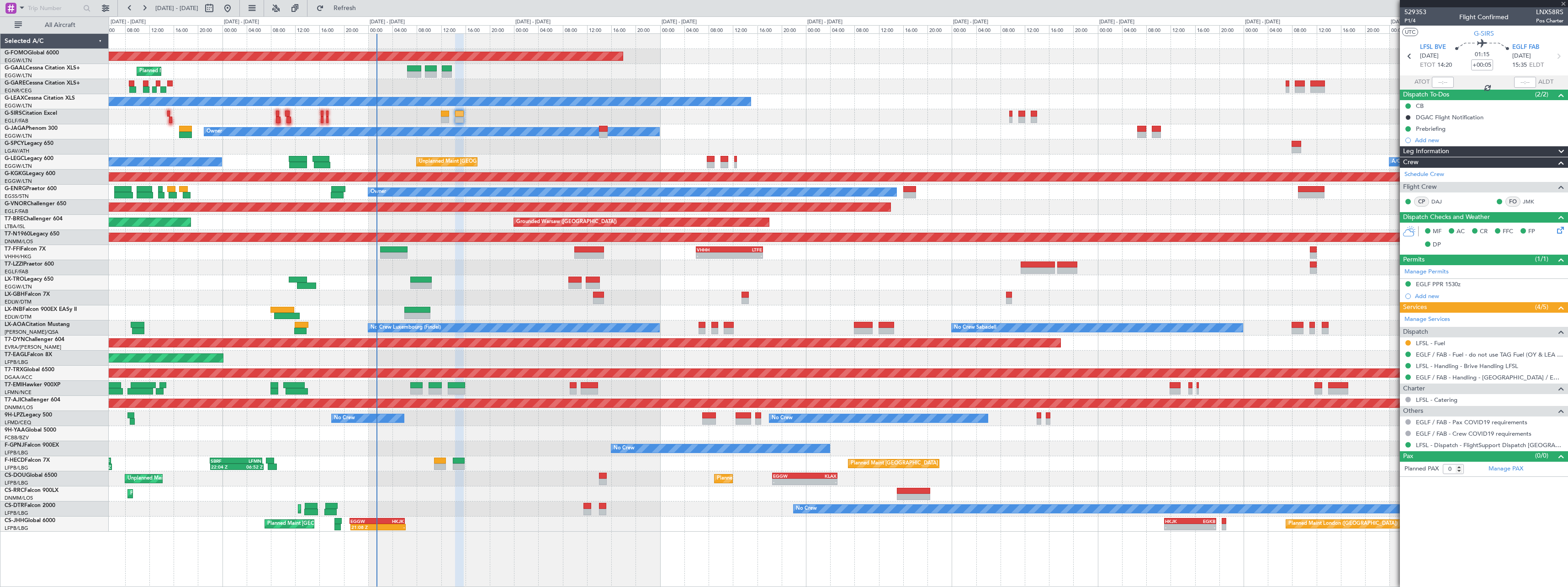
type input "+00:10"
type input "12"
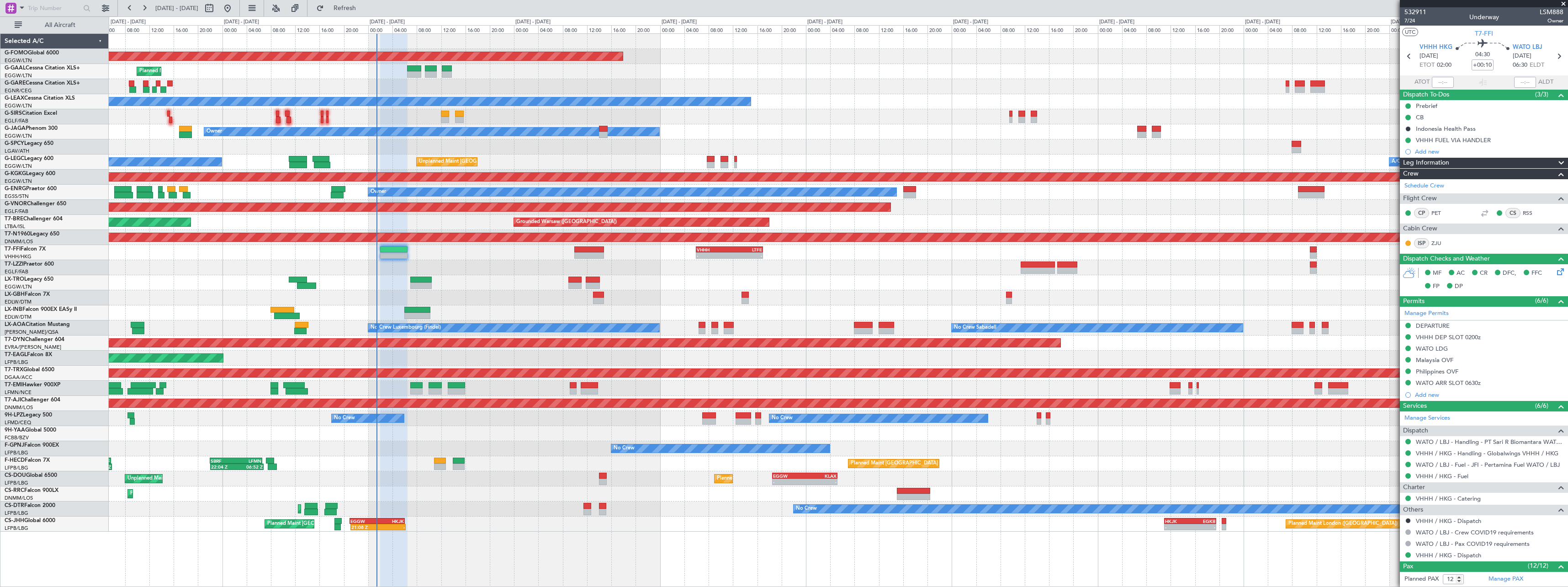
drag, startPoint x: 1554, startPoint y: 161, endPoint x: 1547, endPoint y: 166, distance: 8.6
click at [1556, 161] on span at bounding box center [1561, 163] width 11 height 11
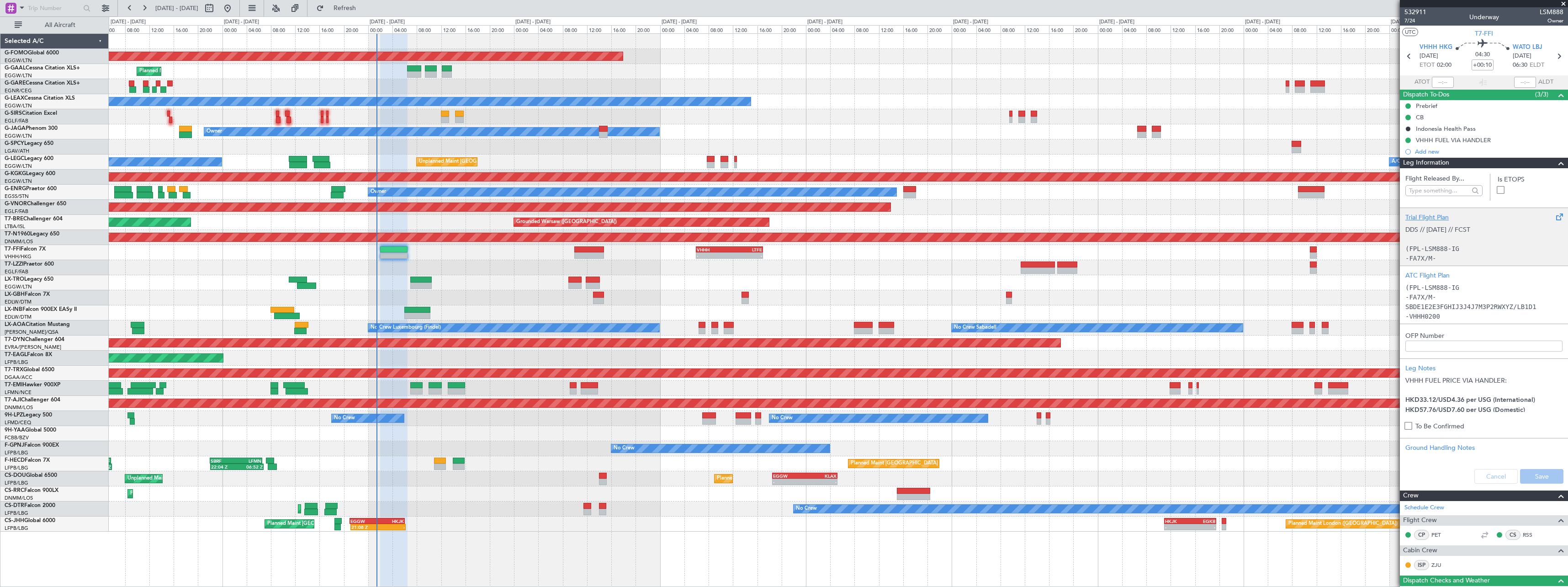
click at [1424, 214] on div "Trial Flight Plan" at bounding box center [1484, 217] width 157 height 10
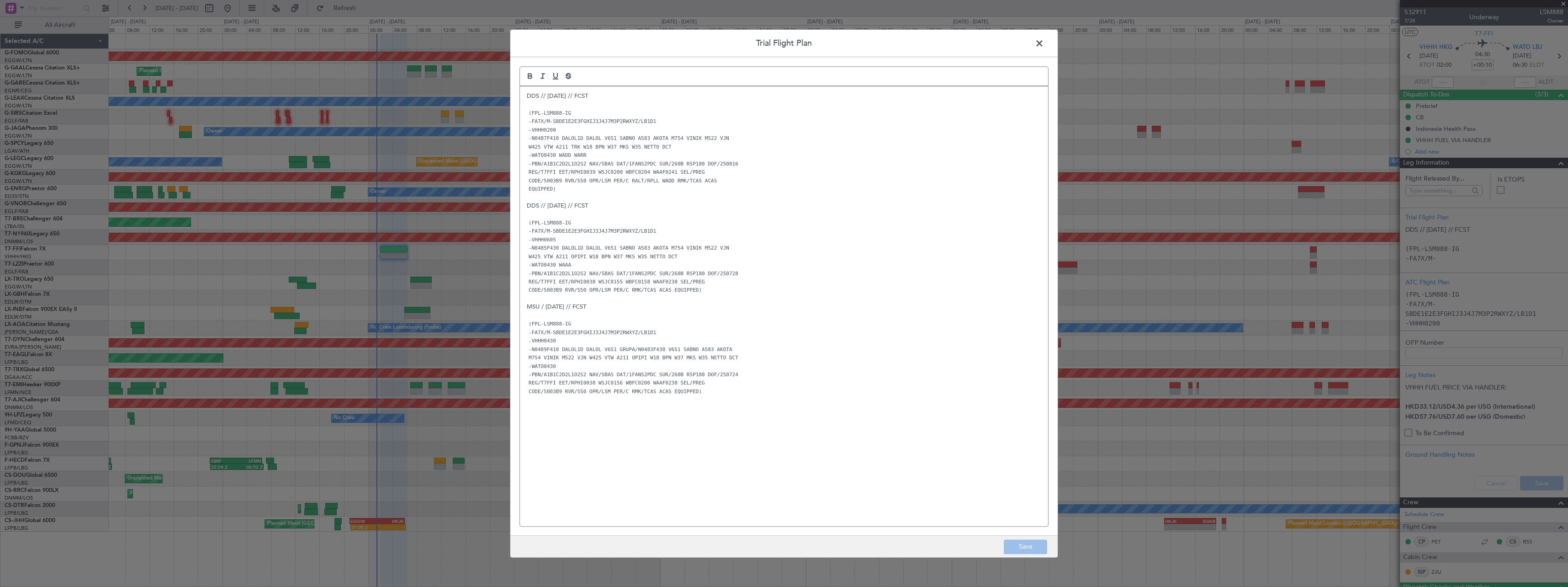
click at [1044, 38] on span at bounding box center [1044, 46] width 0 height 18
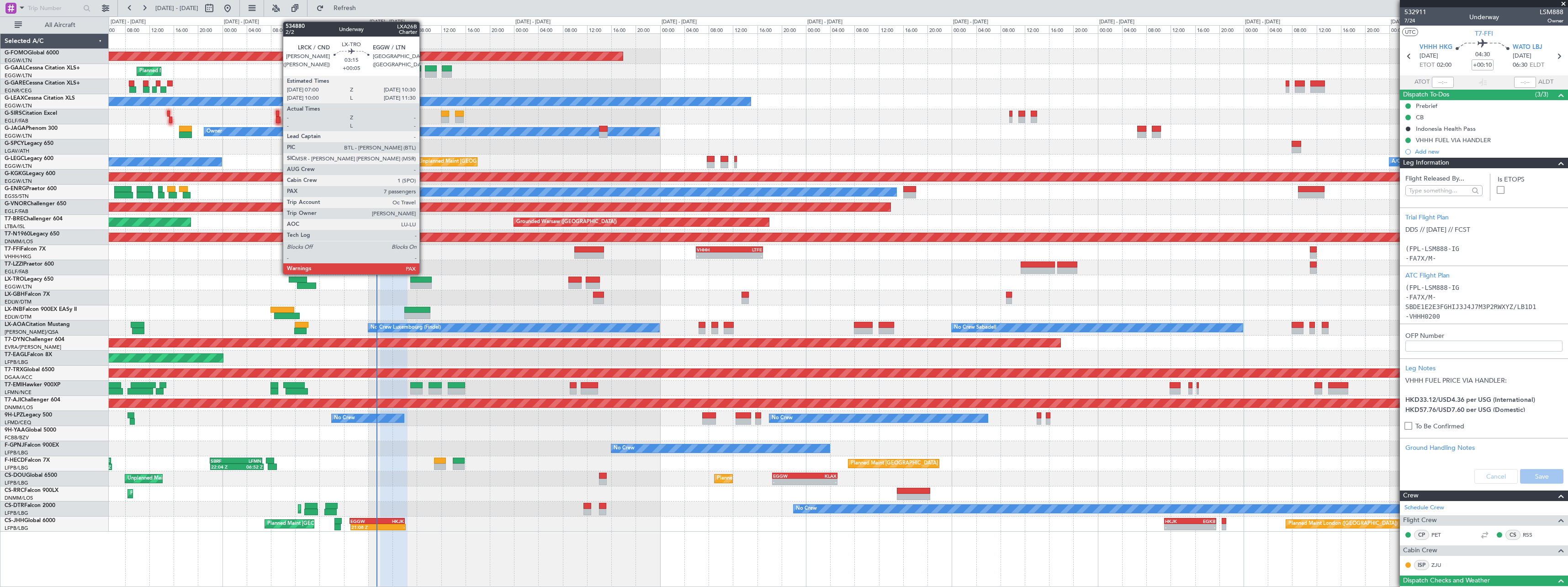
click at [424, 282] on div "Unplanned Maint [GEOGRAPHIC_DATA] ([GEOGRAPHIC_DATA])" at bounding box center [838, 283] width 1459 height 15
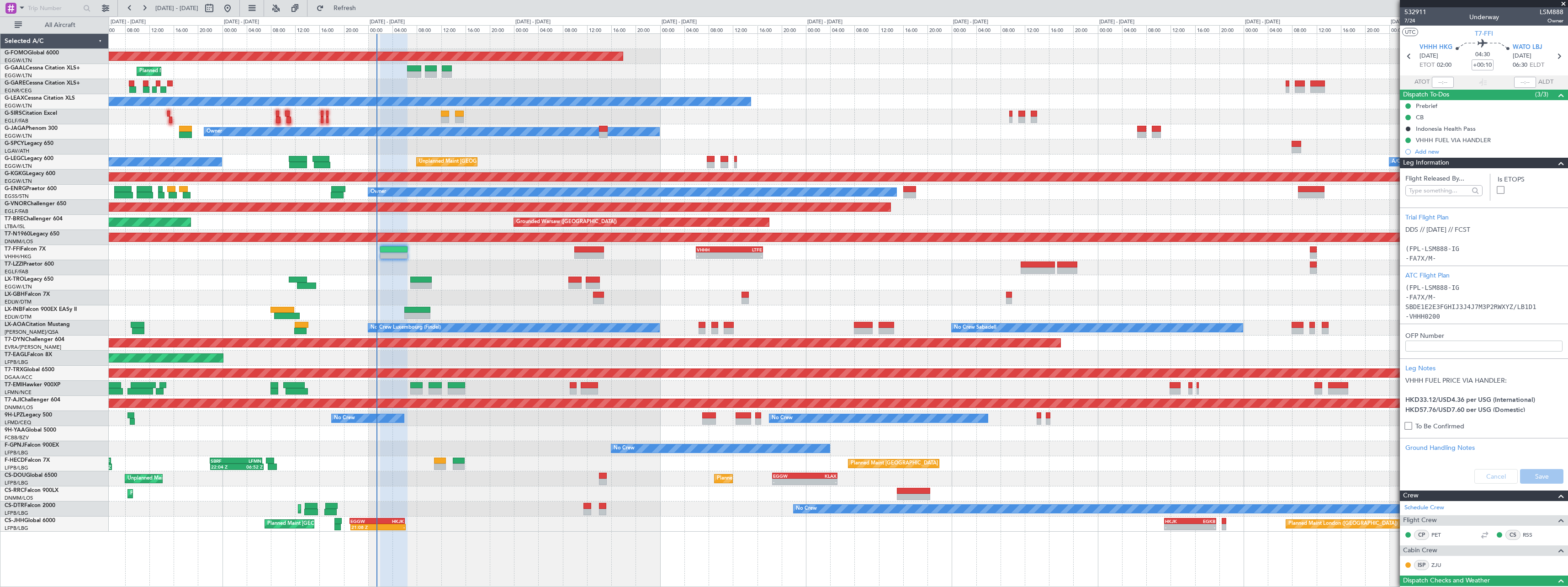
click at [1557, 163] on span at bounding box center [1561, 163] width 11 height 11
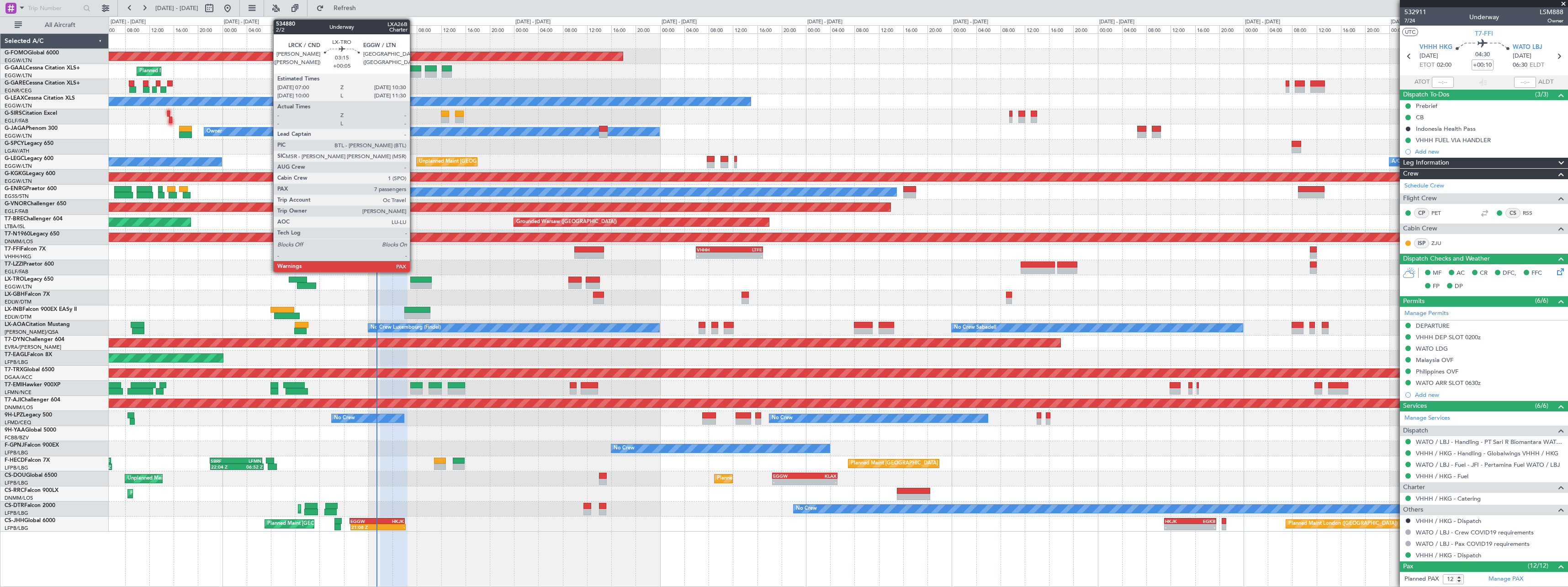
click at [414, 279] on div at bounding box center [421, 279] width 21 height 7
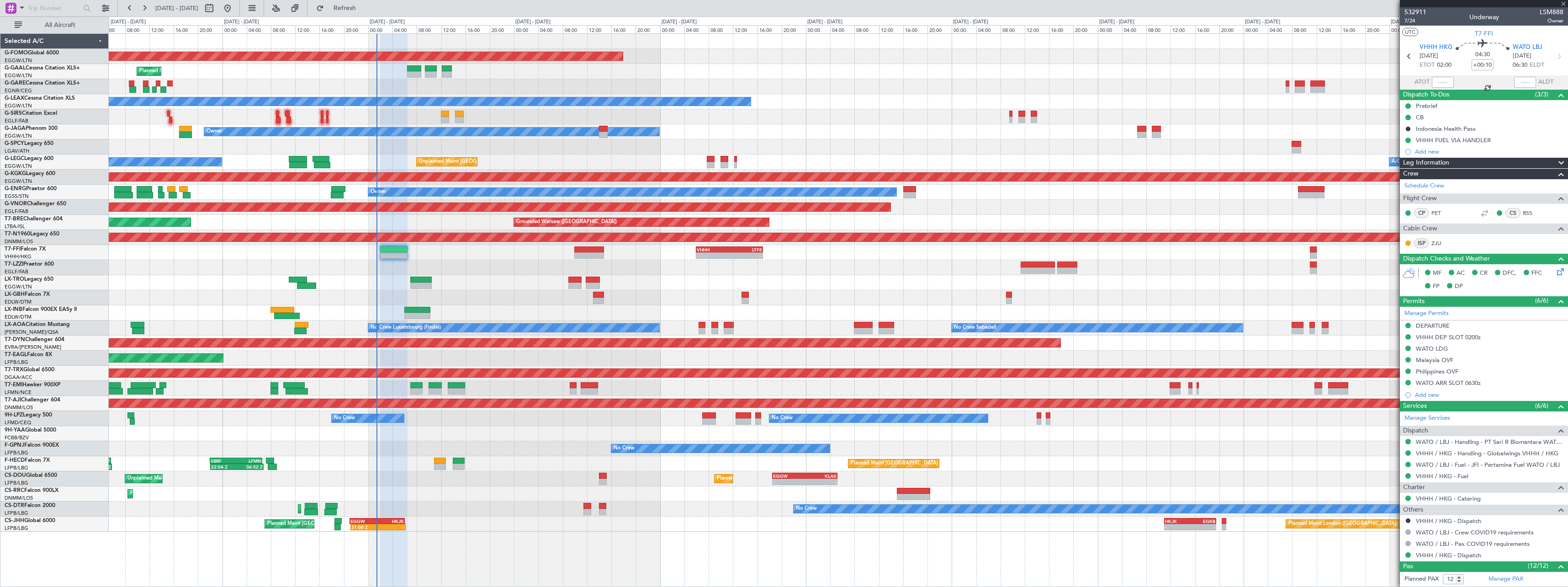
type input "+00:05"
type input "7"
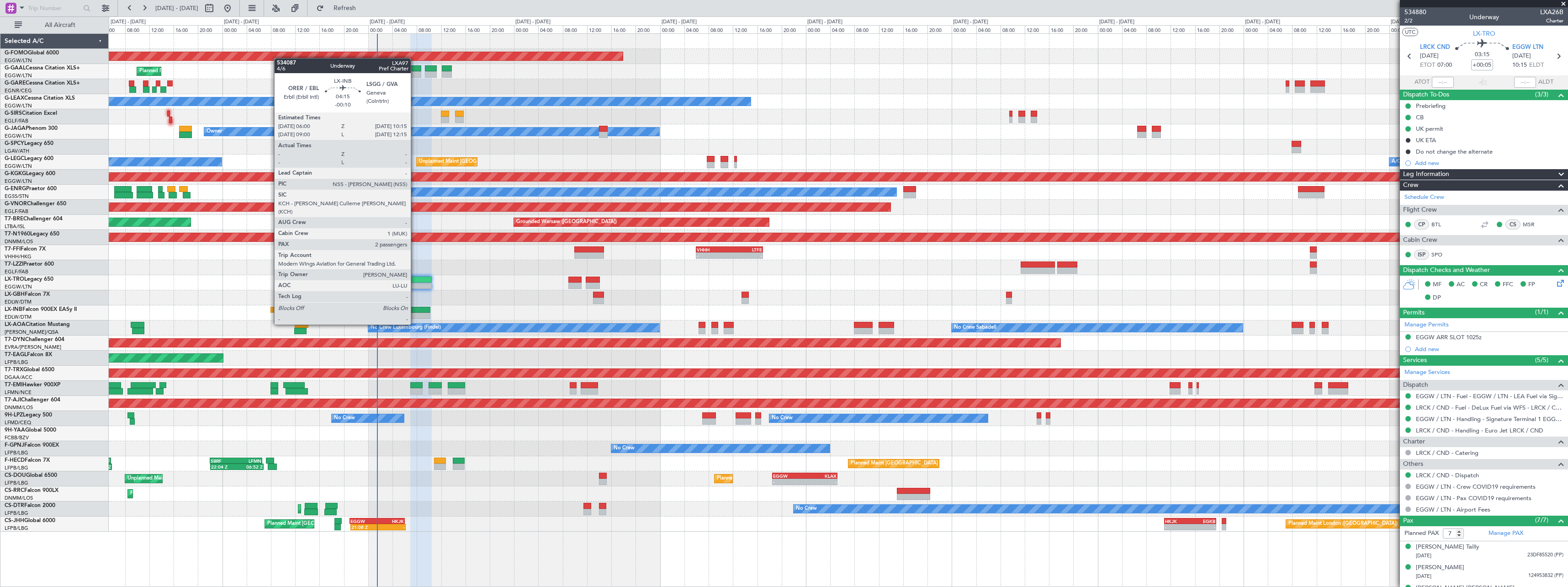
click at [415, 307] on div at bounding box center [417, 310] width 26 height 7
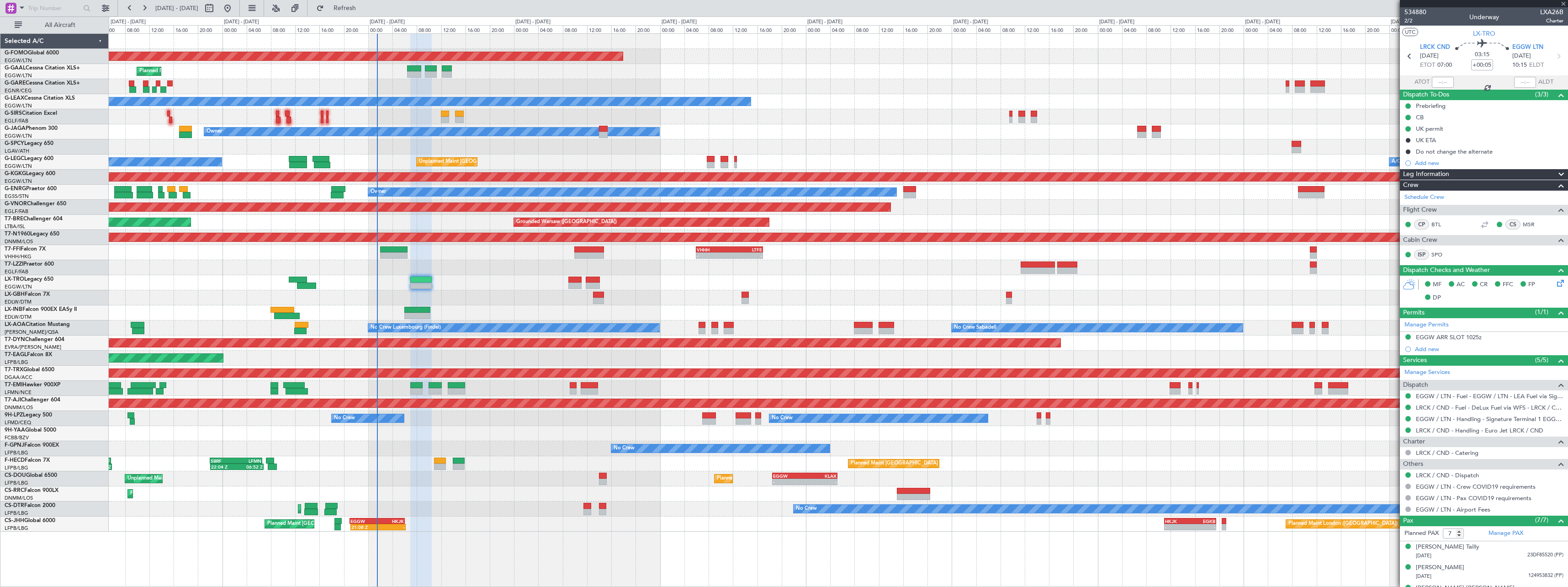
type input "-00:10"
type input "2"
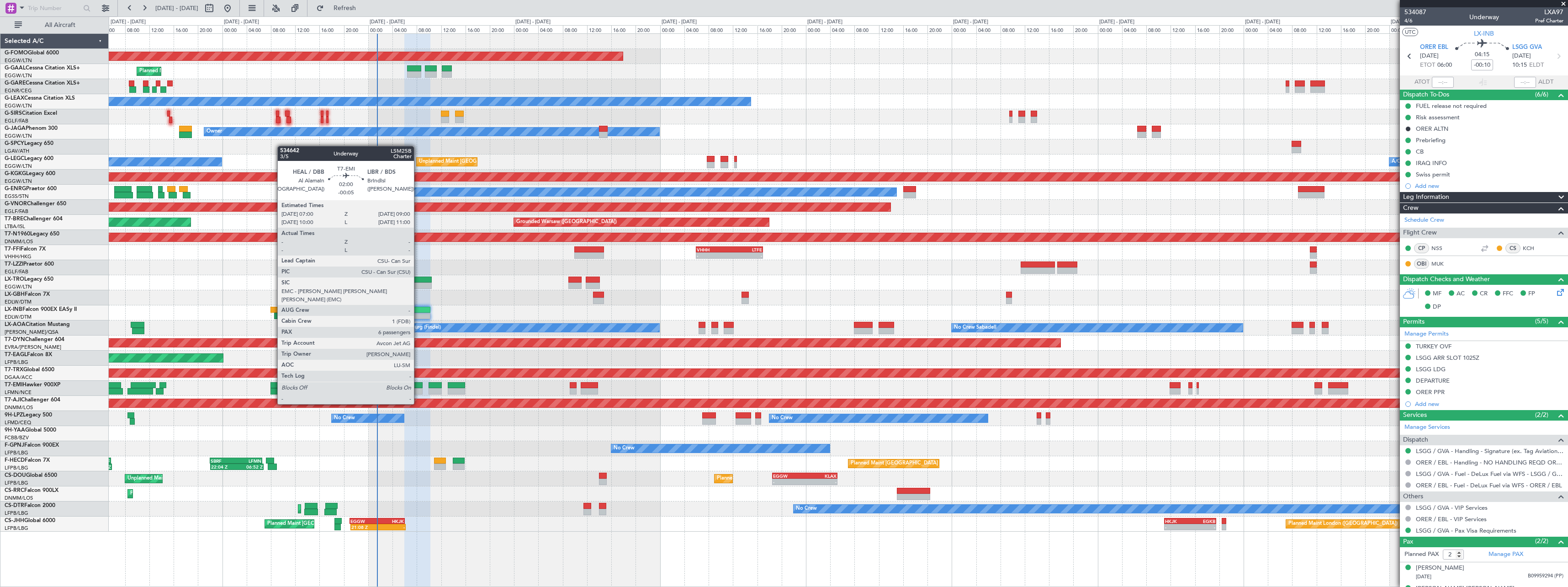
click at [418, 387] on div at bounding box center [416, 385] width 12 height 7
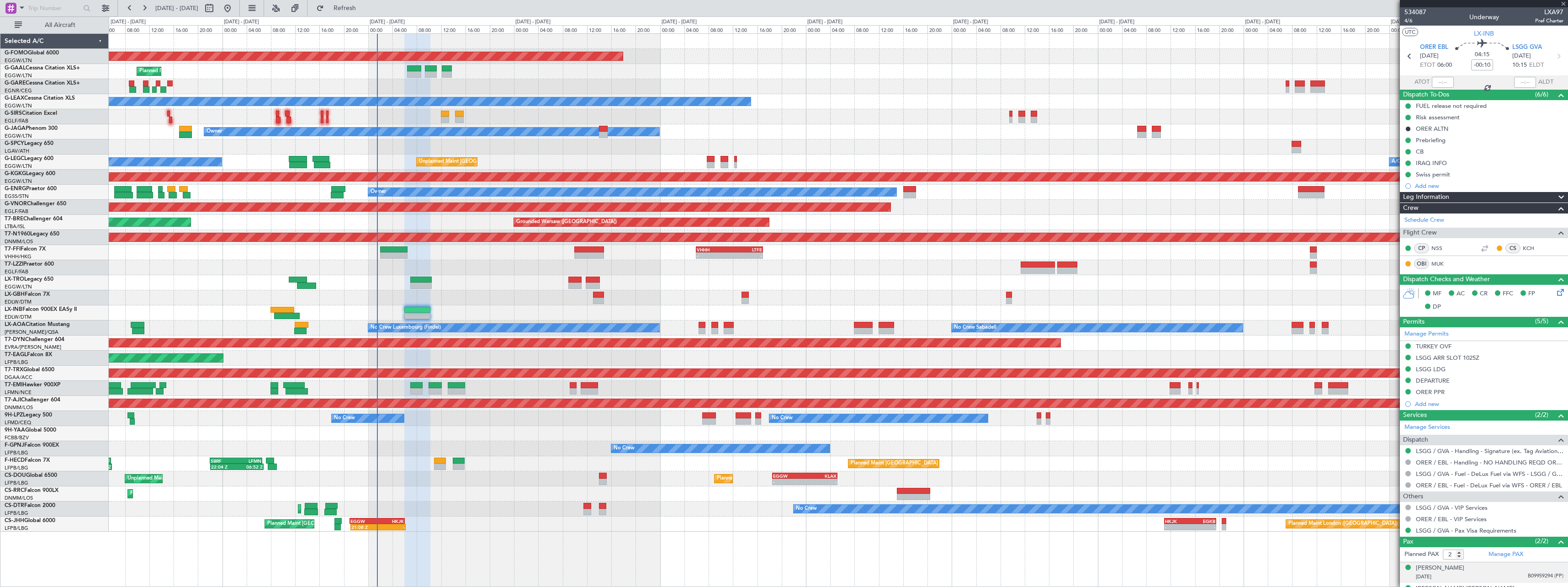
type input "-00:05"
type input "6"
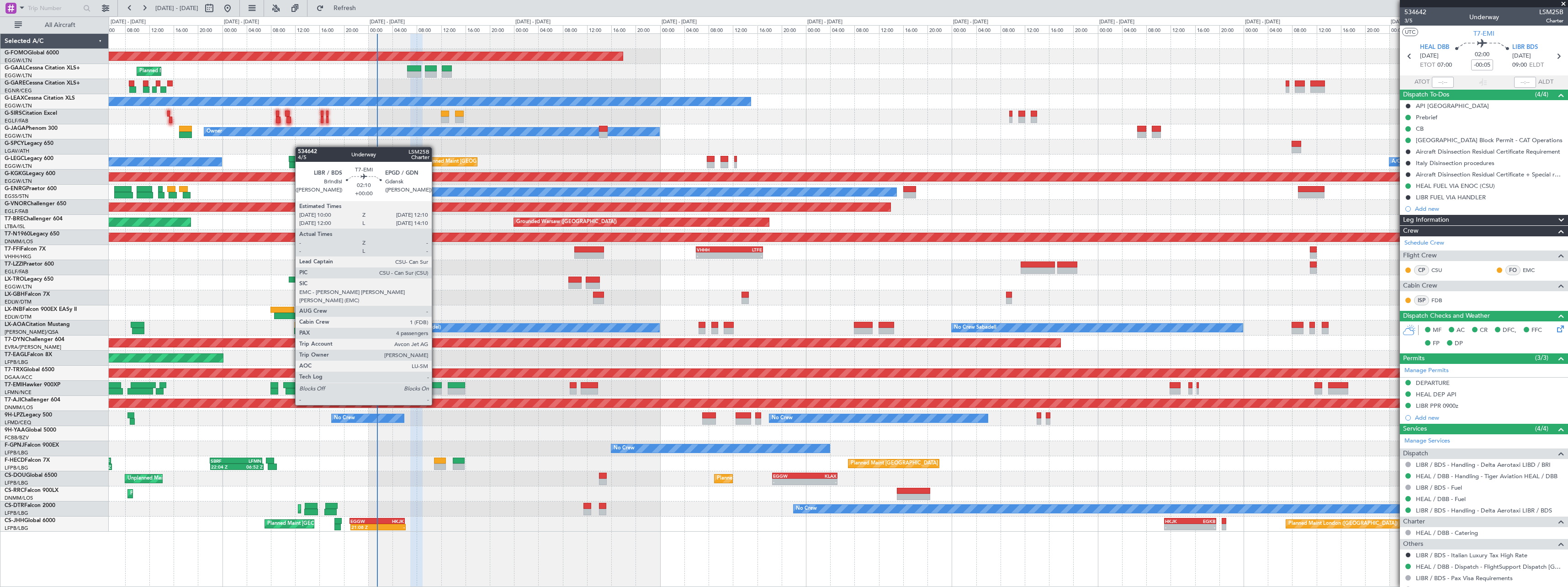
click at [436, 387] on div at bounding box center [435, 385] width 13 height 7
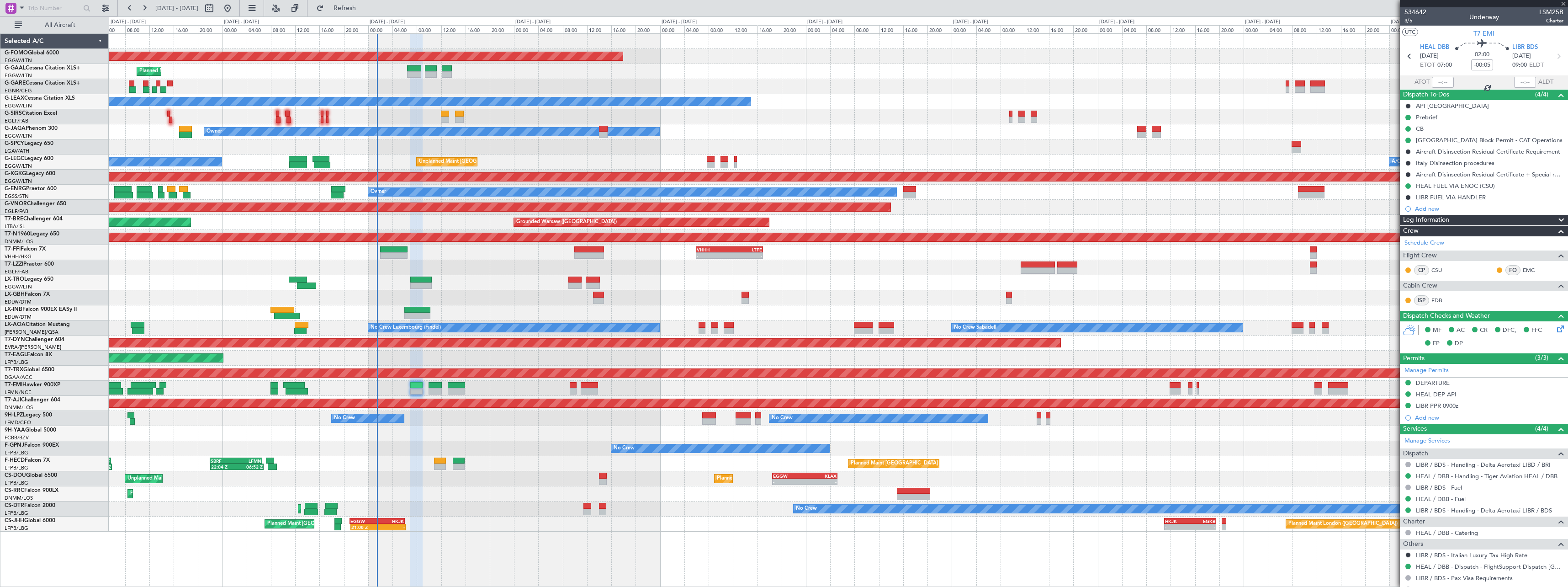
type input "4"
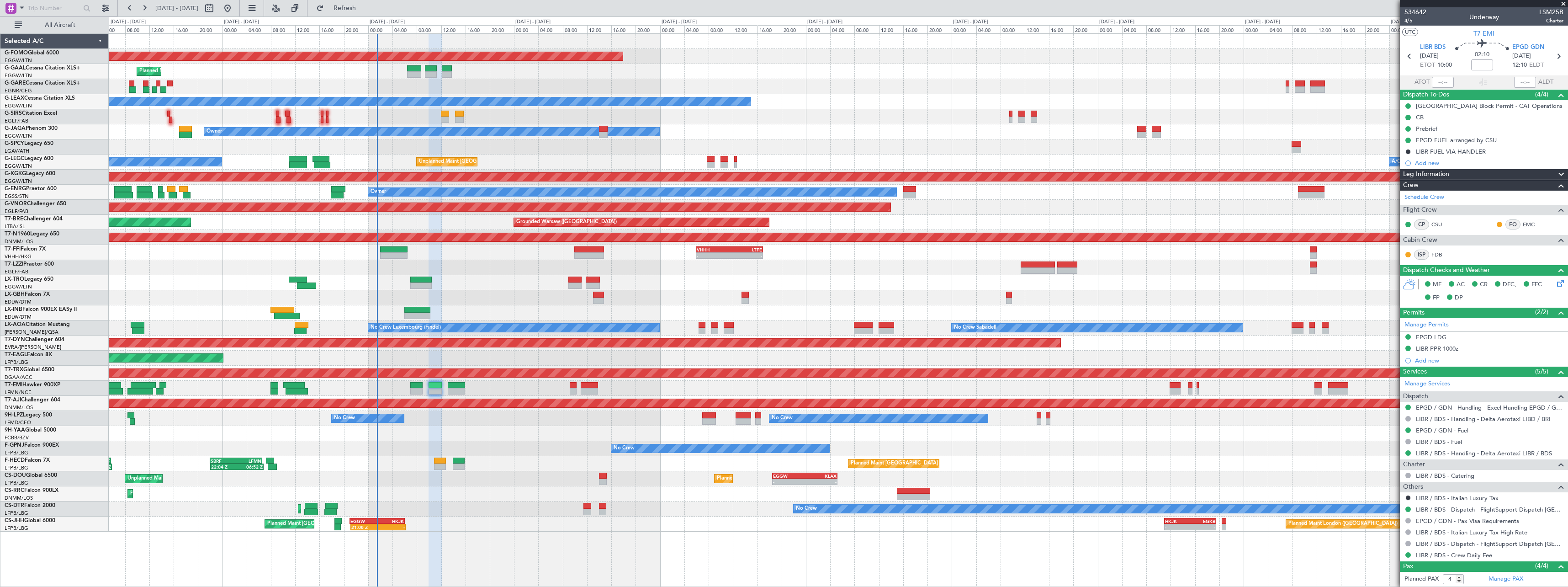
click at [450, 384] on div at bounding box center [838, 388] width 1459 height 15
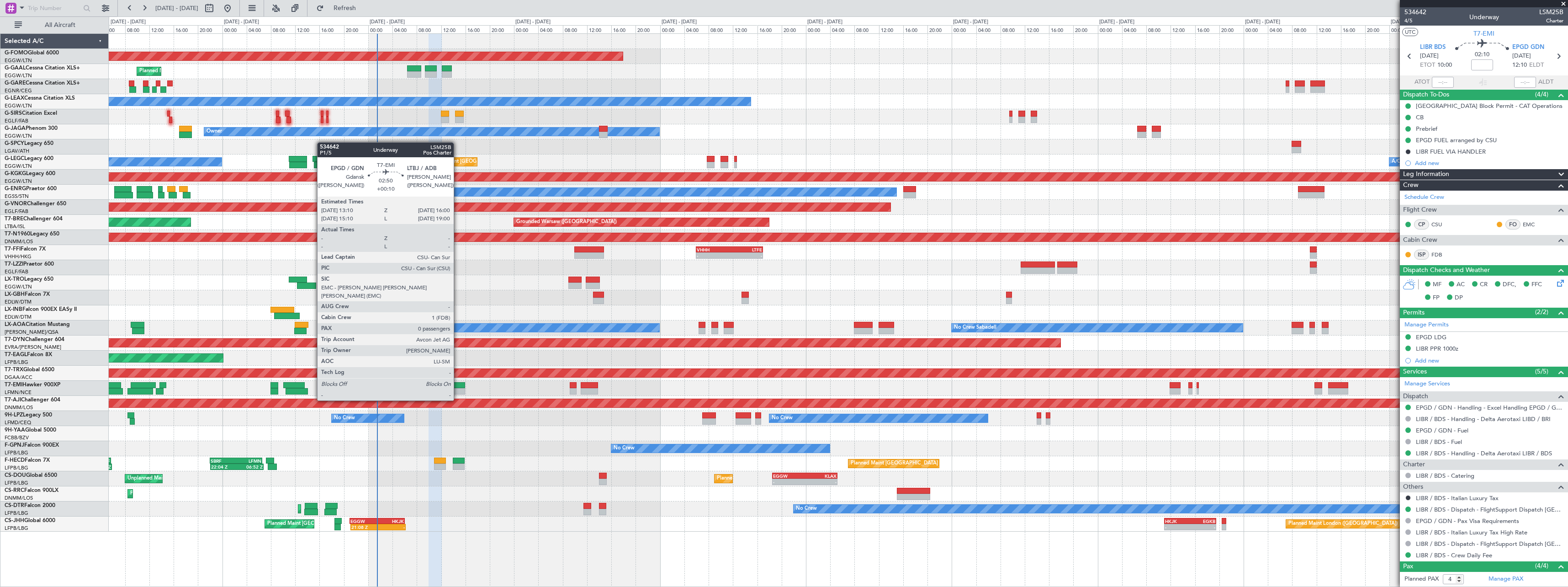
click at [458, 383] on div at bounding box center [457, 385] width 18 height 7
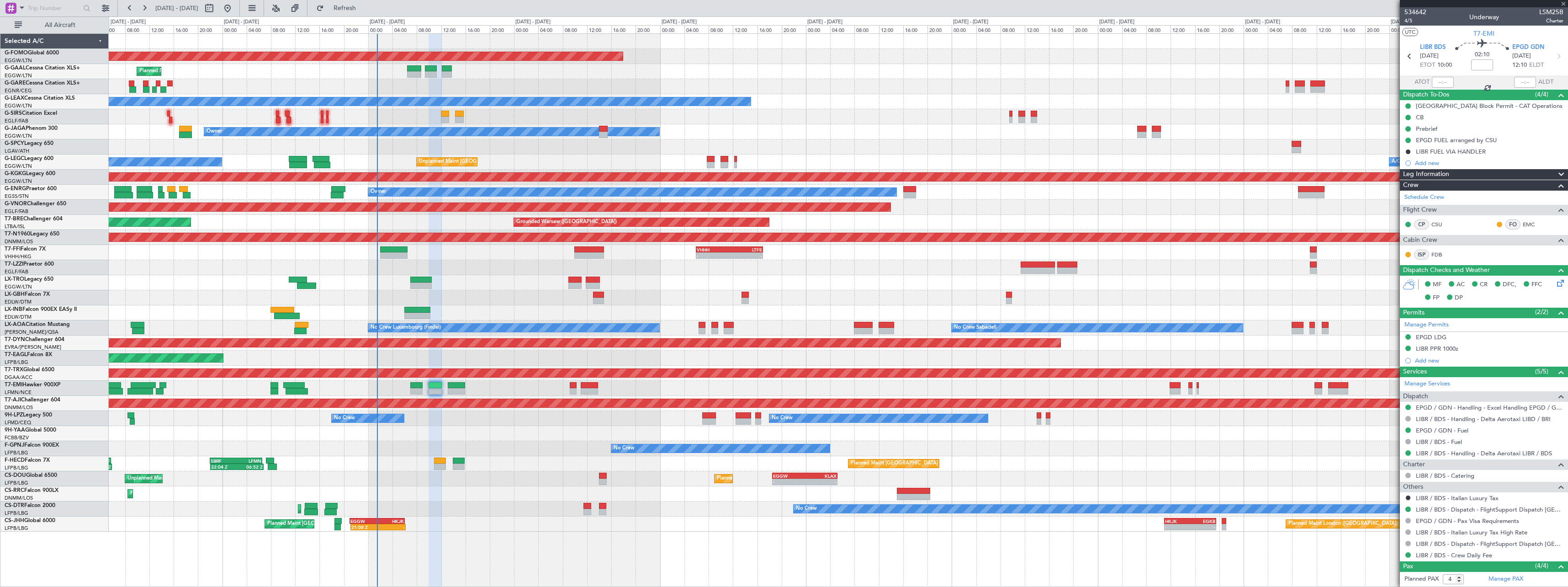
type input "+00:10"
type input "0"
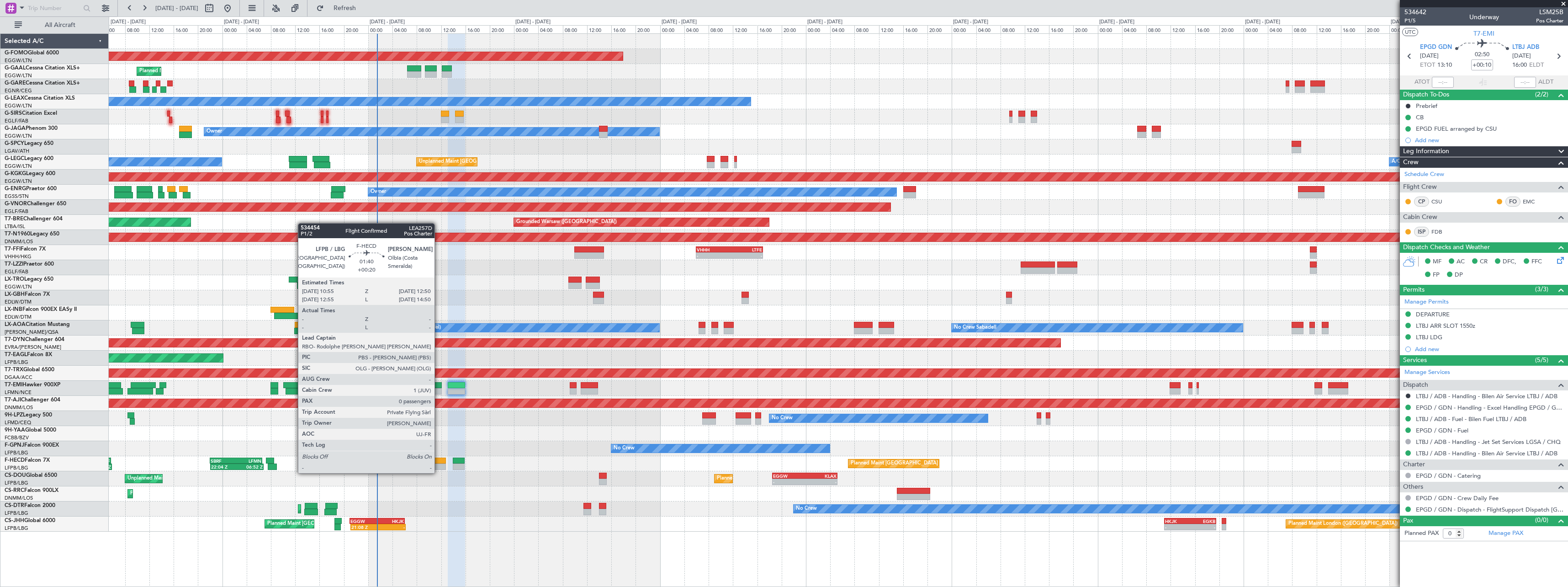
click at [439, 464] on div at bounding box center [440, 466] width 12 height 7
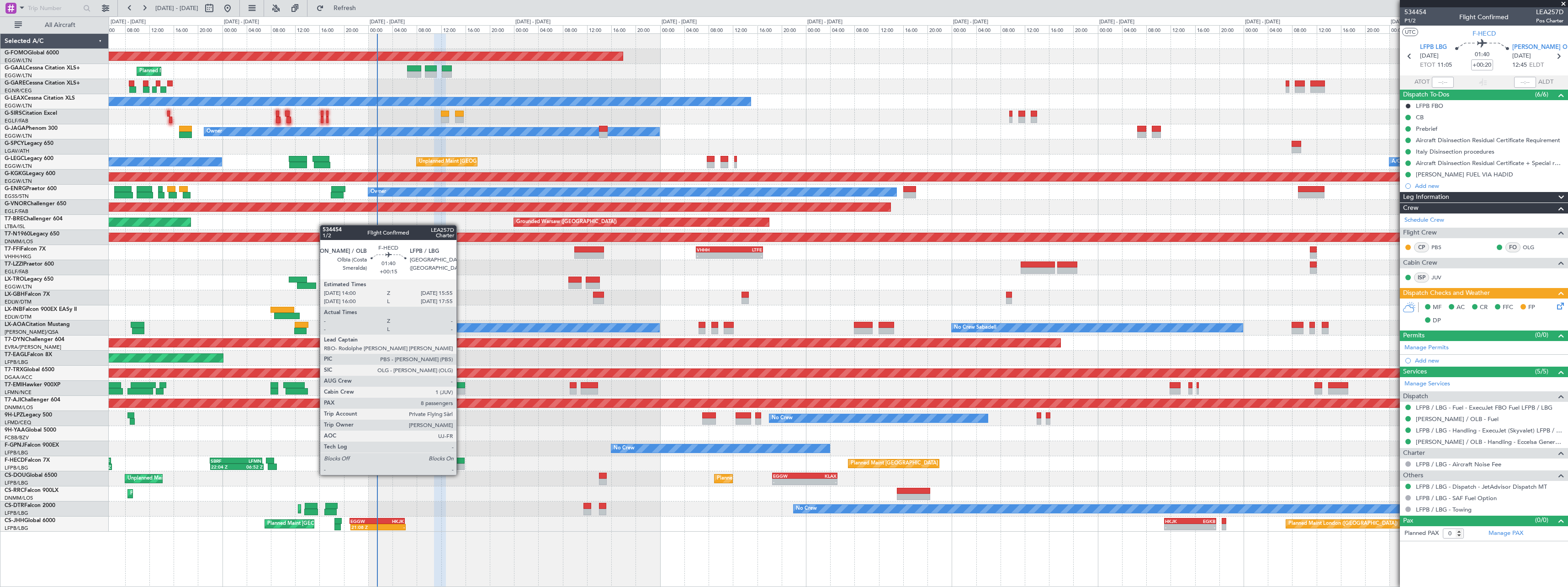
click at [461, 466] on div at bounding box center [459, 466] width 12 height 7
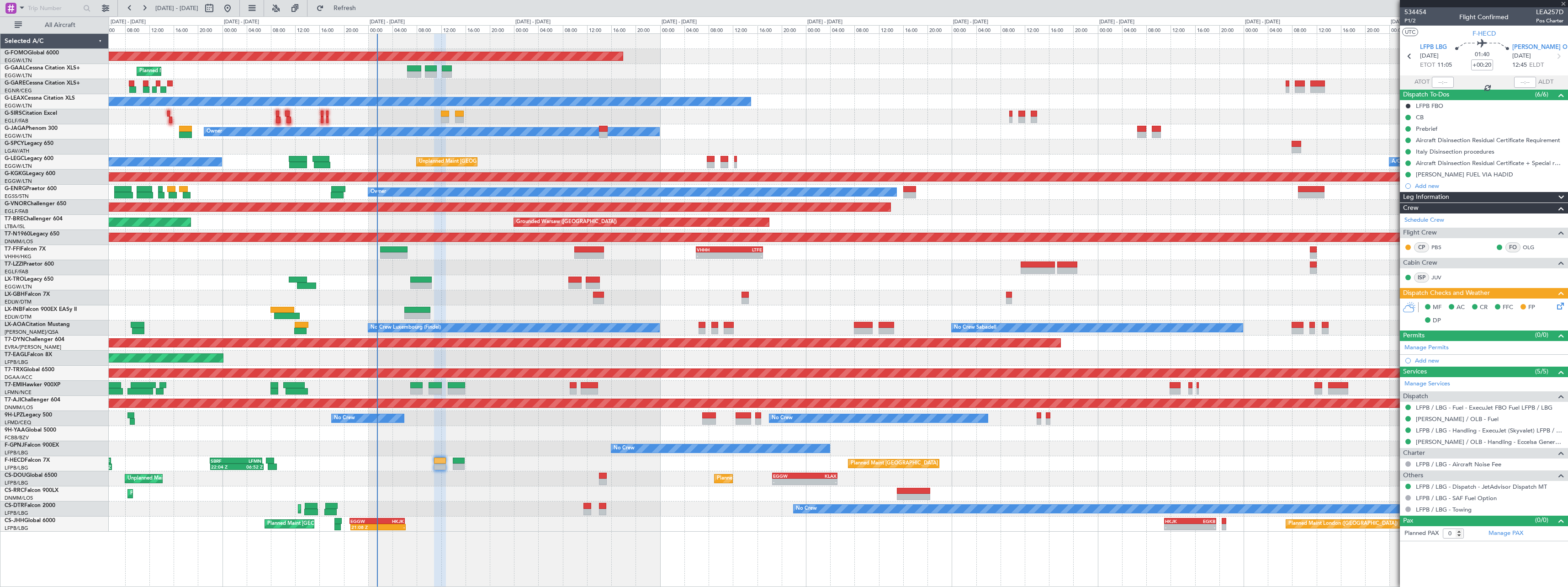
type input "+00:15"
type input "8"
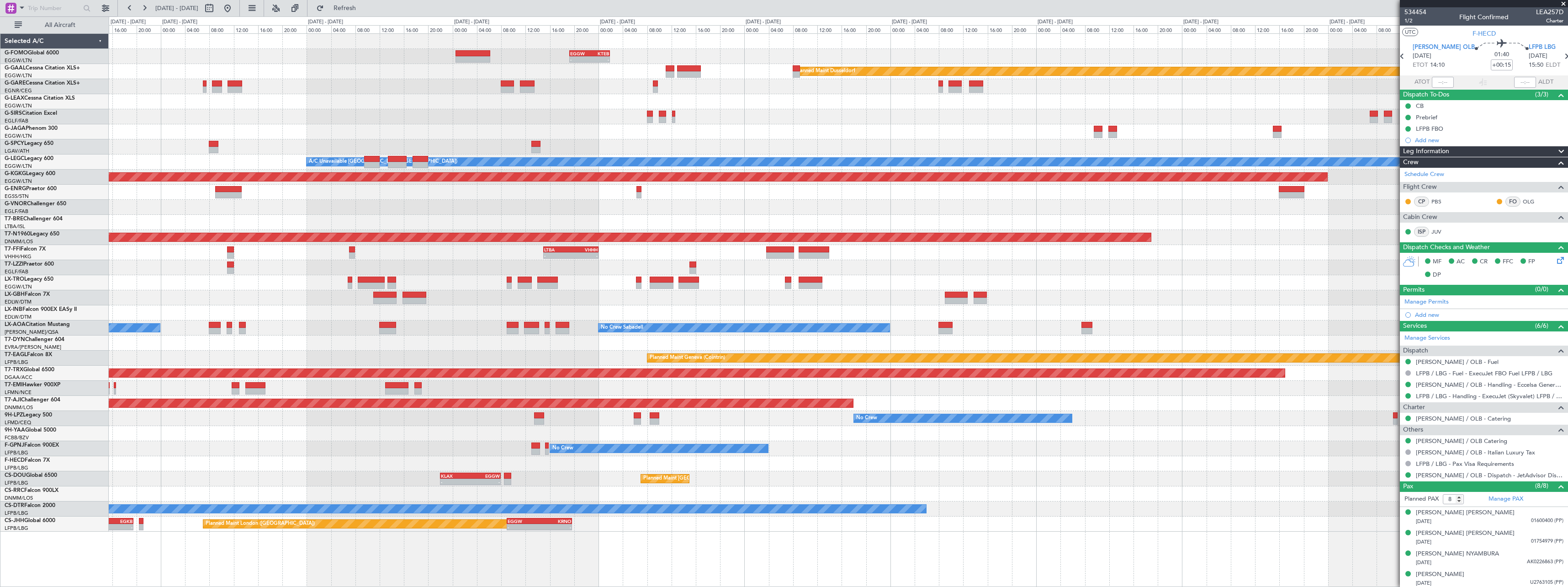
click at [0, 435] on html "14 Aug 2025 - 24 Aug 2025 Refresh Quick Links All Aircraft - - EGGW 19:15 Z KTE…" at bounding box center [784, 294] width 1568 height 587
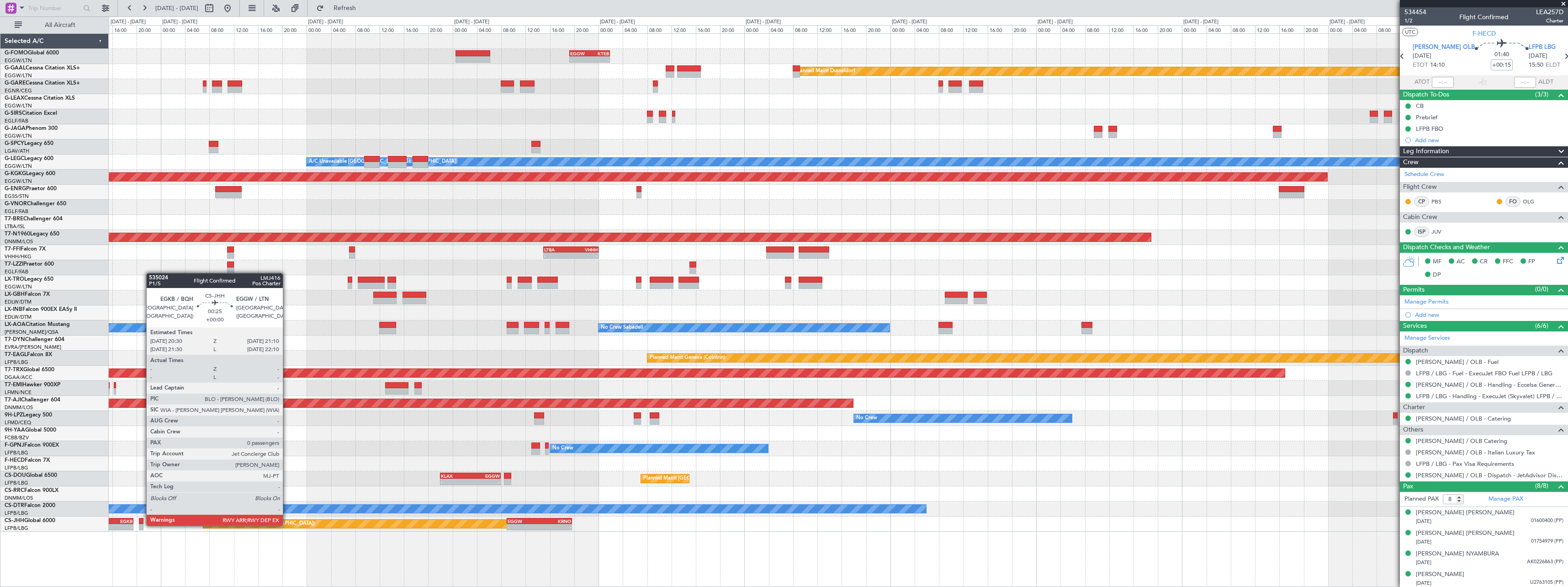
click at [142, 525] on div at bounding box center [141, 527] width 4 height 7
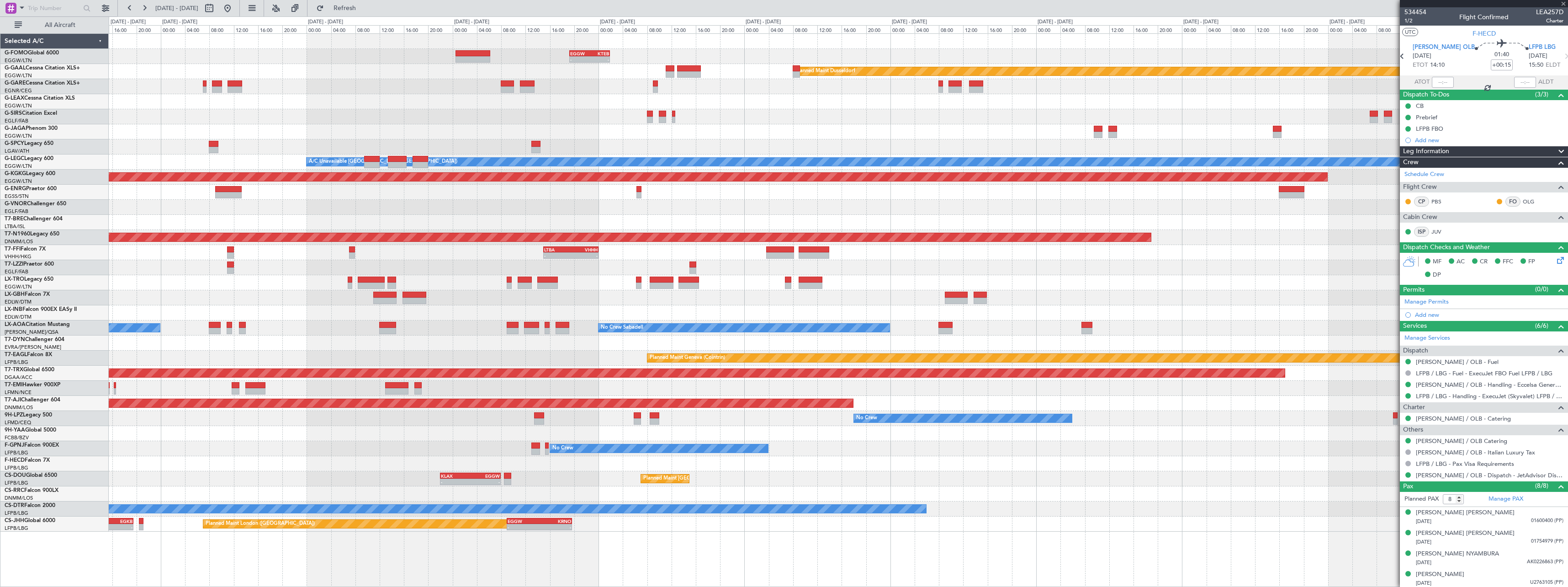
type input "0"
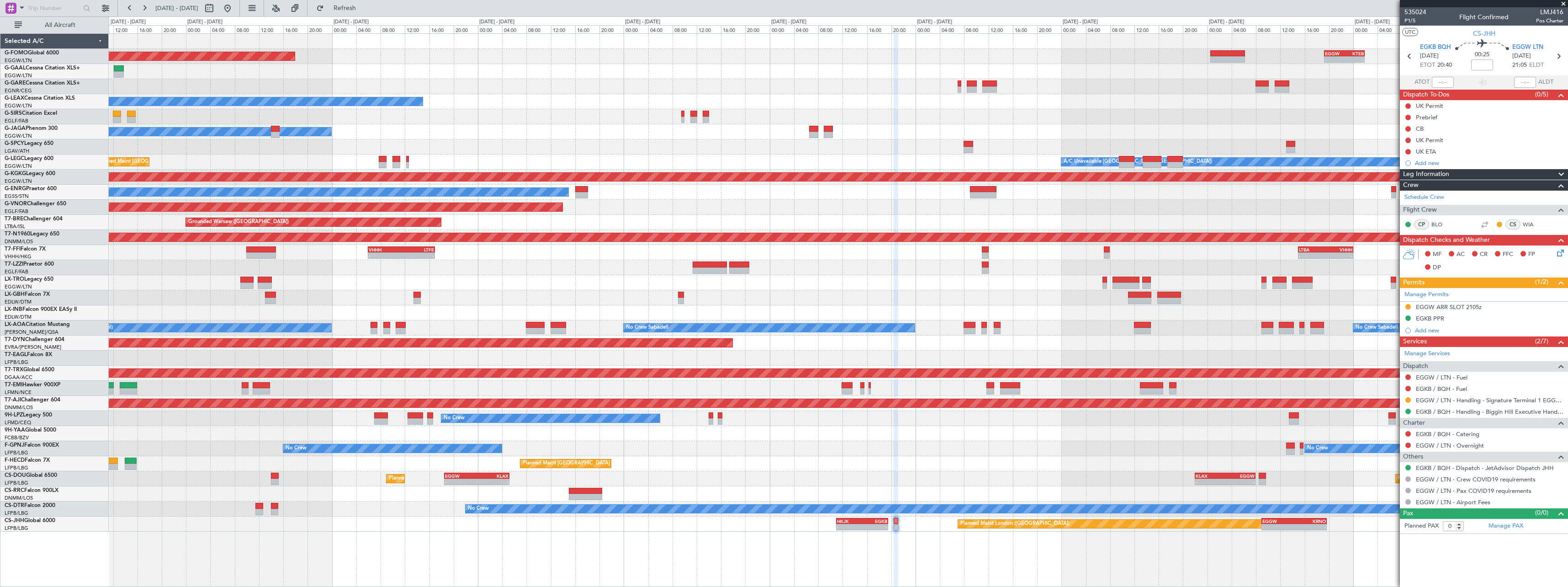
click at [985, 446] on div "No Crew No Crew" at bounding box center [838, 448] width 1459 height 15
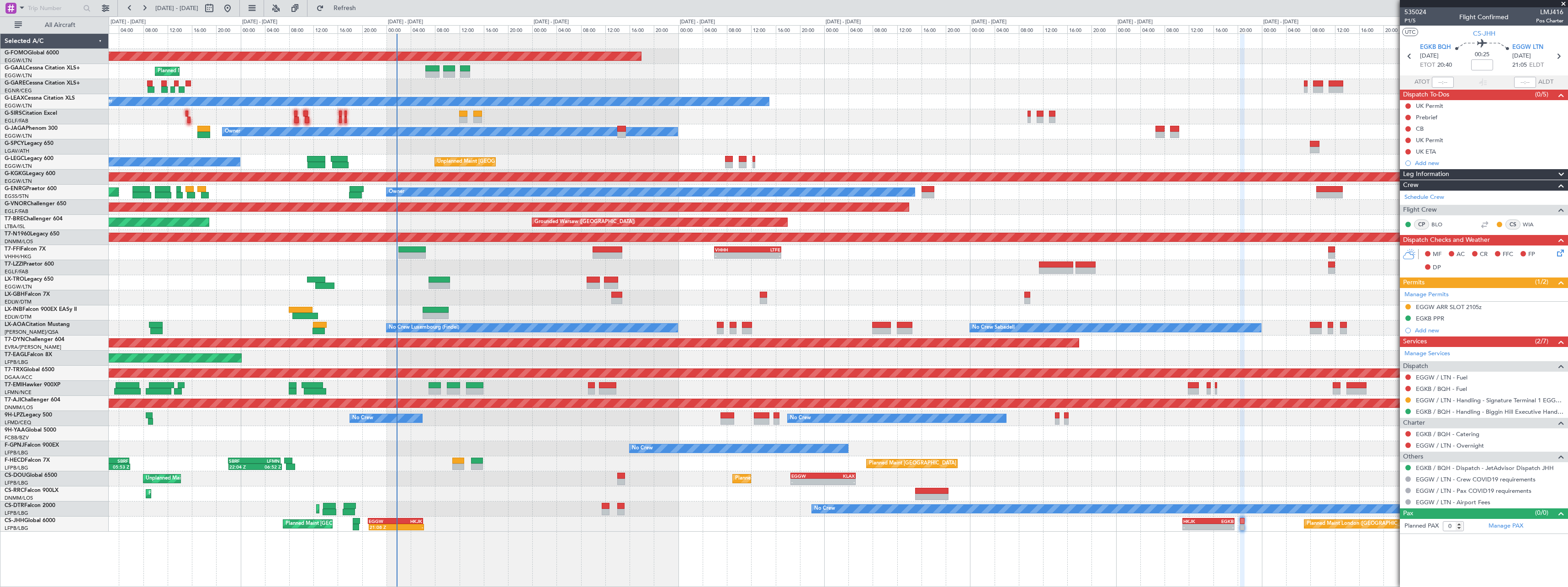
click at [904, 586] on html "16 Aug 2025 - 26 Aug 2025 Refresh Quick Links All Aircraft Planned Maint Windso…" at bounding box center [784, 294] width 1568 height 587
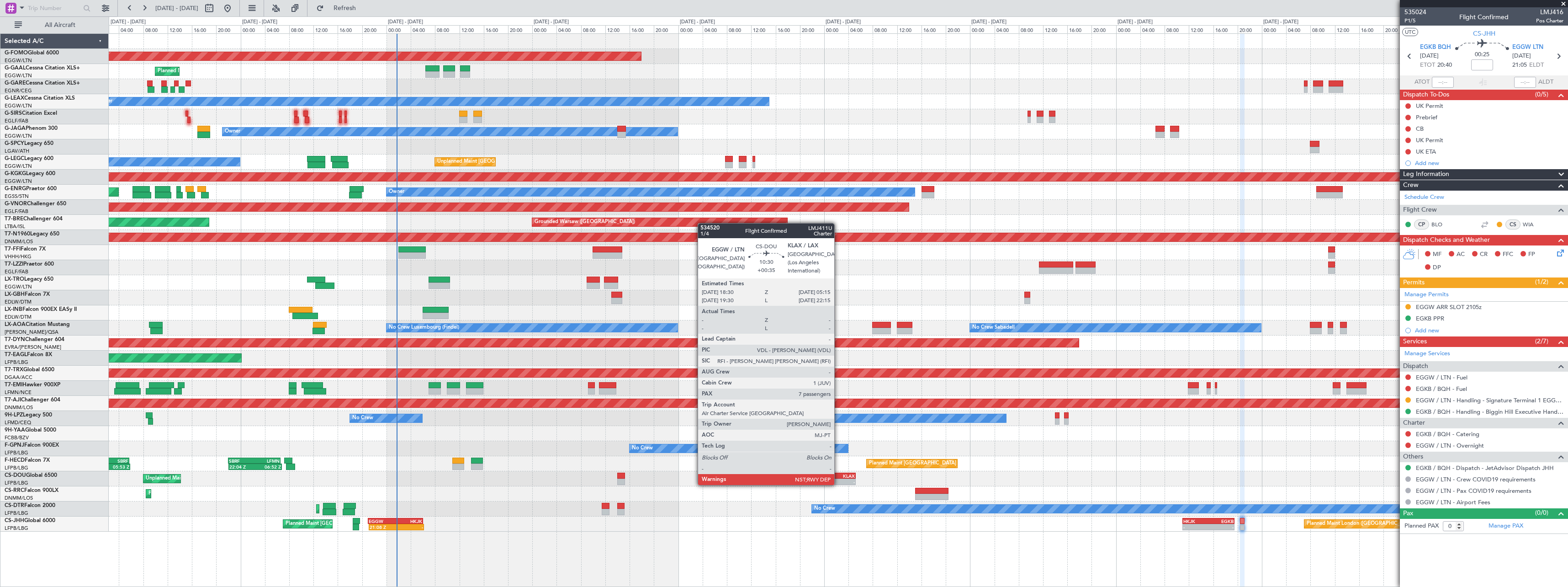
click at [839, 476] on div "KLAX" at bounding box center [839, 476] width 32 height 5
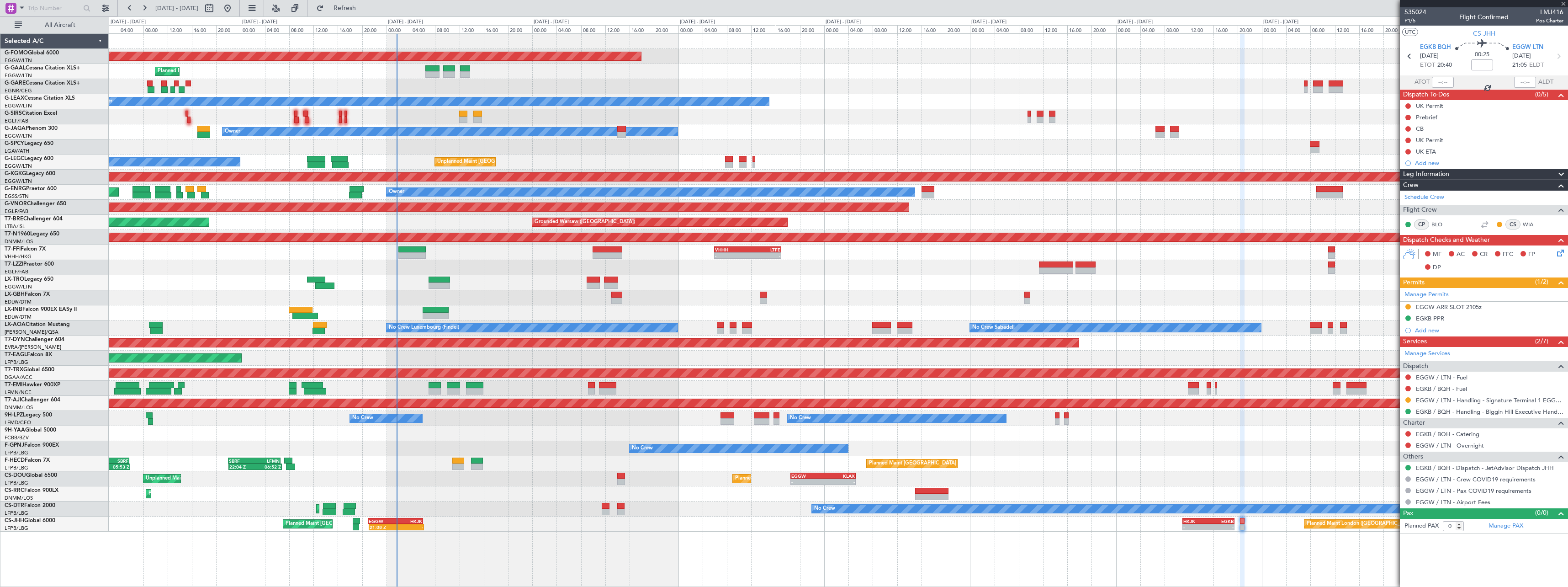
type input "+00:35"
type input "7"
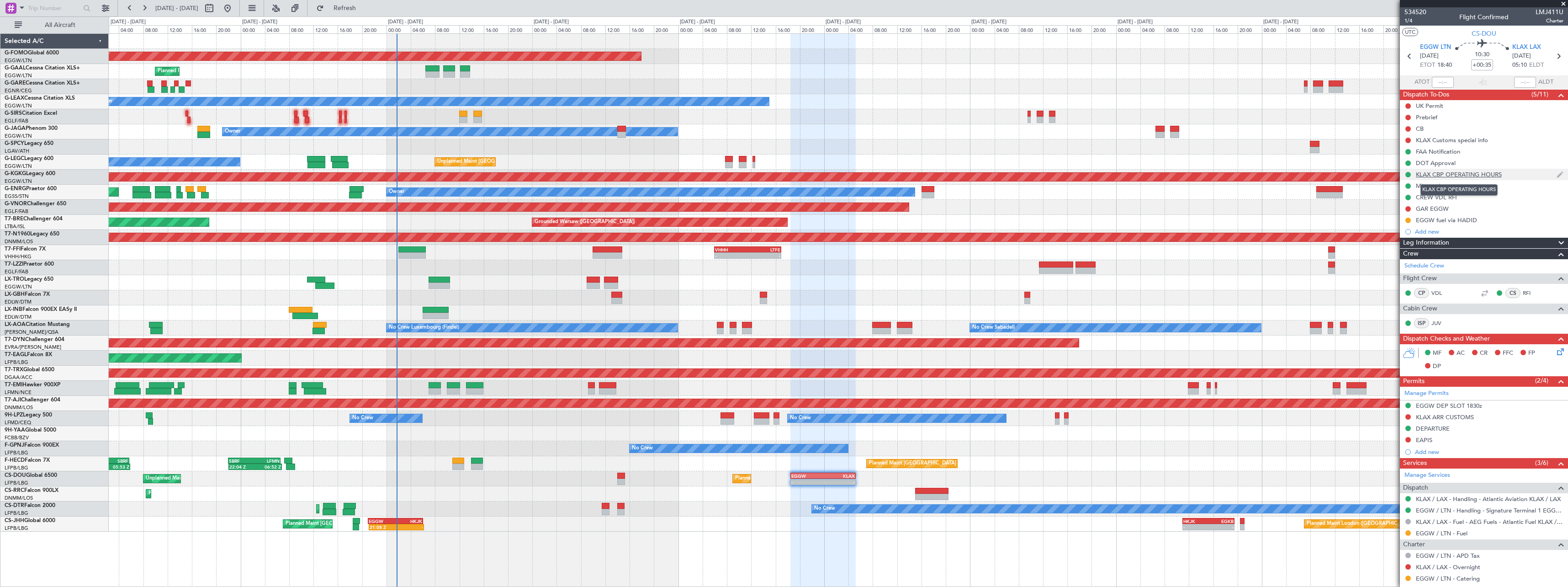
click at [1481, 174] on div "KLAX CBP OPERATING HOURS" at bounding box center [1458, 174] width 86 height 8
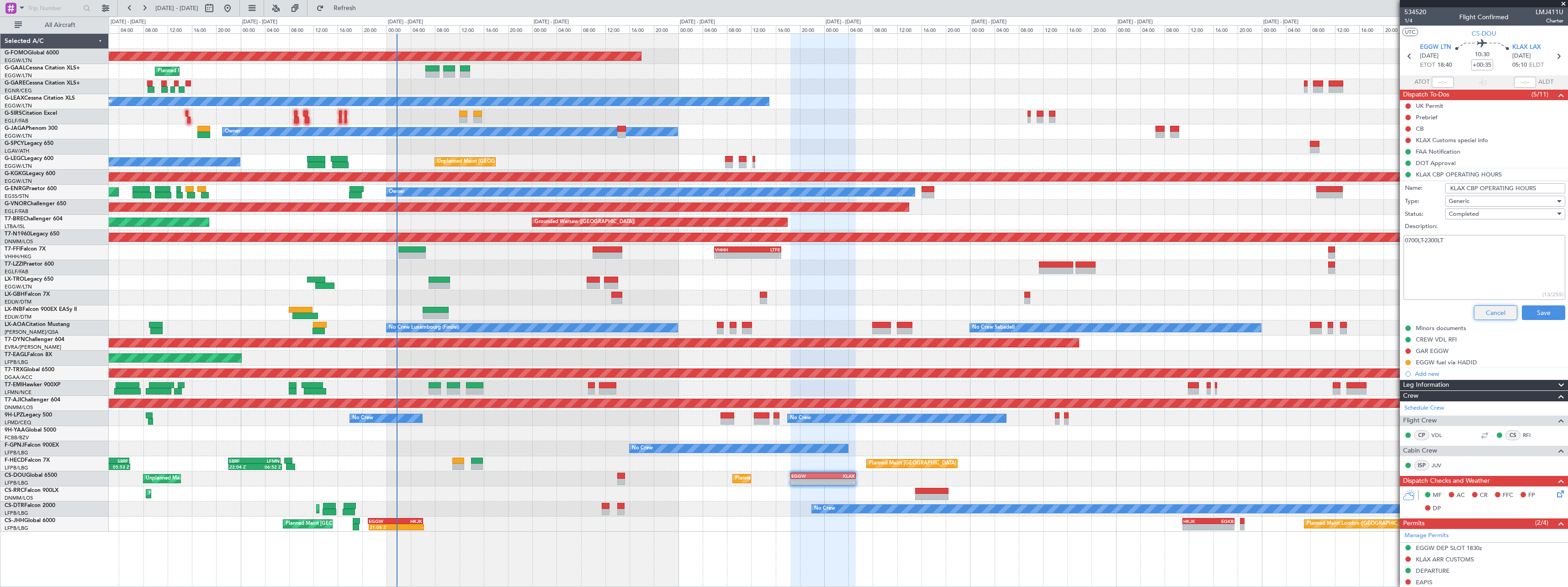
click at [1487, 306] on button "Cancel" at bounding box center [1495, 312] width 43 height 15
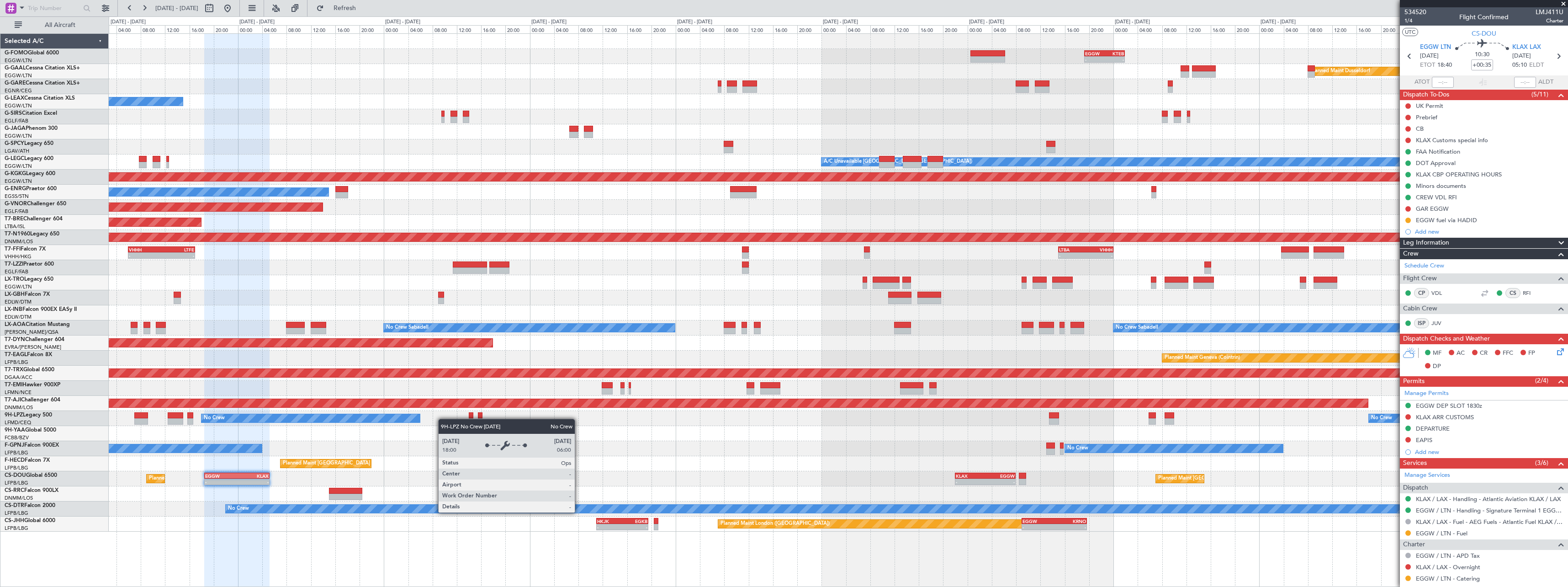
click at [411, 417] on div "- - EGGW 19:15 Z KTEB 01:55 Z Planned Maint Windsor Locks (Bradley Intl) Planne…" at bounding box center [838, 283] width 1459 height 497
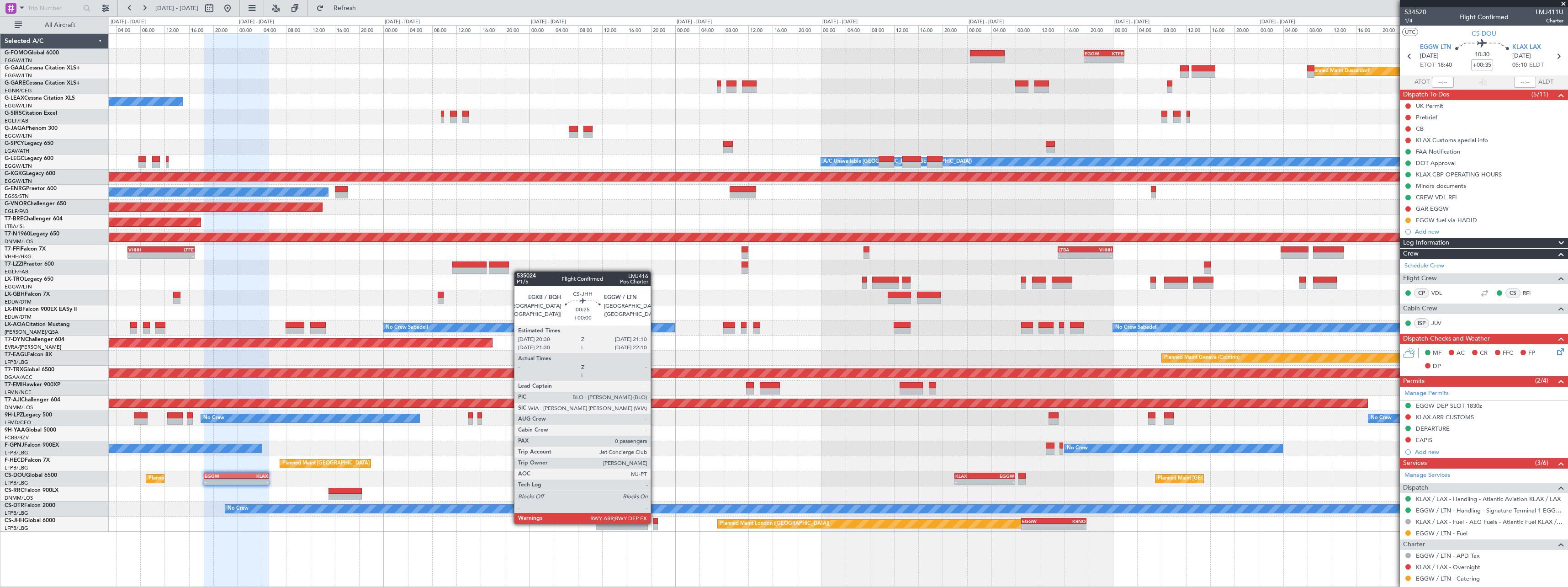
click at [655, 523] on div at bounding box center [655, 521] width 4 height 7
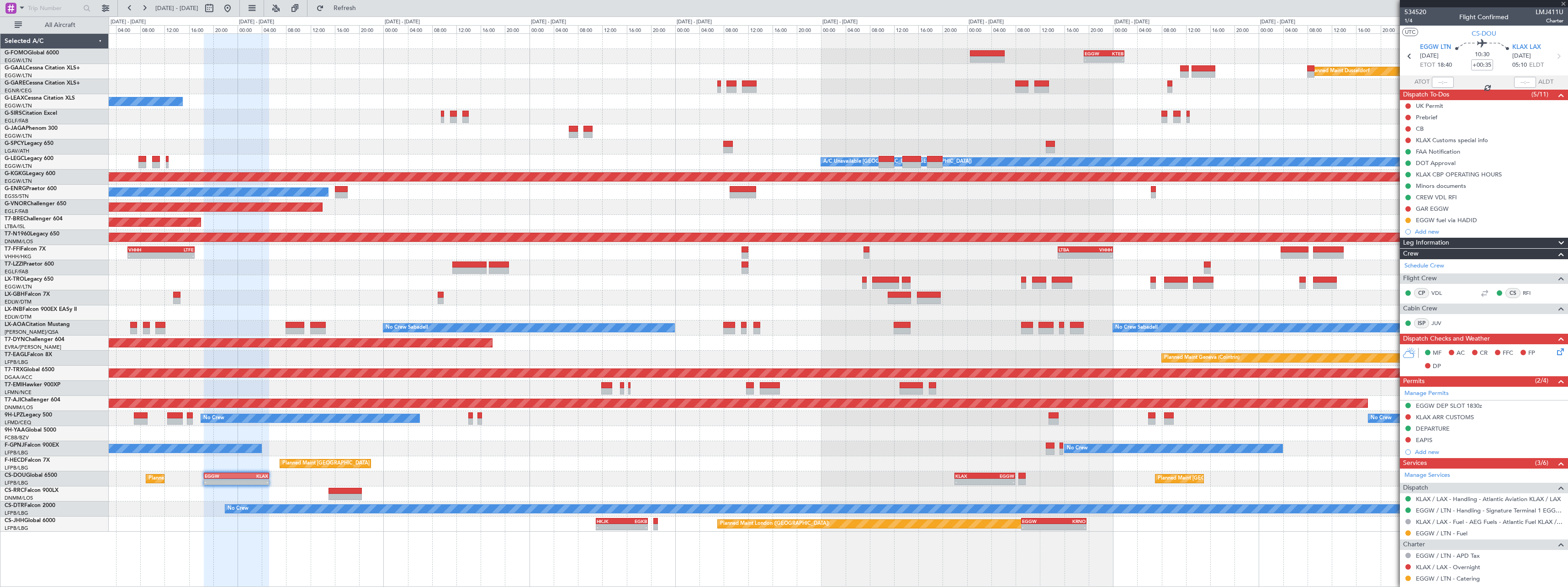
type input "0"
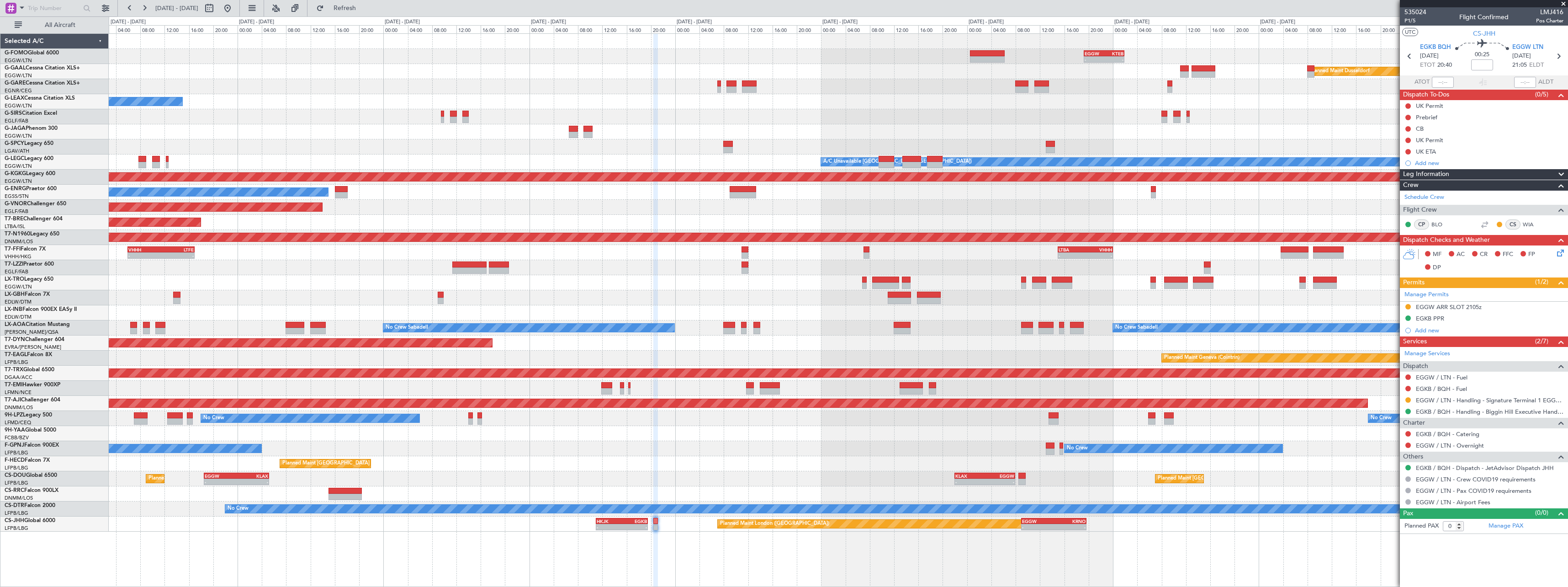
click at [1408, 309] on button at bounding box center [1408, 306] width 5 height 5
click at [1399, 417] on span "Received OK" at bounding box center [1385, 415] width 35 height 9
click at [1409, 397] on button at bounding box center [1408, 399] width 5 height 5
click at [1382, 525] on div "Planned Maint London (Biggin Hill) - - HKJK 11:00 Z EGKB 19:30 Z - - EGGW 09:00…" at bounding box center [838, 524] width 1459 height 15
click at [1409, 399] on button at bounding box center [1408, 399] width 5 height 5
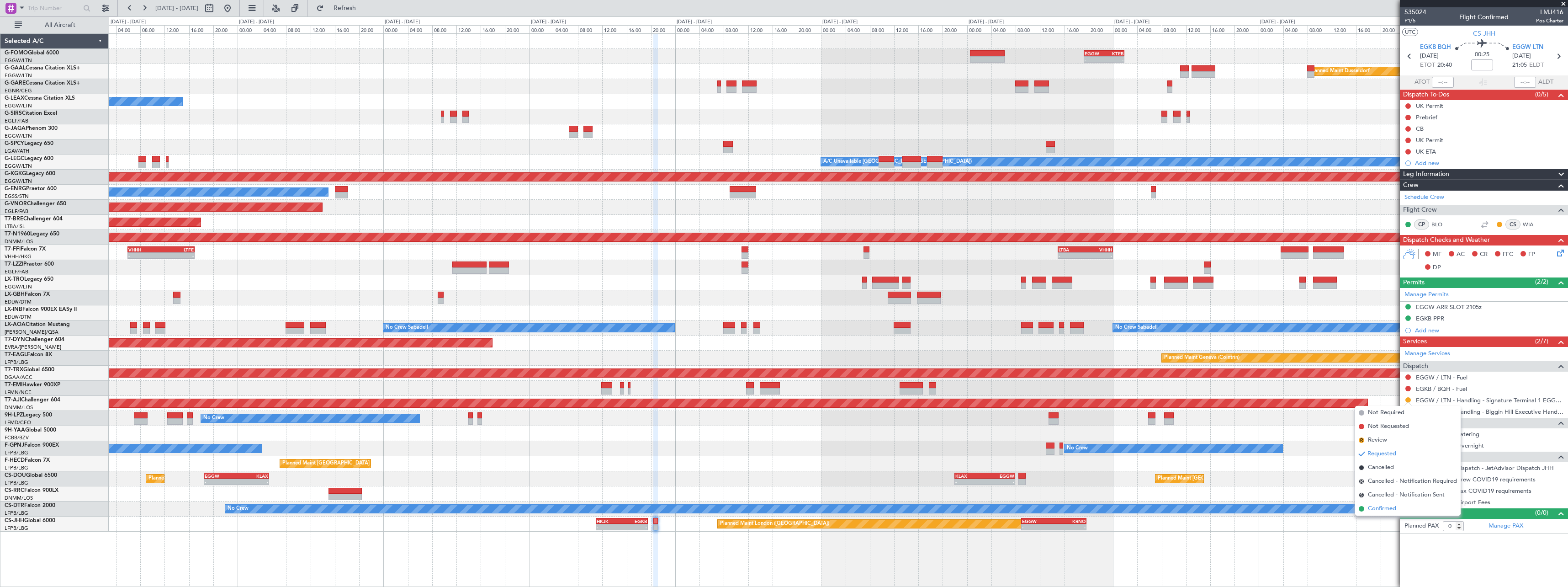
click at [1393, 513] on span "Confirmed" at bounding box center [1382, 508] width 29 height 9
drag, startPoint x: 1470, startPoint y: 304, endPoint x: 1496, endPoint y: 311, distance: 26.9
click at [1472, 305] on div "EGGW ARR SLOT 2105z" at bounding box center [1449, 307] width 66 height 8
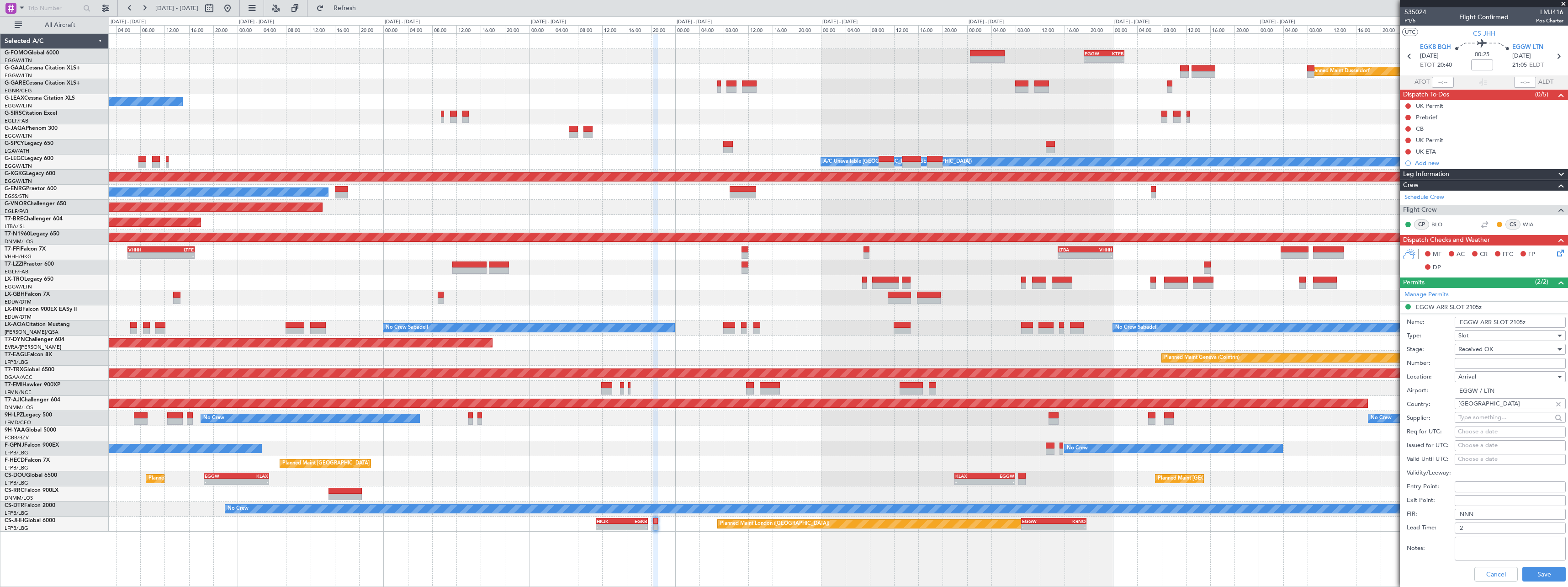
click at [1521, 323] on input "EGGW ARR SLOT 2105z" at bounding box center [1510, 322] width 111 height 11
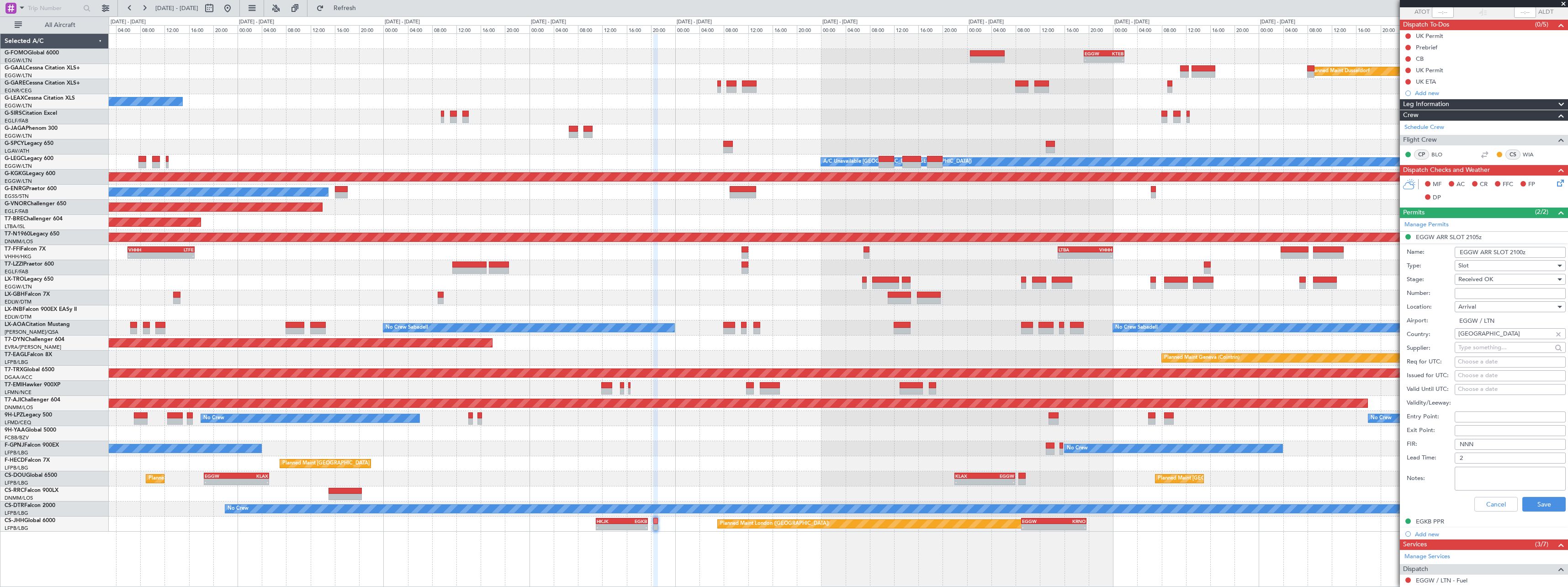
scroll to position [183, 0]
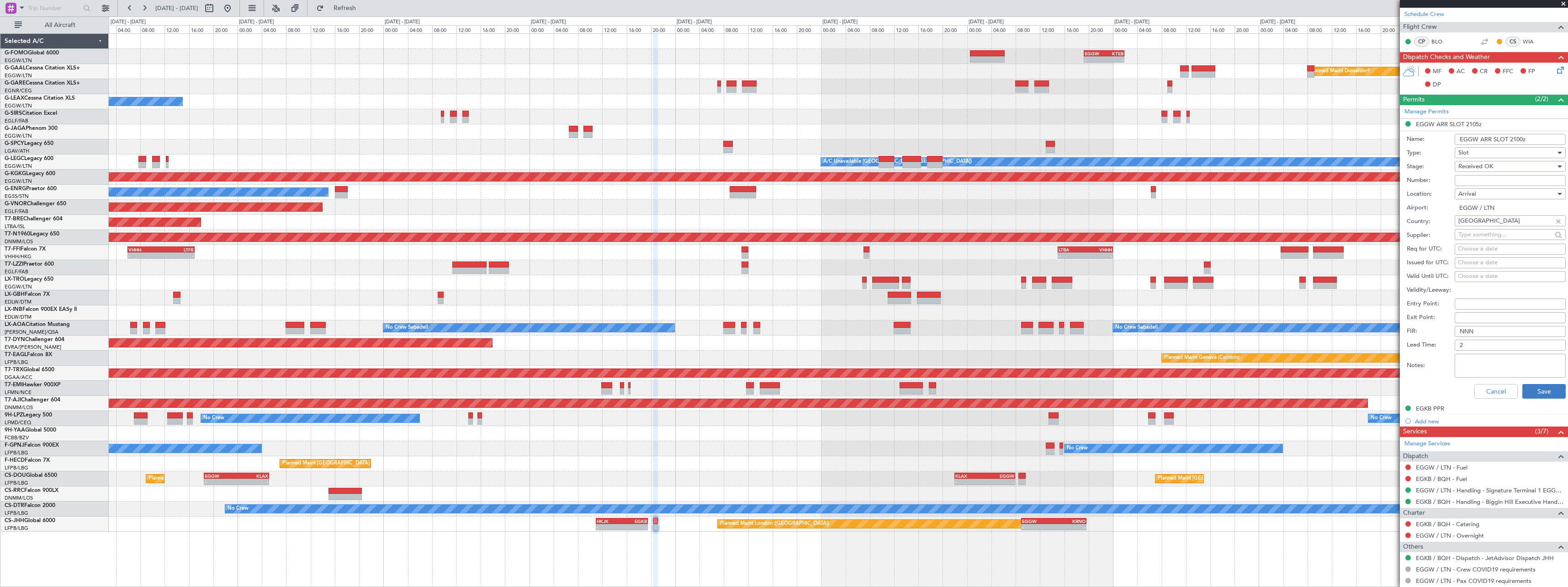
type input "EGGW ARR SLOT 2100z"
click at [1531, 393] on button "Save" at bounding box center [1544, 391] width 43 height 15
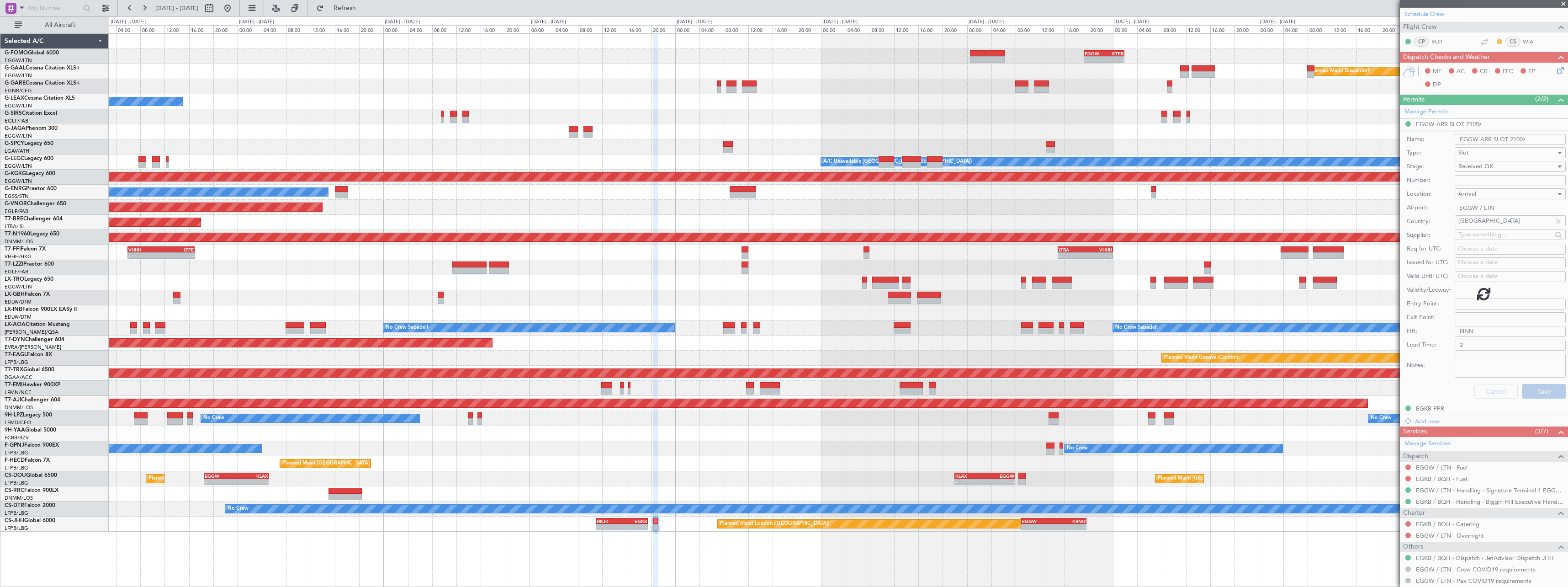
scroll to position [0, 0]
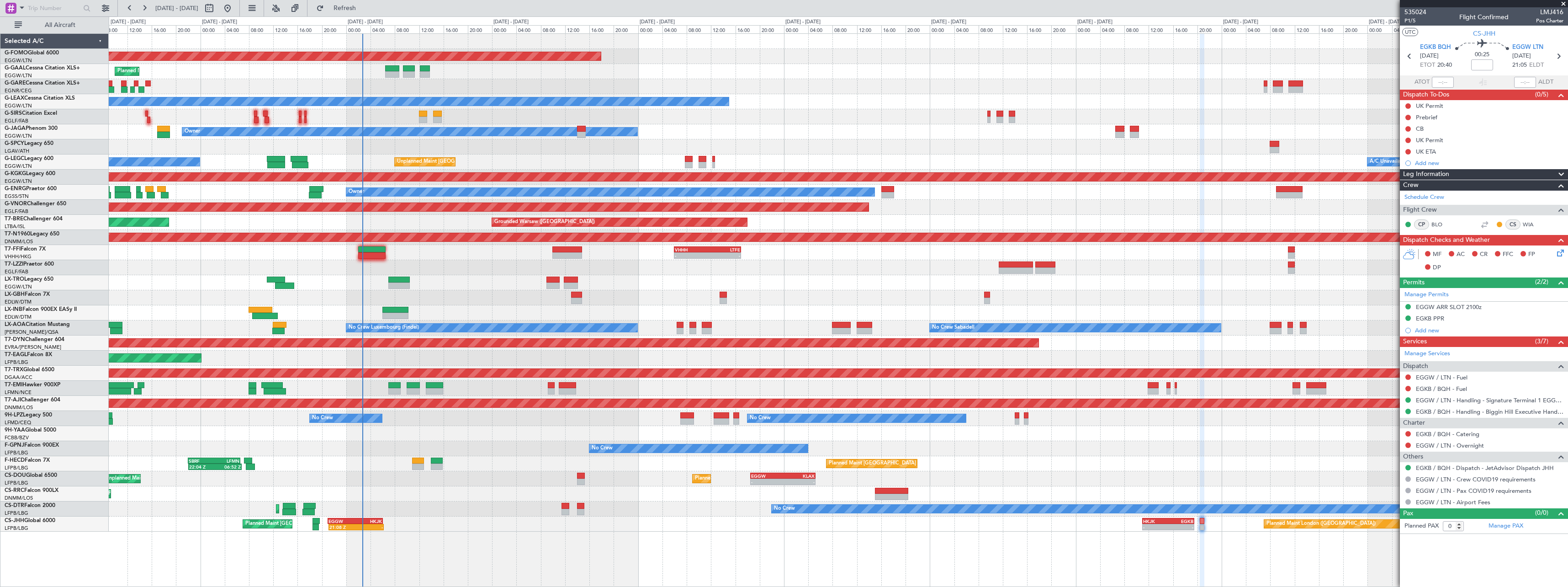
click at [797, 325] on div "Planned Maint Windsor Locks (Bradley Intl) - - EGGW 19:15 Z KTEB 01:55 Z Planne…" at bounding box center [838, 283] width 1459 height 497
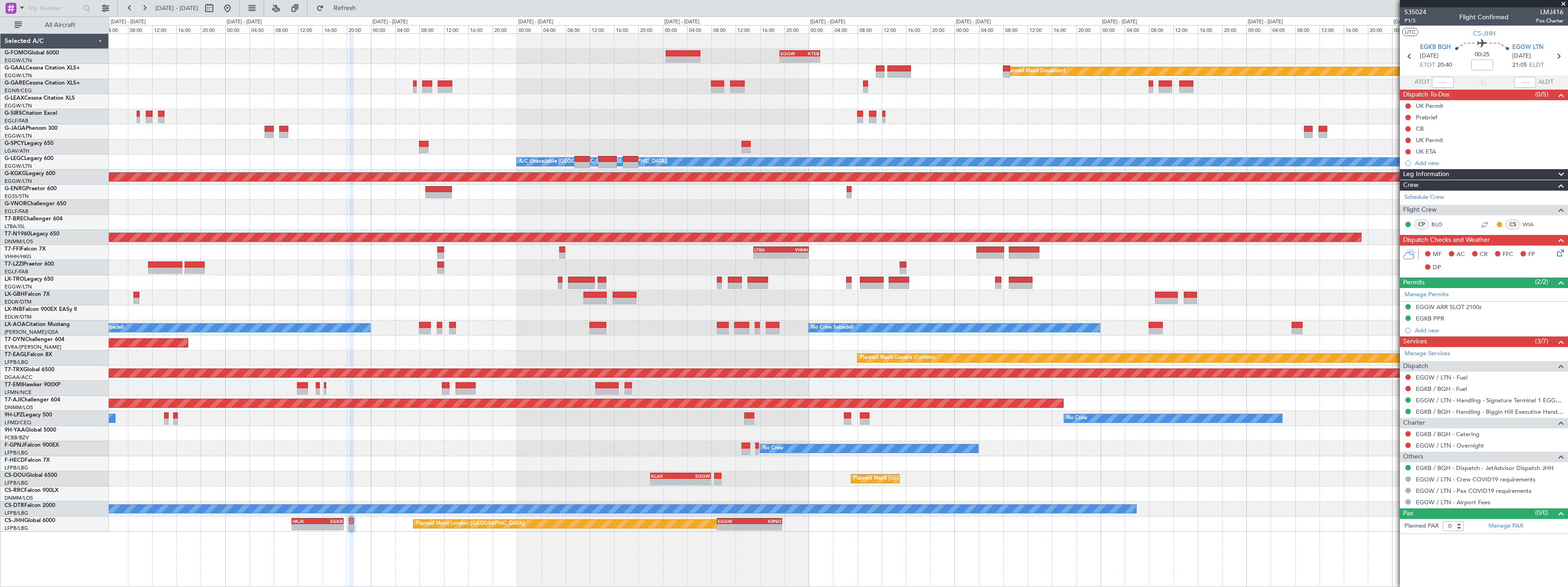
click at [525, 113] on div at bounding box center [838, 116] width 1459 height 15
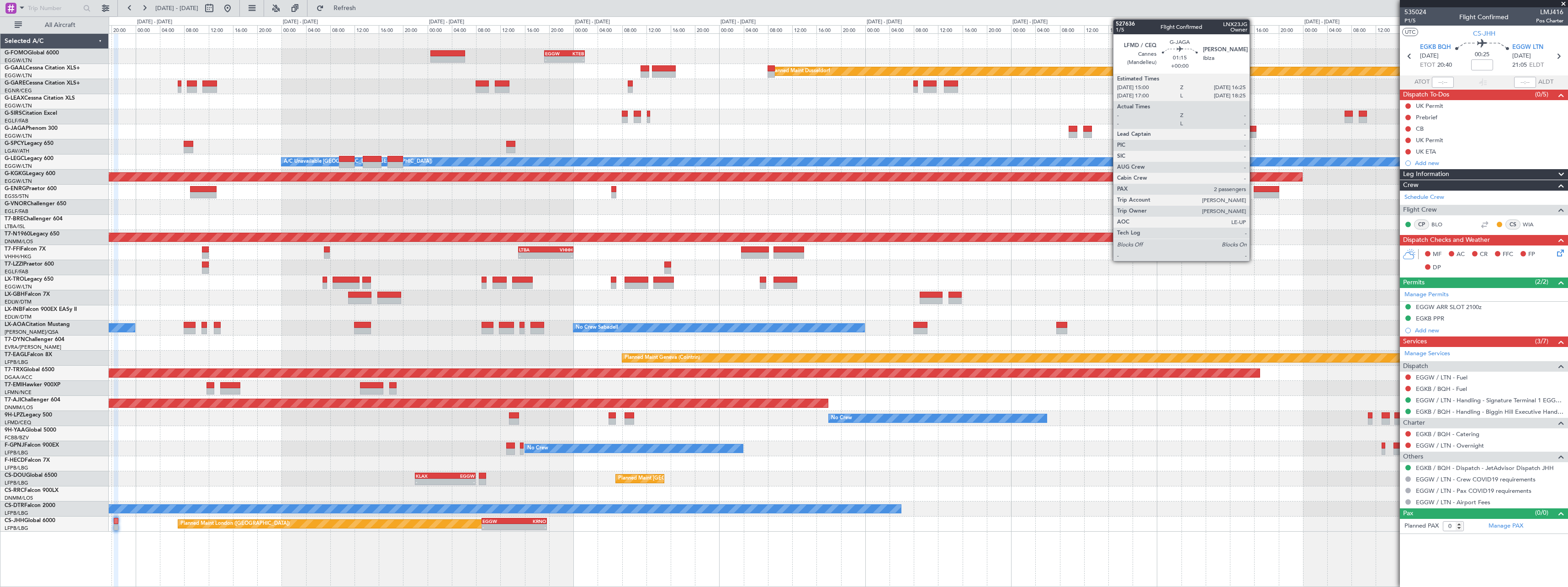
click at [1254, 131] on div at bounding box center [1252, 128] width 9 height 7
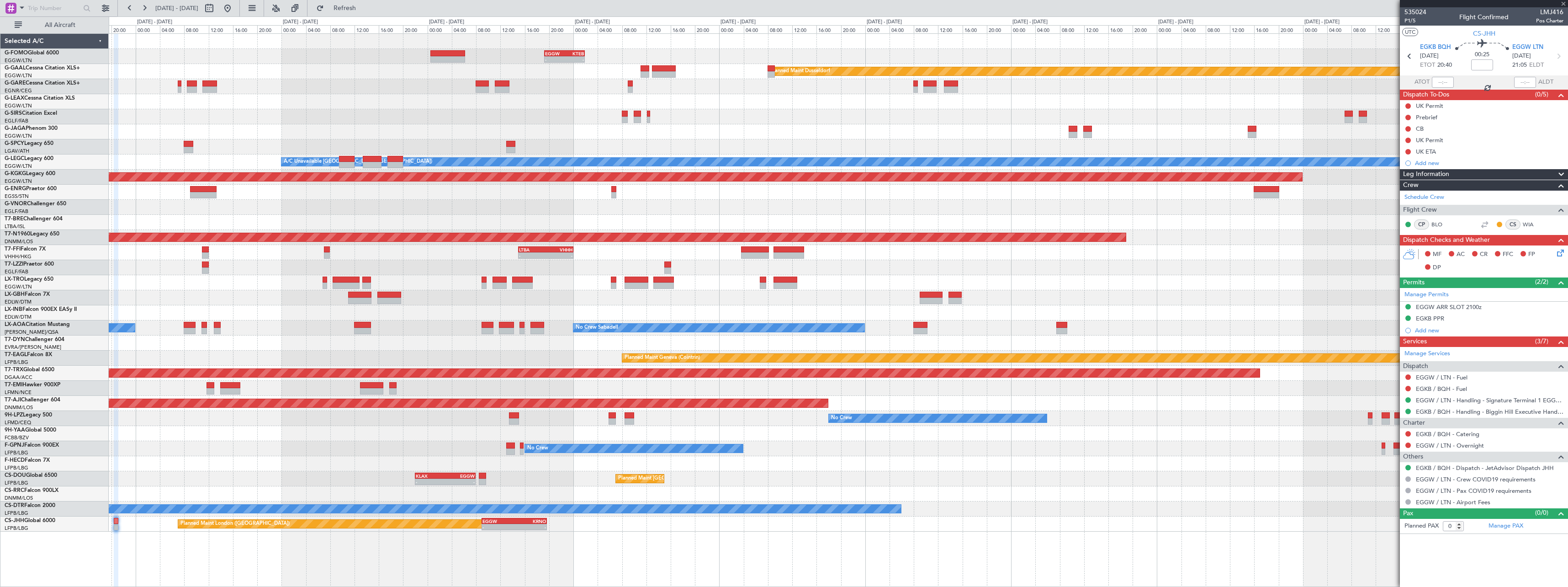
type input "2"
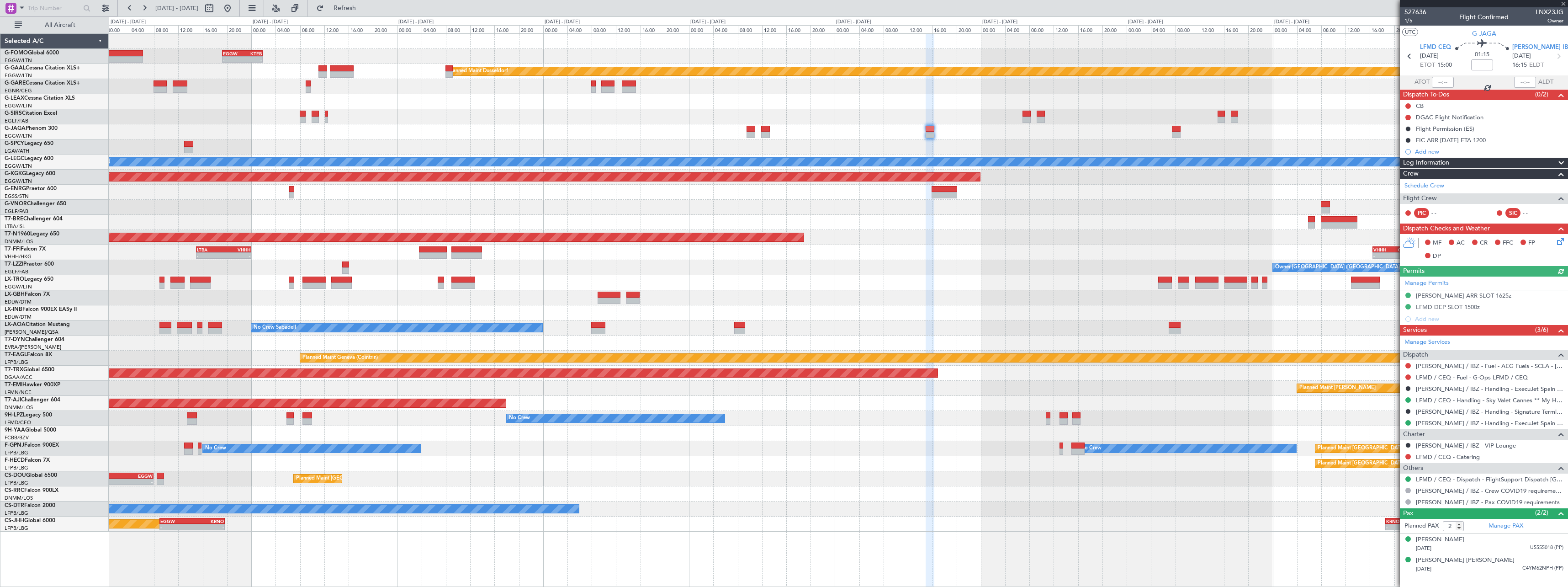
click at [971, 133] on div "- - EGGW 19:15 Z KTEB 01:55 Z Planned Maint Dusseldorf Planned Maint London (Lu…" at bounding box center [838, 283] width 1459 height 497
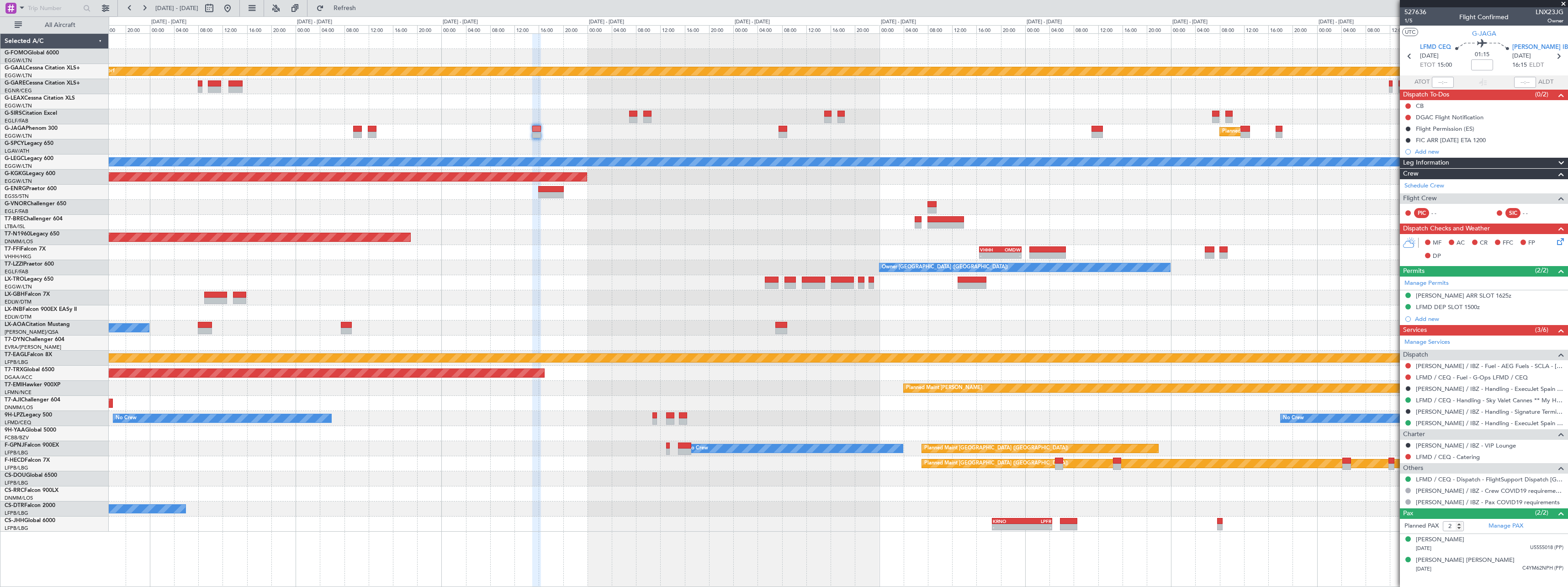
click at [873, 134] on div "Planned Maint [GEOGRAPHIC_DATA] ([GEOGRAPHIC_DATA])" at bounding box center [838, 132] width 1459 height 15
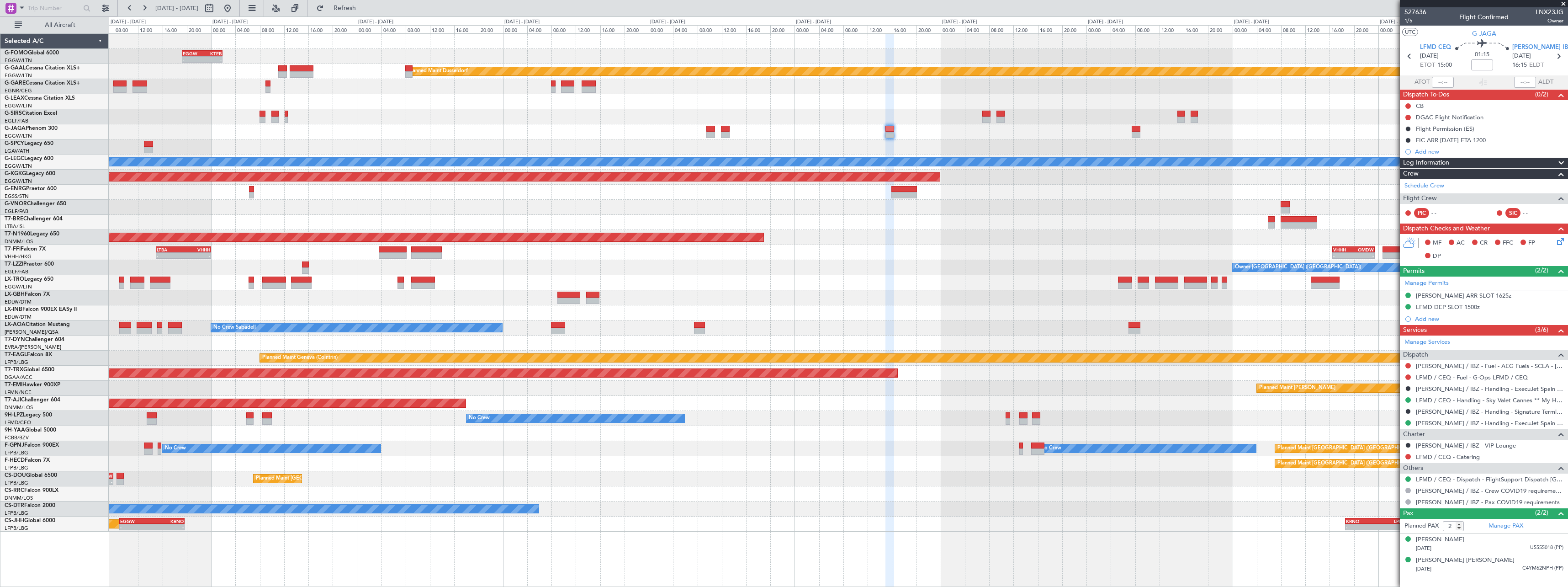
click at [1267, 136] on div "Planned Maint [GEOGRAPHIC_DATA] ([GEOGRAPHIC_DATA])" at bounding box center [838, 132] width 1459 height 15
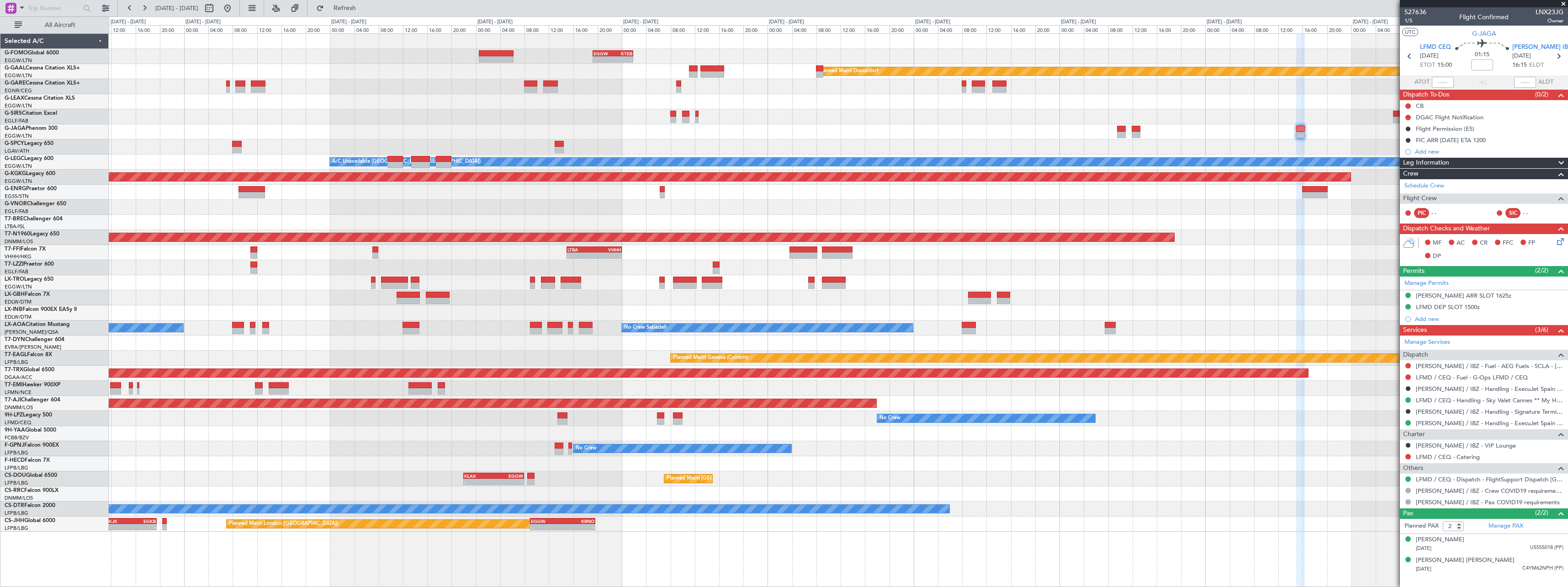
click at [1142, 137] on div at bounding box center [838, 132] width 1459 height 15
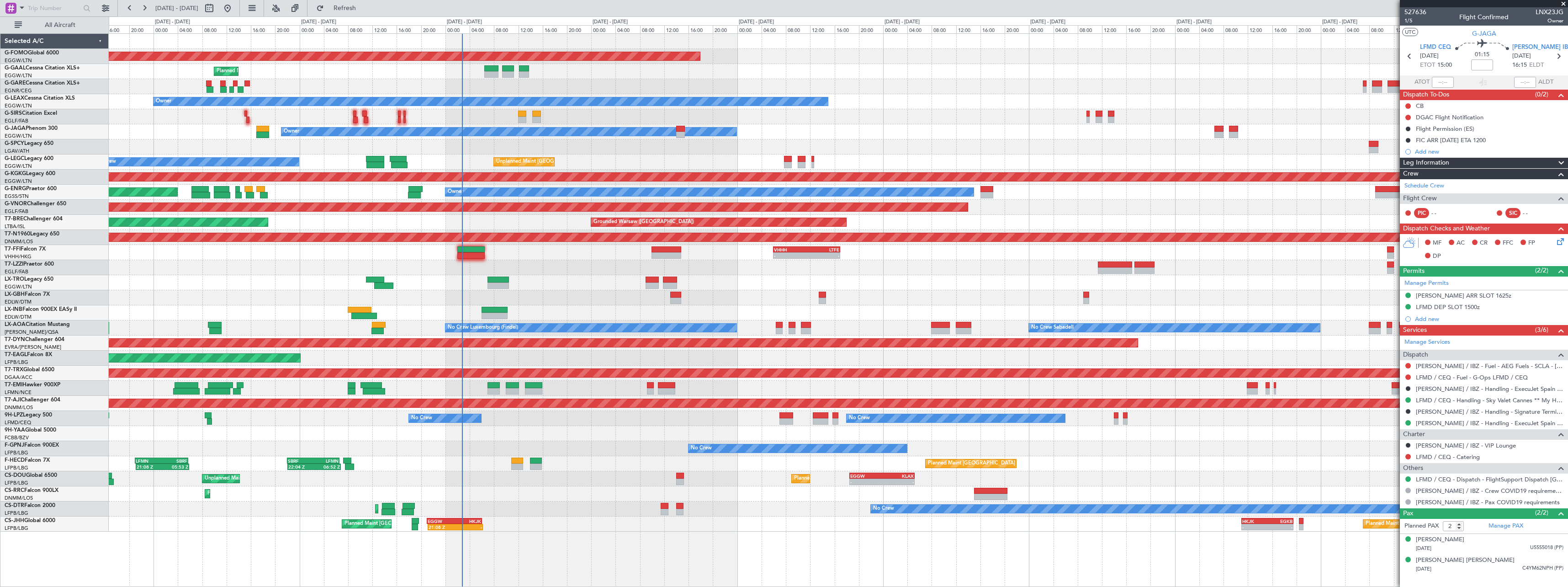
click at [1162, 135] on div "Planned Maint Windsor Locks ([PERSON_NAME] Intl) - - EGGW 19:15 Z KTEB 01:55 Z …" at bounding box center [838, 283] width 1459 height 497
click at [638, 192] on div "Planned Maint Windsor Locks ([PERSON_NAME] Intl) - - EGGW 19:15 Z KTEB 01:55 Z …" at bounding box center [838, 283] width 1459 height 497
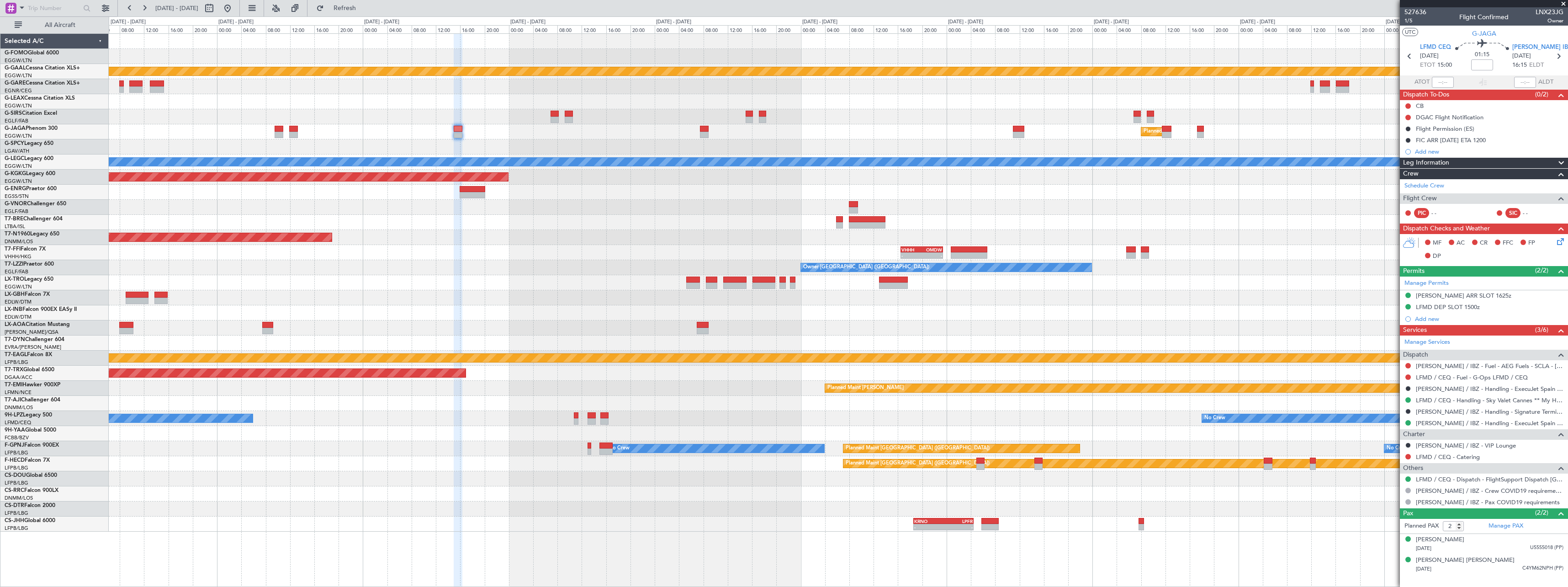
click at [798, 127] on div "Planned Maint [GEOGRAPHIC_DATA] ([GEOGRAPHIC_DATA])" at bounding box center [838, 132] width 1459 height 15
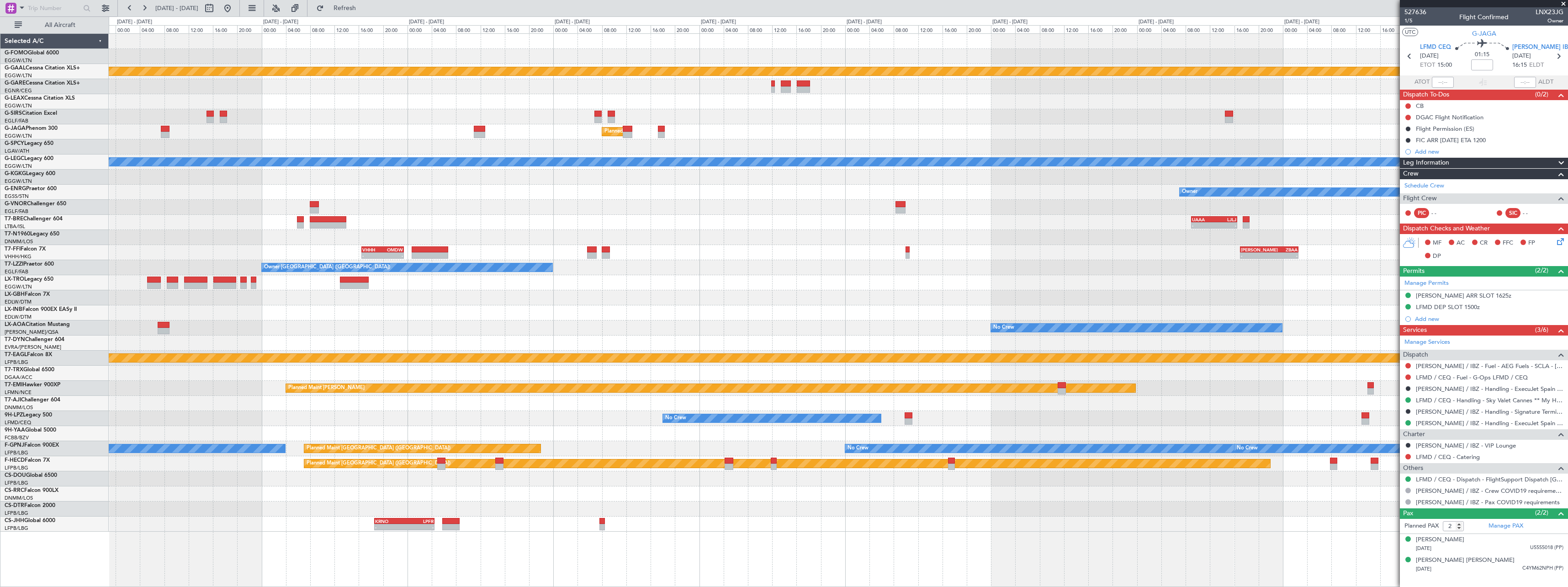
click at [1410, 141] on fb-app "[DATE] - [DATE] Refresh Quick Links All Aircraft Planned [GEOGRAPHIC_DATA] Plan…" at bounding box center [784, 297] width 1568 height 580
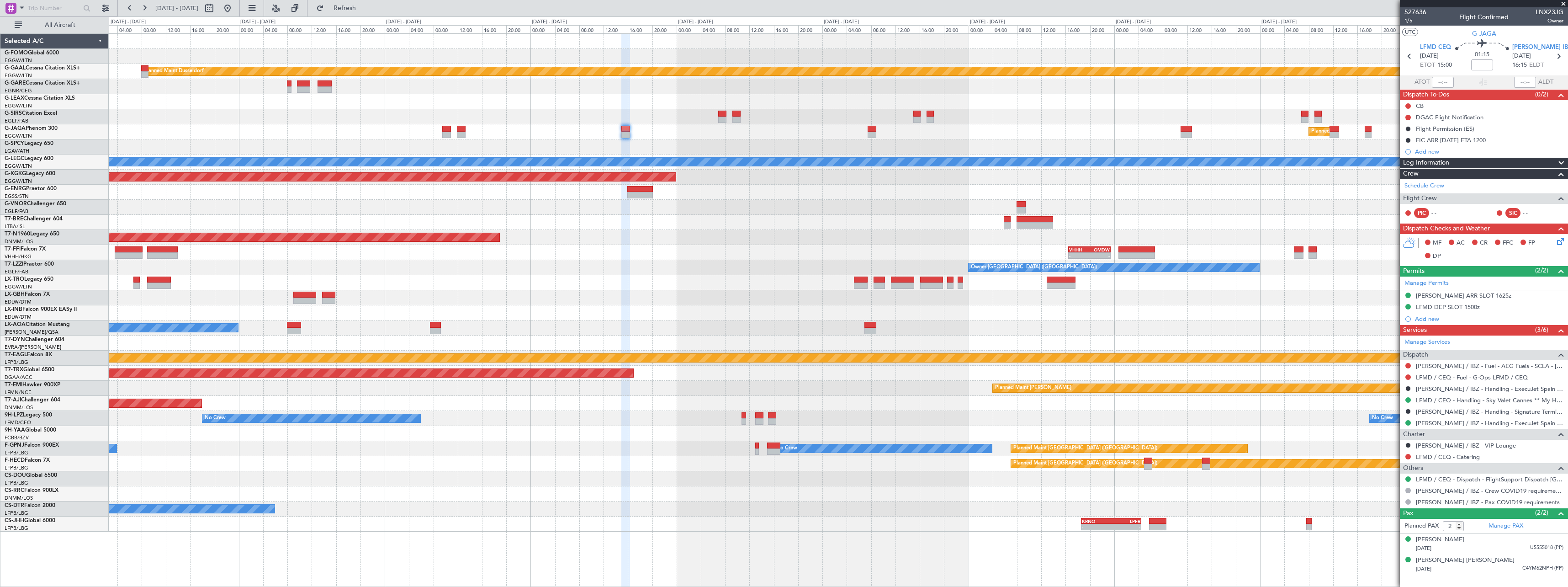
click at [1270, 150] on div "- - EGGW 19:15 Z KTEB 01:55 Z Planned [GEOGRAPHIC_DATA] Planned Maint [GEOGRAPH…" at bounding box center [838, 283] width 1459 height 497
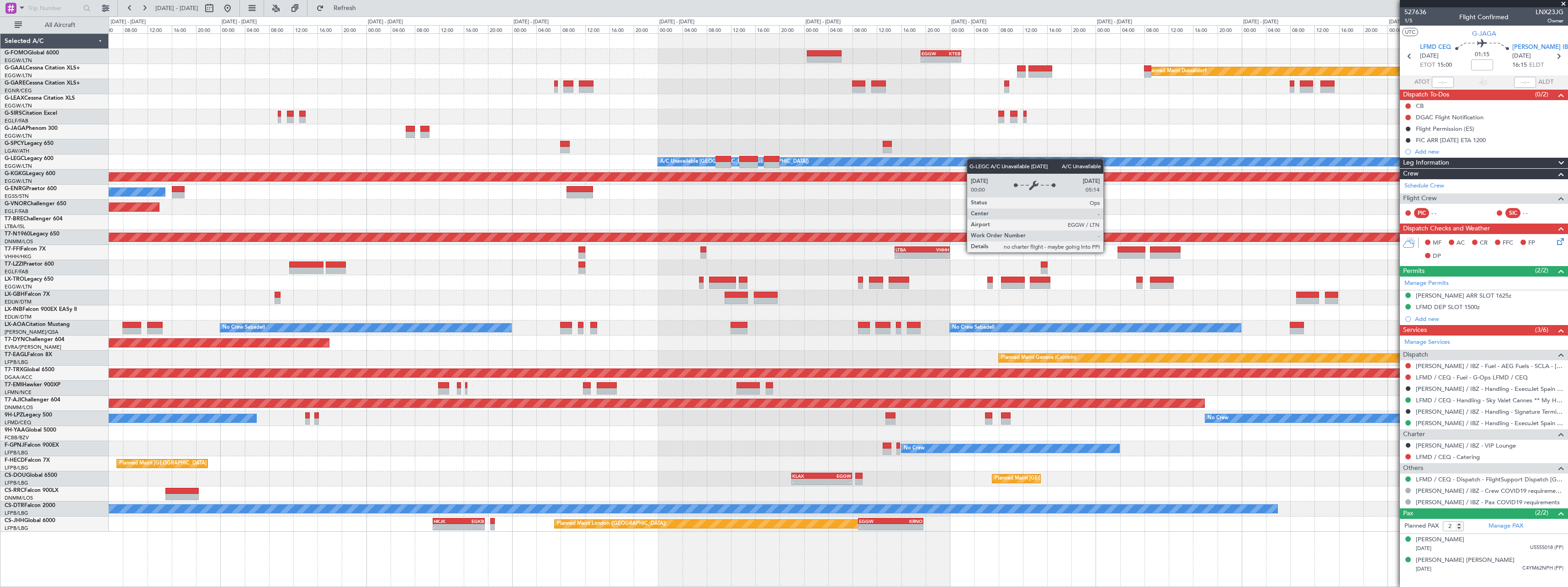
click at [1109, 158] on div "- - EGGW 19:15 Z KTEB 01:55 Z Planned Maint Windsor Locks (Bradley Intl) Planne…" at bounding box center [838, 283] width 1459 height 497
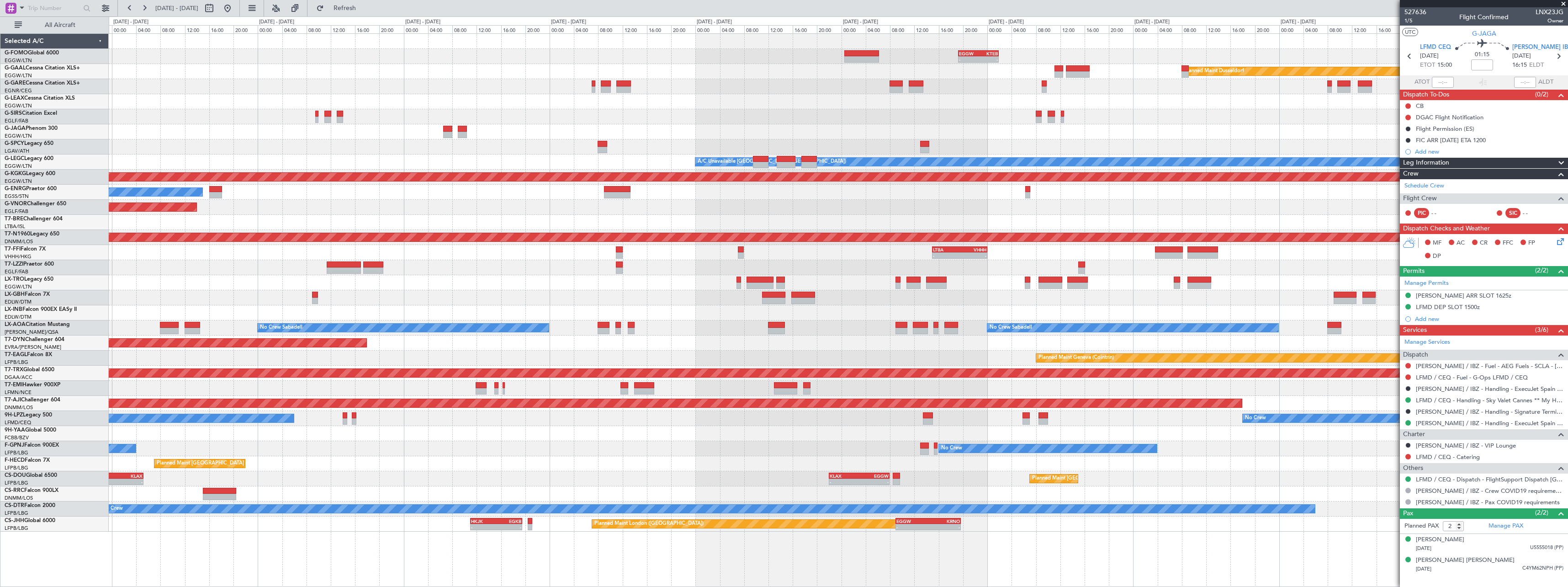
click at [1099, 153] on div at bounding box center [838, 147] width 1459 height 15
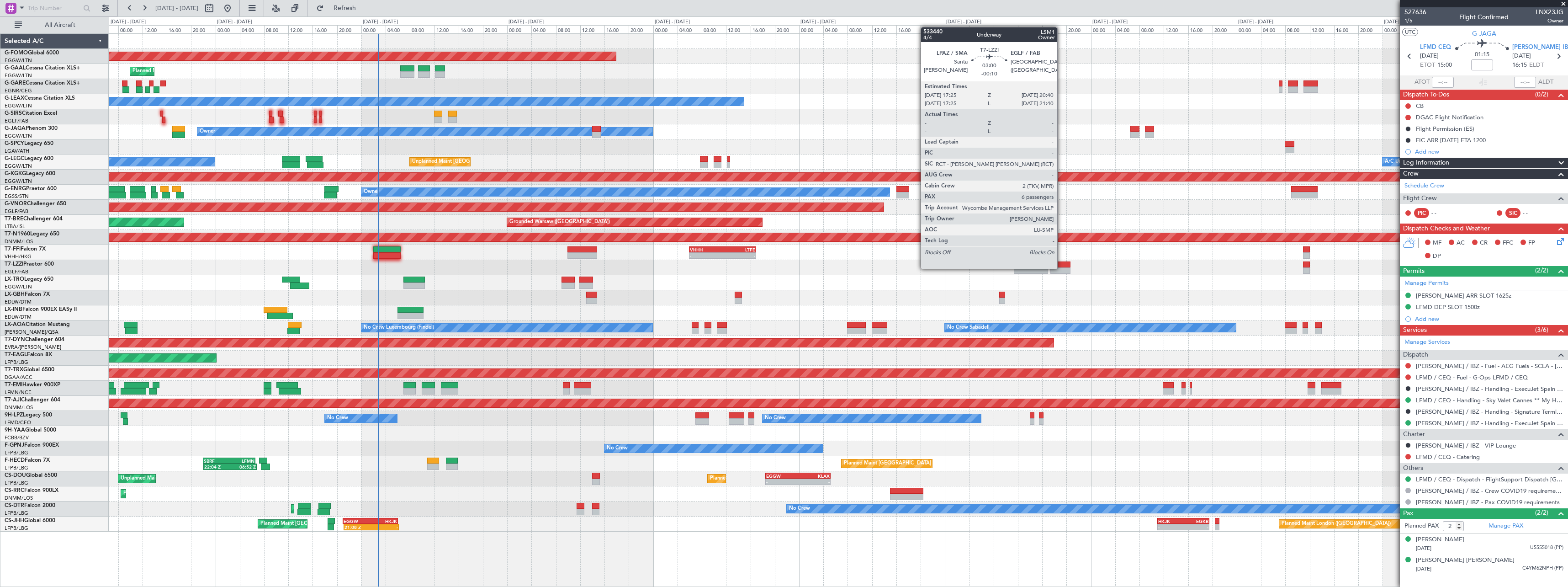
click at [1062, 268] on div at bounding box center [1060, 270] width 20 height 7
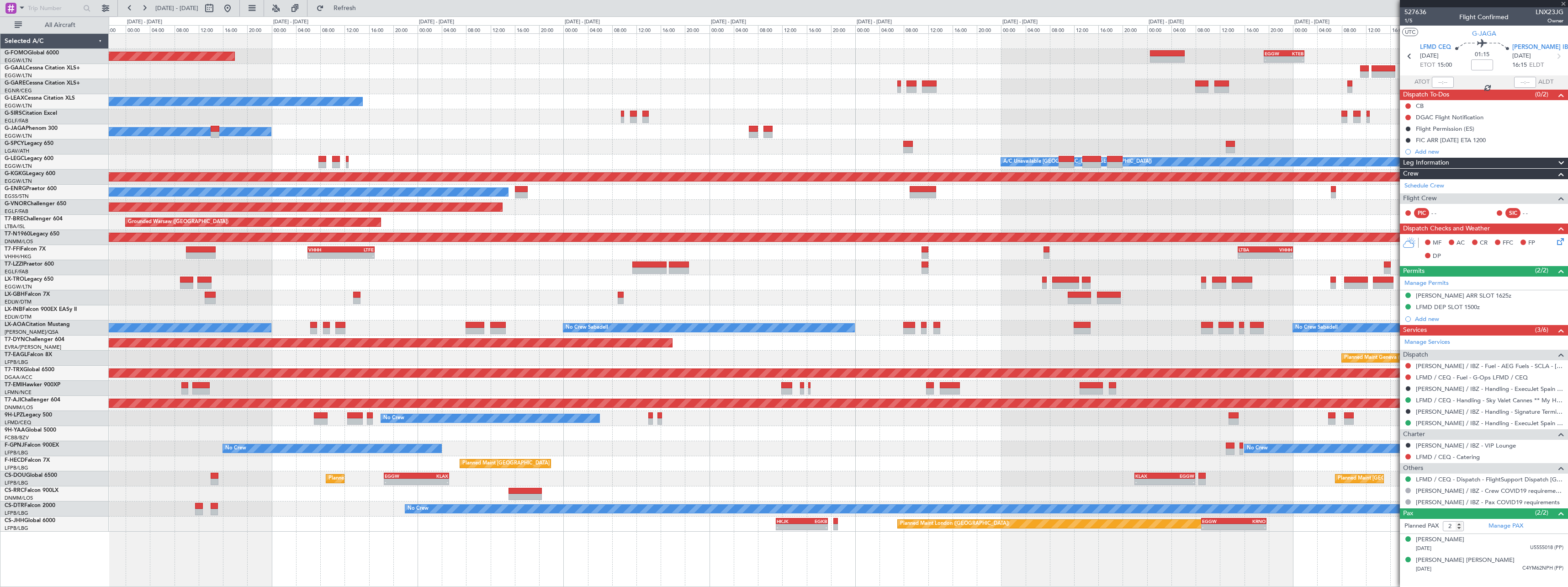
click at [831, 268] on div "Planned Maint Windsor Locks (Bradley Intl) - - EGGW 19:15 Z KTEB 01:55 Z Planne…" at bounding box center [838, 283] width 1459 height 497
type input "-00:10"
type input "6"
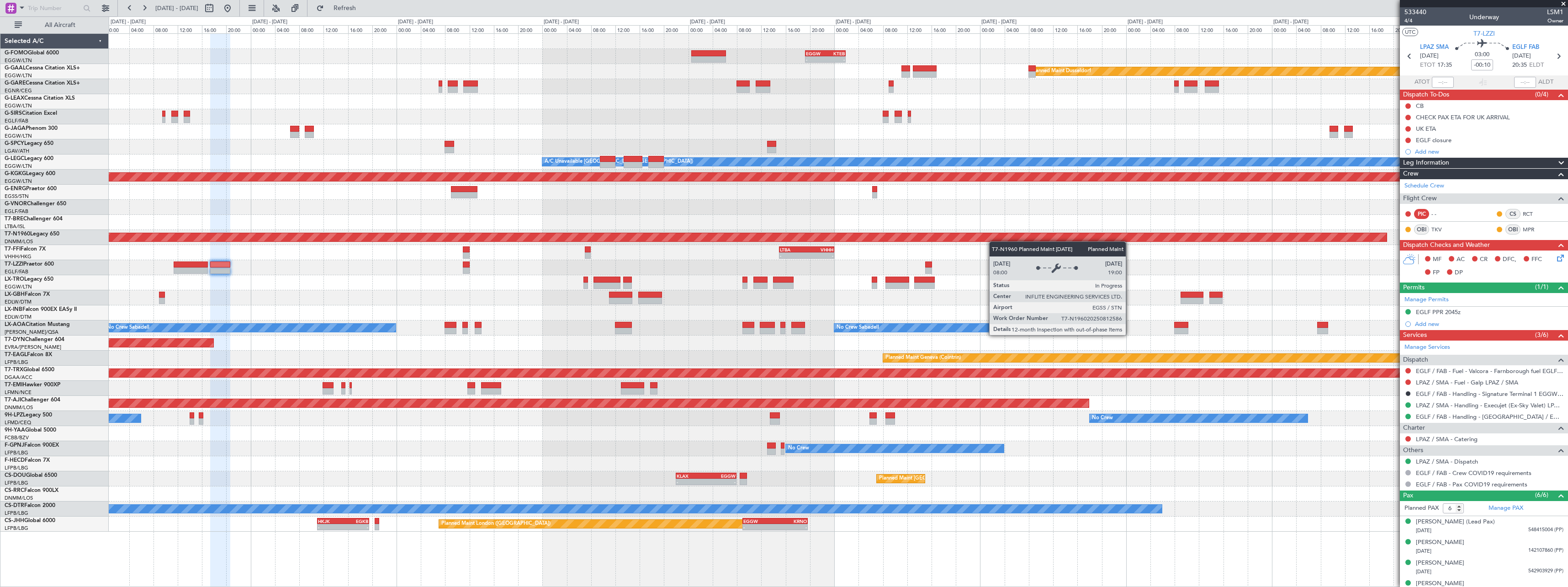
click at [830, 241] on div "- - EGGW 19:15 Z KTEB 01:55 Z Planned Maint Windsor Locks (Bradley Intl) Planne…" at bounding box center [838, 283] width 1459 height 497
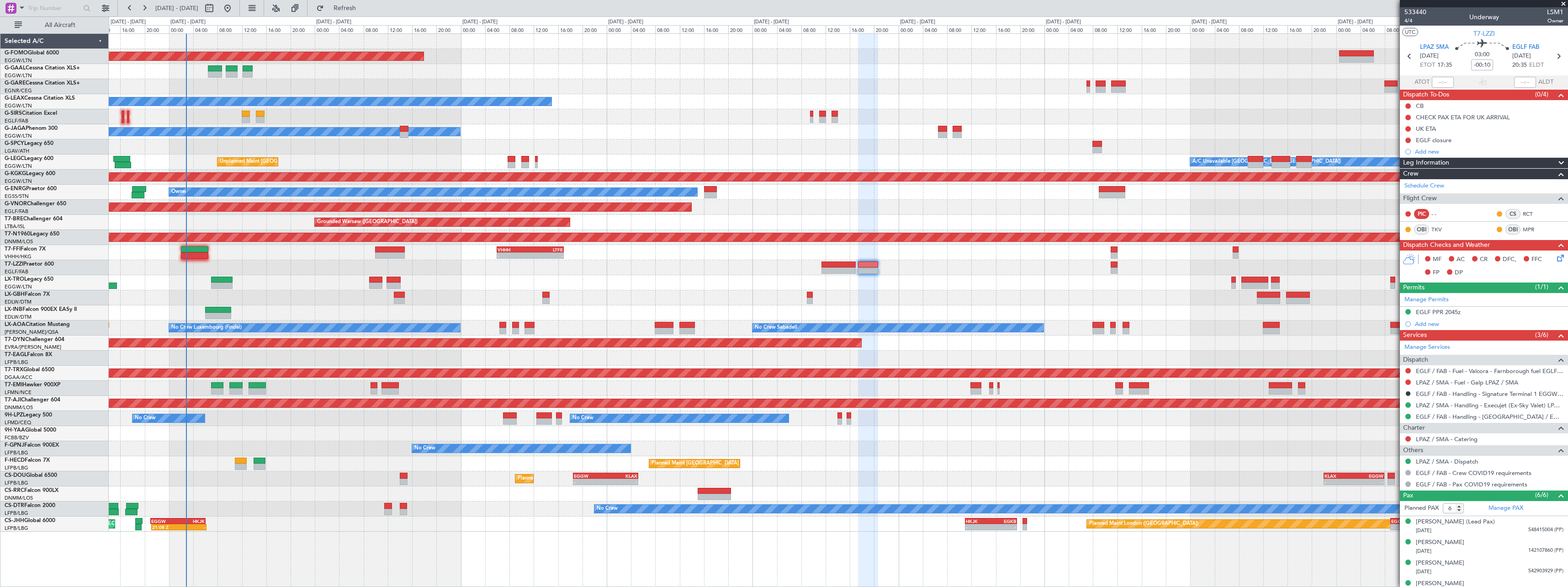
click at [1208, 266] on div "- - EGGW 19:15 Z KTEB 01:55 Z Planned Maint Windsor Locks (Bradley Intl) Planne…" at bounding box center [838, 283] width 1459 height 497
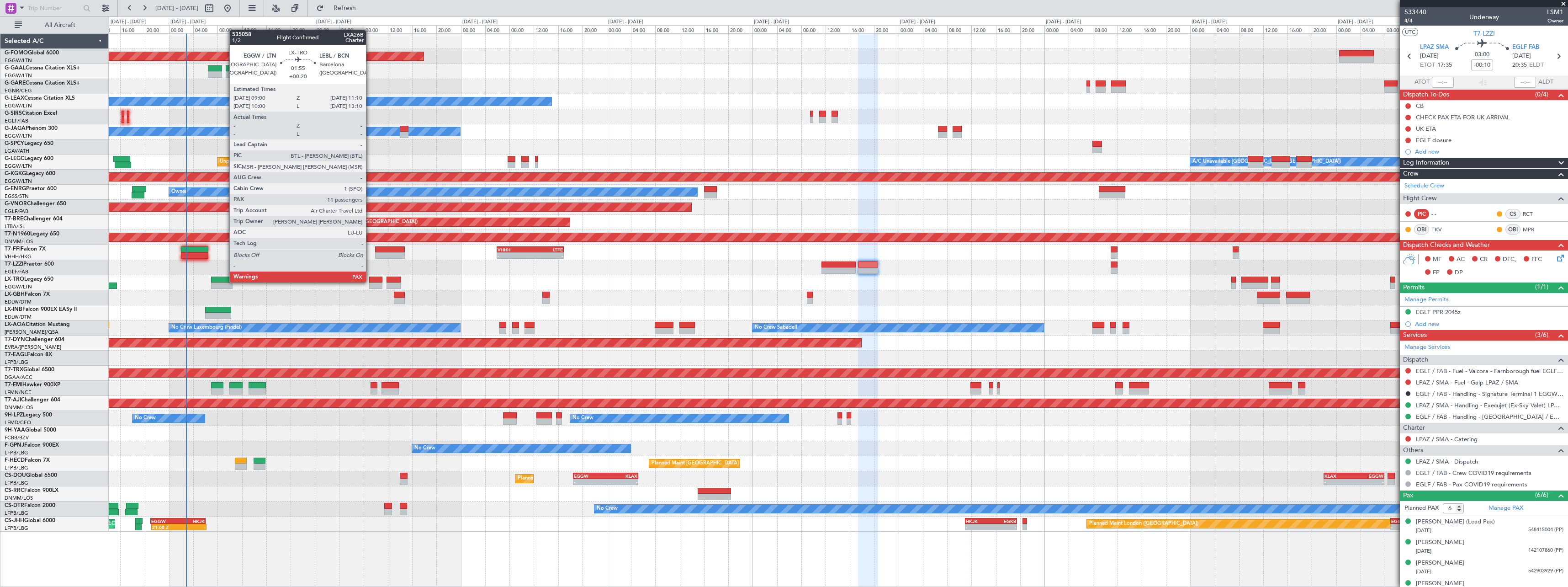
click at [370, 281] on div at bounding box center [376, 279] width 13 height 7
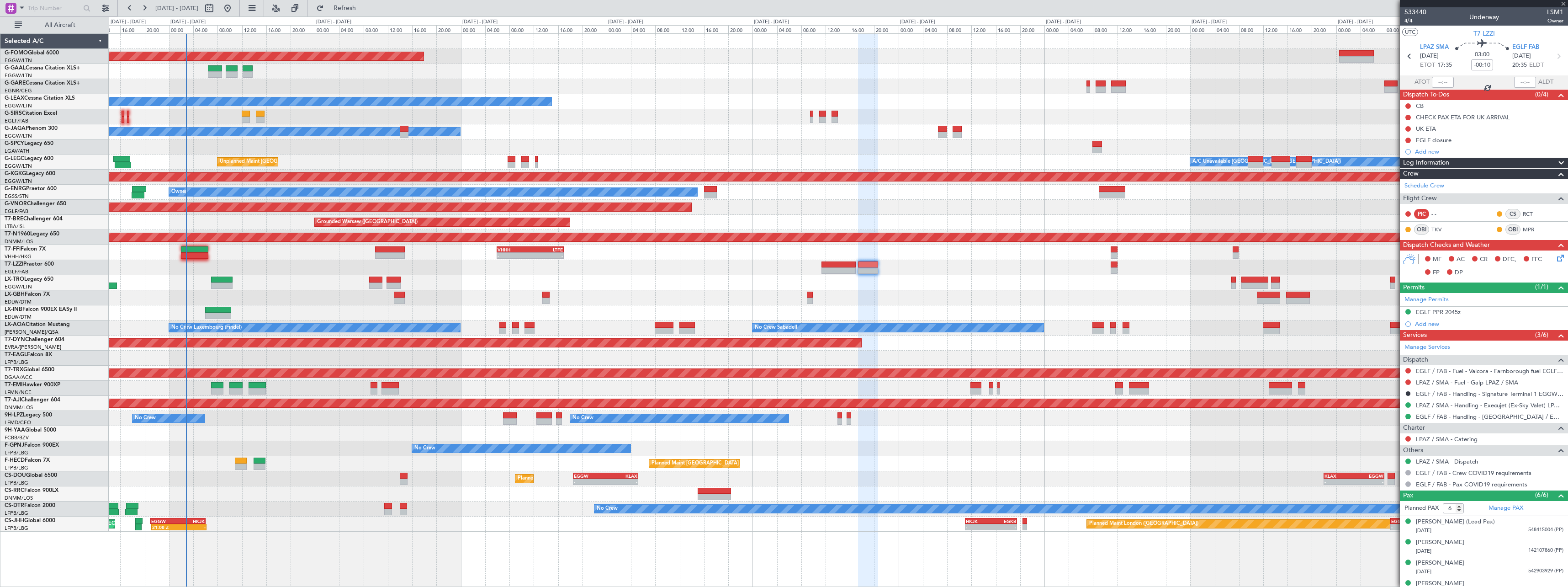
type input "+00:20"
type input "12"
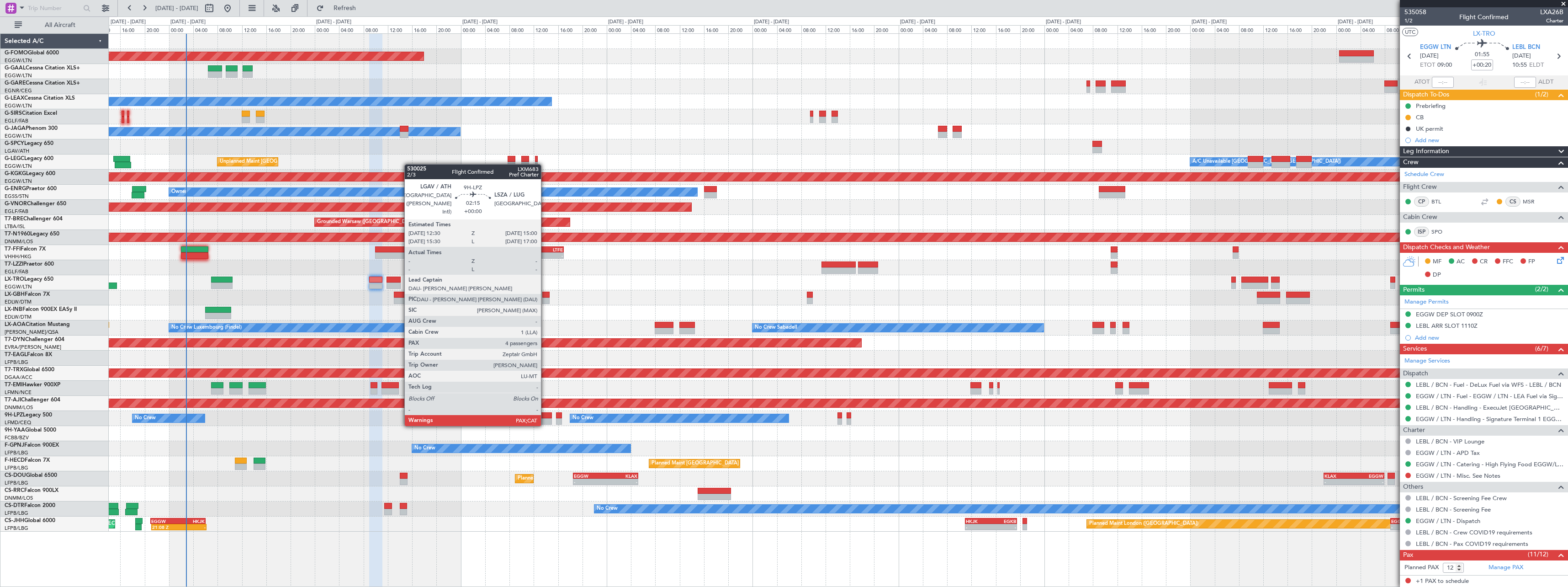
click at [545, 417] on div at bounding box center [544, 415] width 16 height 7
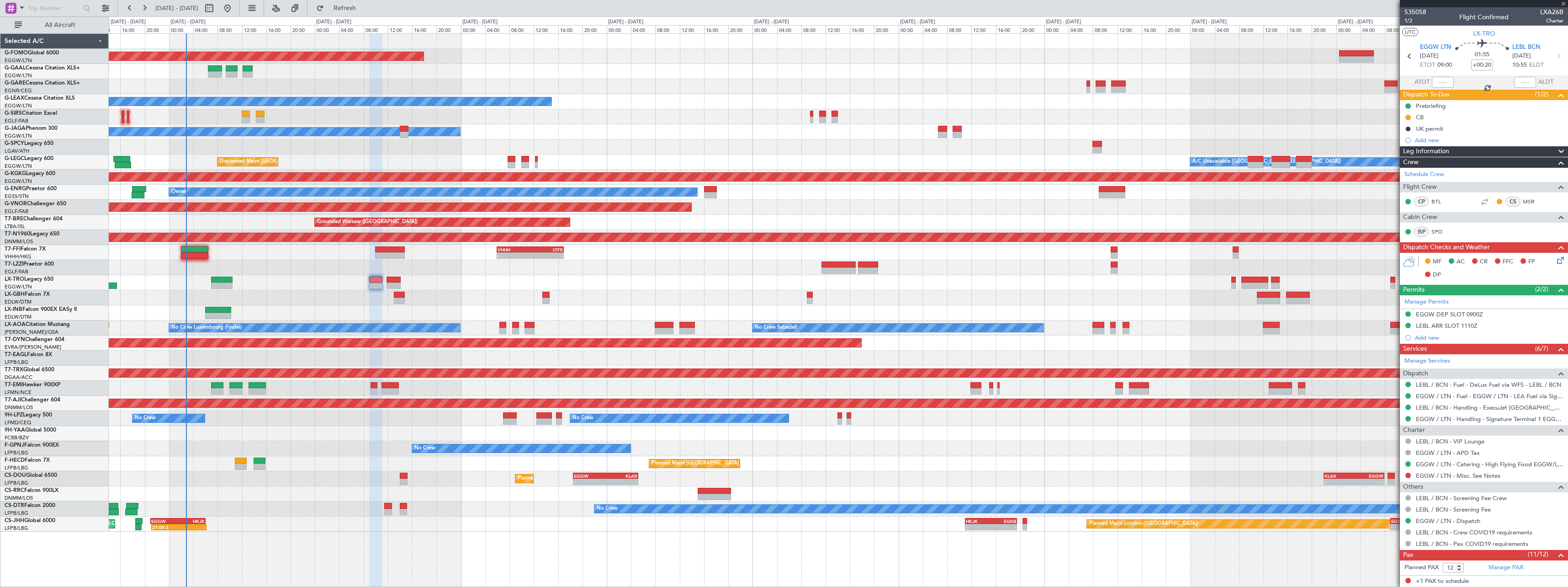
type input "4"
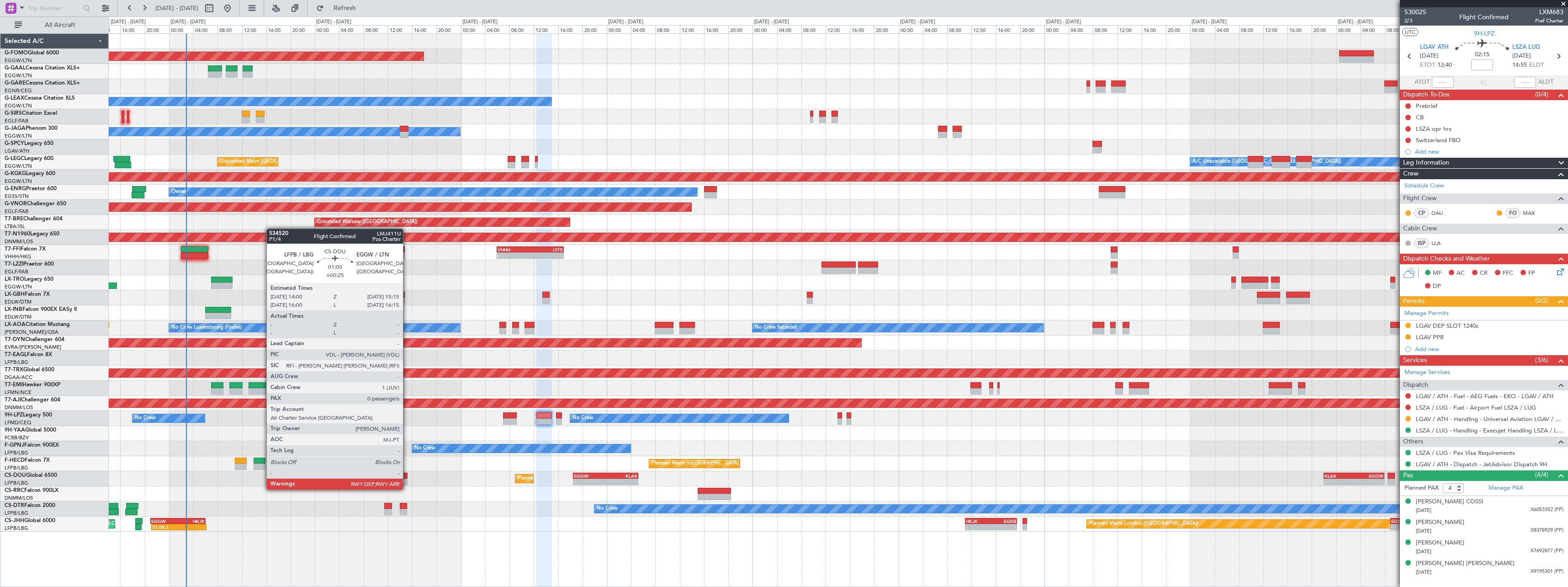
click at [407, 480] on div at bounding box center [404, 482] width 8 height 7
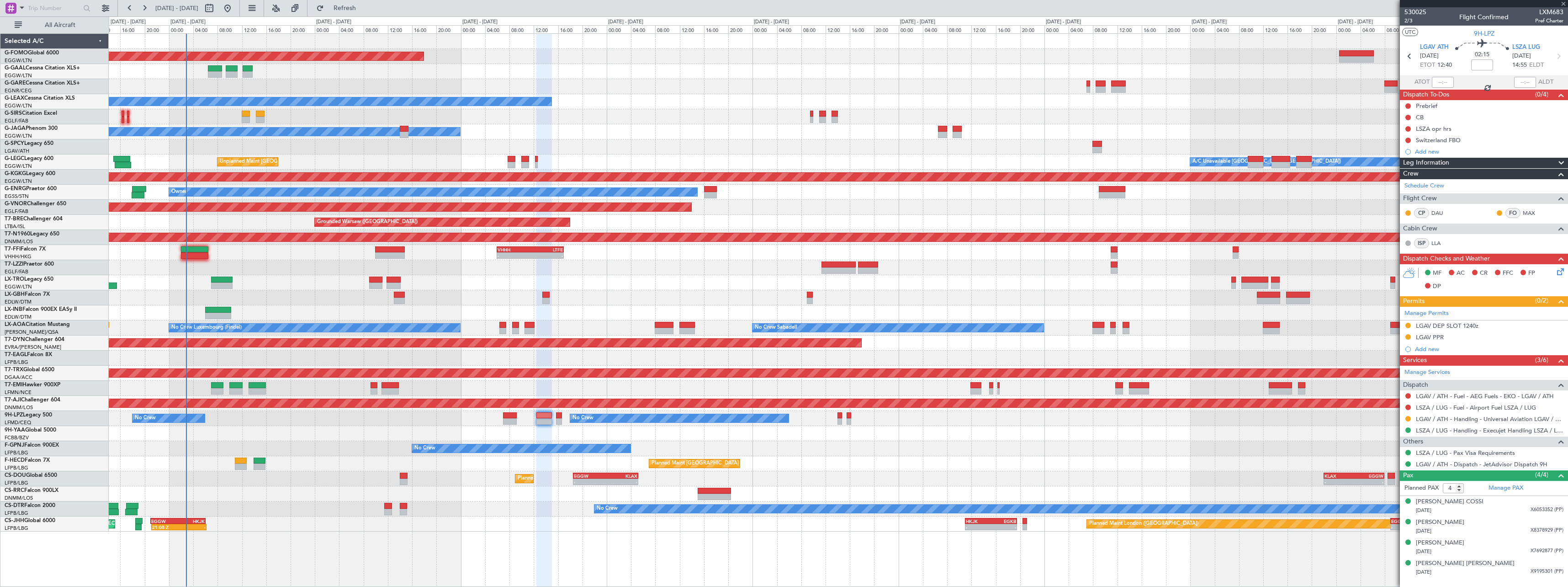
type input "+00:25"
type input "0"
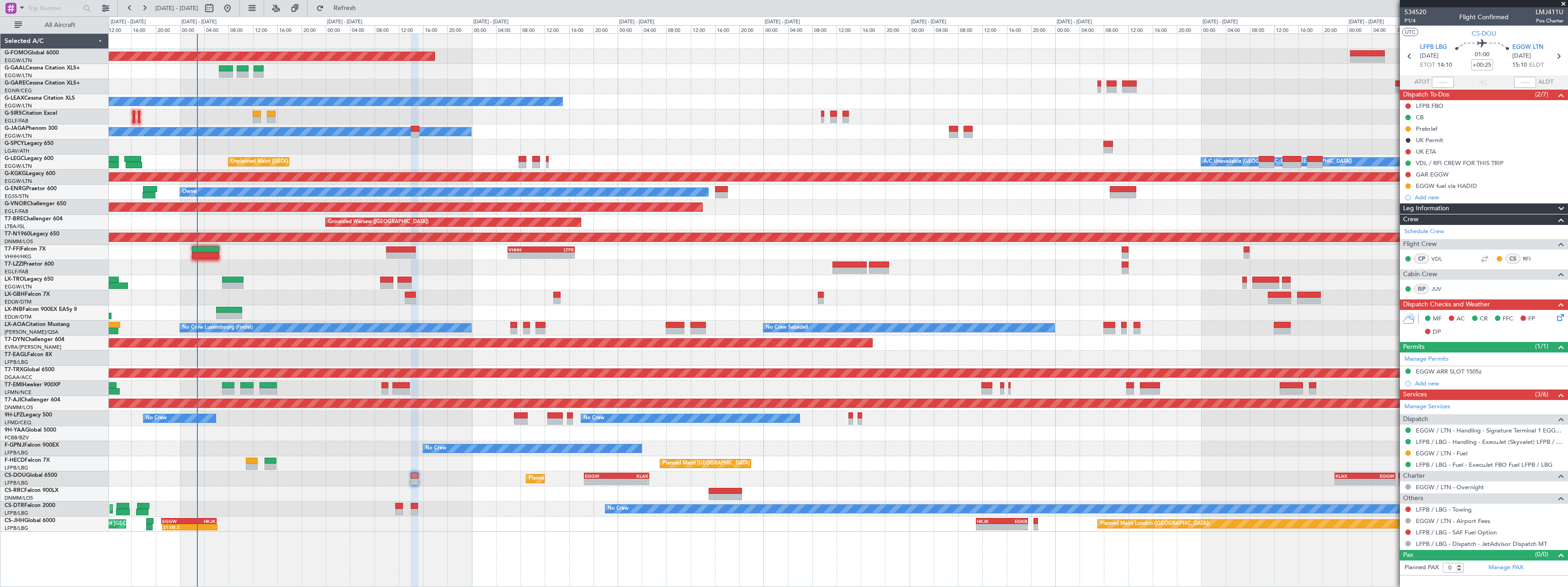
click at [838, 432] on div "- - EGGW 19:15 Z KTEB 01:55 Z Planned Maint Windsor Locks (Bradley Intl) Planne…" at bounding box center [838, 283] width 1459 height 497
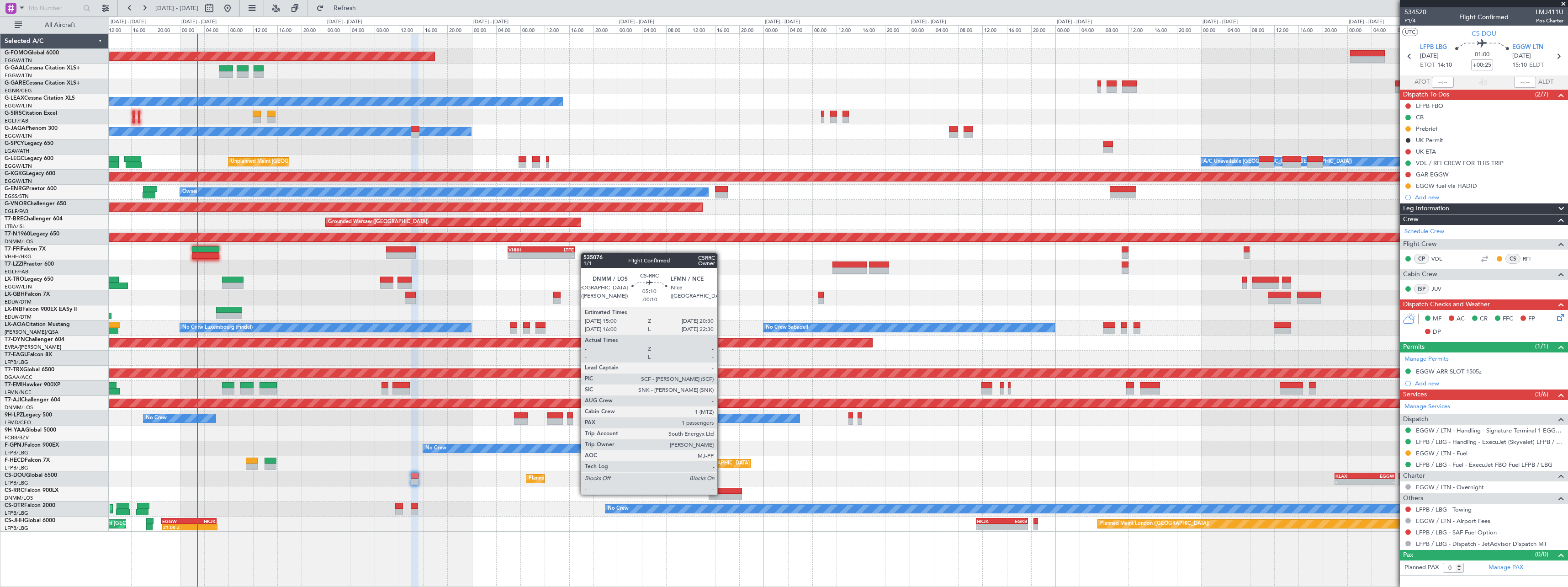
click at [721, 494] on div at bounding box center [726, 497] width 34 height 7
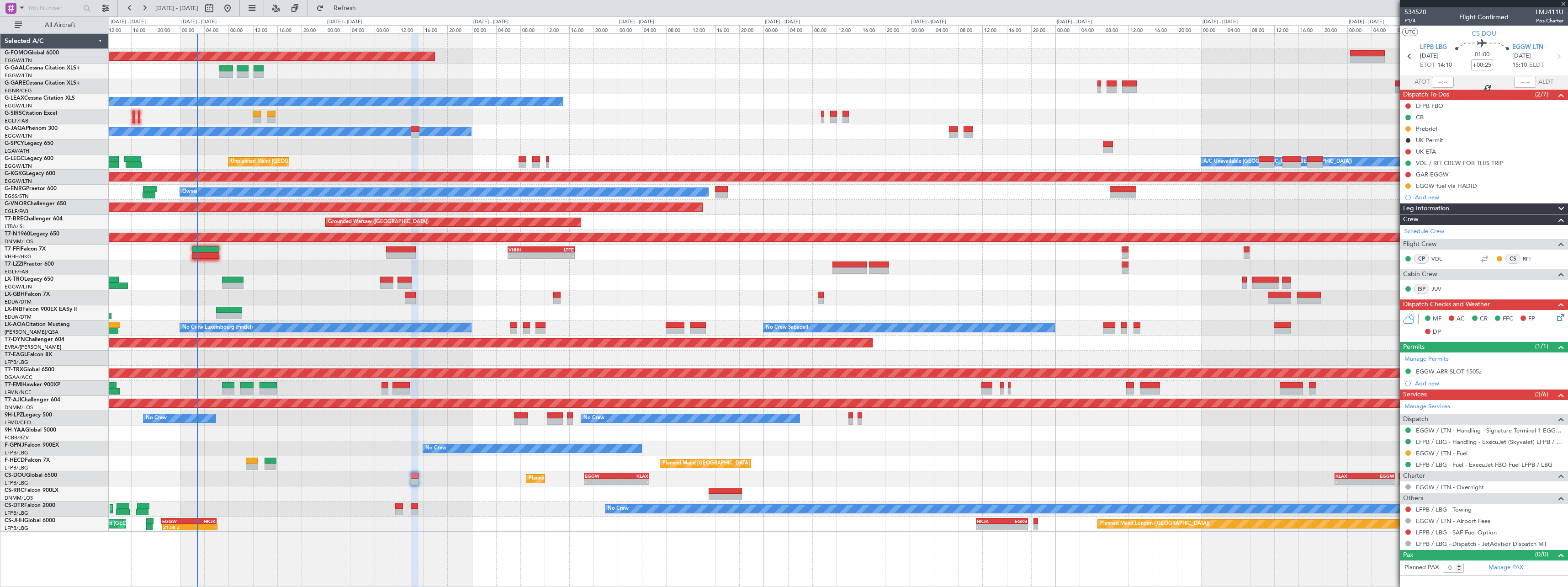
type input "-00:10"
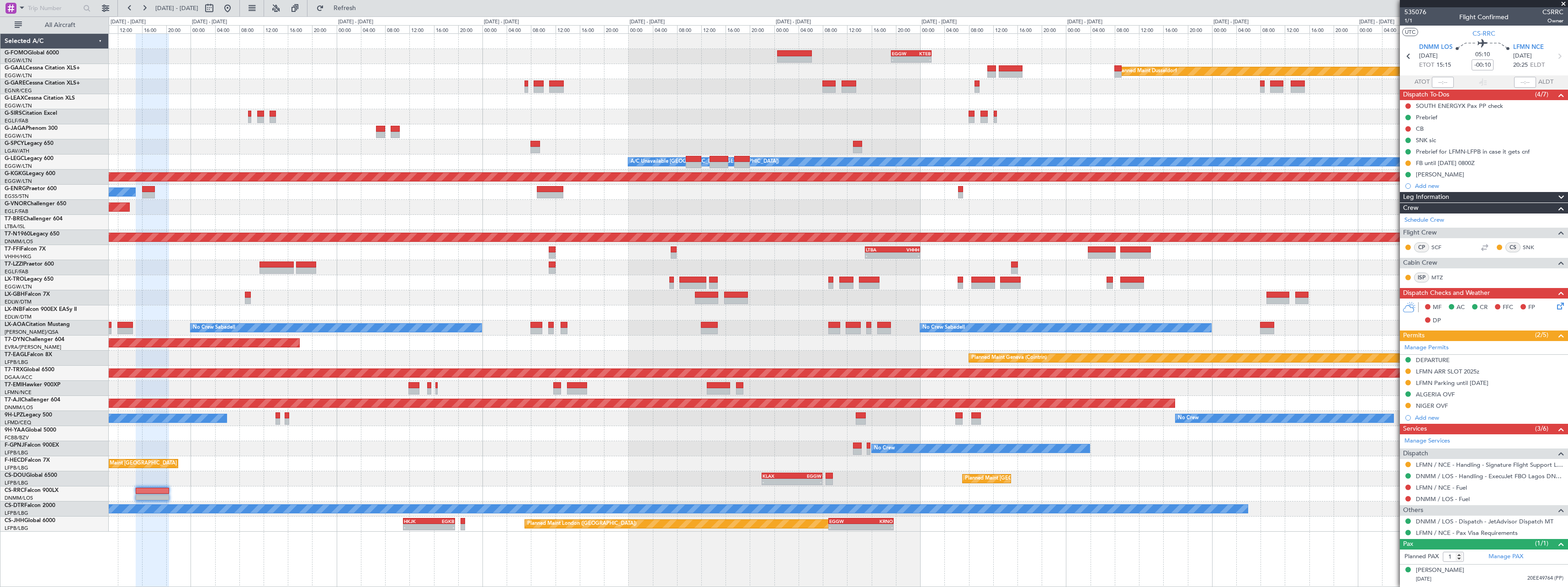
click at [343, 544] on div "- - EGGW 19:15 Z KTEB 01:55 Z Planned Maint Windsor Locks (Bradley Intl) Planne…" at bounding box center [838, 310] width 1459 height 554
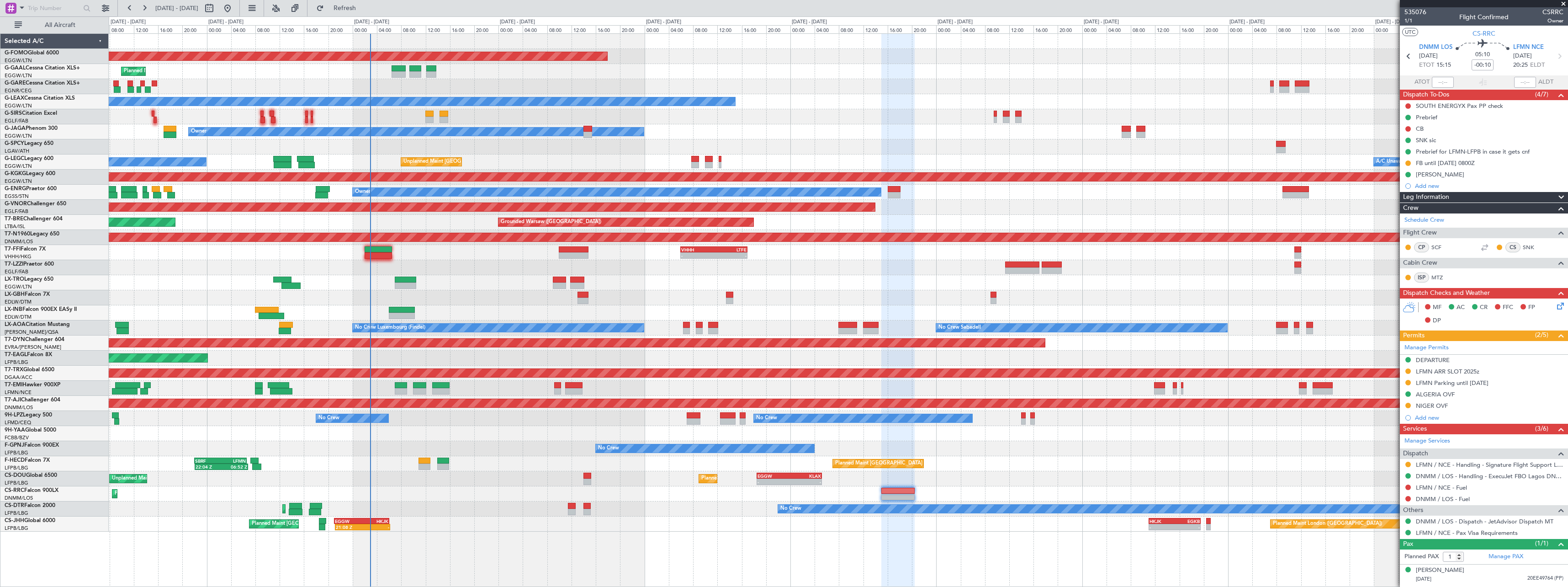
click at [1084, 448] on div "Planned Maint Windsor Locks (Bradley Intl) - - EGGW 19:15 Z KTEB 01:55 Z Planne…" at bounding box center [838, 283] width 1459 height 497
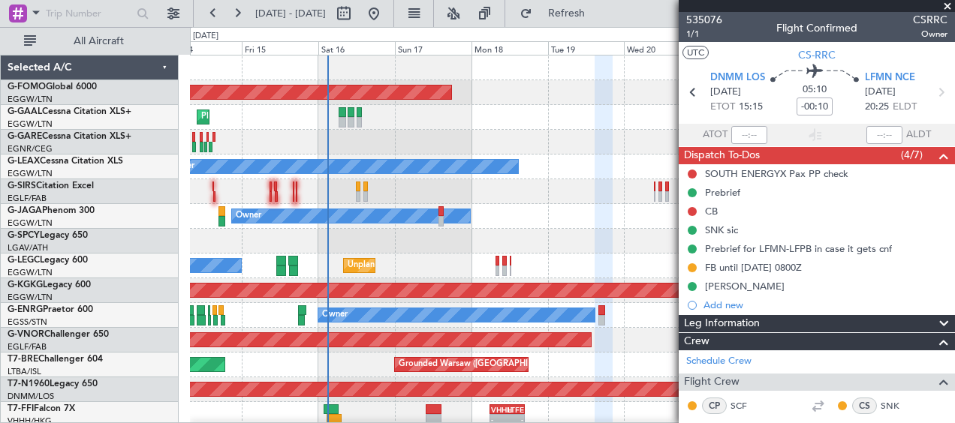
click at [949, 5] on span at bounding box center [947, 7] width 15 height 14
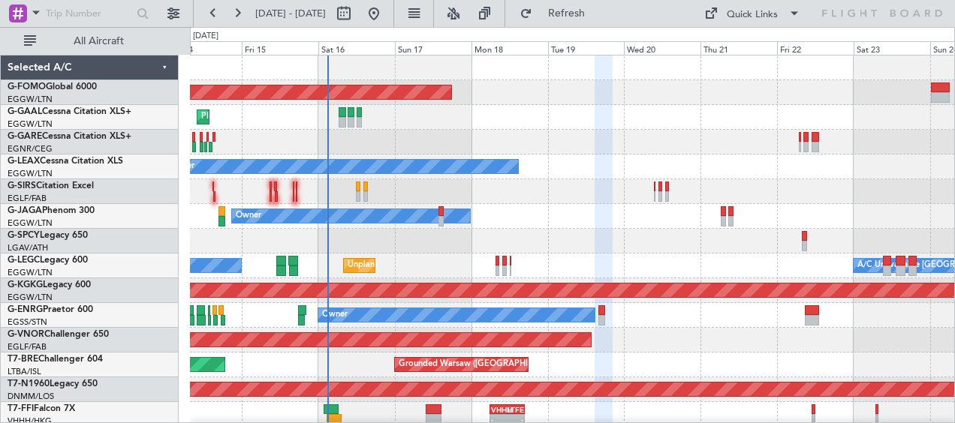
type input "0"
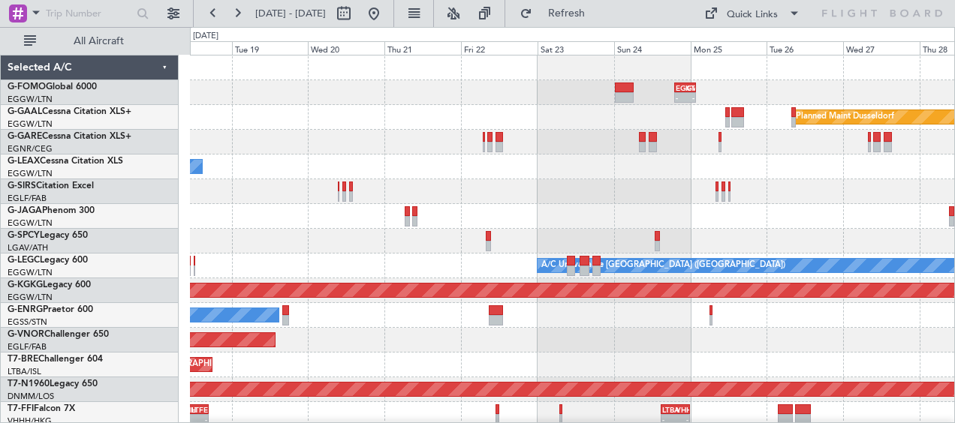
click at [297, 116] on div "Planned Maint Dusseldorf" at bounding box center [572, 117] width 764 height 25
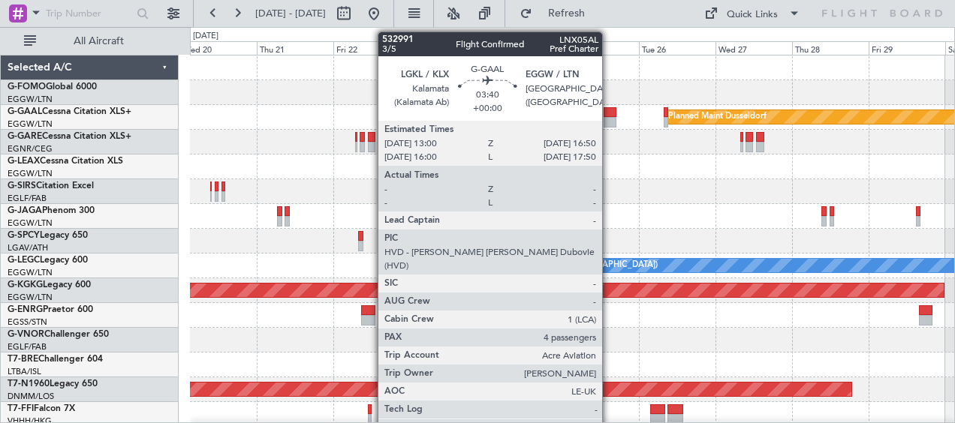
click at [609, 118] on div at bounding box center [609, 122] width 13 height 11
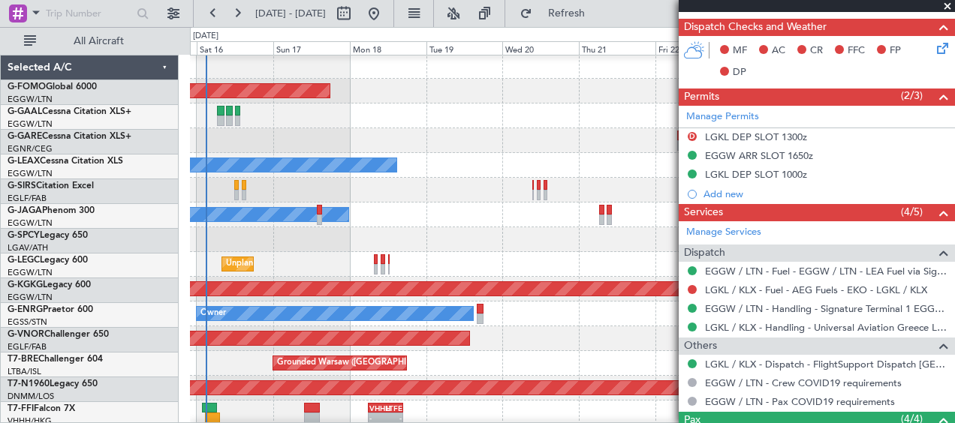
scroll to position [2, 0]
click at [489, 231] on div at bounding box center [572, 239] width 764 height 25
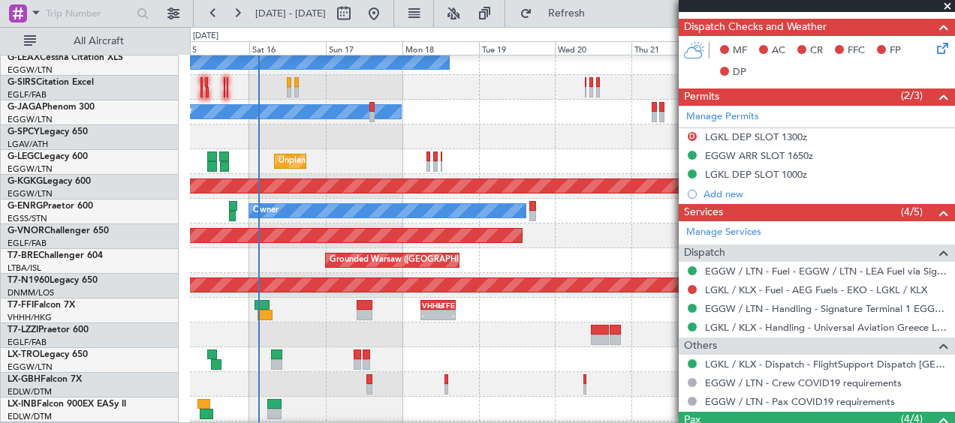
scroll to position [104, 0]
click at [589, 154] on div "A/C Unavailable London (Luton) Unplanned Maint London (Luton) No Crew" at bounding box center [572, 161] width 764 height 25
click at [949, 5] on span at bounding box center [947, 7] width 15 height 14
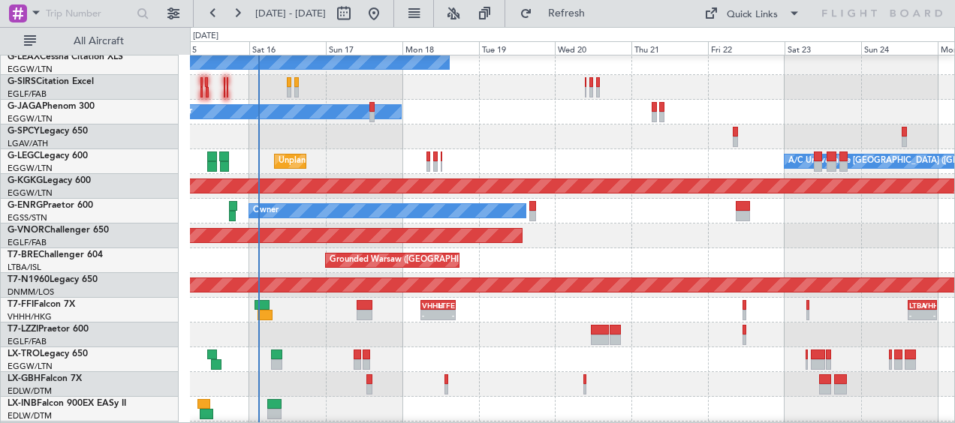
type input "0"
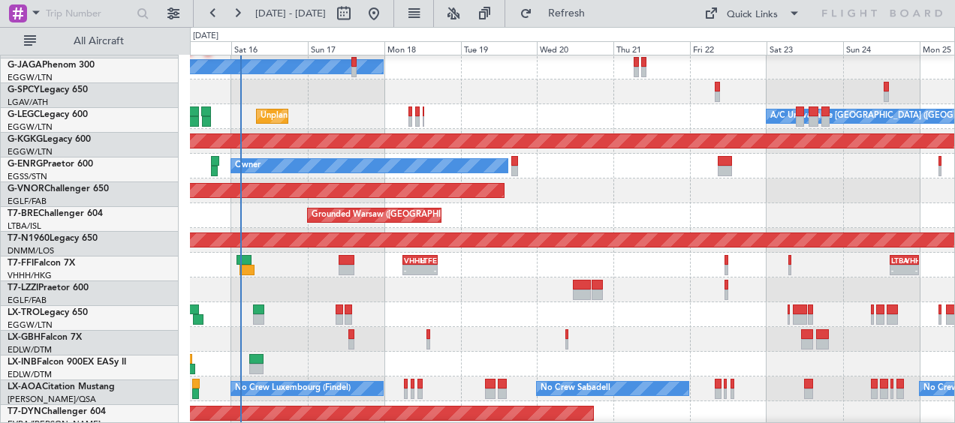
scroll to position [150, 0]
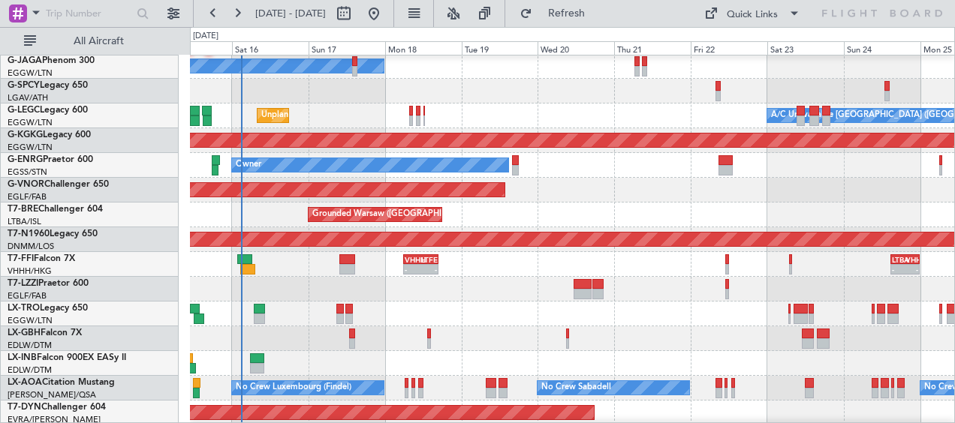
click at [766, 194] on div "Planned Maint London ([GEOGRAPHIC_DATA])" at bounding box center [572, 190] width 764 height 25
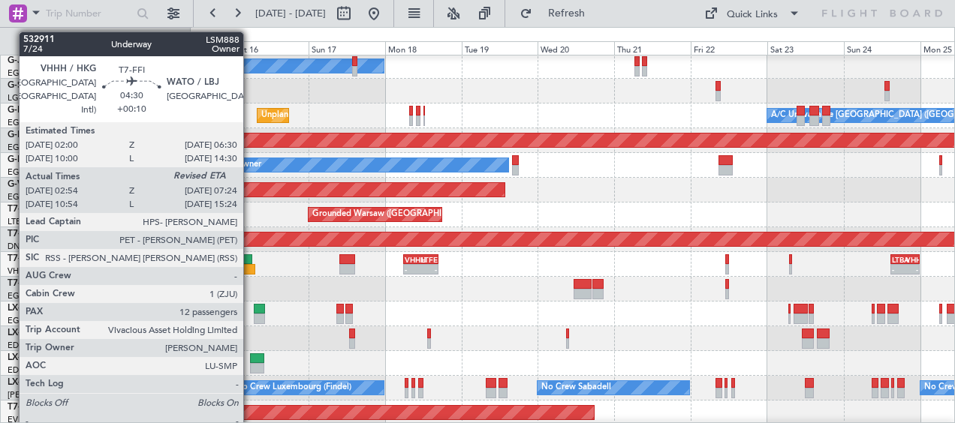
click at [250, 269] on div at bounding box center [247, 269] width 15 height 11
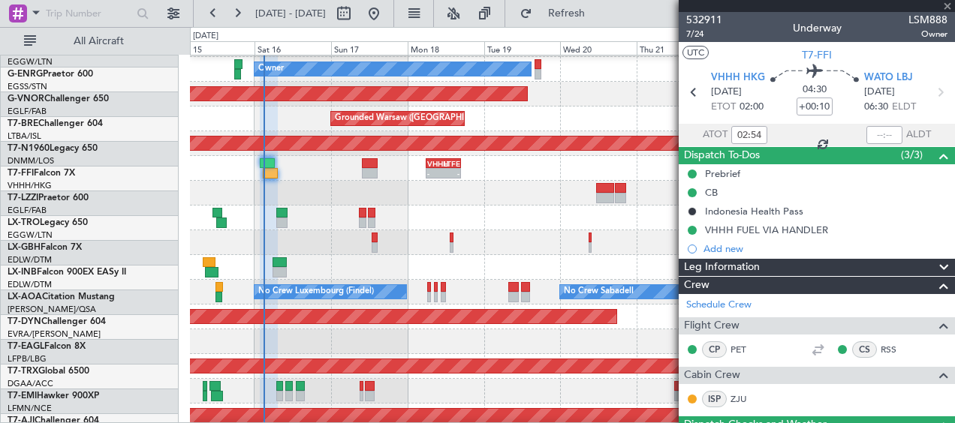
scroll to position [246, 0]
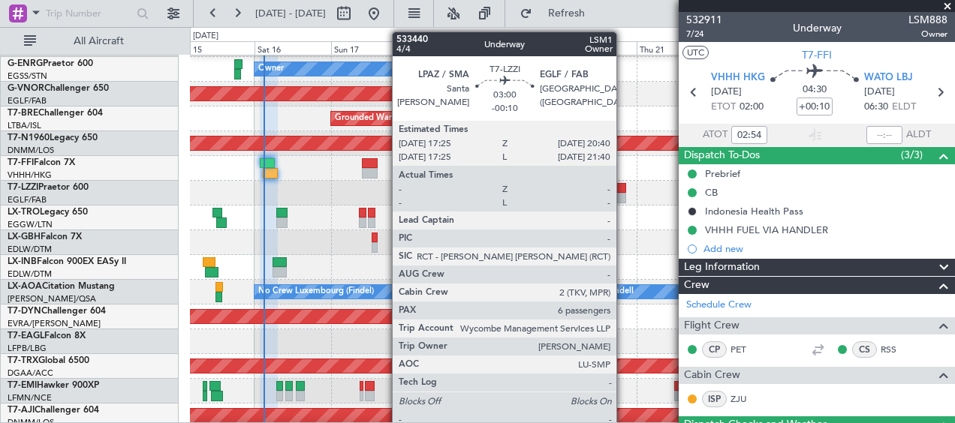
click at [623, 191] on div at bounding box center [620, 188] width 11 height 11
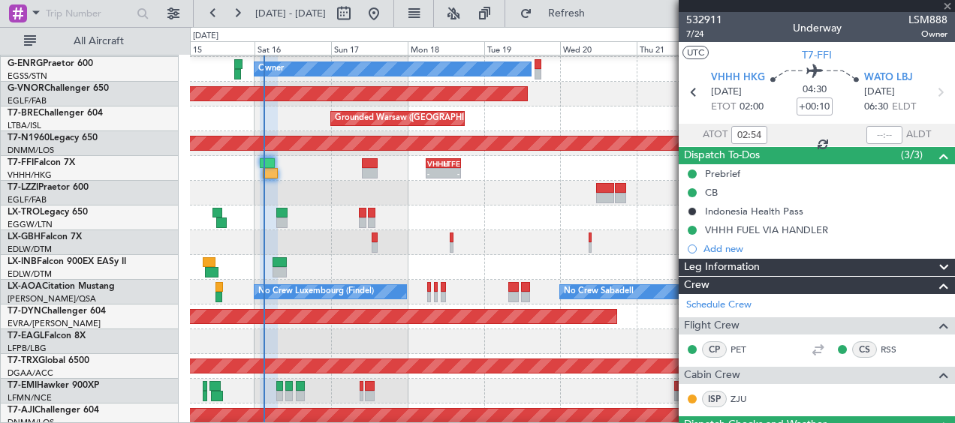
type input "-00:10"
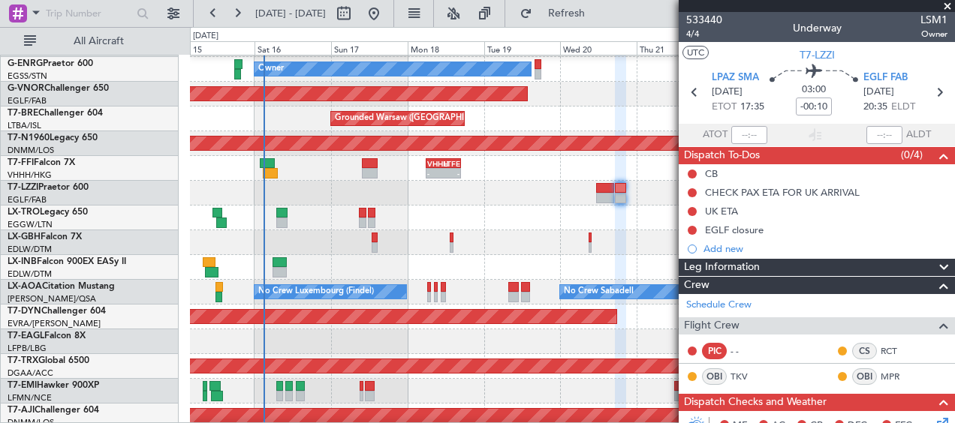
click at [946, 5] on span at bounding box center [947, 7] width 15 height 14
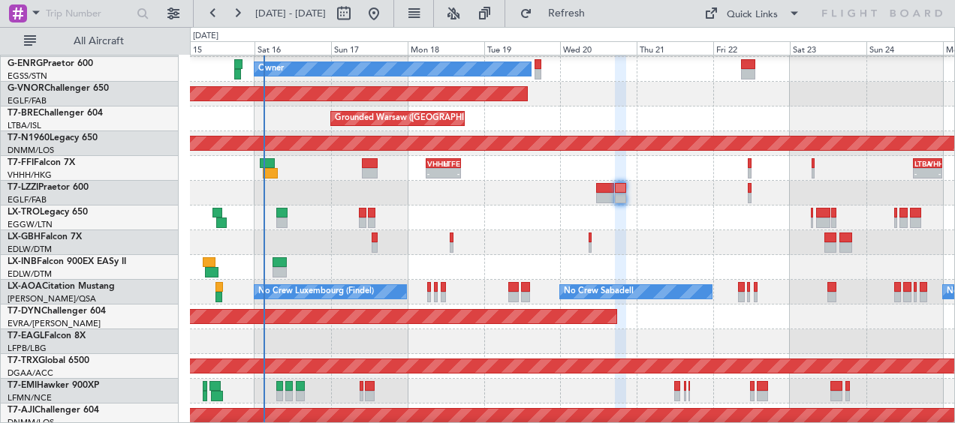
type input "0"
click at [498, 220] on div "Unplanned Maint [GEOGRAPHIC_DATA] ([GEOGRAPHIC_DATA])" at bounding box center [572, 218] width 764 height 25
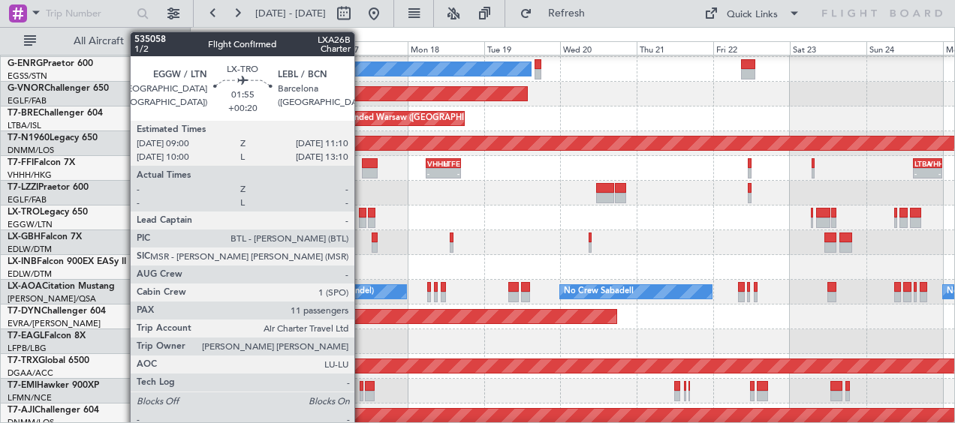
click at [361, 214] on div at bounding box center [363, 213] width 8 height 11
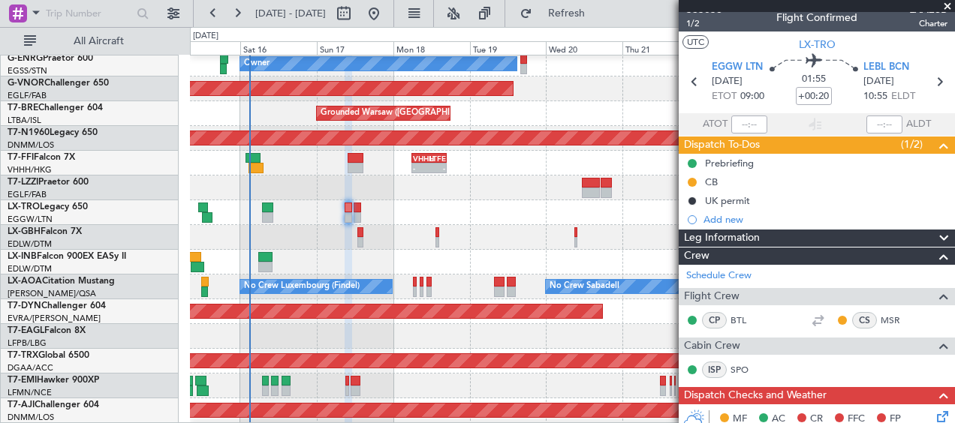
scroll to position [0, 0]
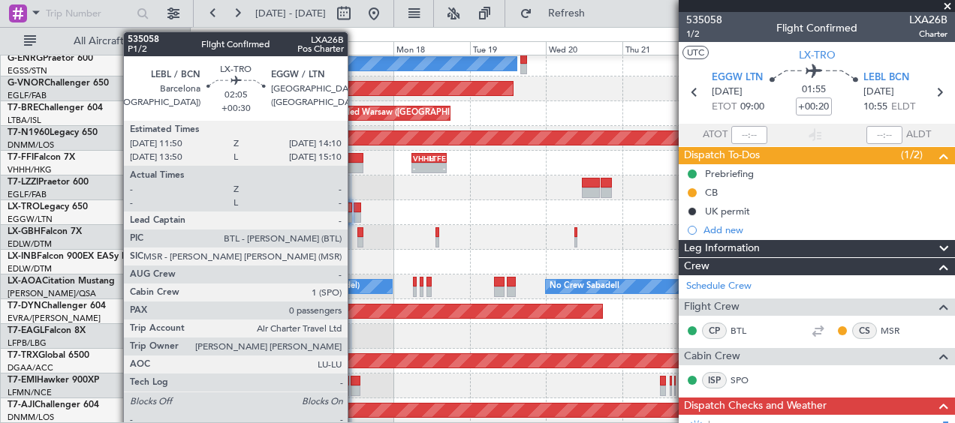
click at [356, 217] on div at bounding box center [358, 217] width 8 height 11
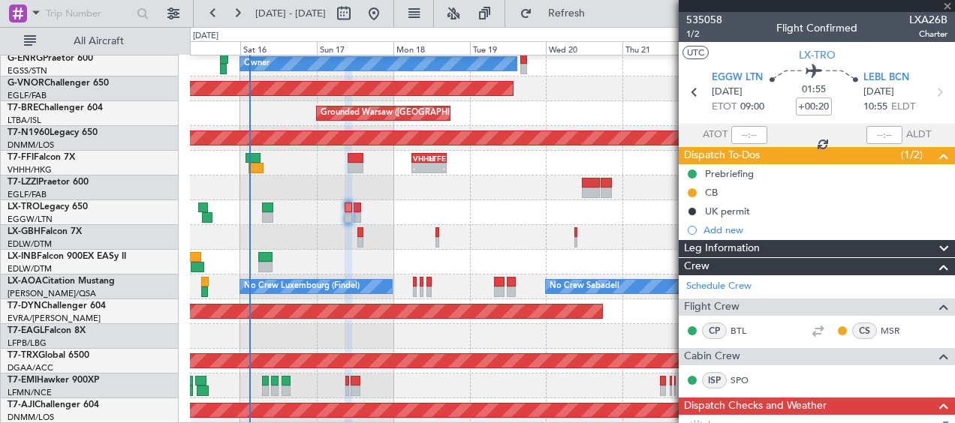
type input "+00:30"
type input "0"
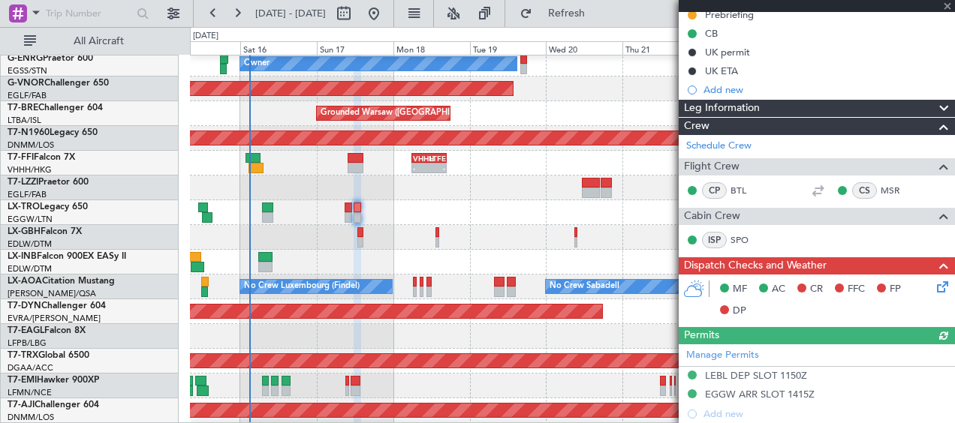
scroll to position [225, 0]
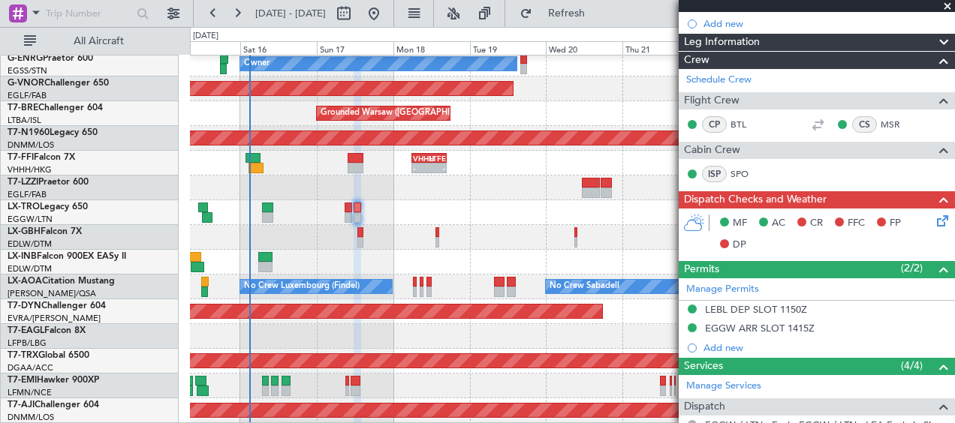
drag, startPoint x: 946, startPoint y: 5, endPoint x: 943, endPoint y: 14, distance: 9.8
click at [946, 5] on span at bounding box center [947, 7] width 15 height 14
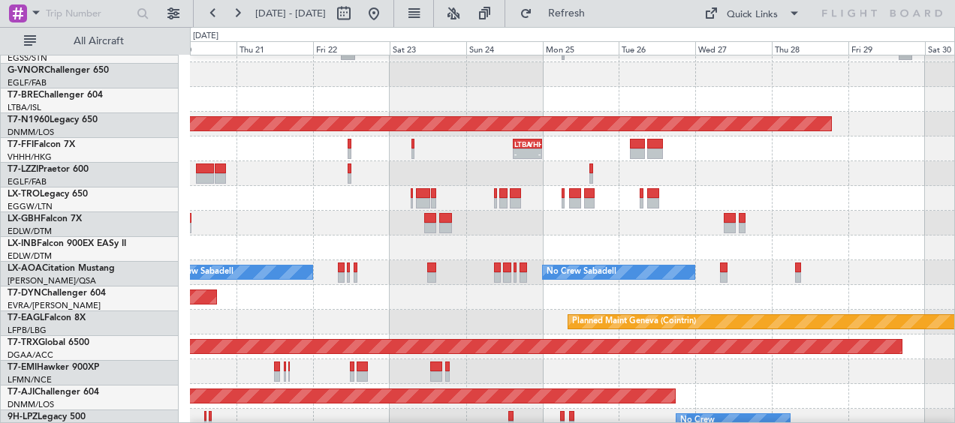
scroll to position [266, 0]
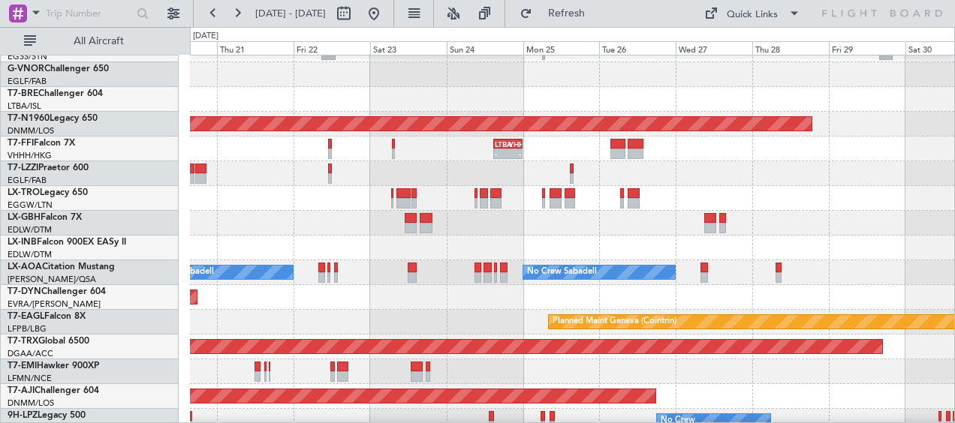
click at [323, 202] on div at bounding box center [572, 198] width 764 height 25
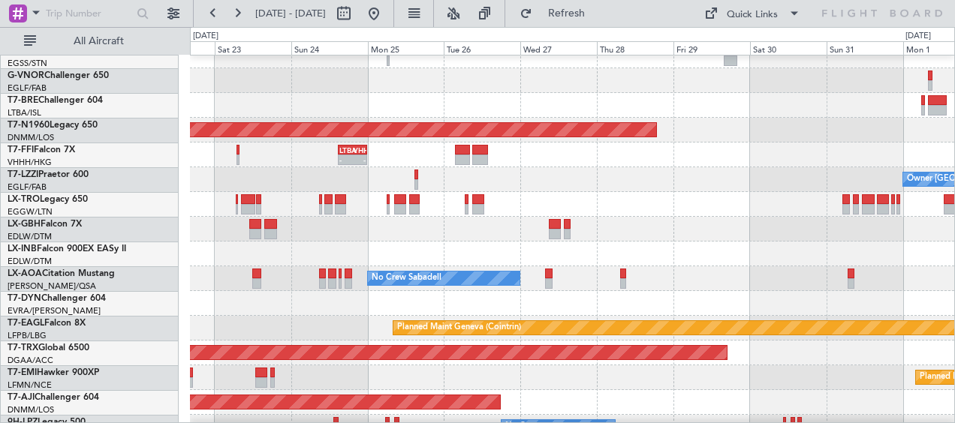
scroll to position [260, 0]
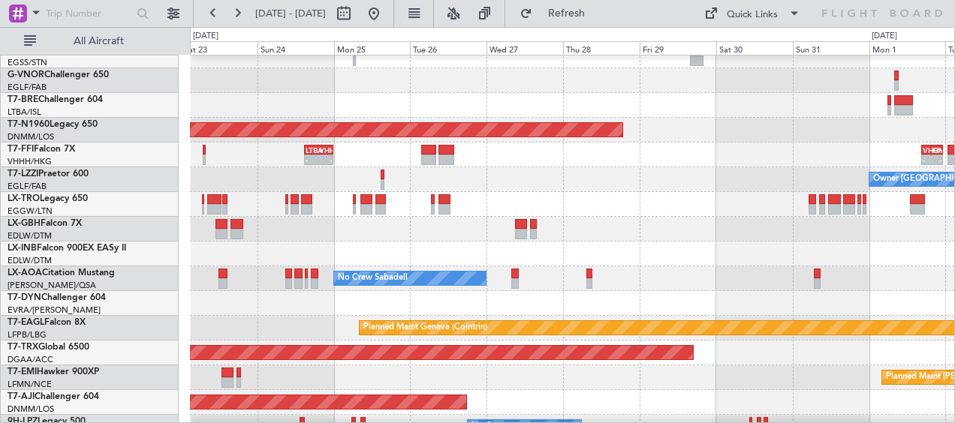
click at [406, 221] on div at bounding box center [572, 229] width 764 height 25
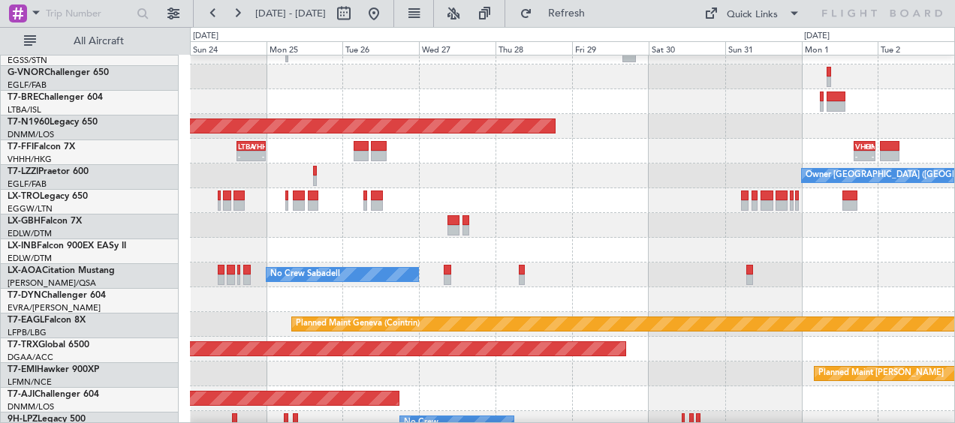
scroll to position [263, 0]
click at [357, 221] on div at bounding box center [572, 225] width 764 height 25
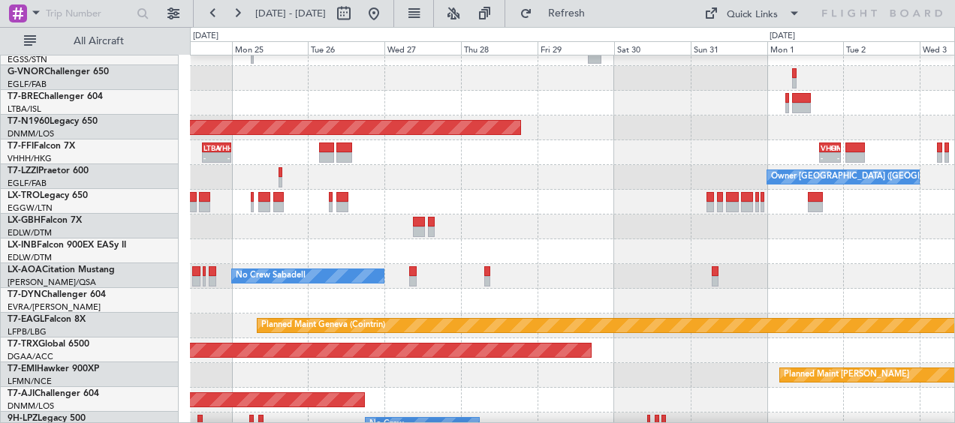
scroll to position [262, 0]
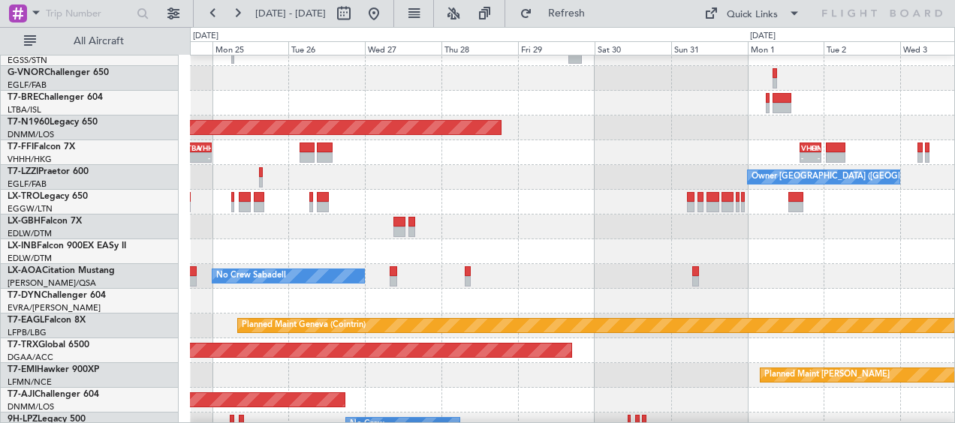
click at [732, 223] on div at bounding box center [572, 227] width 764 height 25
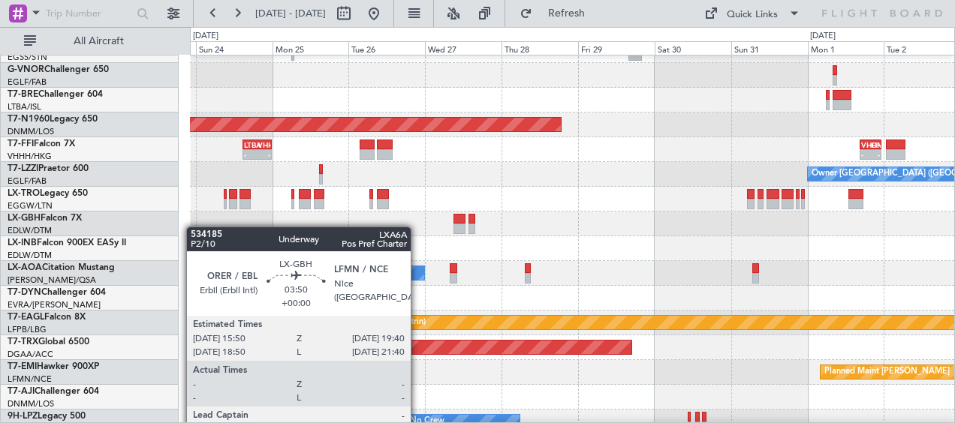
scroll to position [268, 0]
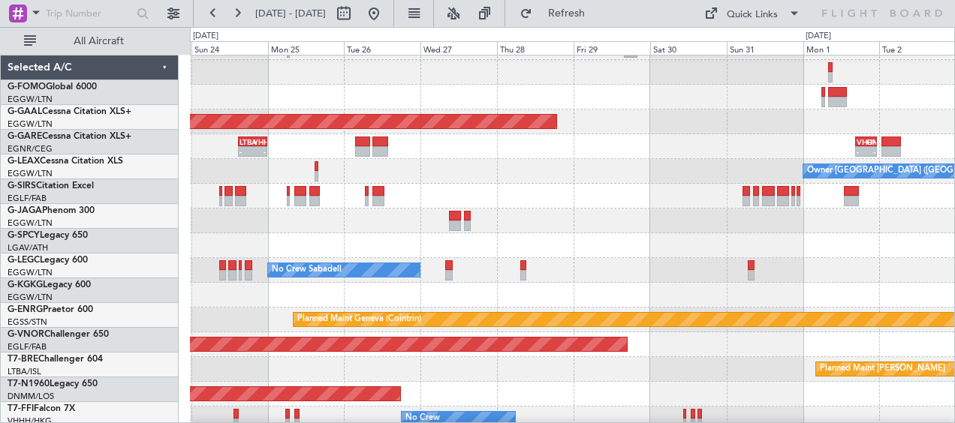
scroll to position [268, 0]
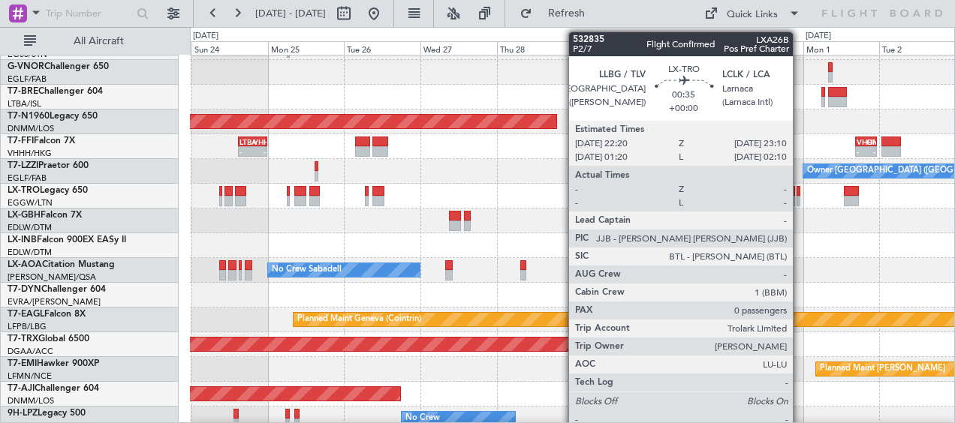
click at [800, 198] on div at bounding box center [572, 196] width 764 height 25
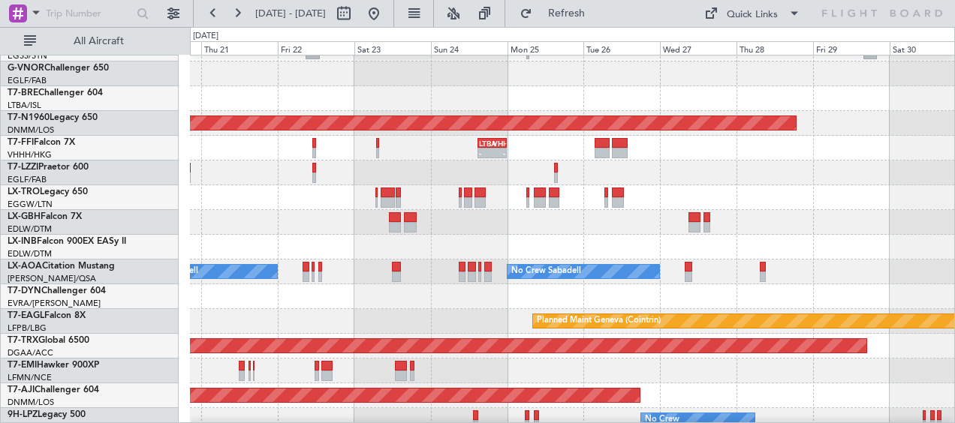
click at [549, 212] on div at bounding box center [572, 222] width 764 height 25
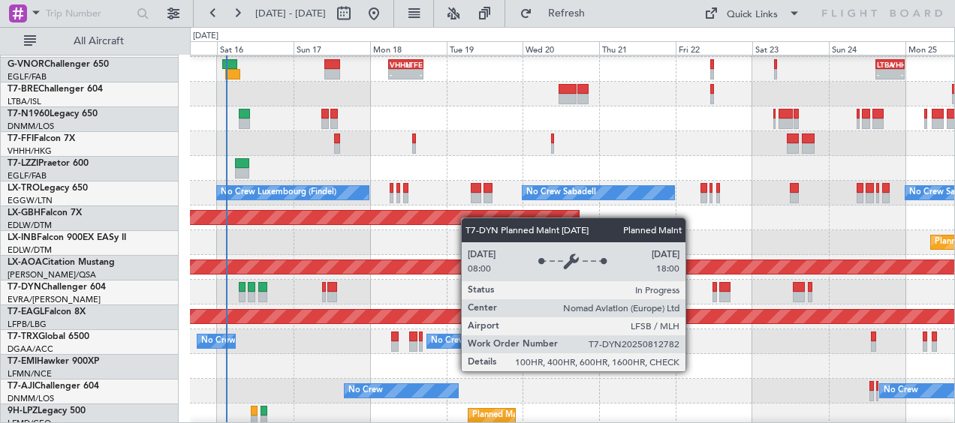
scroll to position [345, 0]
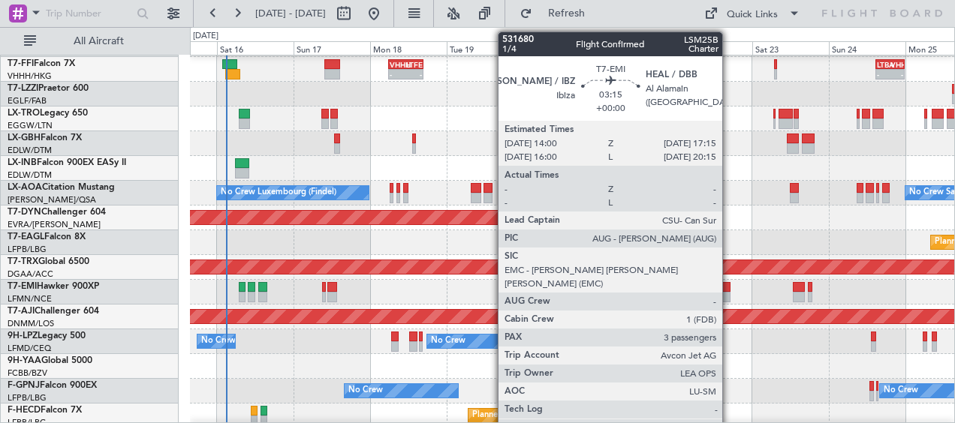
click at [730, 294] on div at bounding box center [724, 297] width 11 height 11
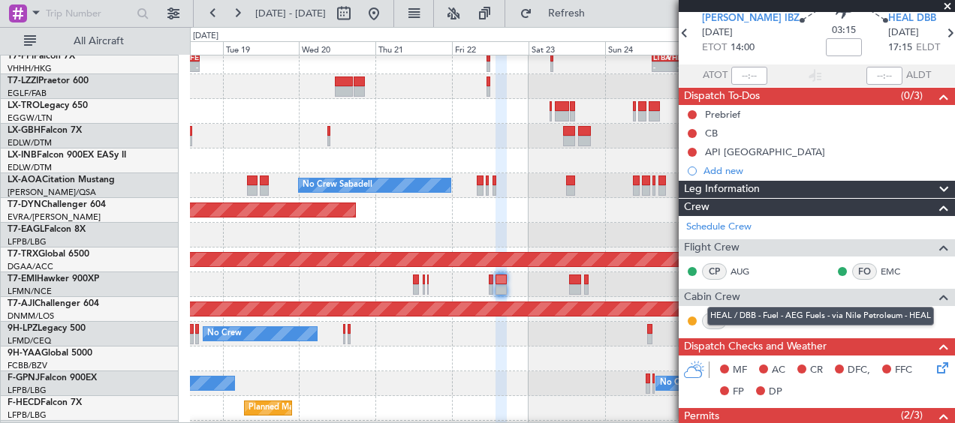
scroll to position [21, 0]
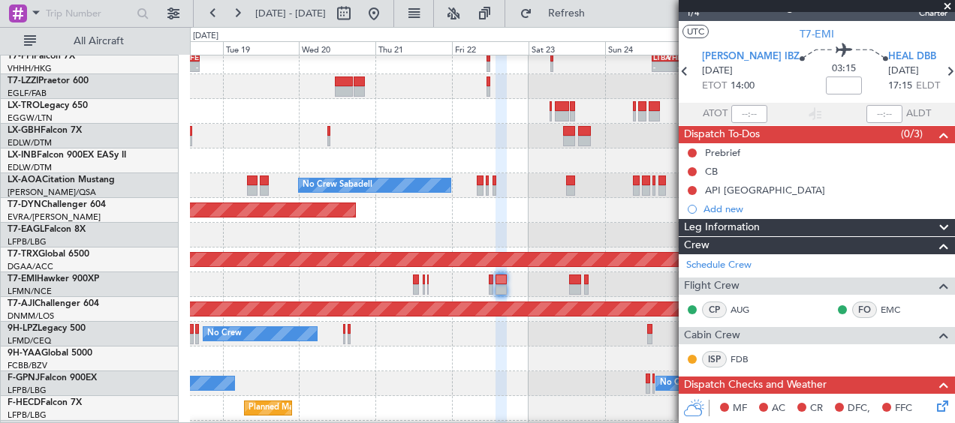
click at [946, 9] on span at bounding box center [947, 7] width 15 height 14
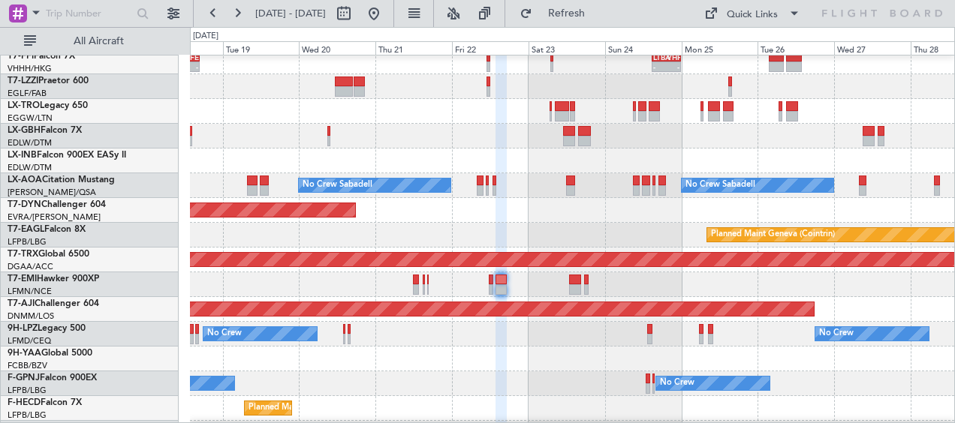
type input "0"
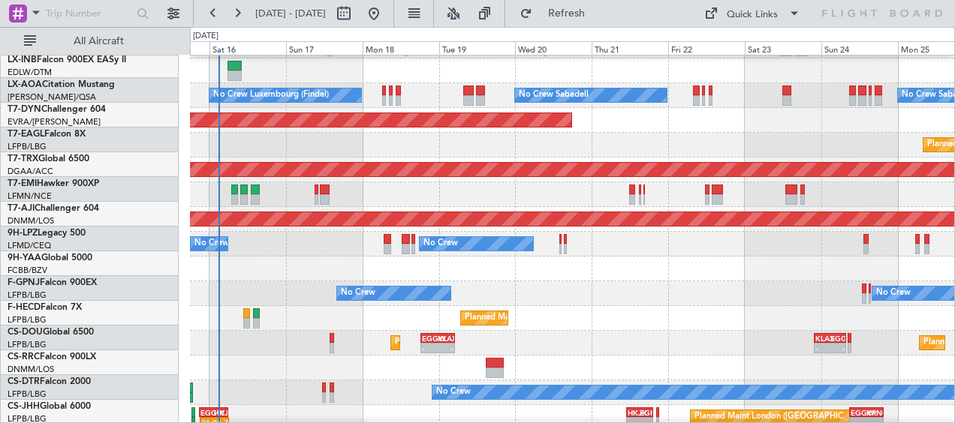
scroll to position [449, 0]
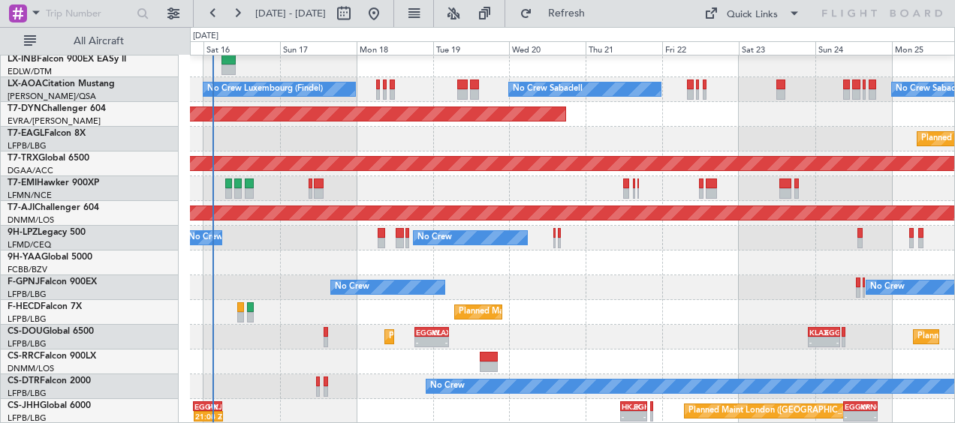
click at [699, 239] on div "Planned Maint Nice ([GEOGRAPHIC_DATA]) No Crew Sabadell No Crew Sabadell No Cre…" at bounding box center [572, 15] width 764 height 817
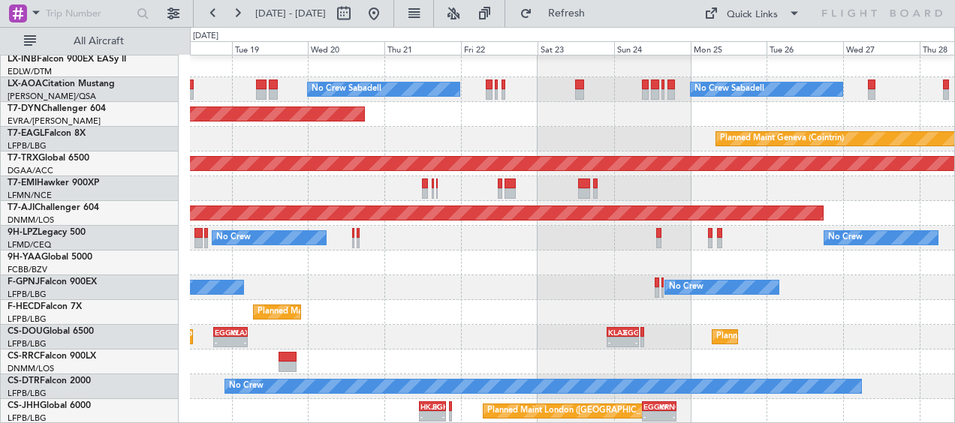
click at [537, 266] on div at bounding box center [572, 263] width 764 height 25
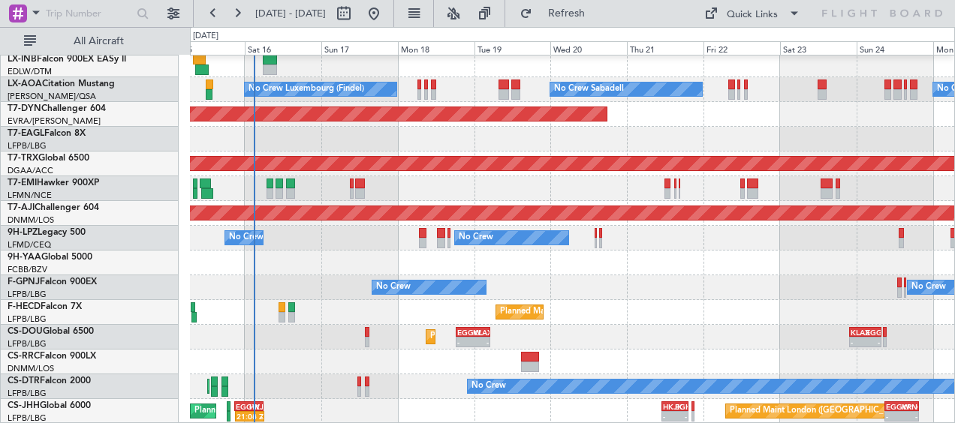
click at [619, 266] on div "Planned Maint Nice ([GEOGRAPHIC_DATA]) No Crew Sabadell No Crew Luxembourg (Fin…" at bounding box center [572, 15] width 764 height 817
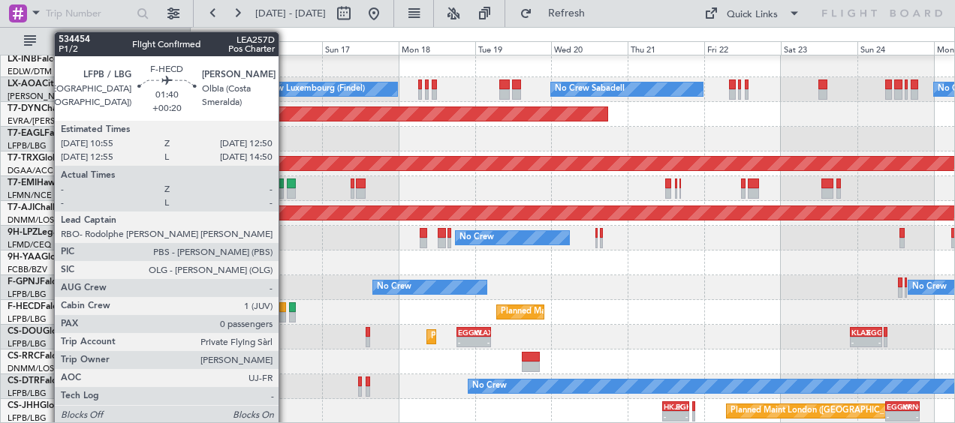
click at [286, 316] on div "Planned Maint [GEOGRAPHIC_DATA] ([GEOGRAPHIC_DATA]) 22:04 Z 06:52 Z SBRF 22:00 …" at bounding box center [572, 312] width 764 height 25
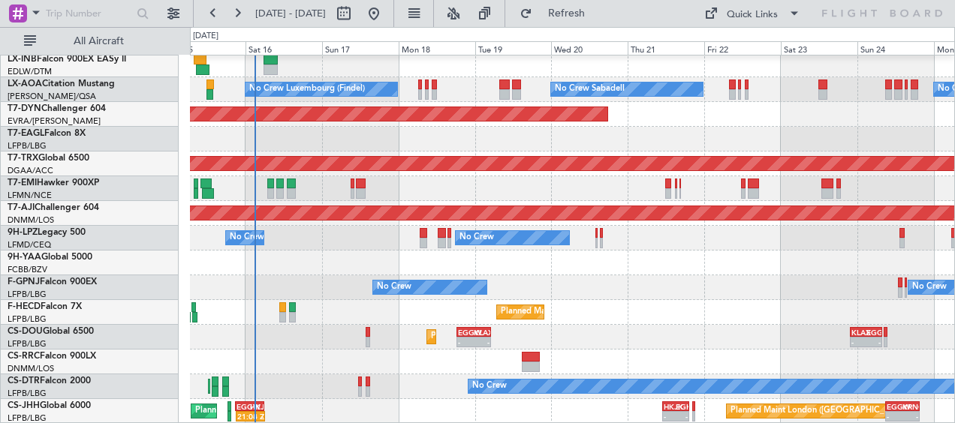
scroll to position [447, 0]
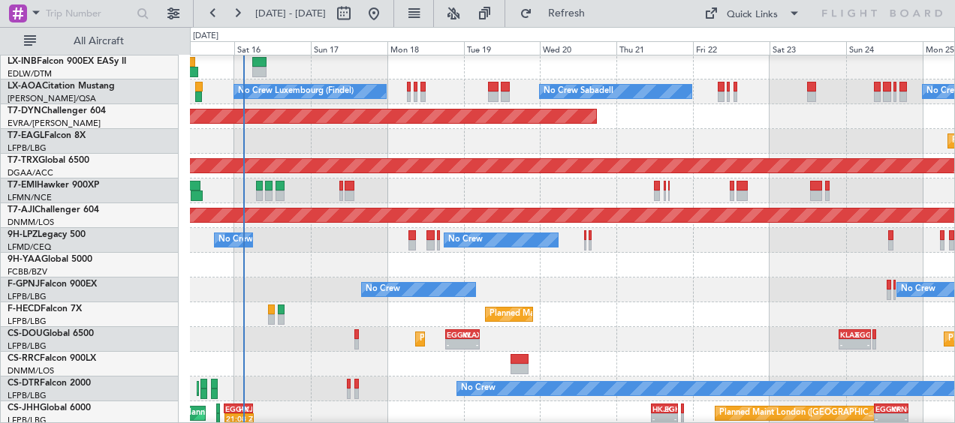
click at [446, 308] on div "Planned Maint [GEOGRAPHIC_DATA] ([GEOGRAPHIC_DATA]) 22:04 Z 06:52 Z SBRF 22:00 …" at bounding box center [572, 314] width 764 height 25
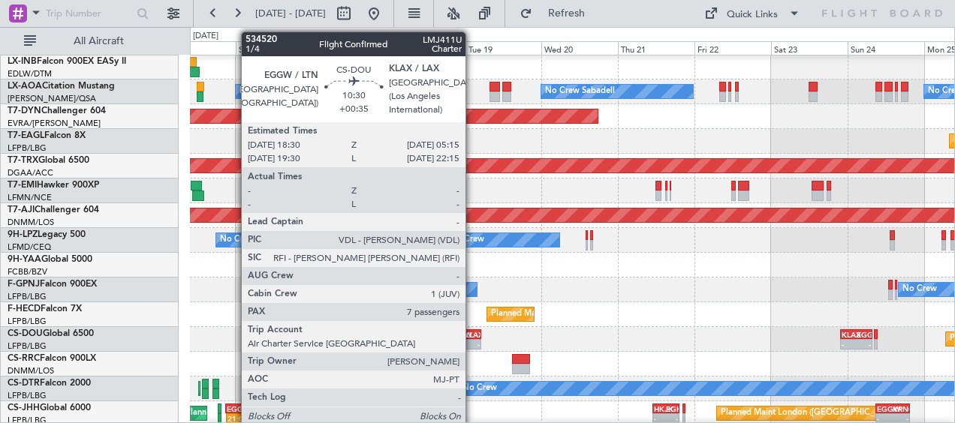
click at [472, 337] on div "KLAX" at bounding box center [472, 334] width 16 height 9
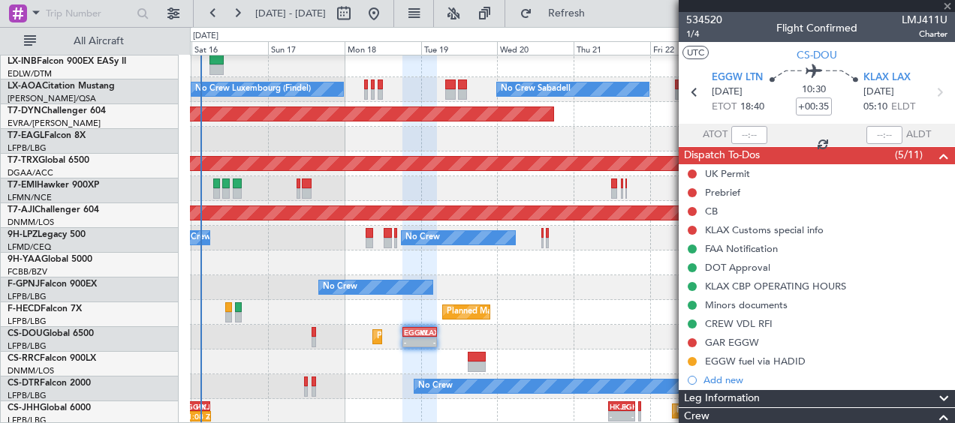
scroll to position [449, 0]
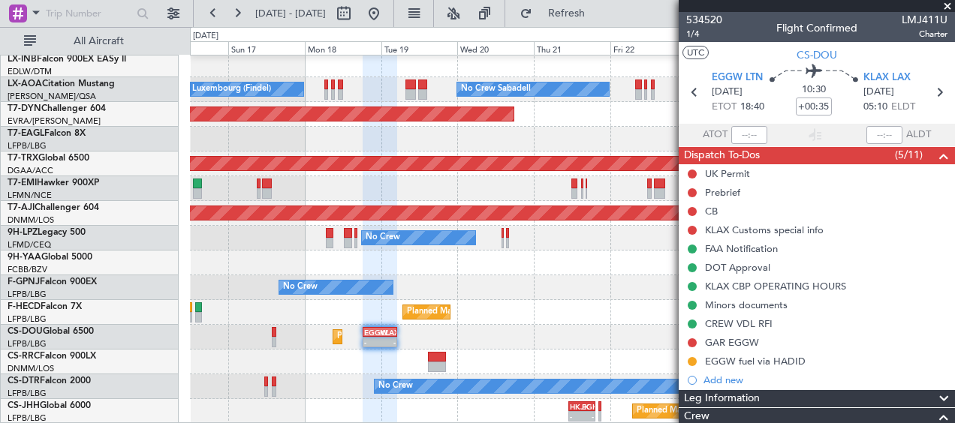
click at [528, 314] on div "No Crew Luxembourg (Findel) No Crew Sabadell No Crew Sabadell Planned Maint [GE…" at bounding box center [572, 15] width 764 height 817
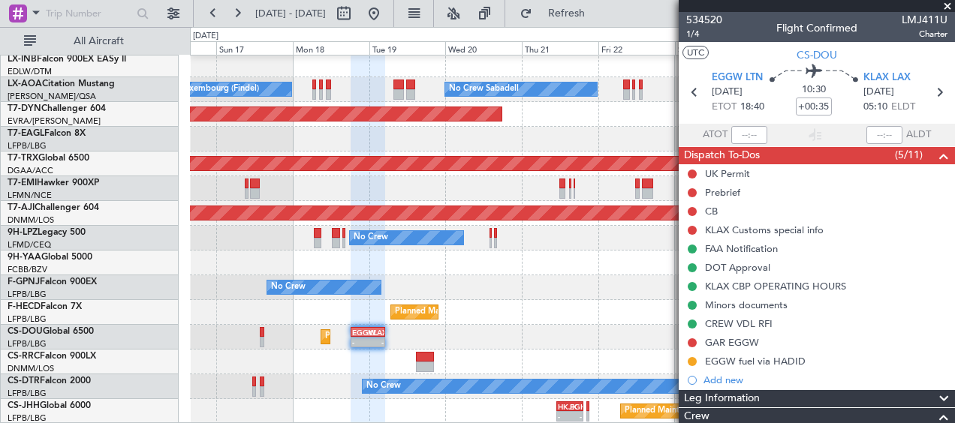
click at [594, 317] on div "Planned Maint [GEOGRAPHIC_DATA] ([GEOGRAPHIC_DATA]) 22:04 Z 06:52 Z SBRF 22:00 …" at bounding box center [572, 312] width 764 height 25
click at [949, 6] on span at bounding box center [947, 7] width 15 height 14
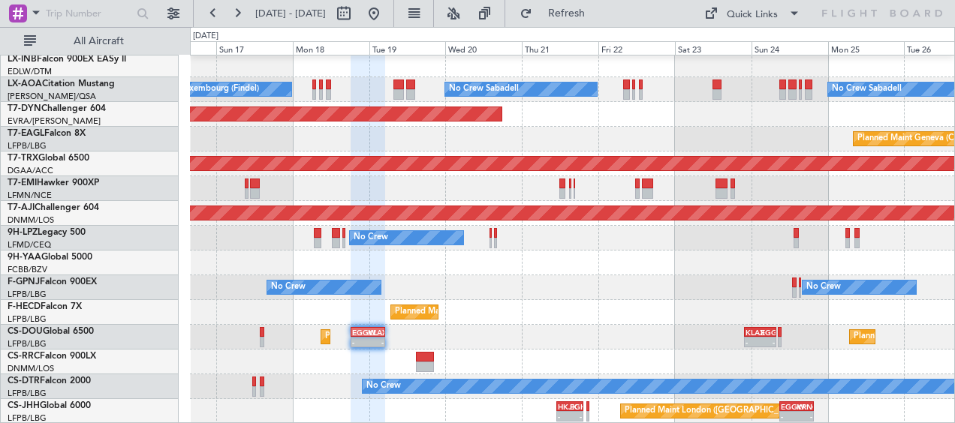
type input "0"
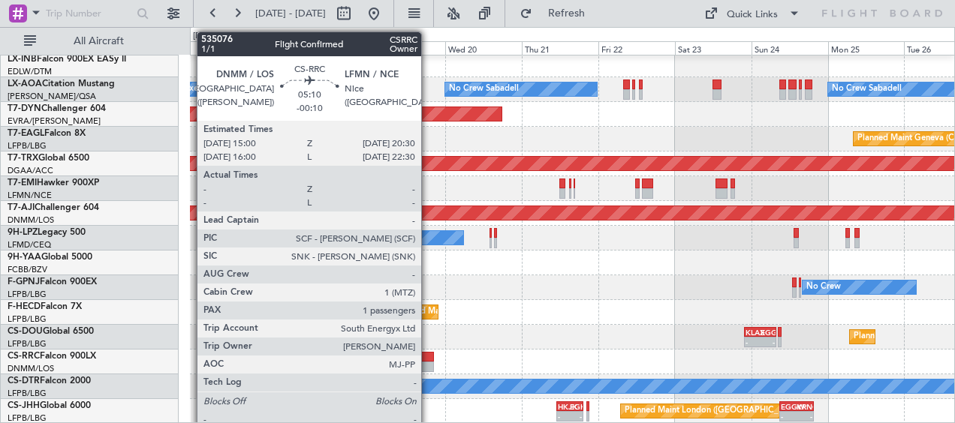
click at [429, 357] on div at bounding box center [425, 357] width 18 height 11
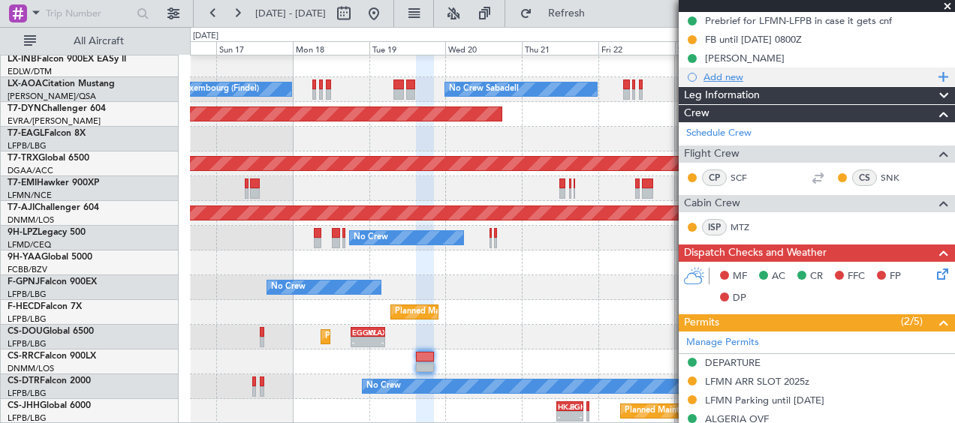
scroll to position [375, 0]
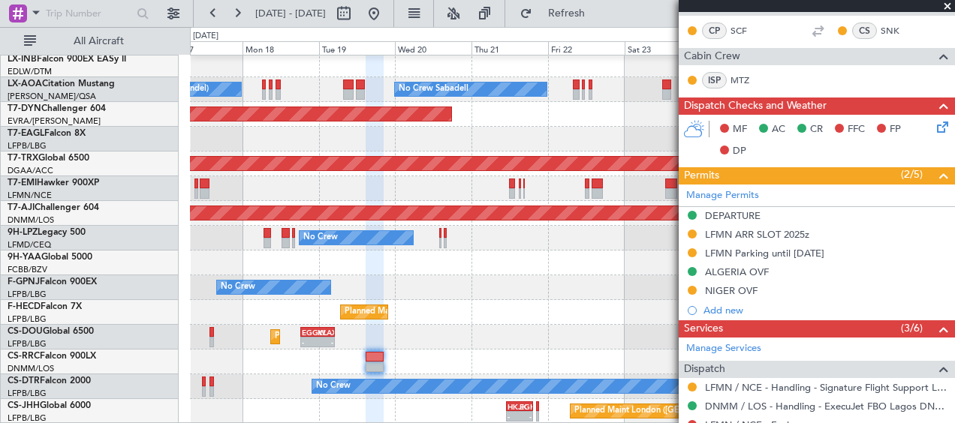
click at [471, 338] on div "Planned Maint [GEOGRAPHIC_DATA] ([GEOGRAPHIC_DATA]) Planned Maint [GEOGRAPHIC_D…" at bounding box center [572, 337] width 764 height 25
click at [950, 8] on span at bounding box center [947, 7] width 15 height 14
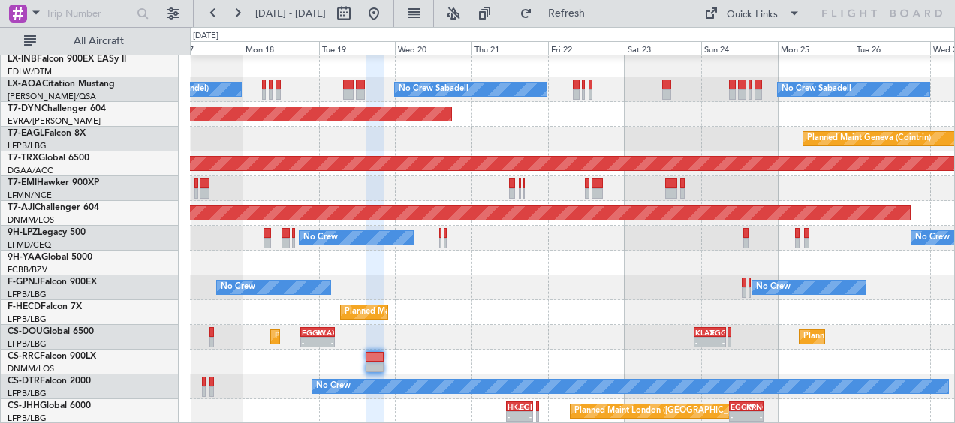
type input "0"
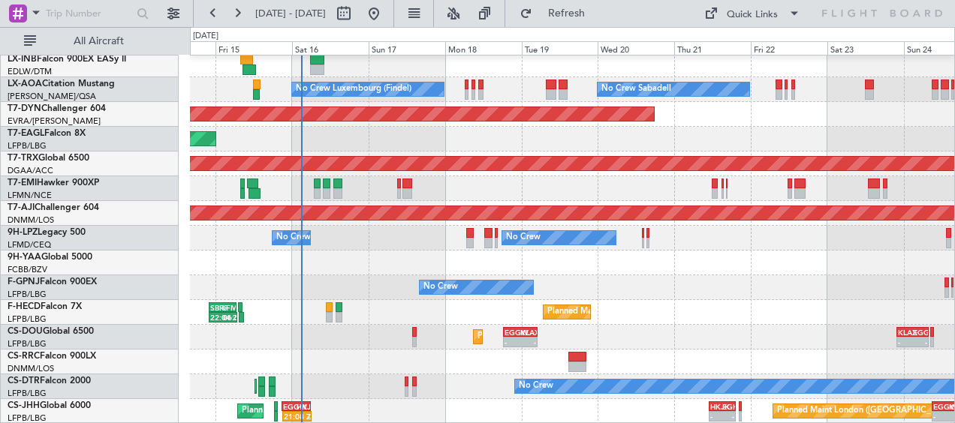
click at [445, 395] on div "Planned Maint Nice ([GEOGRAPHIC_DATA]) No Crew Luxembourg (Findel) No Crew Saba…" at bounding box center [572, 15] width 764 height 817
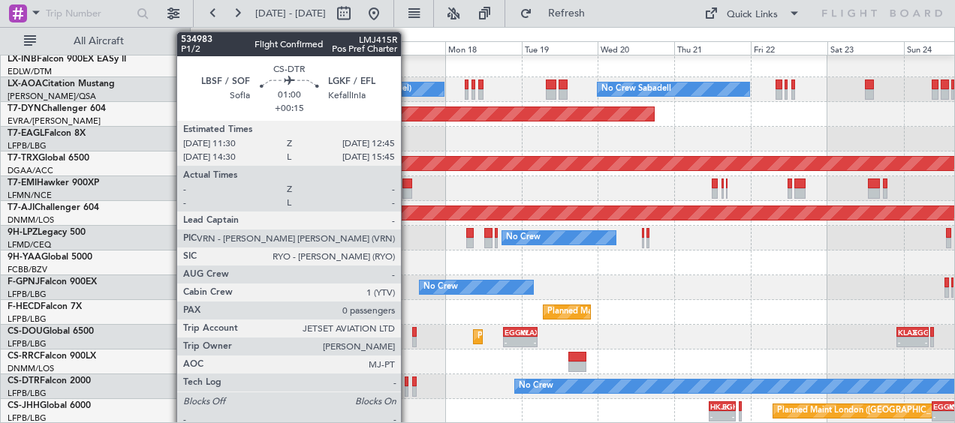
click at [407, 388] on div at bounding box center [407, 392] width 5 height 11
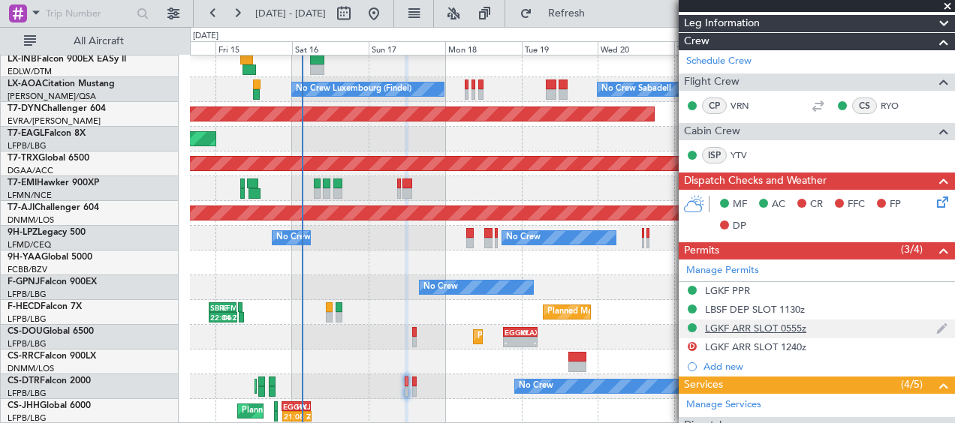
scroll to position [300, 0]
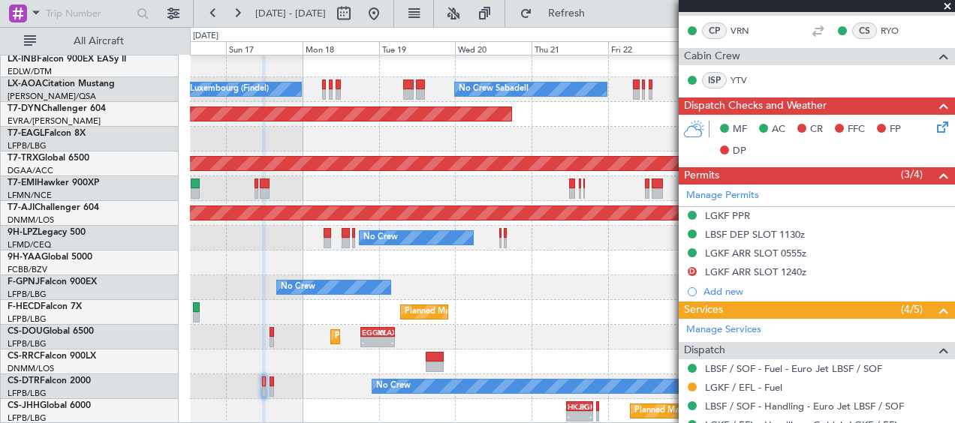
click at [361, 353] on div "Planned Maint Lagos ([PERSON_NAME])" at bounding box center [572, 362] width 764 height 25
click at [947, 7] on span at bounding box center [947, 7] width 15 height 14
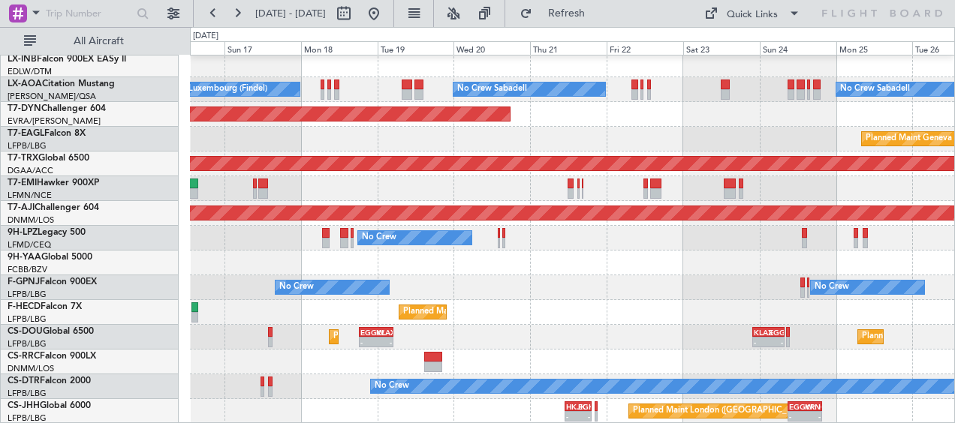
scroll to position [0, 0]
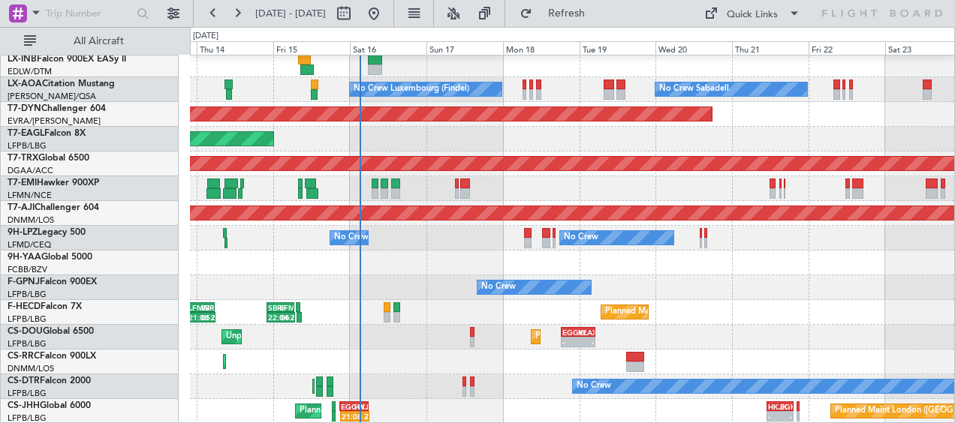
click at [467, 388] on div "No Crew Planned Maint [GEOGRAPHIC_DATA] ([GEOGRAPHIC_DATA]) Planned Maint Sofia" at bounding box center [572, 387] width 764 height 25
click at [466, 388] on div "No Crew Planned Maint [GEOGRAPHIC_DATA] ([GEOGRAPHIC_DATA]) Planned Maint Sofia" at bounding box center [572, 387] width 764 height 25
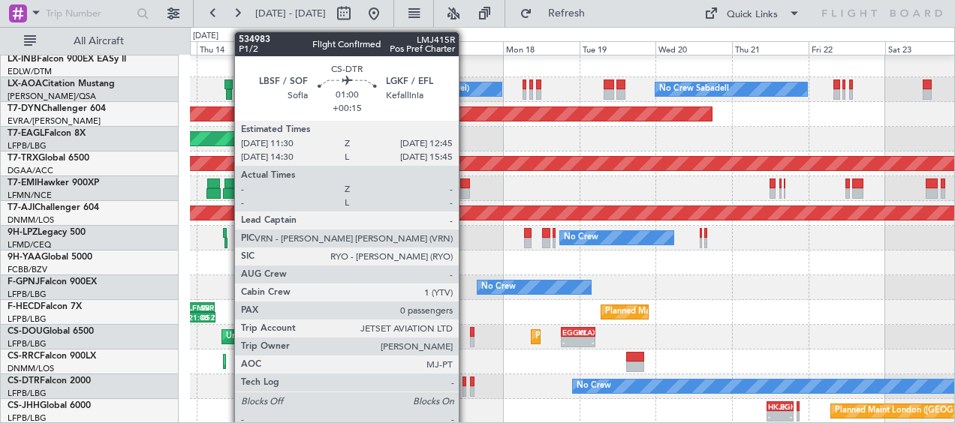
click at [466, 388] on div at bounding box center [464, 392] width 5 height 11
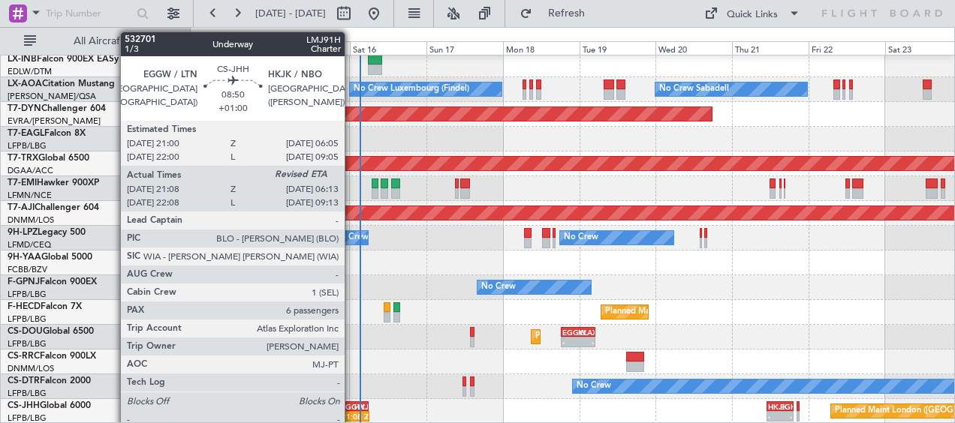
click at [351, 411] on div "EGGW 21:00 Z HKJK 06:05 Z" at bounding box center [353, 407] width 29 height 11
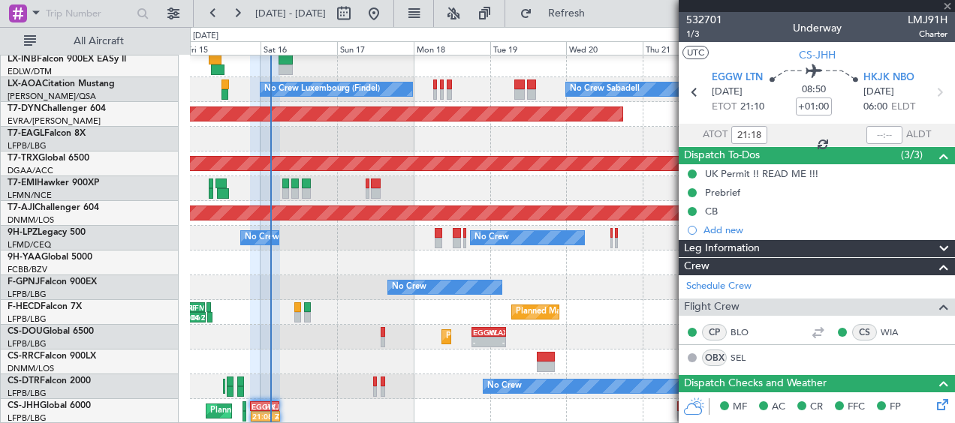
click at [413, 384] on div "No Crew Planned Maint [GEOGRAPHIC_DATA] ([GEOGRAPHIC_DATA]) Planned Maint Sofia" at bounding box center [572, 387] width 764 height 25
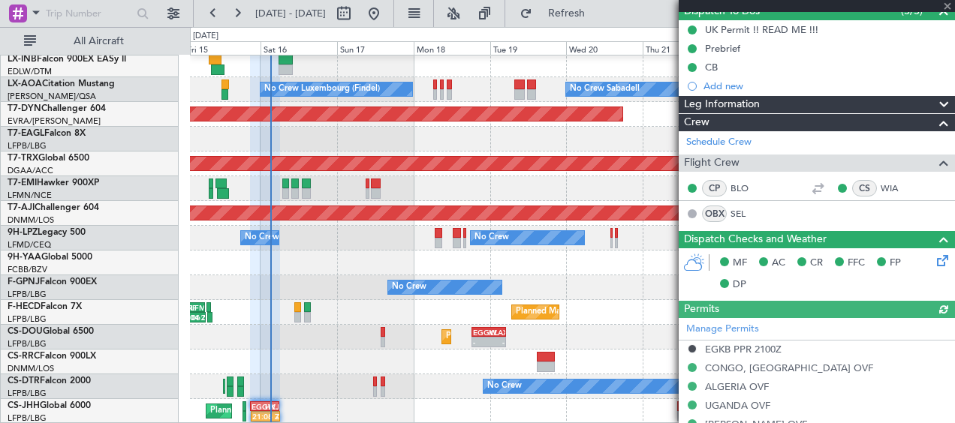
scroll to position [375, 0]
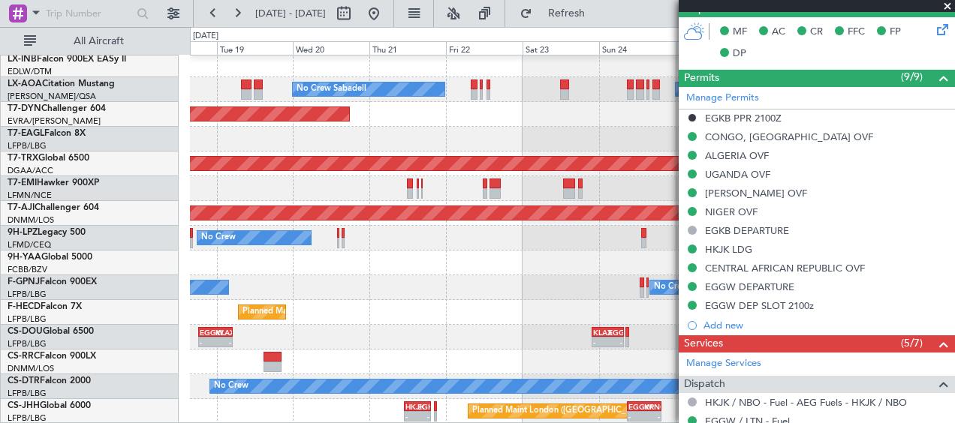
click at [244, 364] on div "No Crew Sabadell No Crew Sabadell No Crew Luxembourg (Findel) Planned Maint [GE…" at bounding box center [572, 15] width 764 height 817
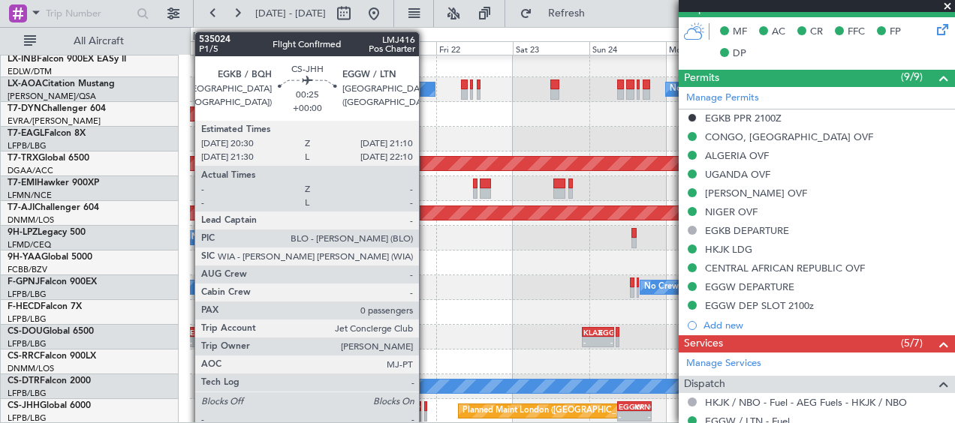
click at [425, 410] on div at bounding box center [425, 407] width 2 height 11
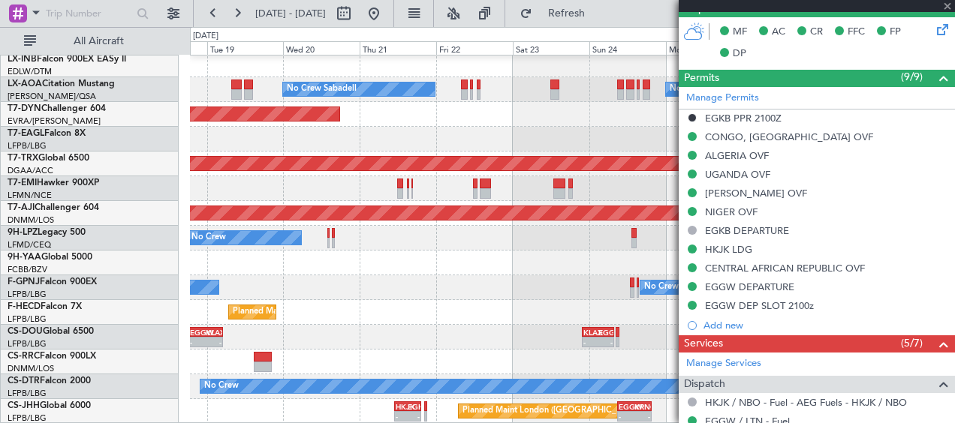
type input "0"
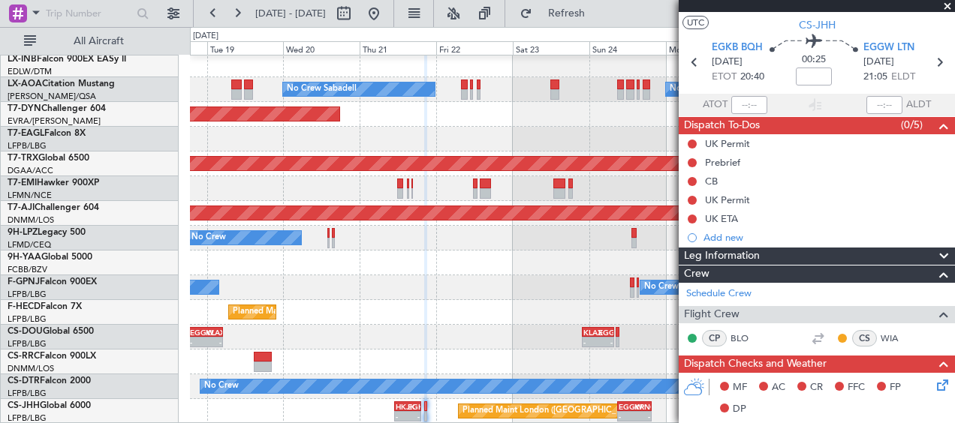
scroll to position [0, 0]
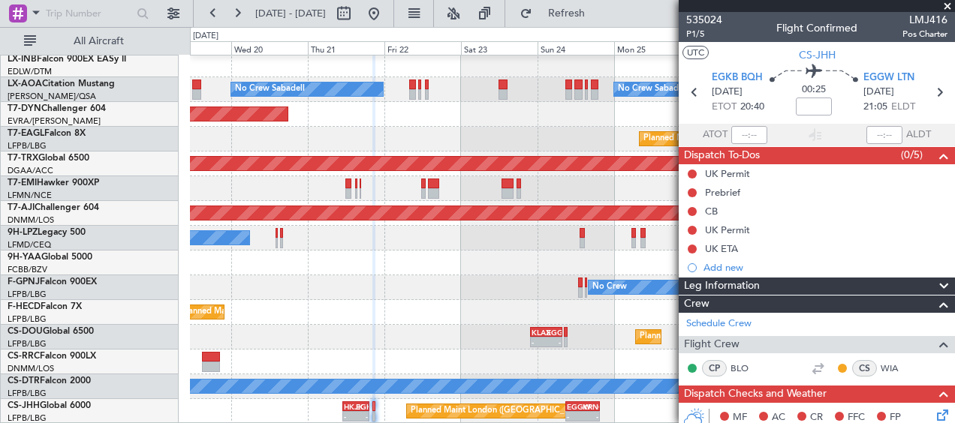
click at [526, 351] on div at bounding box center [572, 362] width 764 height 25
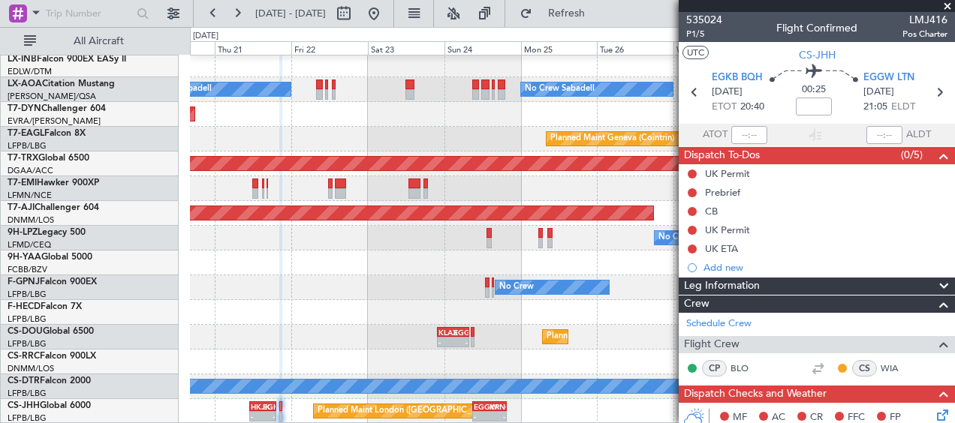
click at [399, 340] on div "Planned Maint [GEOGRAPHIC_DATA] ([GEOGRAPHIC_DATA]) - - KLAX 22:00 Z EGGW 07:55…" at bounding box center [572, 337] width 764 height 25
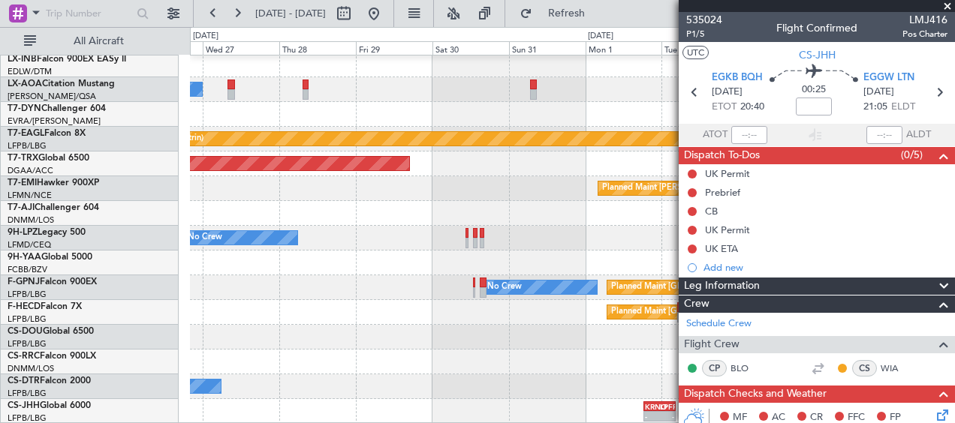
click at [103, 399] on div "No Crew Sabadell No Crew Planned Maint Geneva ([GEOGRAPHIC_DATA]) Planned Maint…" at bounding box center [477, 225] width 955 height 396
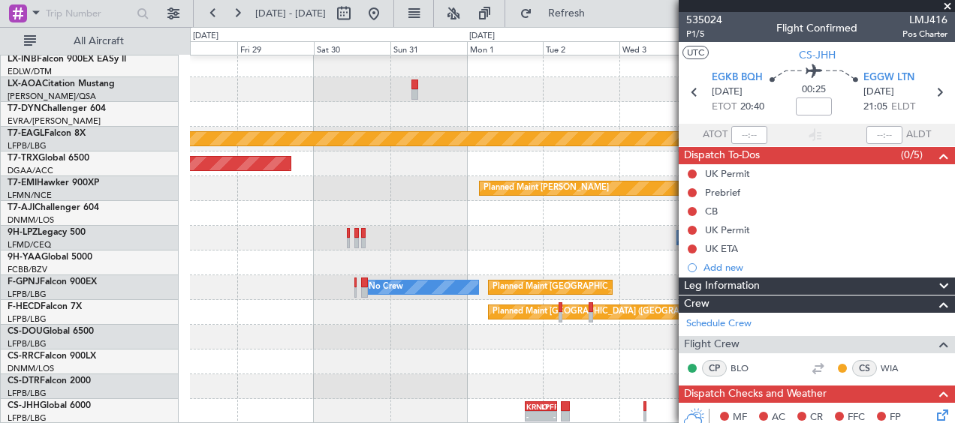
click at [381, 390] on div "No Crew" at bounding box center [572, 387] width 764 height 25
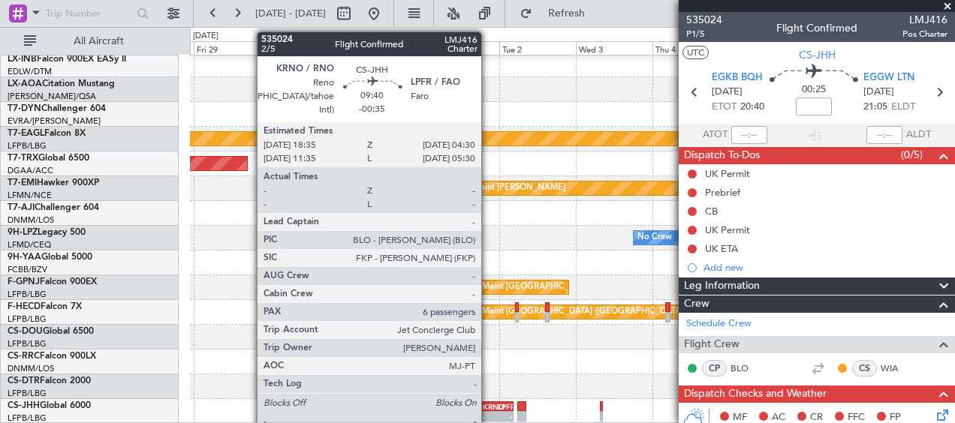
click at [488, 405] on div "KRNO" at bounding box center [490, 406] width 14 height 9
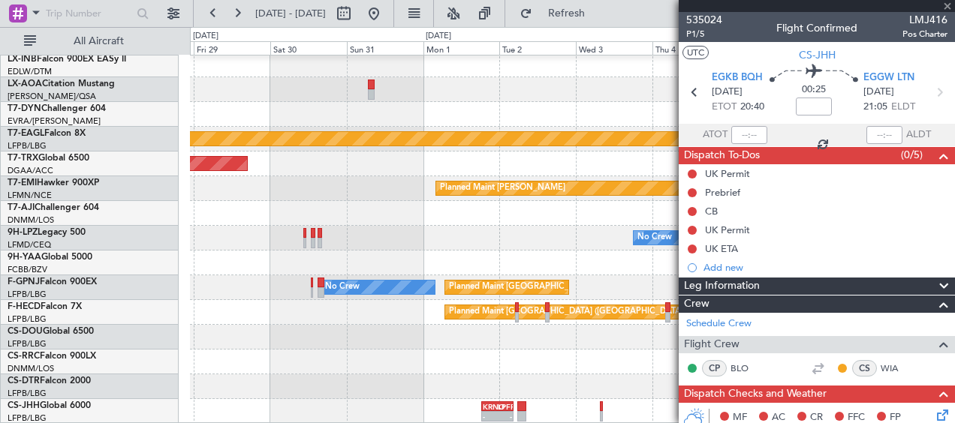
type input "-00:35"
type input "6"
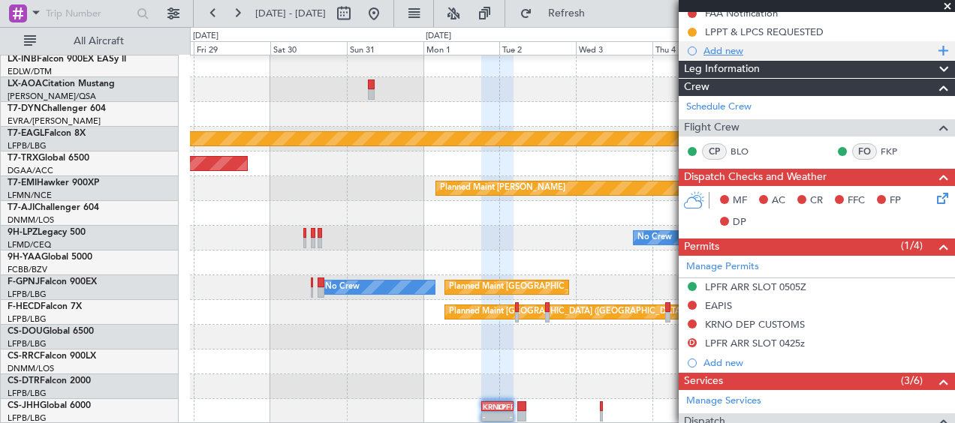
scroll to position [225, 0]
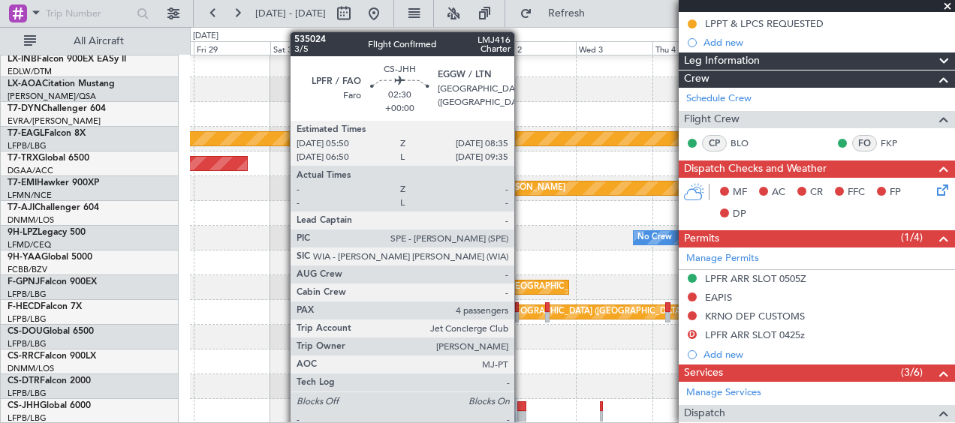
click at [521, 414] on div at bounding box center [521, 416] width 9 height 11
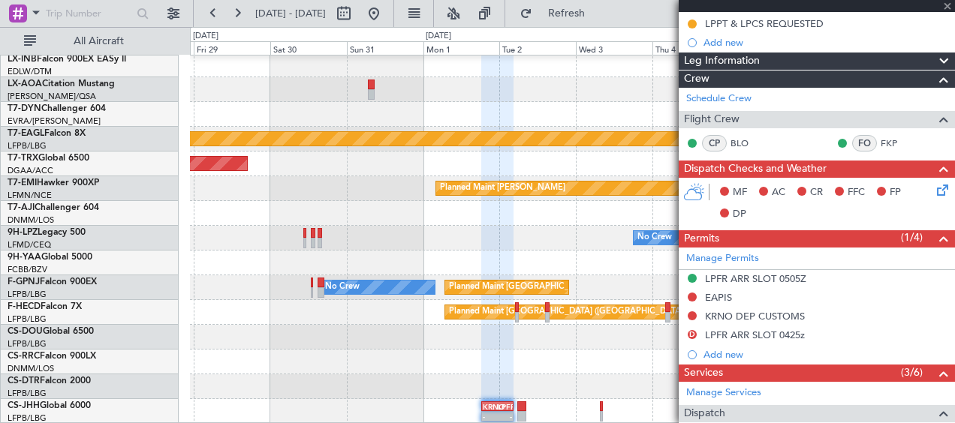
type input "4"
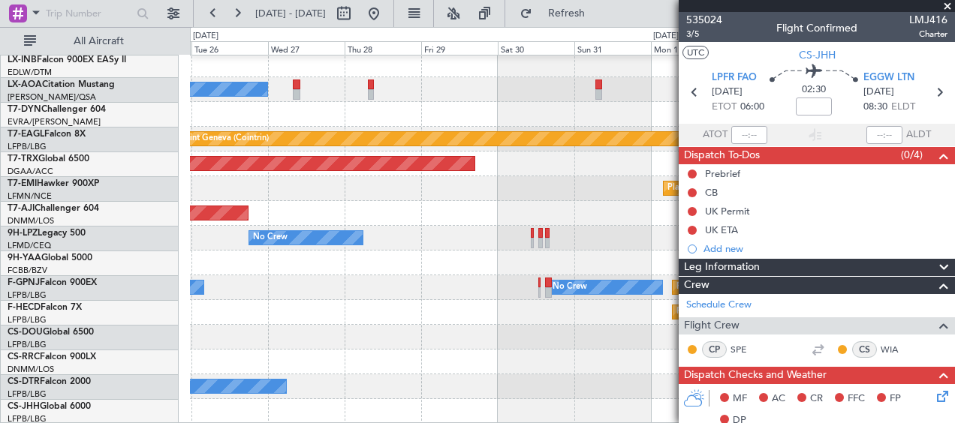
scroll to position [449, 0]
click at [641, 343] on div "KLAX 22:00 Z EGGW 07:55 Z - - Planned Maint [GEOGRAPHIC_DATA] ([GEOGRAPHIC_DATA…" at bounding box center [572, 337] width 764 height 25
